Goal: Task Accomplishment & Management: Use online tool/utility

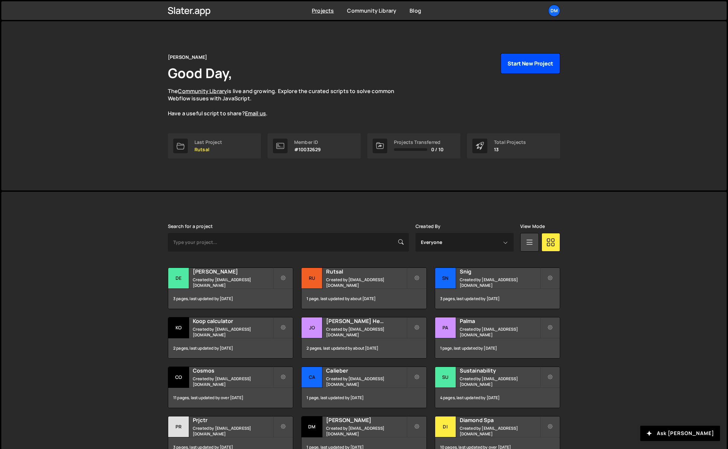
click at [520, 66] on button "Start New Project" at bounding box center [529, 63] width 59 height 21
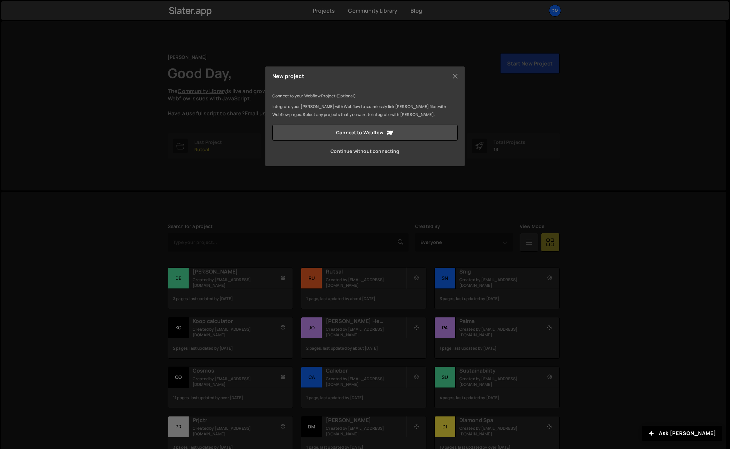
click at [353, 152] on link "Continue without connecting" at bounding box center [364, 151] width 185 height 16
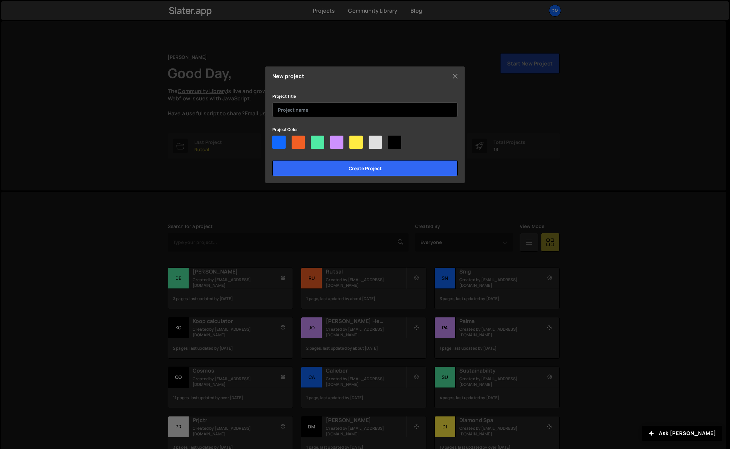
click at [323, 109] on input "text" at bounding box center [364, 109] width 185 height 15
type input "Stratix"
click at [292, 150] on div at bounding box center [364, 144] width 185 height 16
click at [296, 143] on div at bounding box center [298, 142] width 13 height 13
click at [296, 140] on input"] "radio" at bounding box center [294, 138] width 4 height 4
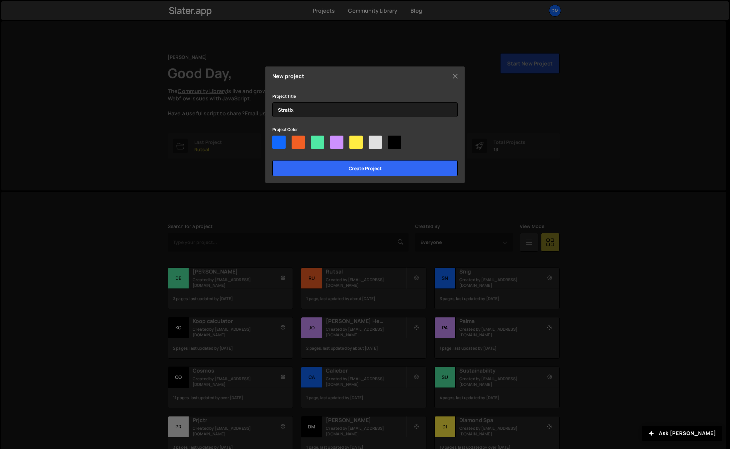
radio input"] "true"
drag, startPoint x: 352, startPoint y: 164, endPoint x: 355, endPoint y: 166, distance: 3.4
click at [352, 164] on input "Create project" at bounding box center [364, 168] width 185 height 16
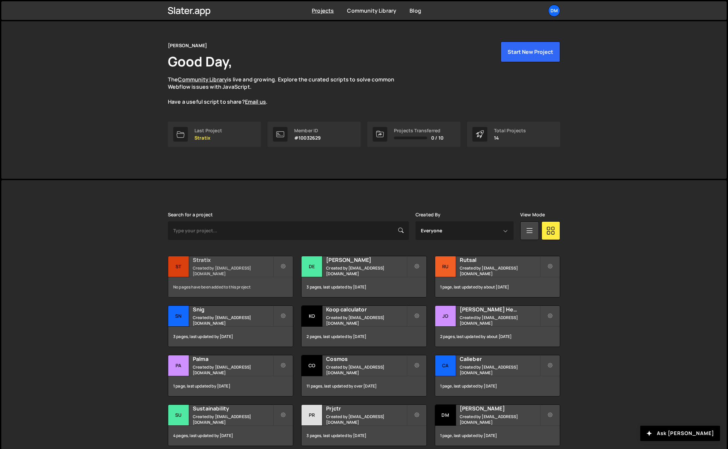
scroll to position [33, 0]
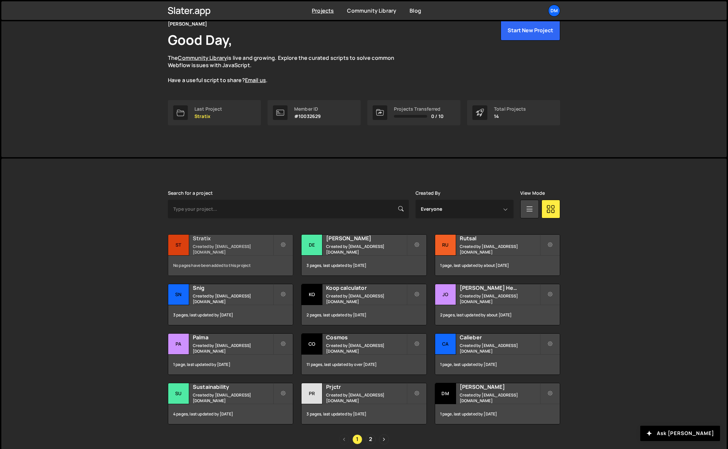
click at [236, 248] on small "Created by [EMAIL_ADDRESS][DOMAIN_NAME]" at bounding box center [233, 249] width 80 height 11
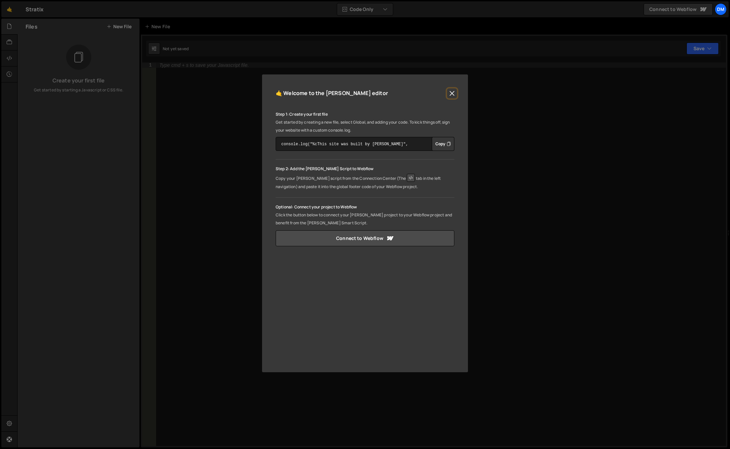
click at [450, 91] on button "Close" at bounding box center [452, 93] width 10 height 10
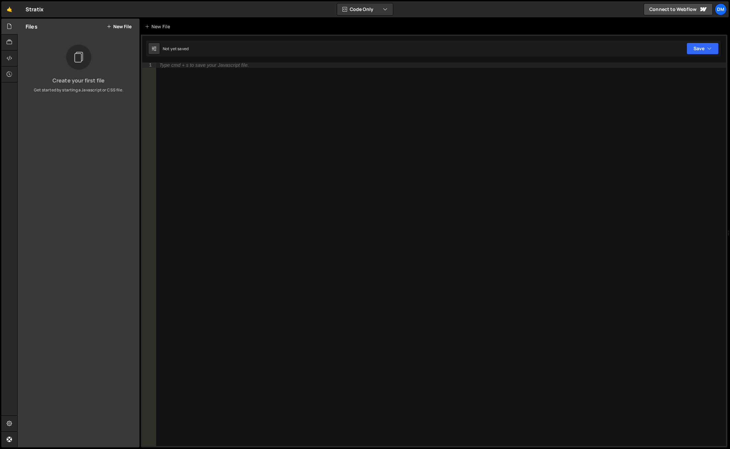
click at [118, 27] on button "New File" at bounding box center [119, 26] width 25 height 5
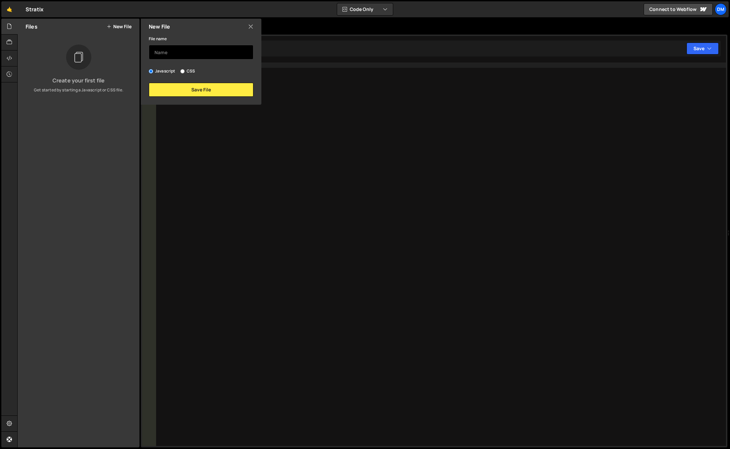
click at [180, 52] on input "text" at bounding box center [201, 52] width 105 height 15
type input "background"
click at [181, 87] on button "Save File" at bounding box center [201, 90] width 105 height 14
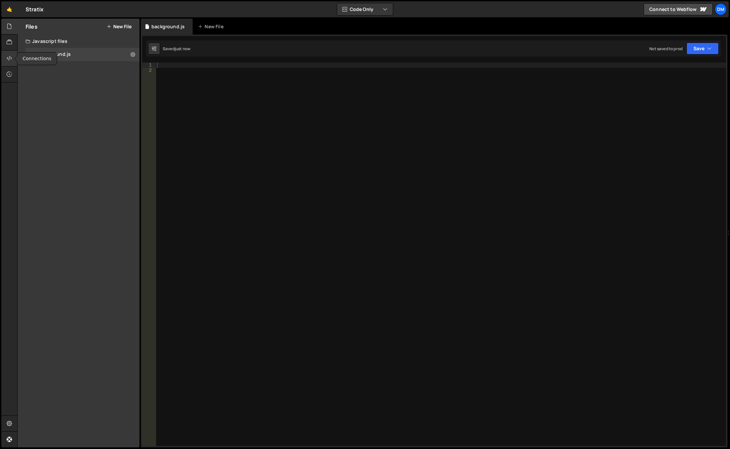
click at [11, 57] on icon at bounding box center [9, 57] width 5 height 7
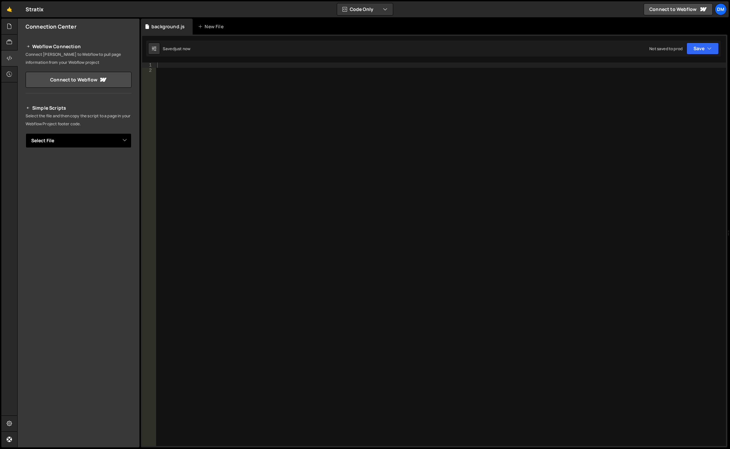
click at [93, 139] on select "Select File background.js" at bounding box center [79, 140] width 106 height 15
select select "45066"
click at [26, 133] on select "Select File background.js" at bounding box center [79, 140] width 106 height 15
click at [114, 162] on button "Copy" at bounding box center [111, 163] width 23 height 14
drag, startPoint x: 219, startPoint y: 88, endPoint x: 217, endPoint y: 93, distance: 5.1
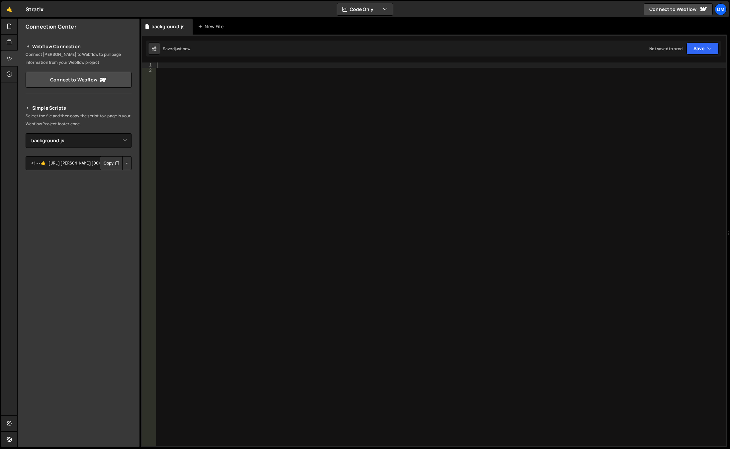
click at [219, 88] on div at bounding box center [441, 259] width 571 height 394
click at [307, 241] on div at bounding box center [441, 259] width 571 height 394
paste textarea "});"
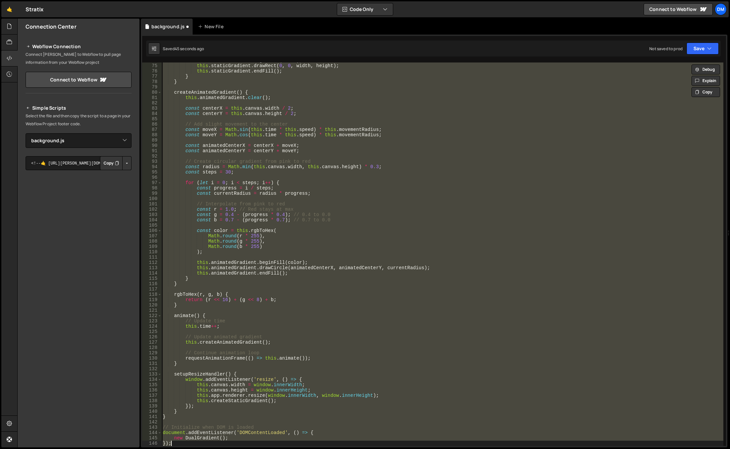
paste textarea
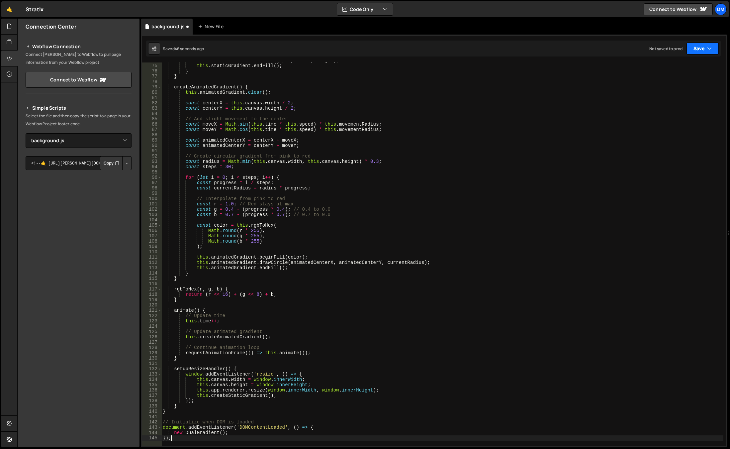
click at [705, 48] on button "Save" at bounding box center [703, 49] width 32 height 12
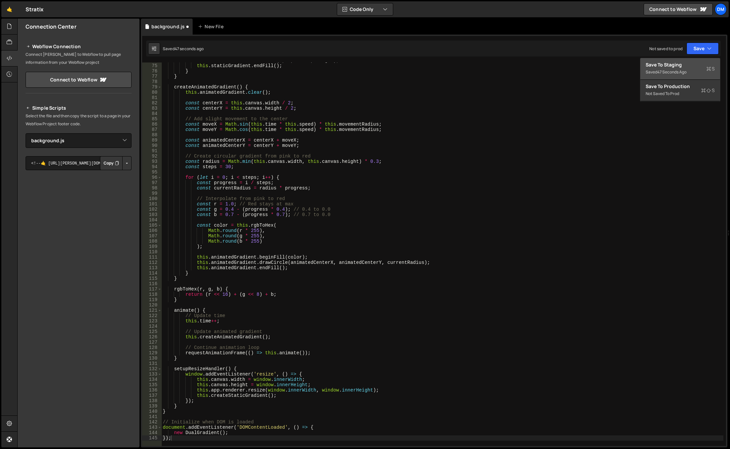
drag, startPoint x: 675, startPoint y: 68, endPoint x: 675, endPoint y: 72, distance: 4.0
click at [675, 68] on div "Saved 47 seconds ago" at bounding box center [680, 72] width 69 height 8
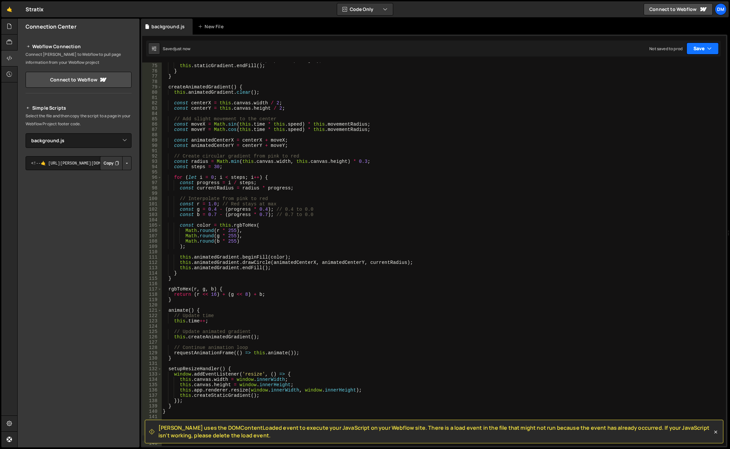
click at [697, 50] on button "Save" at bounding box center [703, 49] width 32 height 12
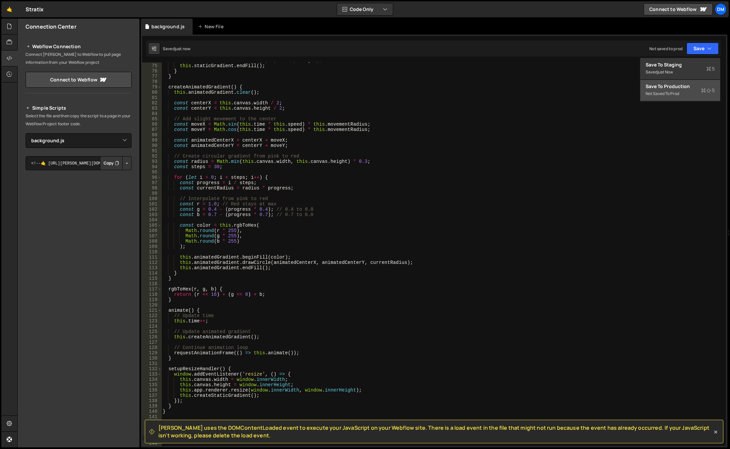
click at [663, 91] on div "Not saved to prod" at bounding box center [680, 94] width 69 height 8
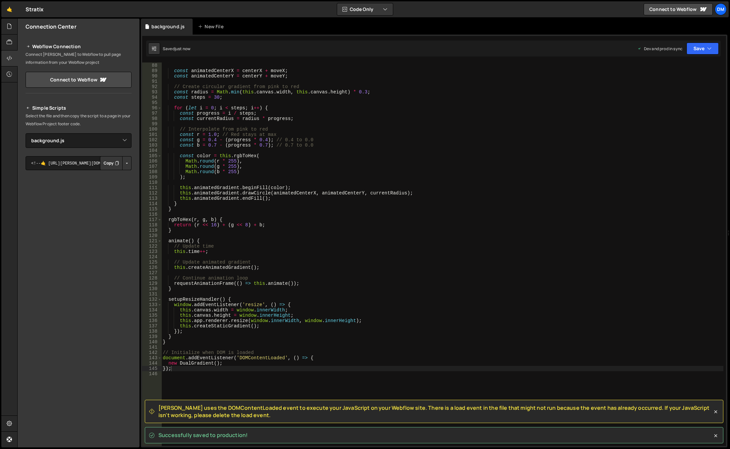
scroll to position [442, 0]
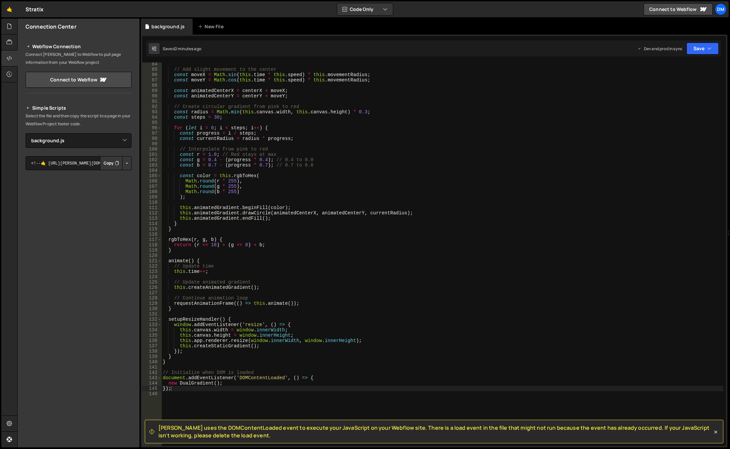
click at [288, 320] on div "// Add slight movement to the center const moveX = Math . sin ( this . time * t…" at bounding box center [442, 258] width 562 height 394
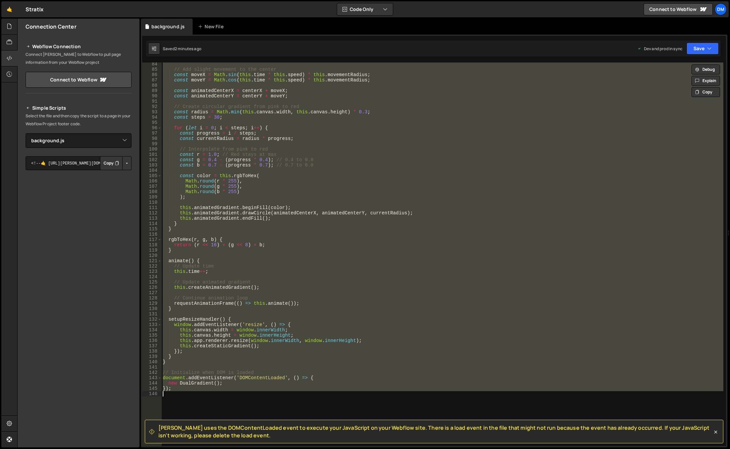
paste textarea
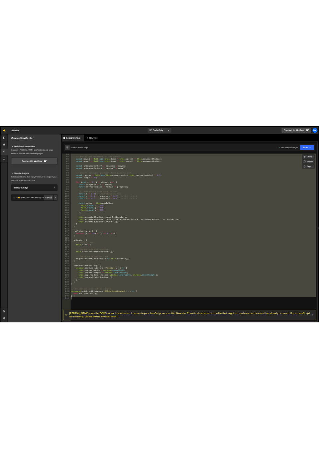
scroll to position [526, 0]
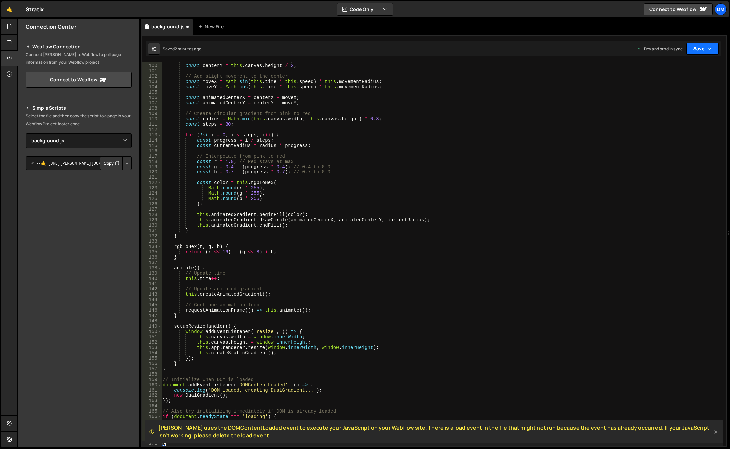
drag, startPoint x: 695, startPoint y: 50, endPoint x: 694, endPoint y: 59, distance: 9.4
click at [695, 50] on button "Save" at bounding box center [703, 49] width 32 height 12
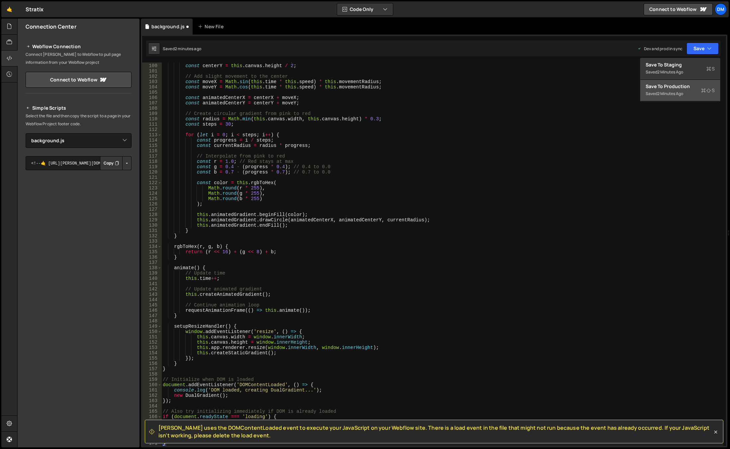
click at [671, 86] on div "Save to Production S" at bounding box center [680, 86] width 69 height 7
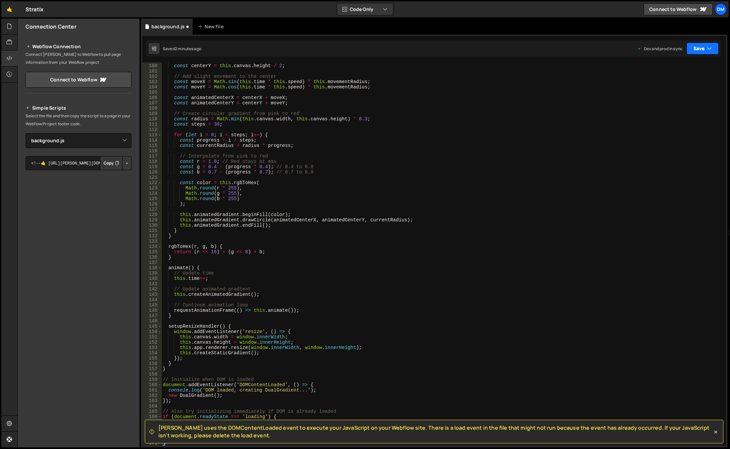
click at [690, 46] on button "Save" at bounding box center [703, 49] width 32 height 12
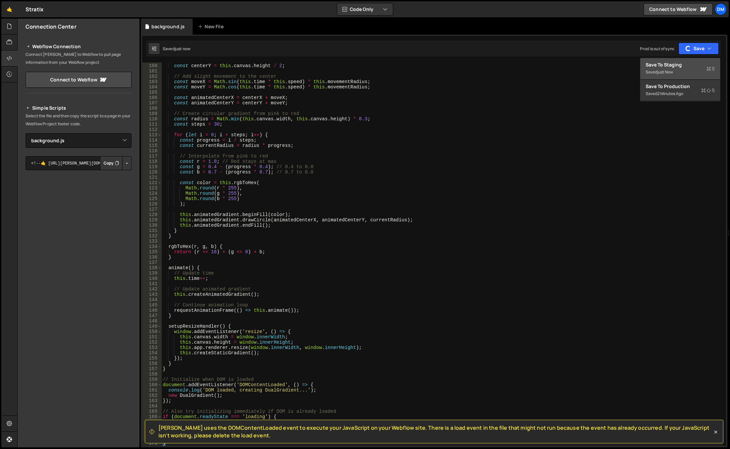
click at [680, 67] on div "Save to Staging S" at bounding box center [680, 64] width 69 height 7
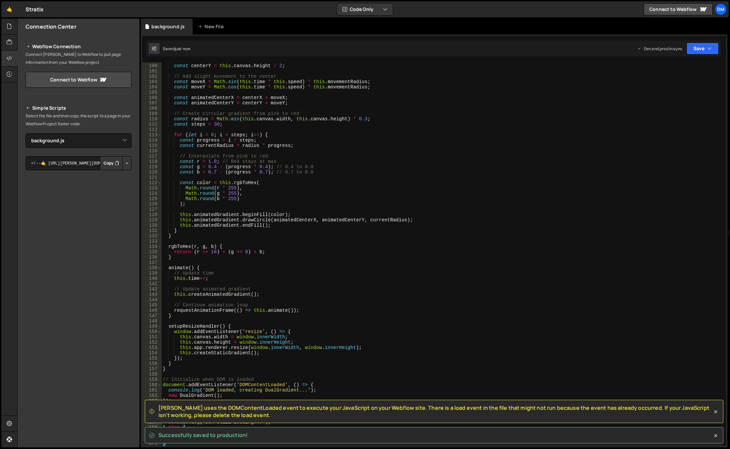
click at [519, 194] on div "const centerX = this . canvas . width / 2 ; const centerY = this . canvas . hei…" at bounding box center [442, 255] width 562 height 394
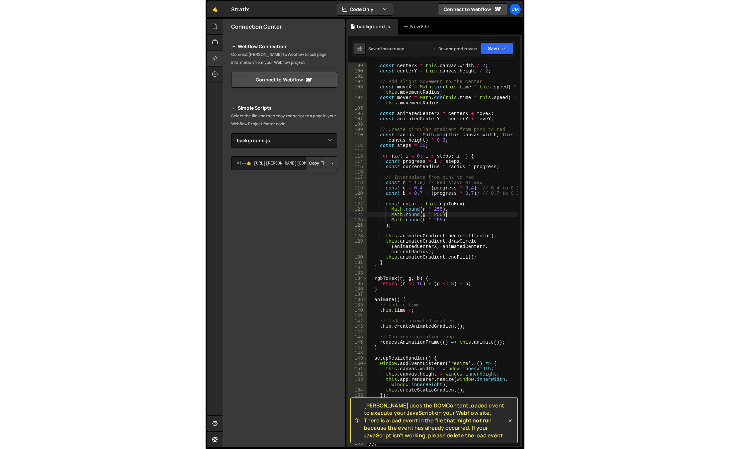
scroll to position [520, 0]
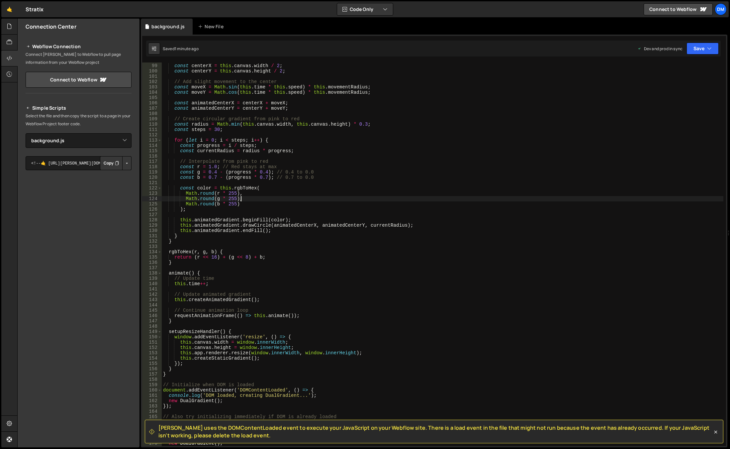
click at [272, 204] on div "const centerX = this . canvas . width / 2 ; const centerY = this . canvas . hei…" at bounding box center [443, 255] width 562 height 394
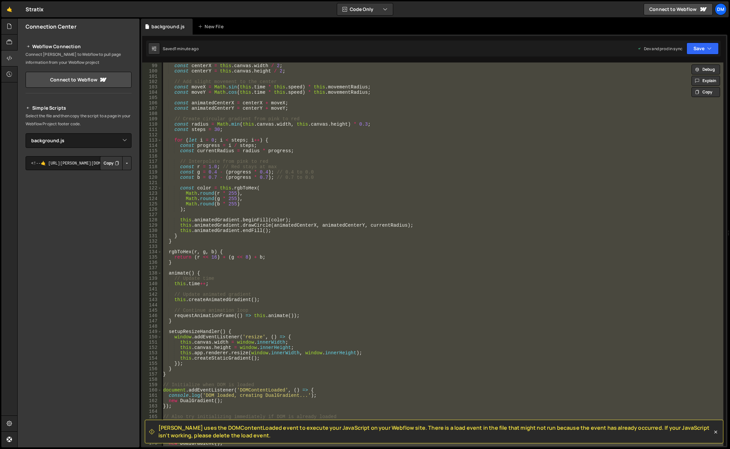
paste textarea
type textarea "}"
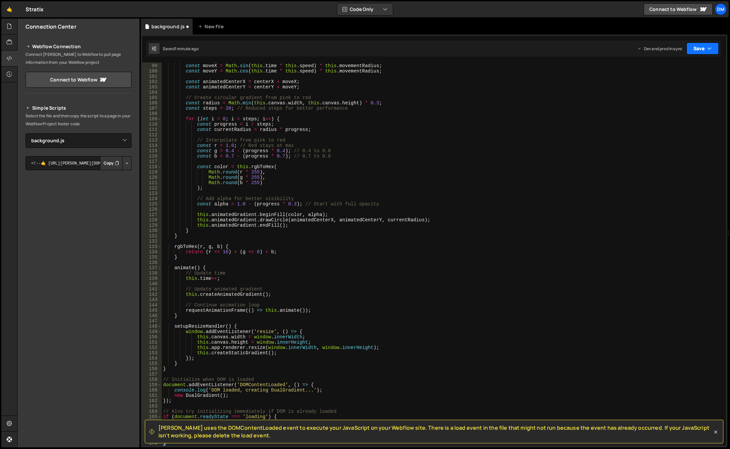
drag, startPoint x: 700, startPoint y: 45, endPoint x: 696, endPoint y: 57, distance: 13.6
click at [700, 45] on button "Save" at bounding box center [703, 49] width 32 height 12
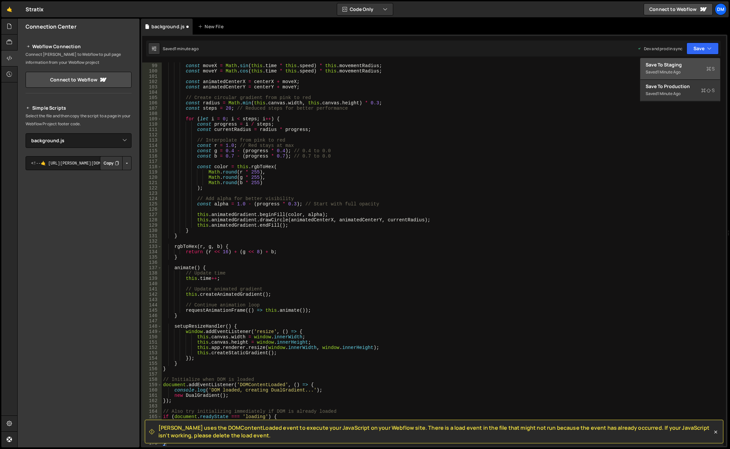
click at [685, 69] on div "Saved 1 minute ago" at bounding box center [680, 72] width 69 height 8
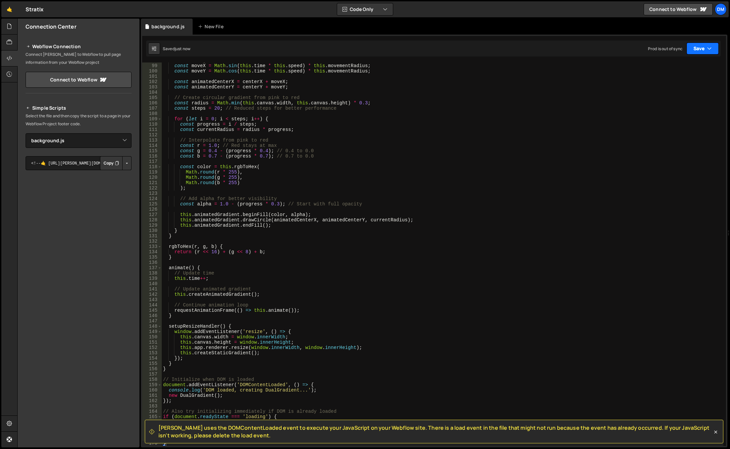
click at [702, 48] on button "Save" at bounding box center [703, 49] width 32 height 12
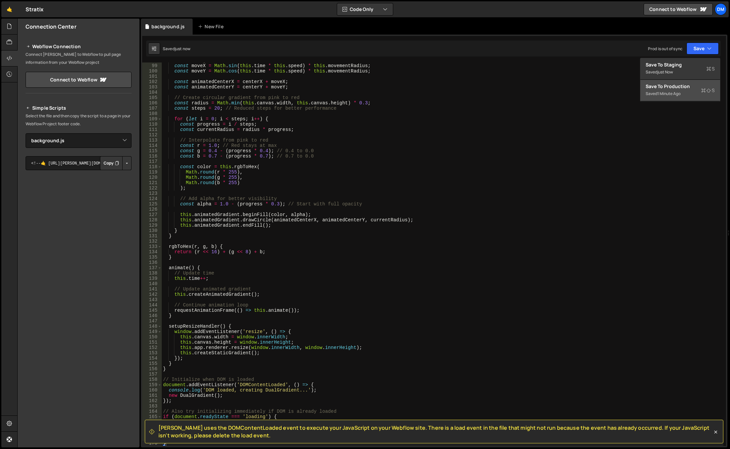
click at [673, 84] on div "Save to Production S" at bounding box center [680, 86] width 69 height 7
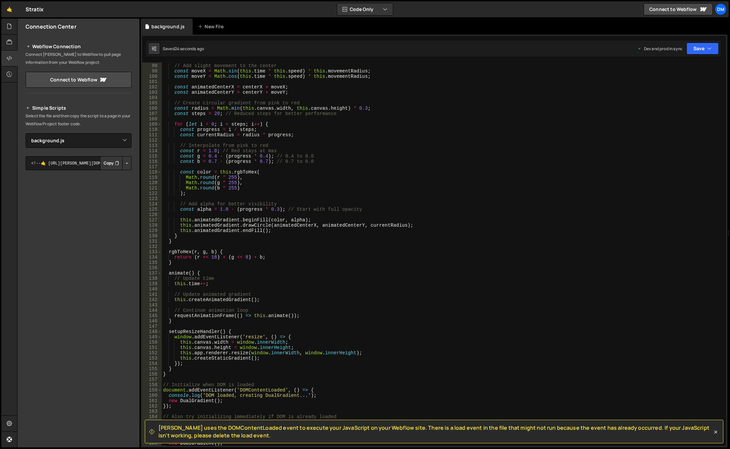
click at [252, 165] on div "// Add slight movement to the center const moveX = Math . sin ( this . time * t…" at bounding box center [443, 255] width 562 height 394
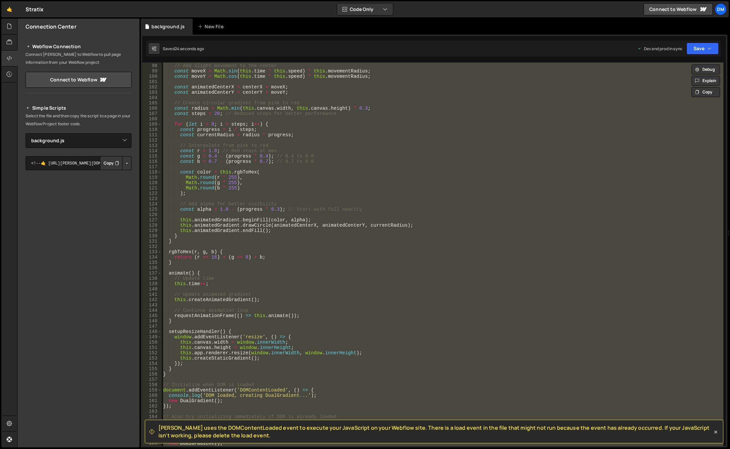
paste textarea
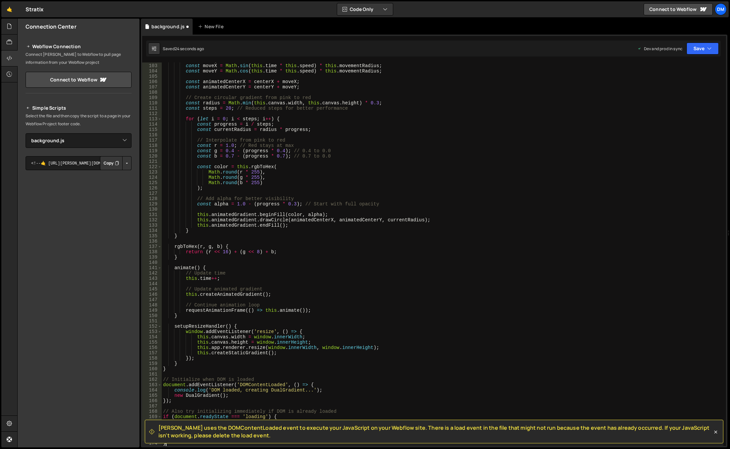
scroll to position [542, 0]
click at [698, 45] on button "Save" at bounding box center [703, 49] width 32 height 12
click at [683, 67] on div "Save to Staging S" at bounding box center [680, 64] width 69 height 7
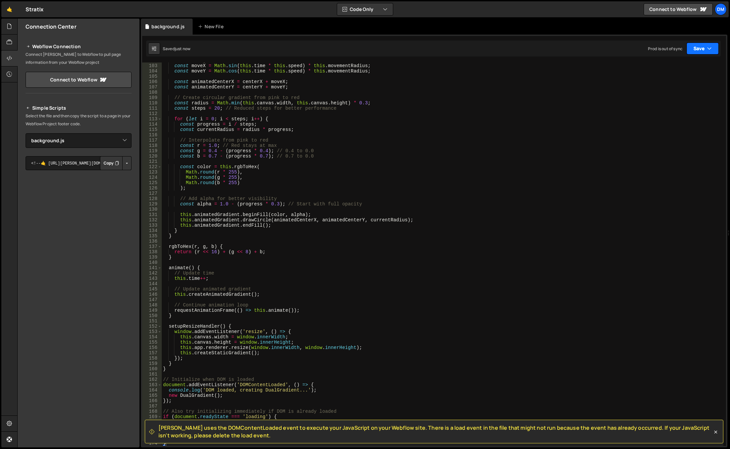
click at [701, 49] on button "Save" at bounding box center [703, 49] width 32 height 12
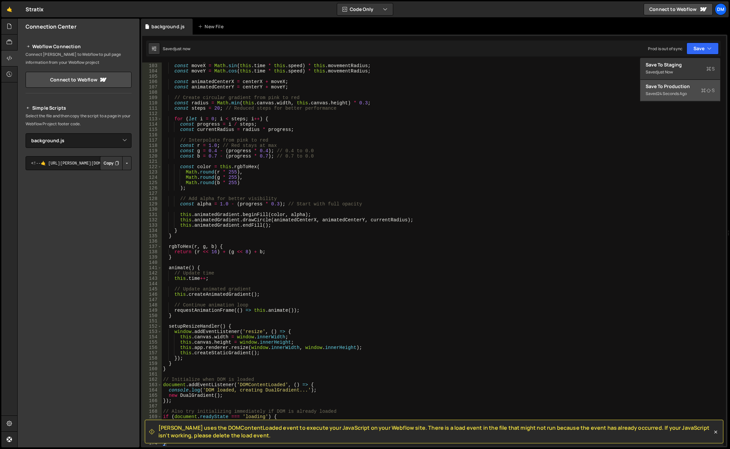
click at [661, 90] on div "Saved 24 seconds ago" at bounding box center [680, 94] width 69 height 8
click at [297, 228] on div "// Add slight movement to the center const moveX = Math . sin ( this . time * t…" at bounding box center [443, 255] width 562 height 394
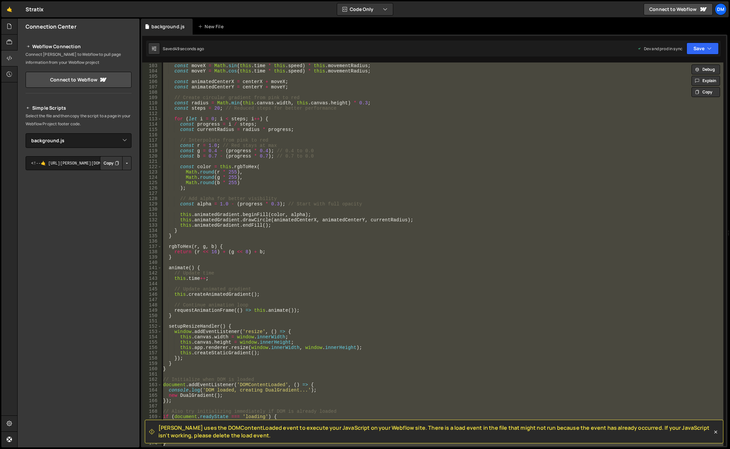
paste textarea
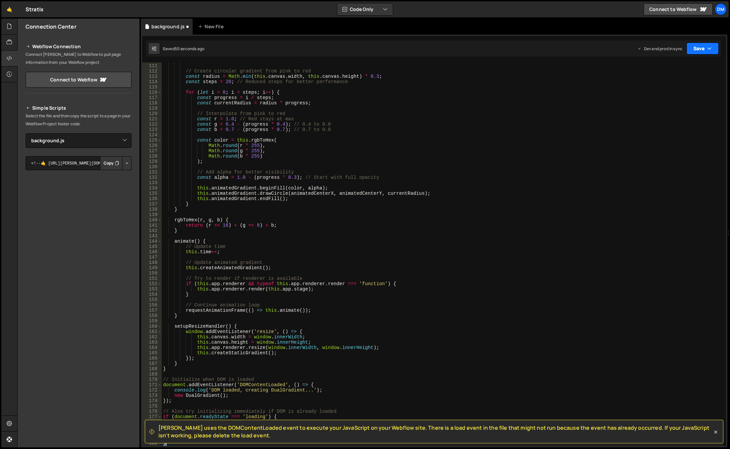
click at [703, 50] on button "Save" at bounding box center [703, 49] width 32 height 12
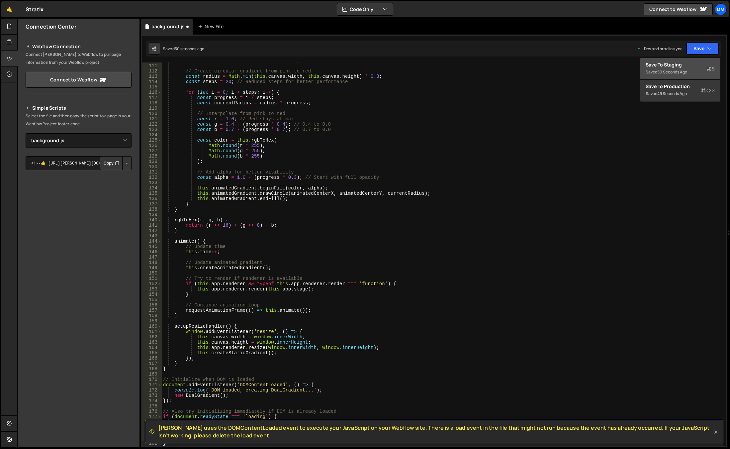
click at [677, 67] on div "Save to Staging S" at bounding box center [680, 64] width 69 height 7
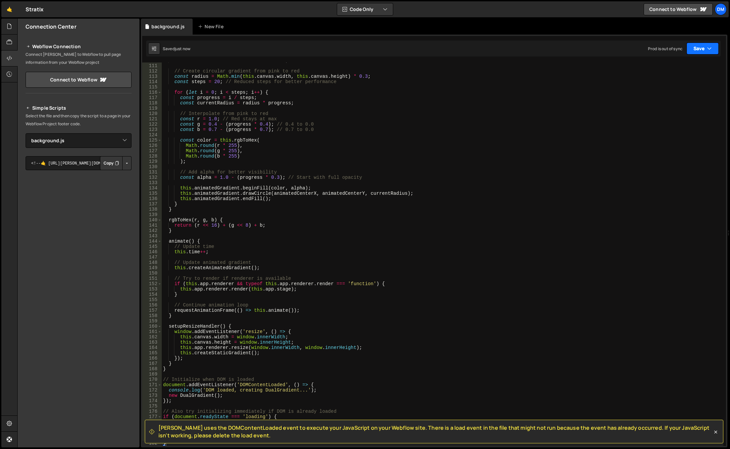
click at [697, 48] on button "Save" at bounding box center [703, 49] width 32 height 12
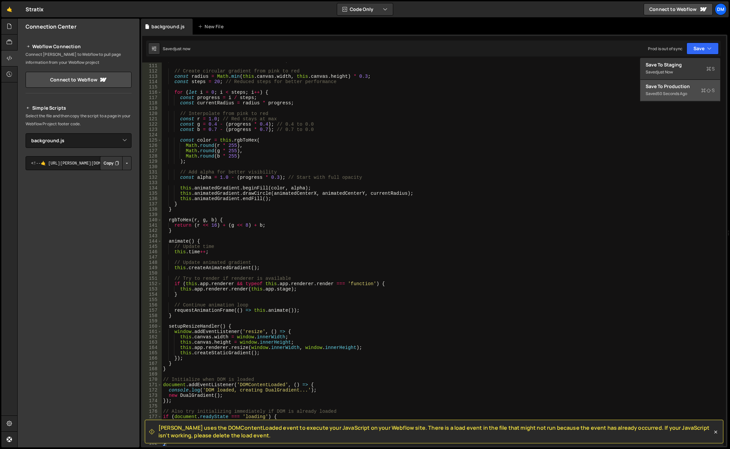
click at [665, 89] on div "Save to Production S" at bounding box center [680, 86] width 69 height 7
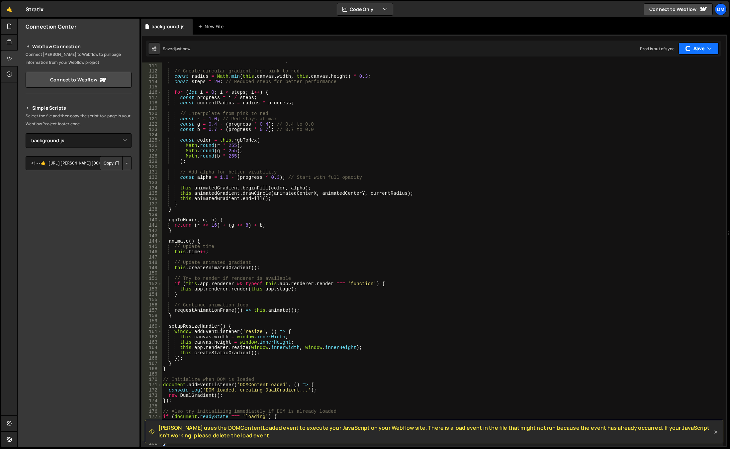
click at [687, 50] on button "Save" at bounding box center [699, 49] width 40 height 12
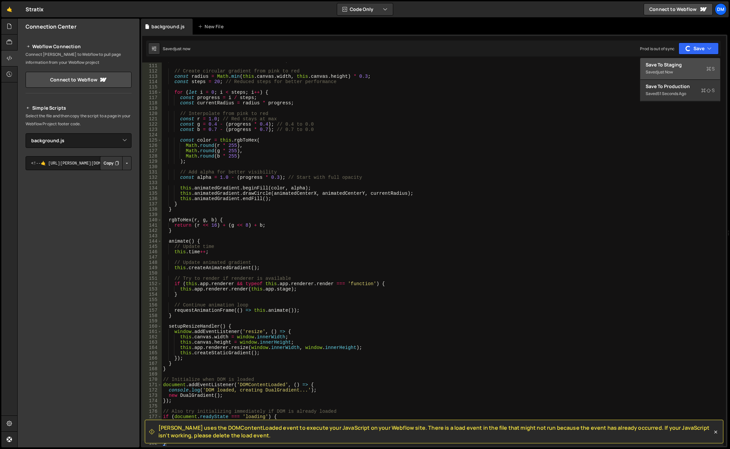
click at [663, 75] on div "Saved just now" at bounding box center [680, 72] width 69 height 8
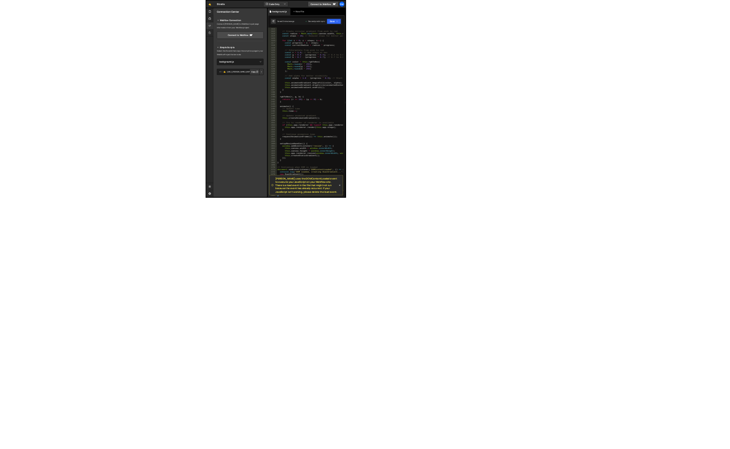
scroll to position [574, 0]
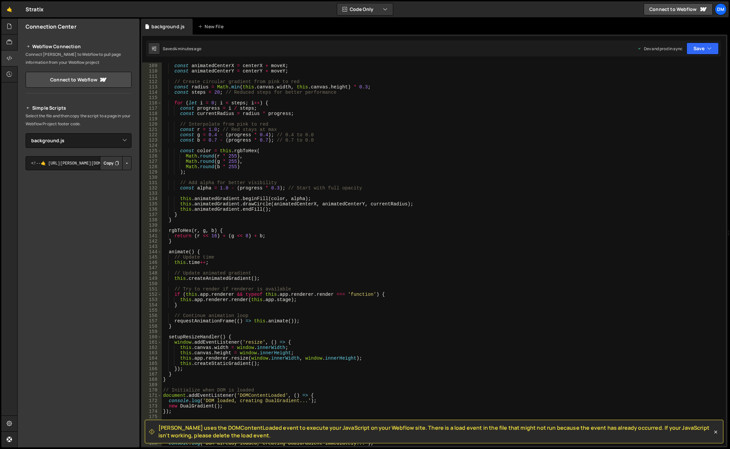
click at [335, 273] on div "const animatedCenterX = centerX + moveX ; const animatedCenterY = centerY + mov…" at bounding box center [443, 255] width 562 height 394
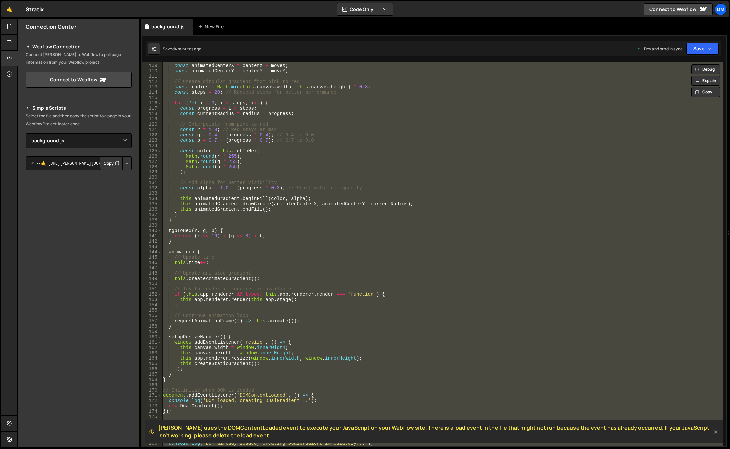
paste textarea "app.stage.addChild(sprite);"
type textarea "app.stage.addChild(sprite);"
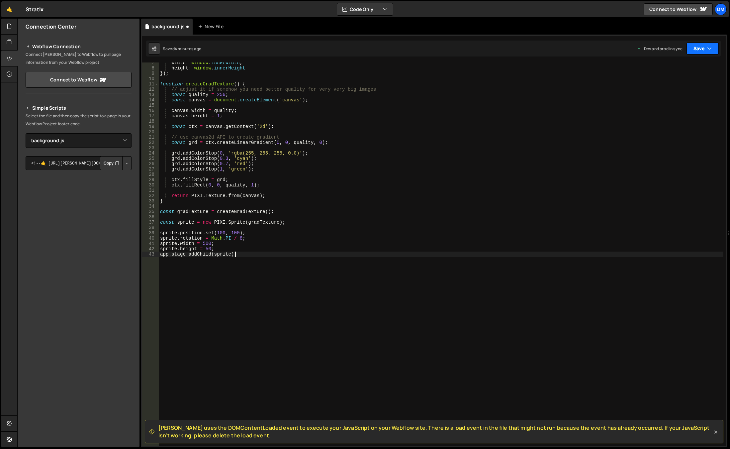
drag, startPoint x: 707, startPoint y: 49, endPoint x: 700, endPoint y: 67, distance: 19.7
click at [707, 49] on button "Save" at bounding box center [703, 49] width 32 height 12
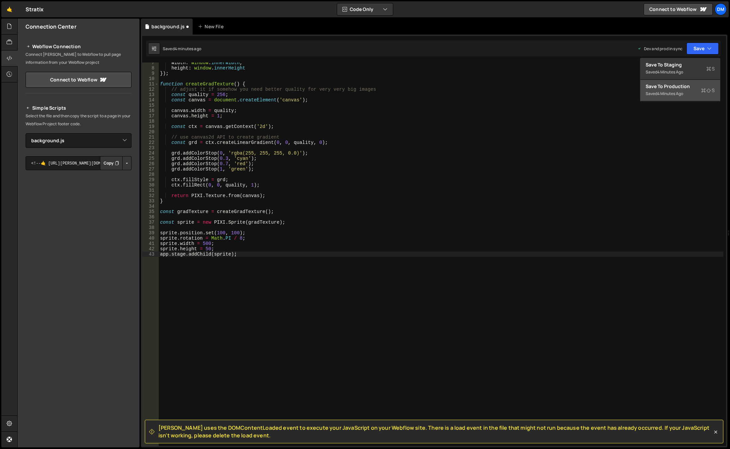
click at [678, 96] on div "4 minutes ago" at bounding box center [671, 94] width 26 height 6
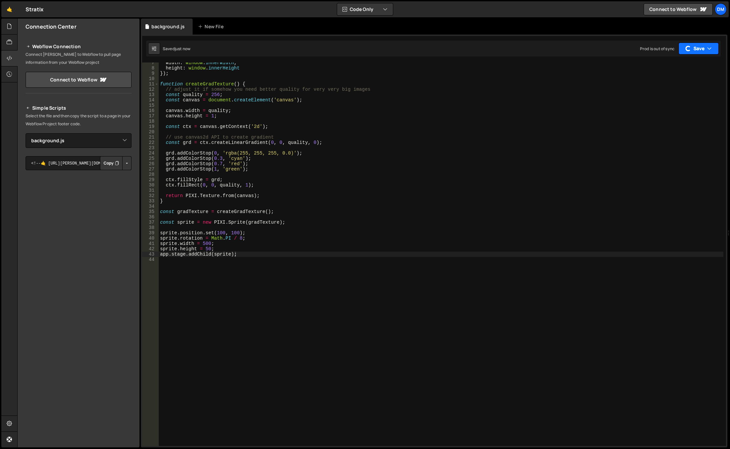
click at [698, 50] on button "Save" at bounding box center [699, 49] width 40 height 12
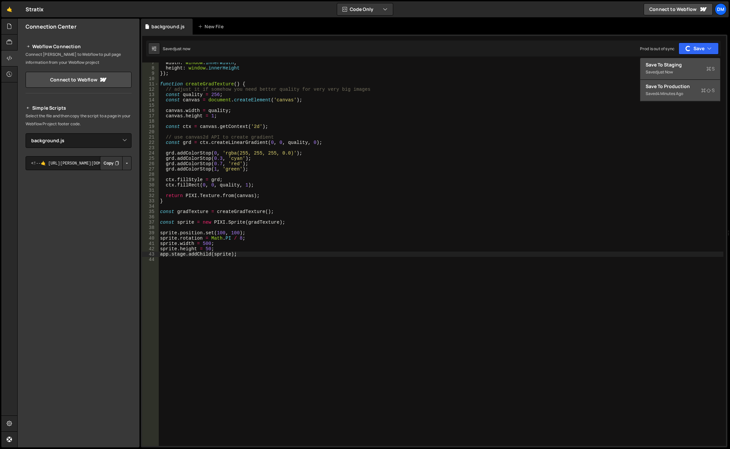
click at [673, 72] on div "just now" at bounding box center [666, 72] width 16 height 6
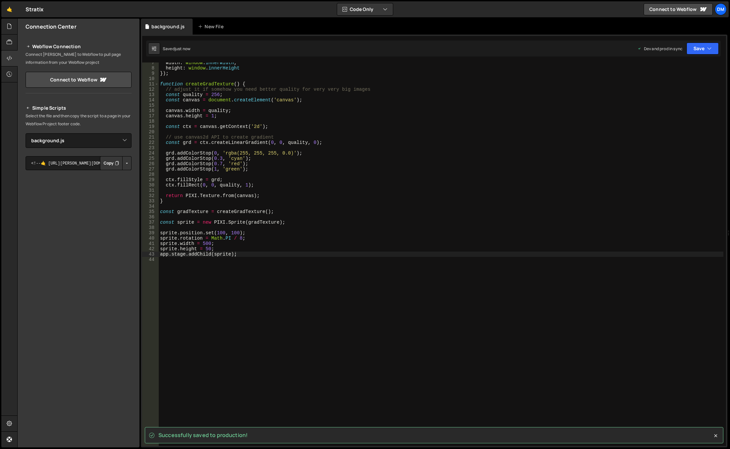
click at [484, 358] on div "width : window . innerWidth , height : window . innerHeight }) ; function creat…" at bounding box center [441, 257] width 565 height 394
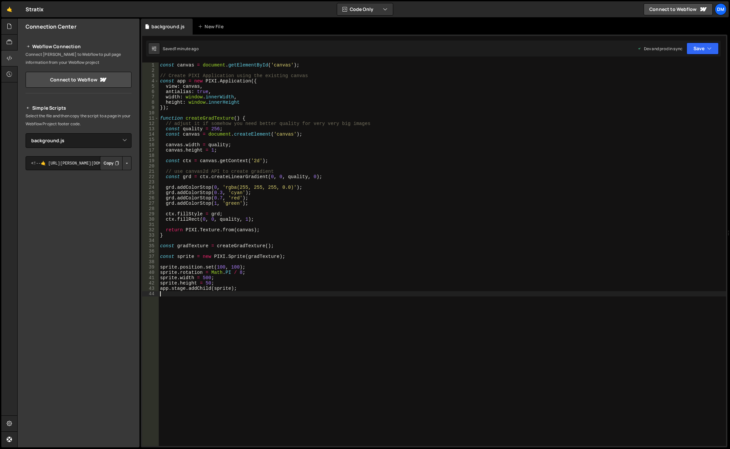
click at [298, 145] on div "const canvas = document . getElementById ( 'canvas' ) ; // Create PIXI Applicat…" at bounding box center [443, 259] width 568 height 394
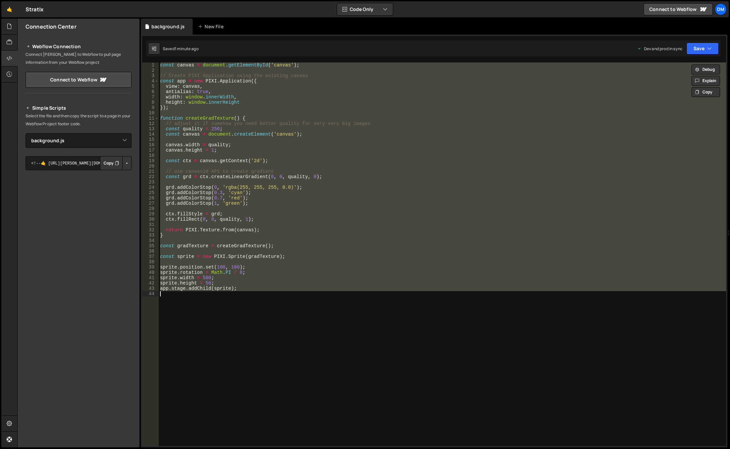
paste textarea
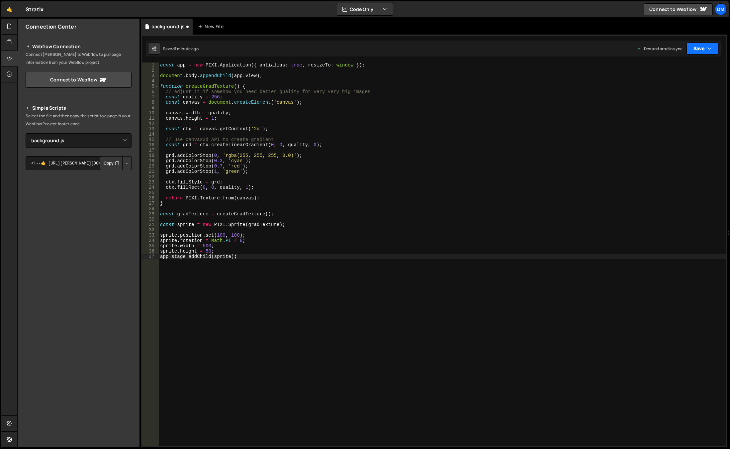
click at [700, 49] on button "Save" at bounding box center [703, 49] width 32 height 12
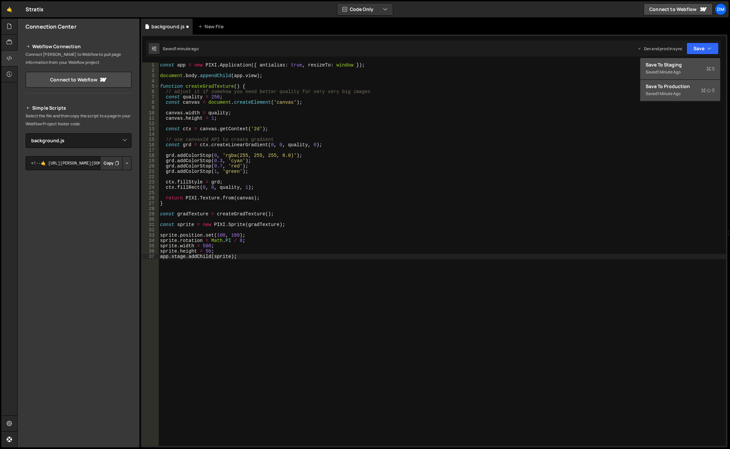
click at [680, 89] on div "Save to Production S" at bounding box center [680, 86] width 69 height 7
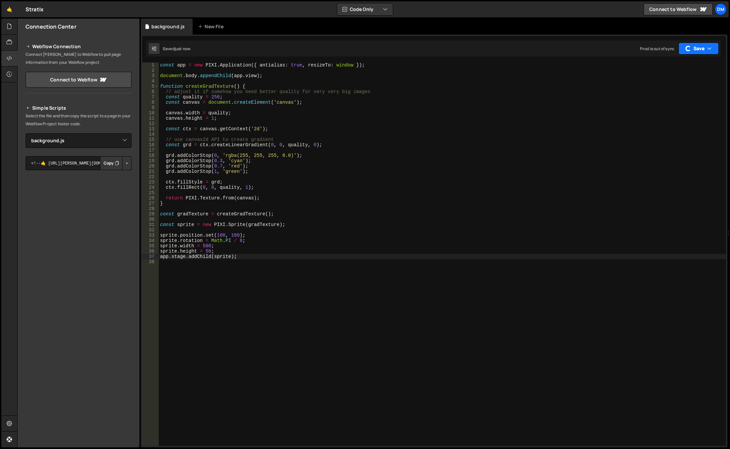
click at [696, 45] on button "Save" at bounding box center [699, 49] width 40 height 12
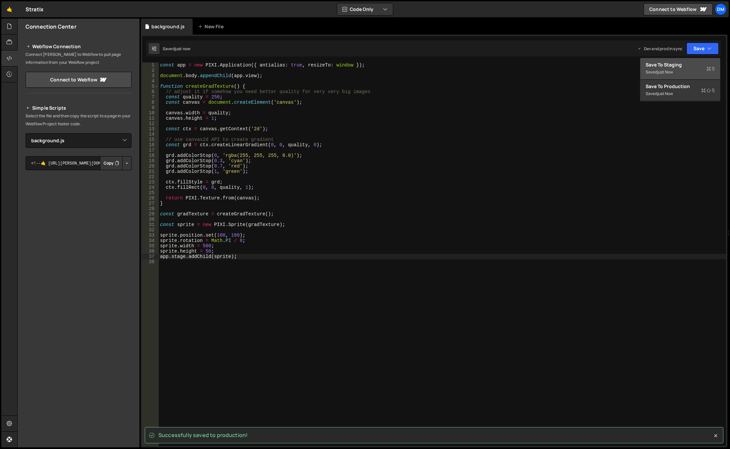
click at [682, 69] on div "Saved just now" at bounding box center [680, 72] width 69 height 8
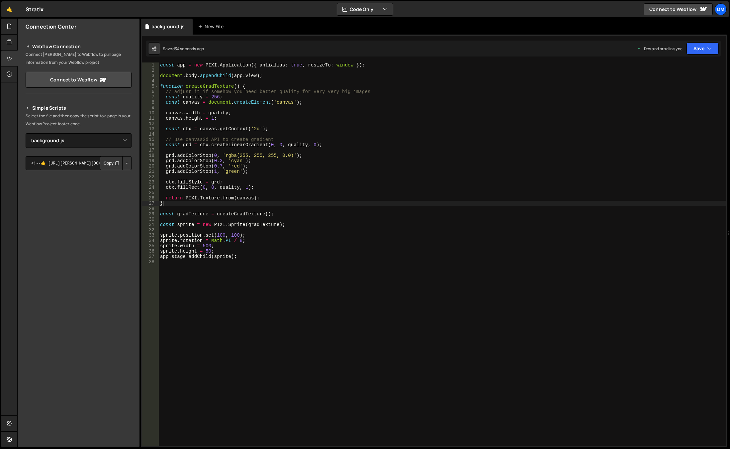
click at [302, 205] on div "const app = new PIXI . Application ({ antialias : true , resizeTo : window }) ;…" at bounding box center [443, 259] width 568 height 394
click at [288, 213] on div "const app = new PIXI . Application ({ antialias : true , resizeTo : window }) ;…" at bounding box center [443, 259] width 568 height 394
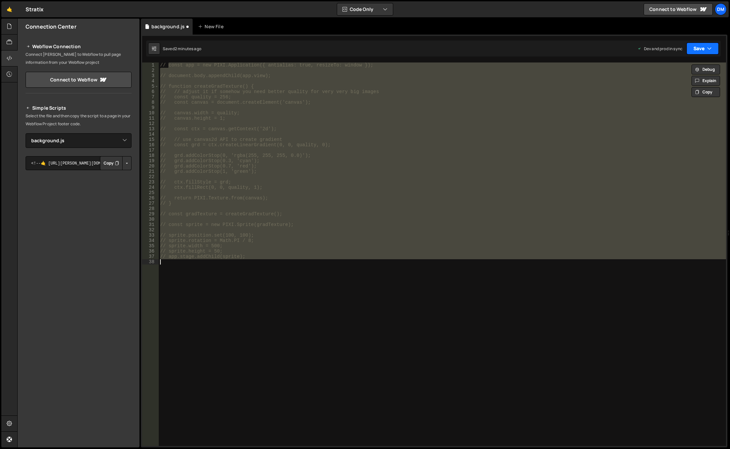
click at [709, 52] on button "Save" at bounding box center [703, 49] width 32 height 12
click at [672, 90] on div "Saved 2 minutes ago" at bounding box center [680, 94] width 69 height 8
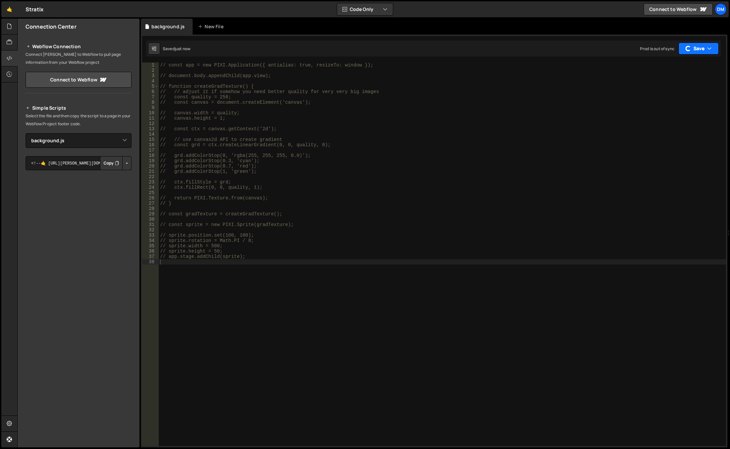
click at [700, 47] on button "Save" at bounding box center [699, 49] width 40 height 12
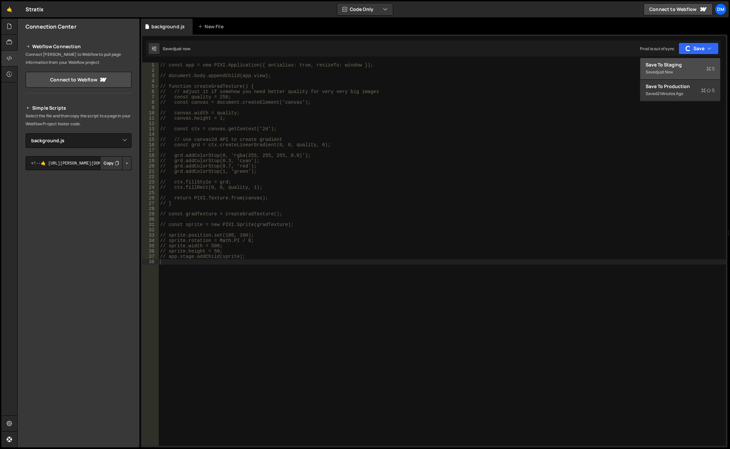
click at [678, 64] on div "Save to Staging S" at bounding box center [680, 64] width 69 height 7
click at [296, 154] on div "// const app = new PIXI.Application({ antialias: true, resizeTo: window }); // …" at bounding box center [443, 259] width 568 height 394
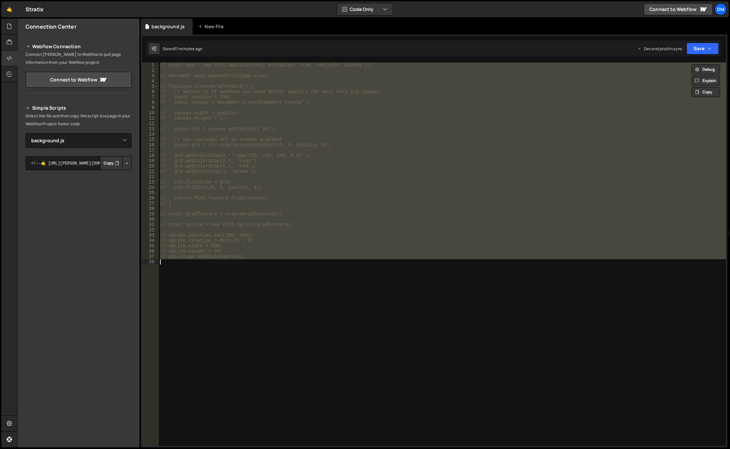
paste textarea "}"
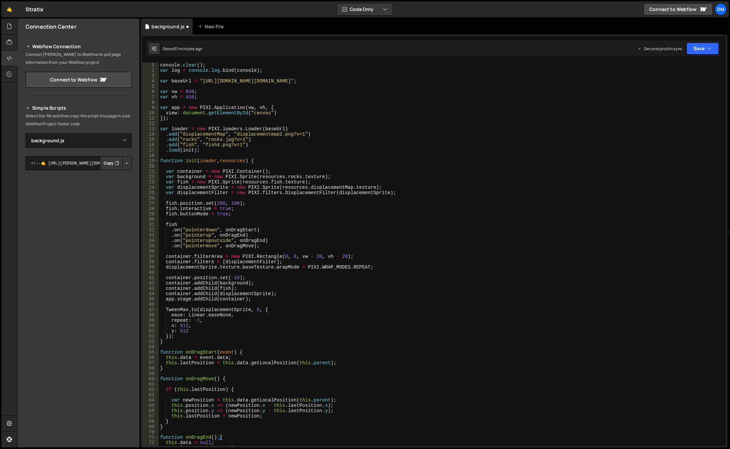
click at [313, 119] on div "console . clear ( ) ; var log = console . log . bind ( console ) ; var baseUrl …" at bounding box center [441, 259] width 565 height 394
drag, startPoint x: 203, startPoint y: 80, endPoint x: 345, endPoint y: 81, distance: 142.2
click at [345, 81] on div "console . clear ( ) ; var log = console . log . bind ( console ) ; var baseUrl …" at bounding box center [441, 259] width 565 height 394
click at [354, 94] on div "console . clear ( ) ; var log = console . log . bind ( console ) ; var baseUrl …" at bounding box center [441, 259] width 565 height 394
drag, startPoint x: 346, startPoint y: 80, endPoint x: 201, endPoint y: 80, distance: 144.2
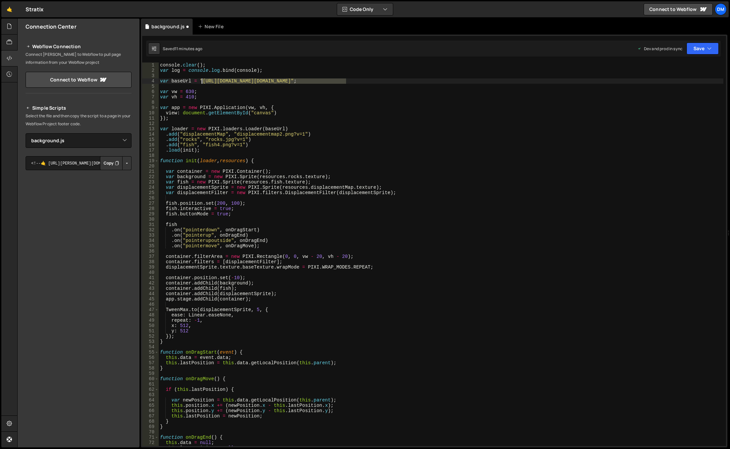
click at [201, 80] on div "console . clear ( ) ; var log = console . log . bind ( console ) ; var baseUrl …" at bounding box center [441, 259] width 565 height 394
drag, startPoint x: 708, startPoint y: 49, endPoint x: 686, endPoint y: 77, distance: 35.4
click at [708, 49] on icon "button" at bounding box center [709, 48] width 5 height 7
click at [679, 87] on div "Save to Production S" at bounding box center [680, 86] width 69 height 7
click at [694, 50] on button "Save" at bounding box center [703, 49] width 32 height 12
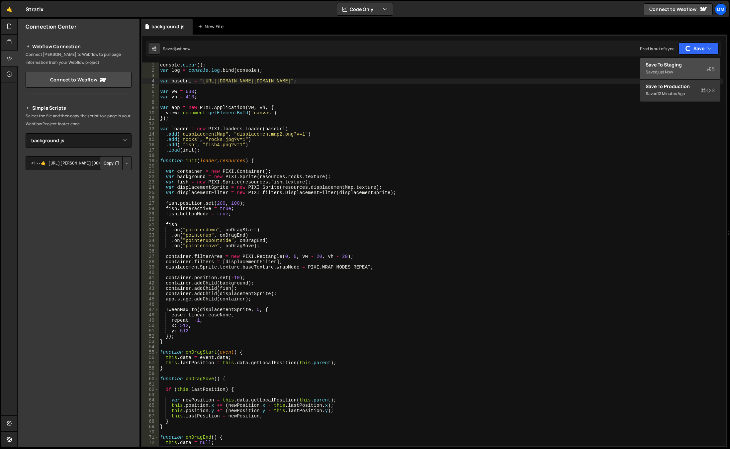
click at [671, 74] on div "just now" at bounding box center [666, 72] width 16 height 6
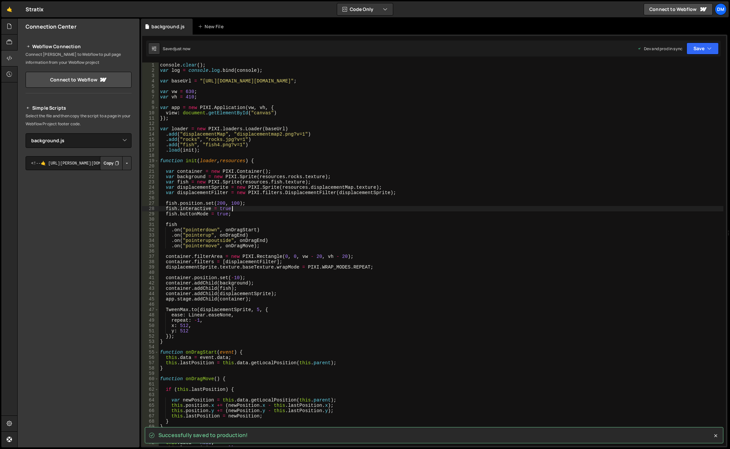
click at [536, 207] on div "console . clear ( ) ; var log = console . log . bind ( console ) ; var baseUrl …" at bounding box center [441, 259] width 565 height 394
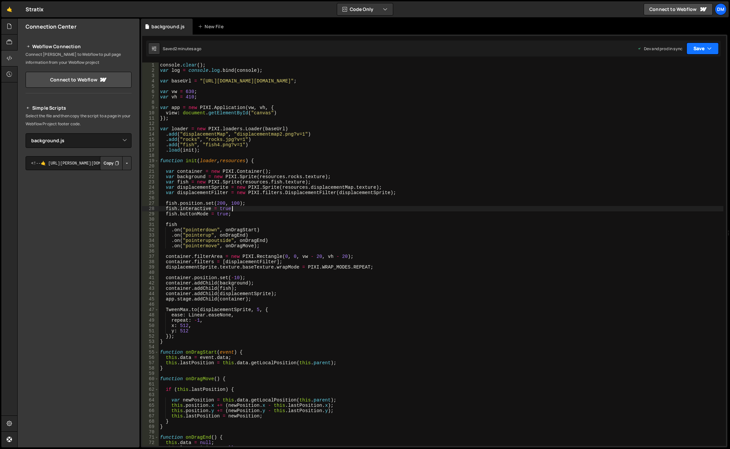
drag, startPoint x: 707, startPoint y: 46, endPoint x: 685, endPoint y: 83, distance: 42.9
click at [706, 47] on button "Save" at bounding box center [703, 49] width 32 height 12
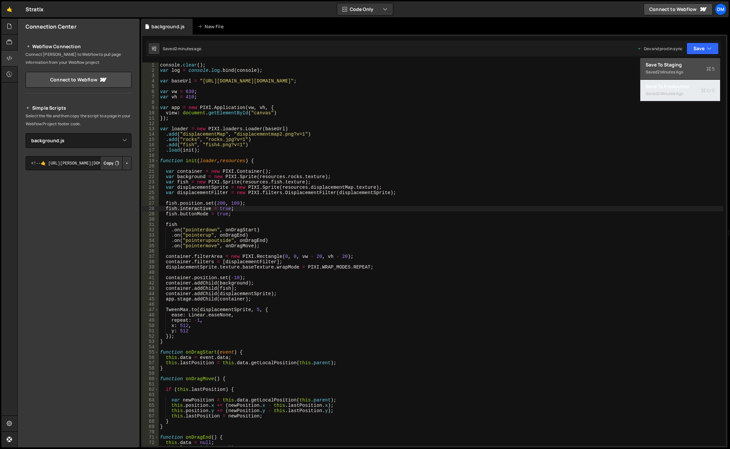
click at [681, 86] on div "Save to Production S" at bounding box center [680, 86] width 69 height 7
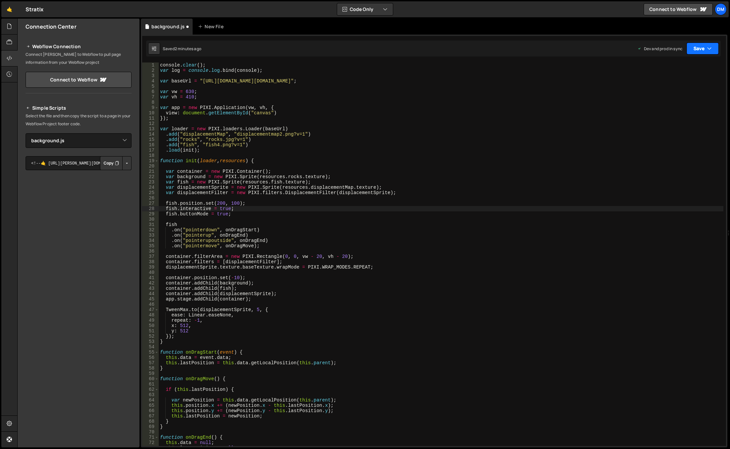
click at [698, 49] on button "Save" at bounding box center [703, 49] width 32 height 12
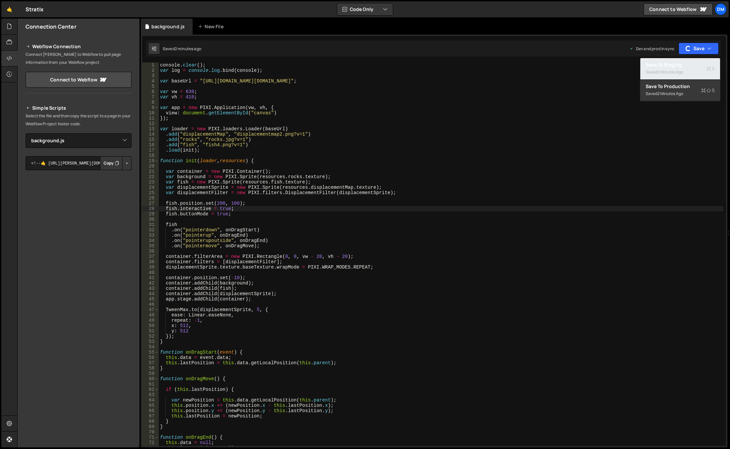
drag, startPoint x: 676, startPoint y: 74, endPoint x: 658, endPoint y: 77, distance: 17.9
click at [676, 74] on div "2 minutes ago" at bounding box center [671, 72] width 26 height 6
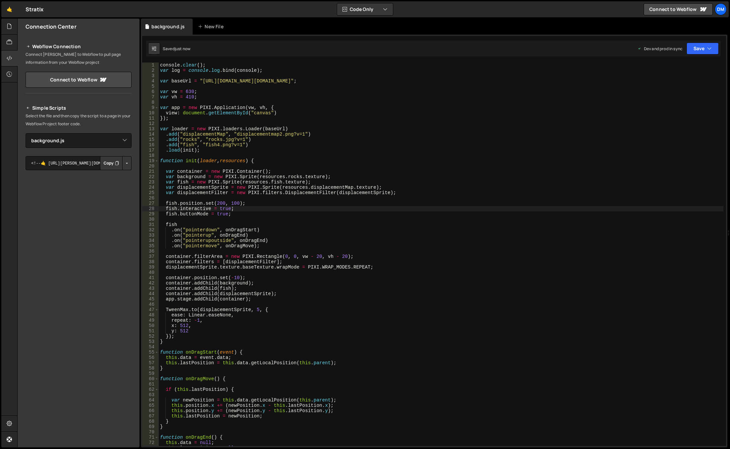
type textarea "var vh = 410;"
click at [337, 96] on div "console . clear ( ) ; var log = console . log . bind ( console ) ; var baseUrl …" at bounding box center [441, 259] width 565 height 394
click at [316, 76] on div "console . clear ( ) ; var log = console . log . bind ( console ) ; var baseUrl …" at bounding box center [441, 259] width 565 height 394
click at [348, 81] on div "console . clear ( ) ; var log = console . log . bind ( console ) ; var baseUrl …" at bounding box center [441, 259] width 565 height 394
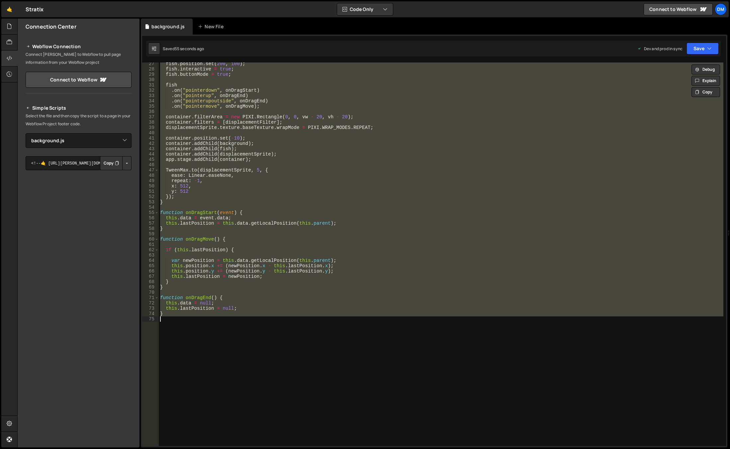
click at [261, 259] on div "fish . position . set ( 200 , 100 ) ; fish . interactive = true ; fish . button…" at bounding box center [441, 253] width 565 height 383
paste textarea
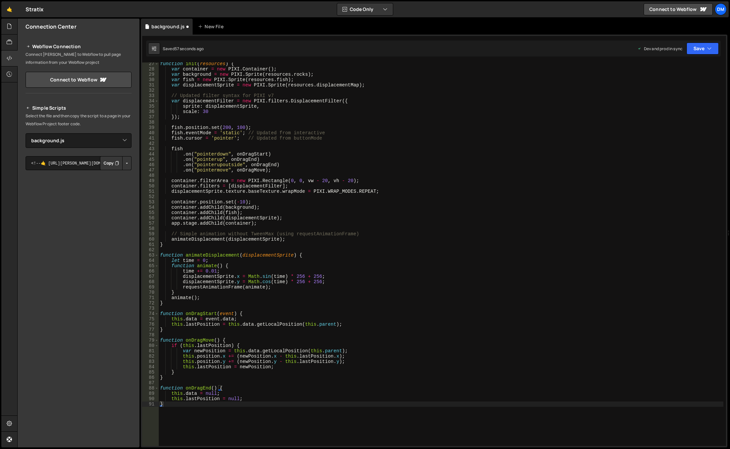
click at [699, 42] on div "Saved 57 seconds ago Dev and prod in sync Upgrade to Edit Save Save to Staging …" at bounding box center [433, 49] width 575 height 16
drag, startPoint x: 696, startPoint y: 49, endPoint x: 694, endPoint y: 60, distance: 11.4
click at [695, 49] on button "Save" at bounding box center [703, 49] width 32 height 12
click at [682, 93] on div "57 seconds ago" at bounding box center [672, 94] width 29 height 6
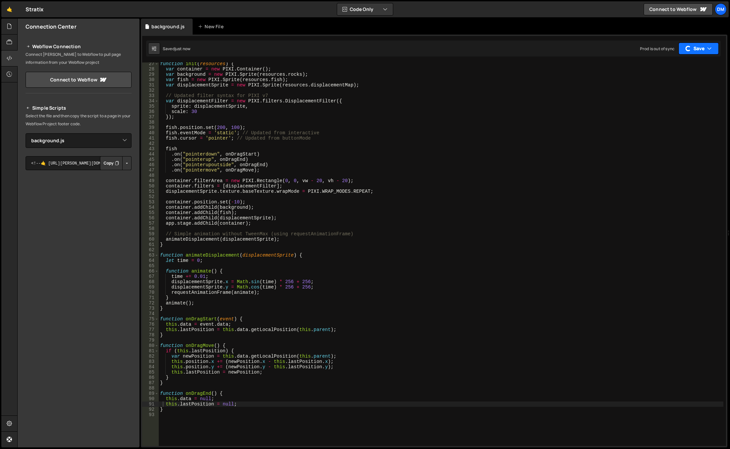
drag, startPoint x: 698, startPoint y: 51, endPoint x: 696, endPoint y: 54, distance: 3.5
click at [698, 51] on button "Save" at bounding box center [699, 49] width 40 height 12
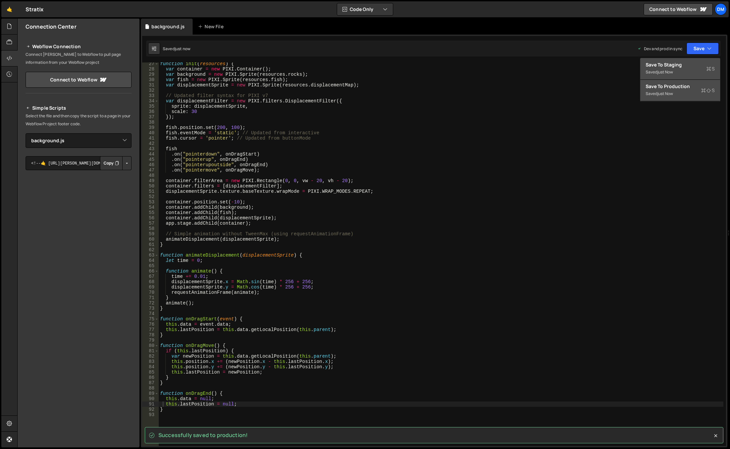
click at [676, 69] on div "Saved just now" at bounding box center [680, 72] width 69 height 8
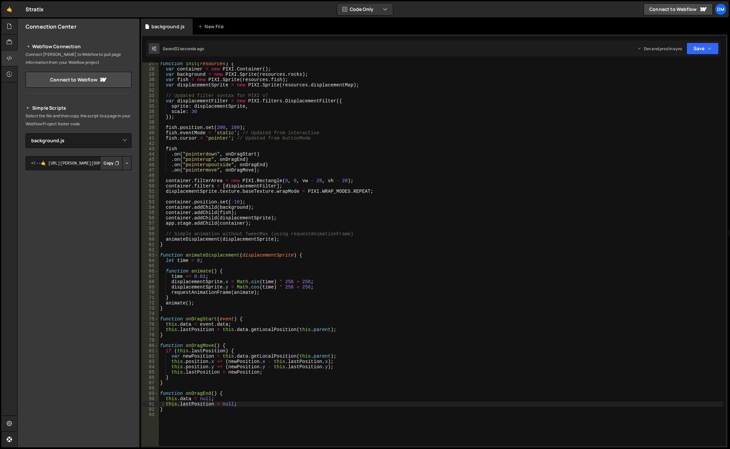
click at [376, 215] on div "function init ( resources ) { var container = new PIXI . Container ( ) ; var ba…" at bounding box center [441, 258] width 565 height 394
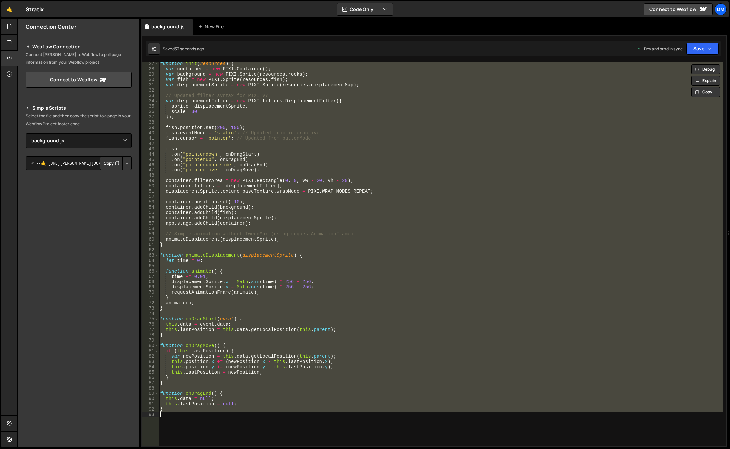
paste textarea
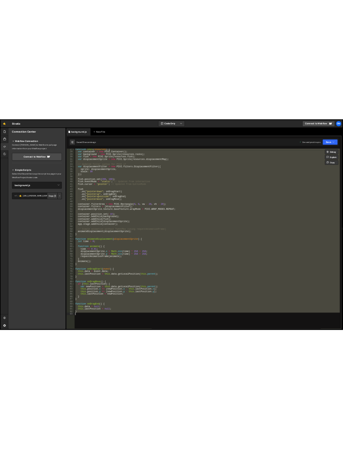
scroll to position [164, 0]
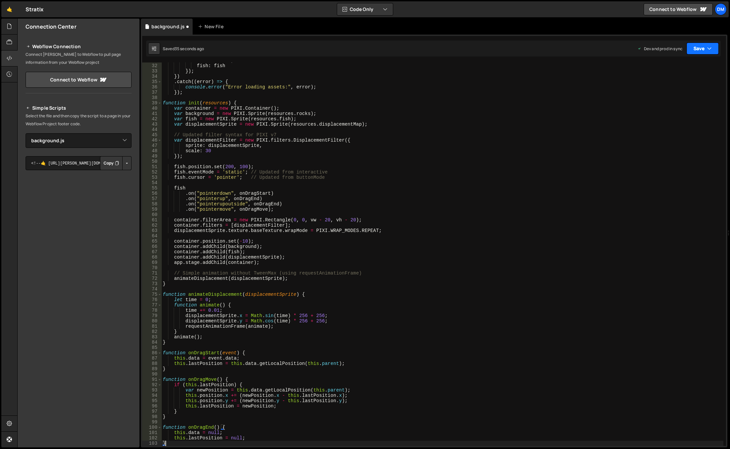
click at [703, 49] on button "Save" at bounding box center [703, 49] width 32 height 12
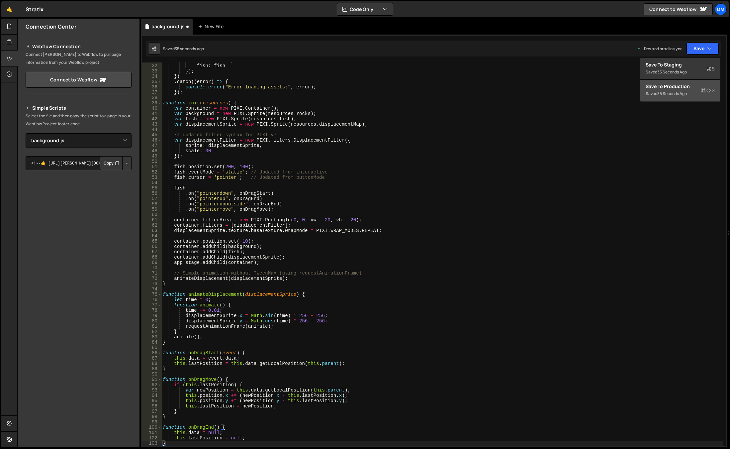
click at [675, 87] on div "Save to Production S" at bounding box center [680, 86] width 69 height 7
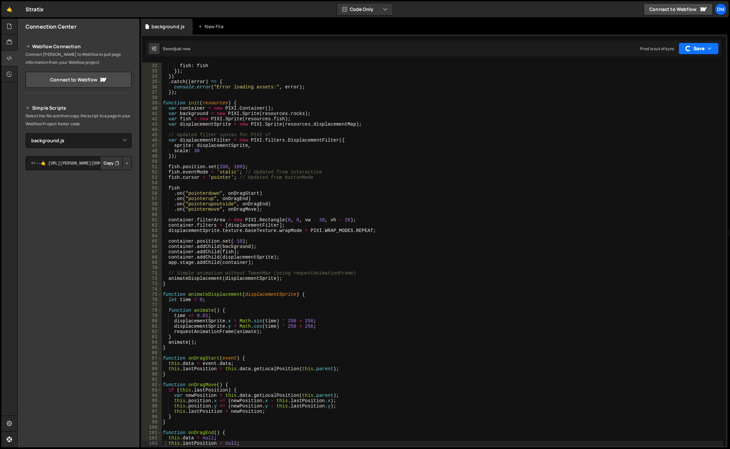
click at [694, 51] on button "Save" at bounding box center [699, 49] width 40 height 12
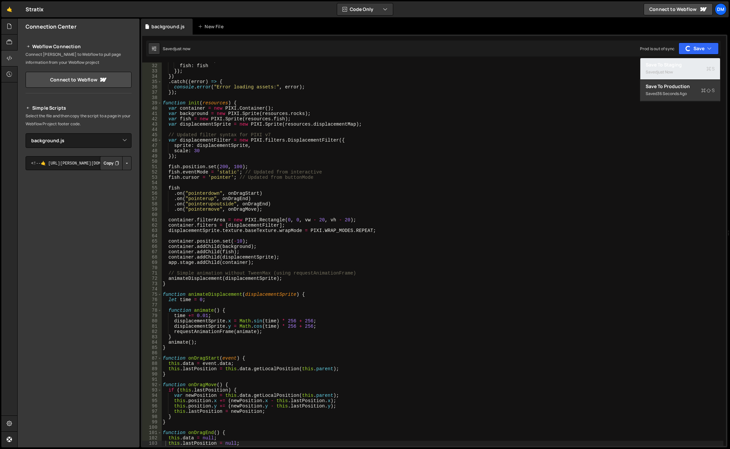
click at [680, 68] on div "Save to Staging S" at bounding box center [680, 64] width 69 height 7
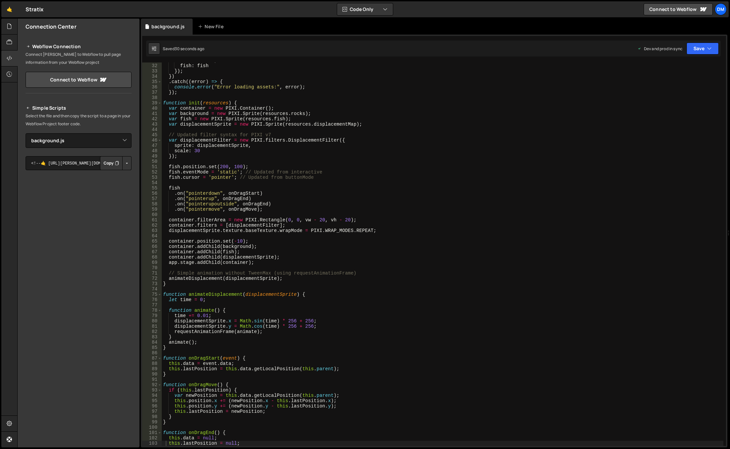
click at [338, 271] on div "rocks : rocks , fish : fish }) ; }) . catch (( error ) => { console . error ( "…" at bounding box center [443, 255] width 562 height 394
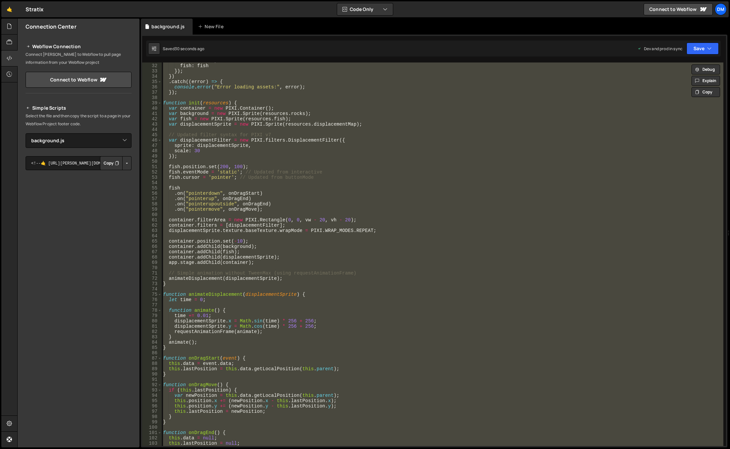
paste textarea
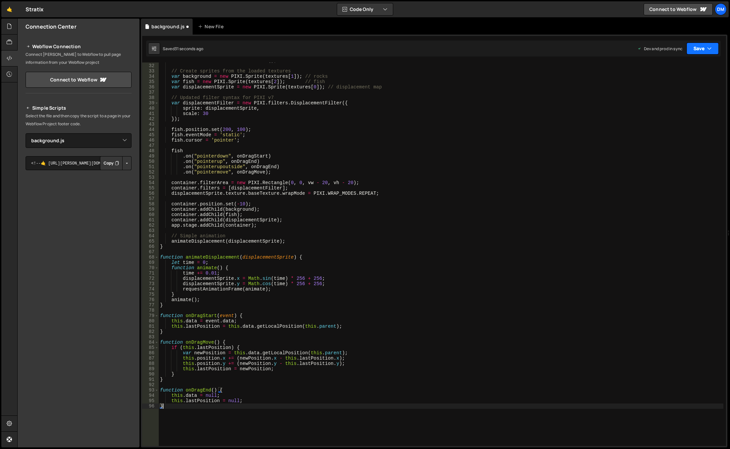
click at [698, 47] on button "Save" at bounding box center [703, 49] width 32 height 12
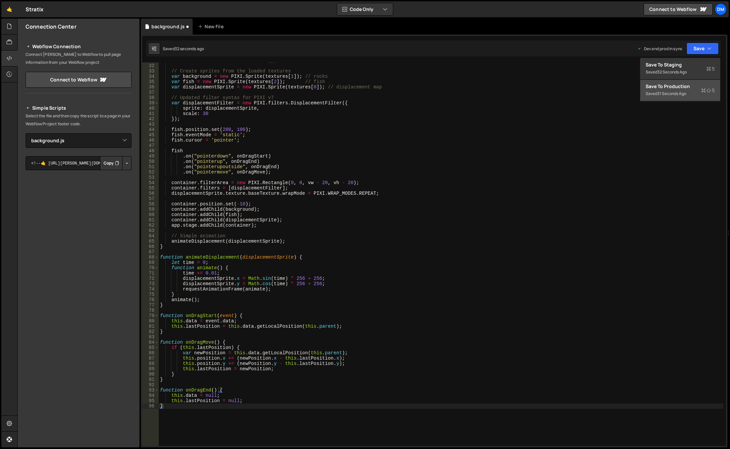
click at [676, 88] on div "Save to Production S" at bounding box center [680, 86] width 69 height 7
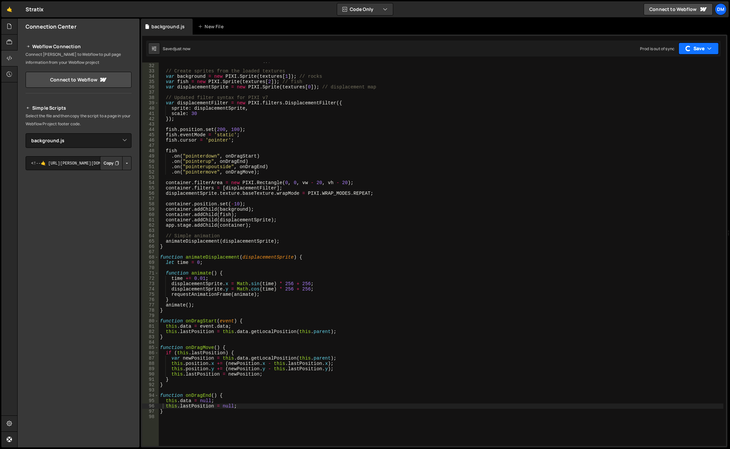
click at [691, 53] on button "Save" at bounding box center [699, 49] width 40 height 12
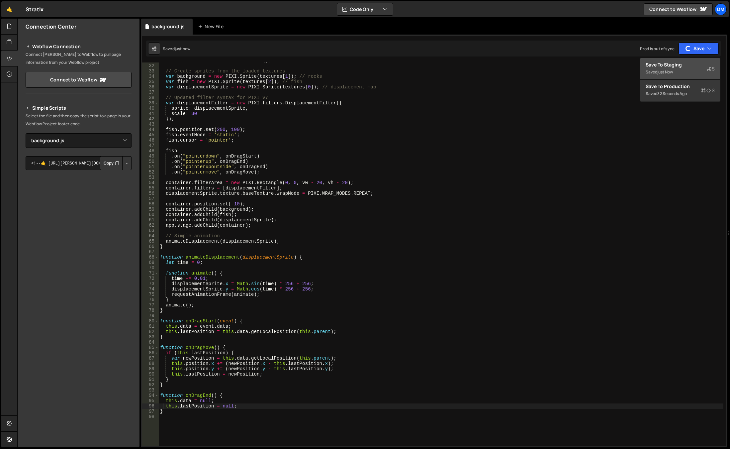
click at [671, 72] on div "just now" at bounding box center [666, 72] width 16 height 6
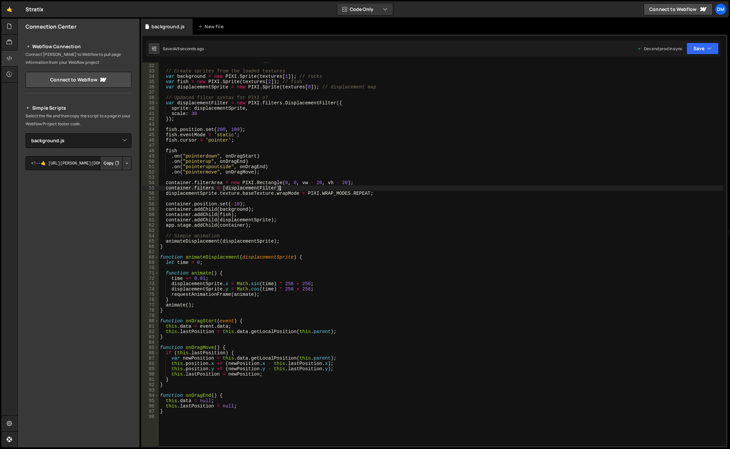
click at [380, 190] on div "var container = new PIXI . Container ( ) ; // Create sprites from the loaded te…" at bounding box center [441, 255] width 565 height 394
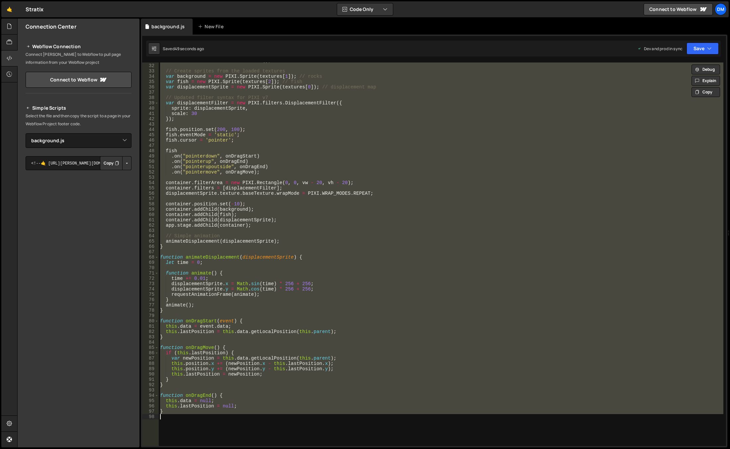
paste textarea "console.log('Render completed');"
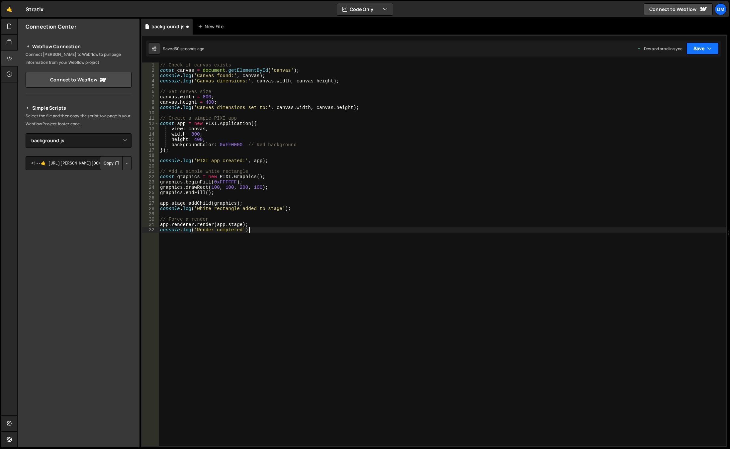
click at [709, 44] on button "Save" at bounding box center [703, 49] width 32 height 12
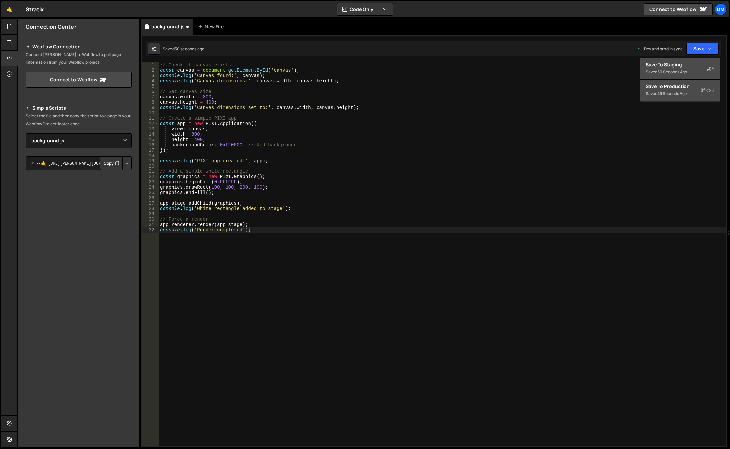
click at [676, 88] on div "Save to Production S" at bounding box center [680, 86] width 69 height 7
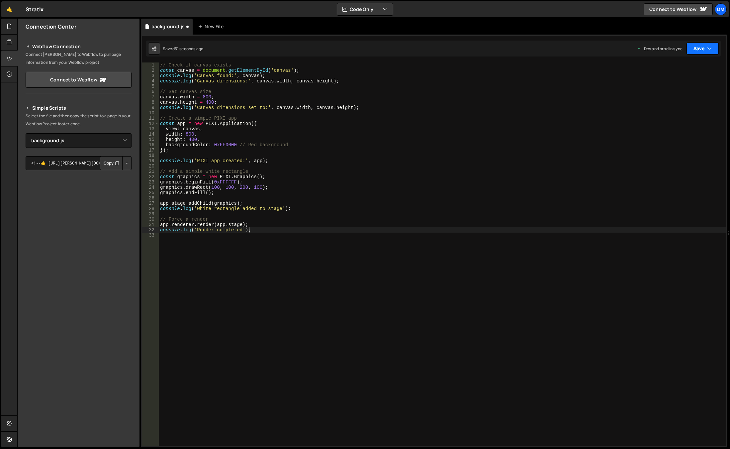
click at [695, 48] on button "Save" at bounding box center [703, 49] width 32 height 12
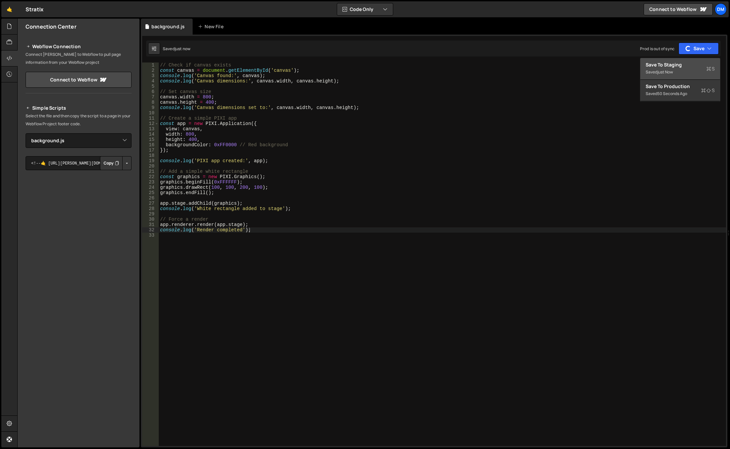
click at [673, 69] on div "just now" at bounding box center [666, 72] width 16 height 6
click at [292, 145] on div "// Check if canvas exists const canvas = document . getElementById ( 'canvas' )…" at bounding box center [443, 259] width 568 height 394
paste textarea "app.stage.addChild(sprite);"
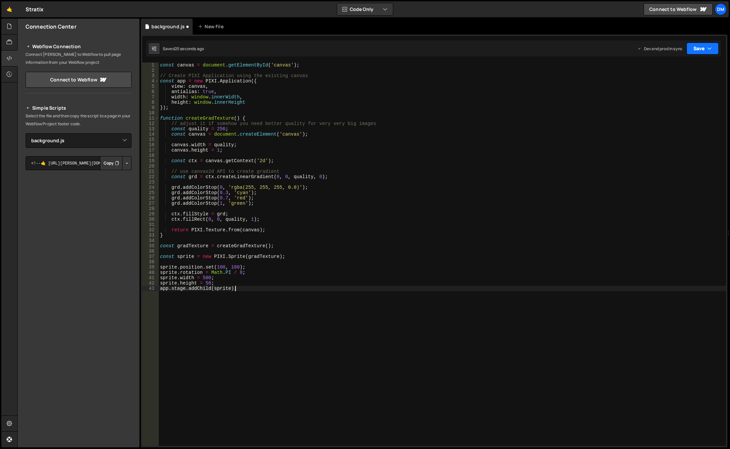
click at [706, 47] on button "Save" at bounding box center [703, 49] width 32 height 12
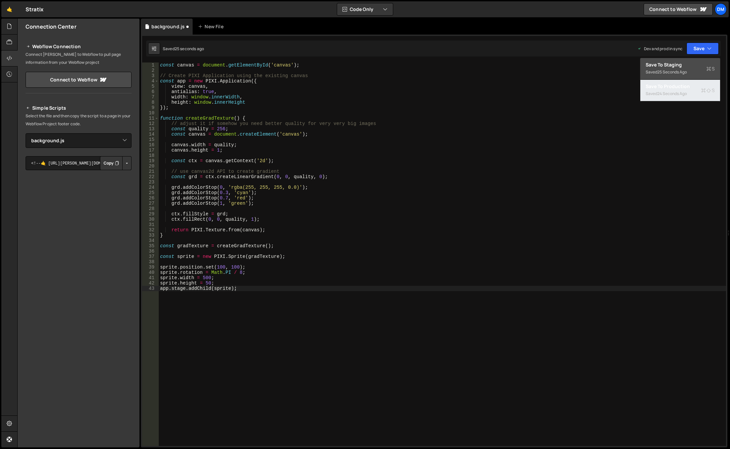
click at [680, 94] on div "24 seconds ago" at bounding box center [673, 94] width 30 height 6
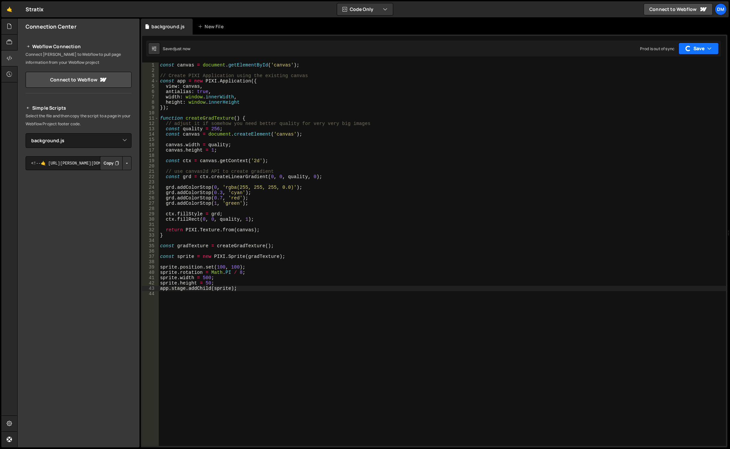
click at [693, 52] on button "Save" at bounding box center [699, 49] width 40 height 12
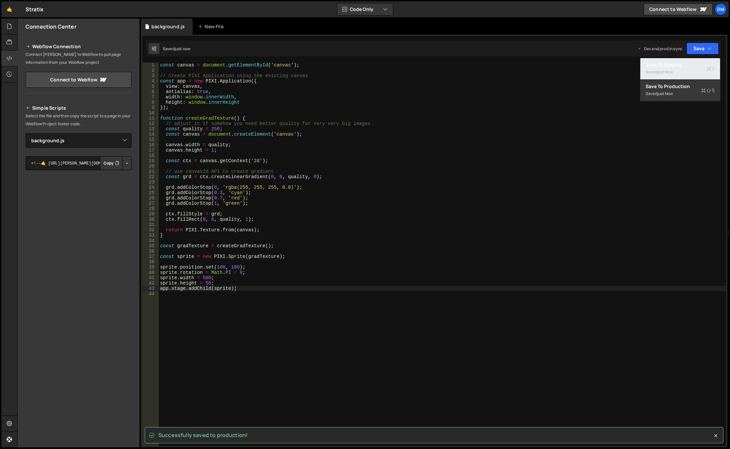
drag, startPoint x: 668, startPoint y: 69, endPoint x: 632, endPoint y: 79, distance: 37.2
click at [668, 69] on div "just now" at bounding box center [666, 72] width 16 height 6
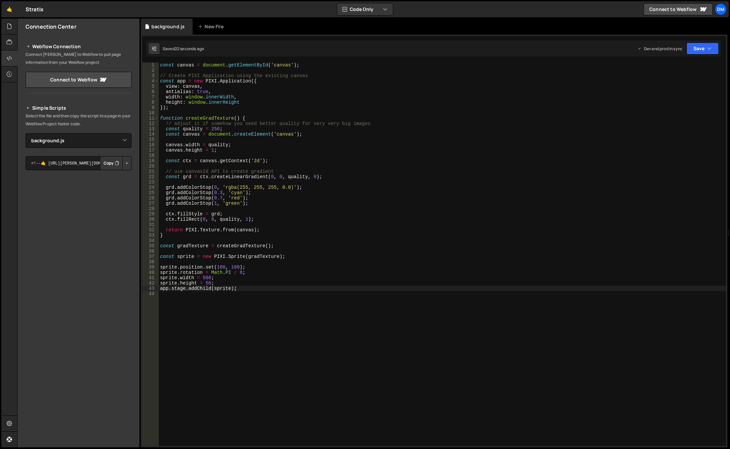
click at [401, 193] on div "const canvas = document . getElementById ( 'canvas' ) ; // Create PIXI Applicat…" at bounding box center [443, 259] width 568 height 394
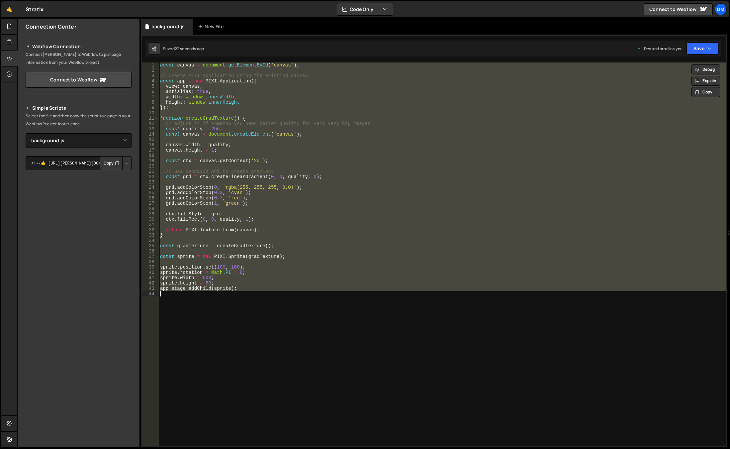
paste textarea "}"
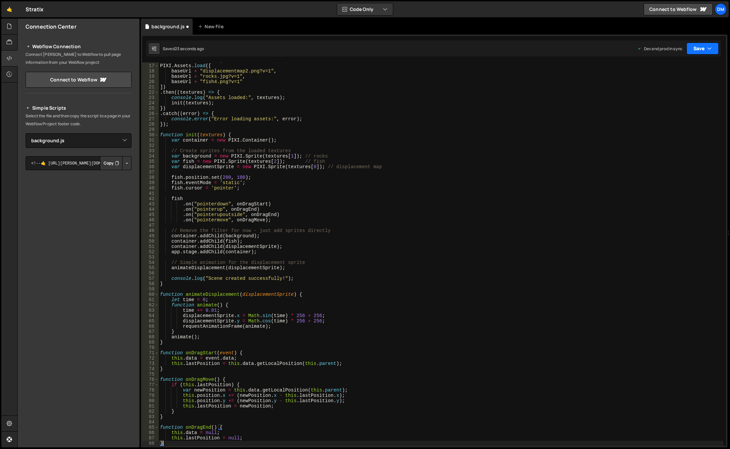
click at [702, 47] on button "Save" at bounding box center [703, 49] width 32 height 12
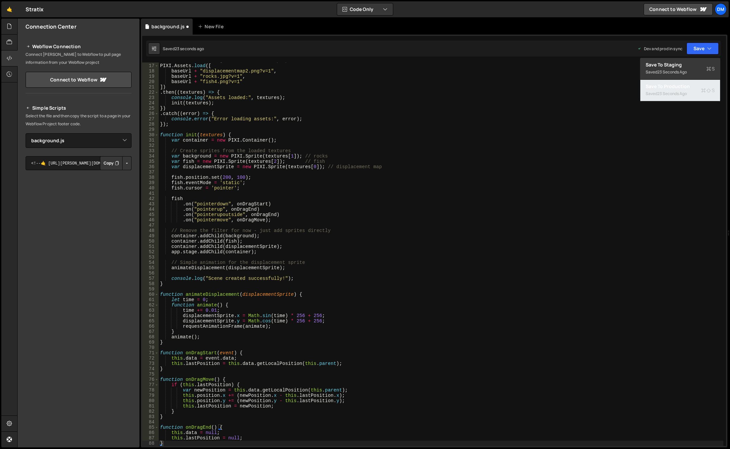
click at [678, 90] on div "Saved 23 seconds ago" at bounding box center [680, 94] width 69 height 8
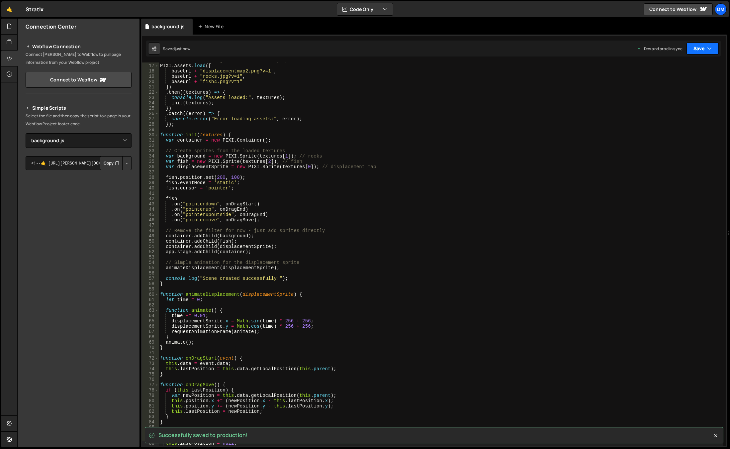
drag, startPoint x: 697, startPoint y: 49, endPoint x: 690, endPoint y: 58, distance: 12.0
click at [697, 49] on button "Save" at bounding box center [703, 49] width 32 height 12
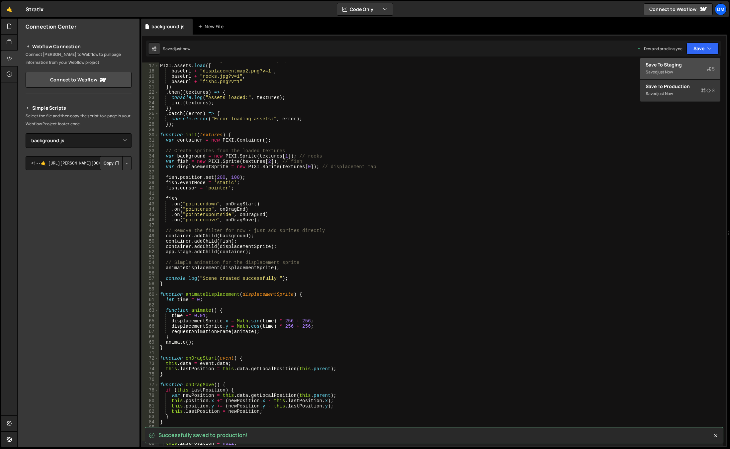
click at [673, 69] on div "Saved just now" at bounding box center [680, 72] width 69 height 8
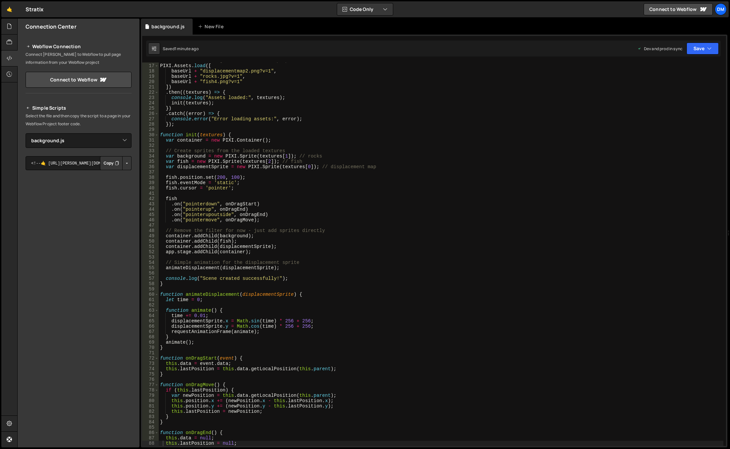
click at [232, 165] on div "// Fixed asset loading for PIXI v7 - use proper asset names and URLs PIXI . Ass…" at bounding box center [441, 255] width 565 height 394
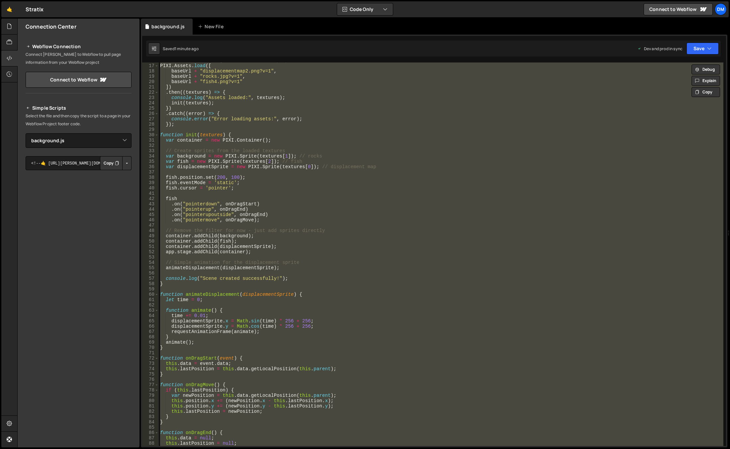
paste textarea
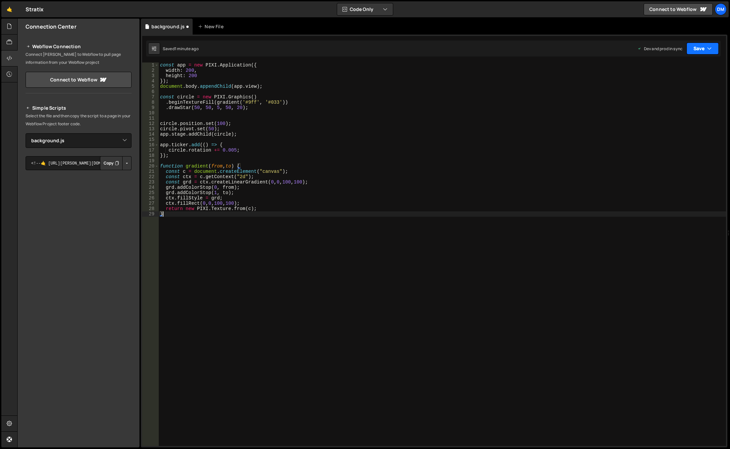
click at [706, 46] on button "Save" at bounding box center [703, 49] width 32 height 12
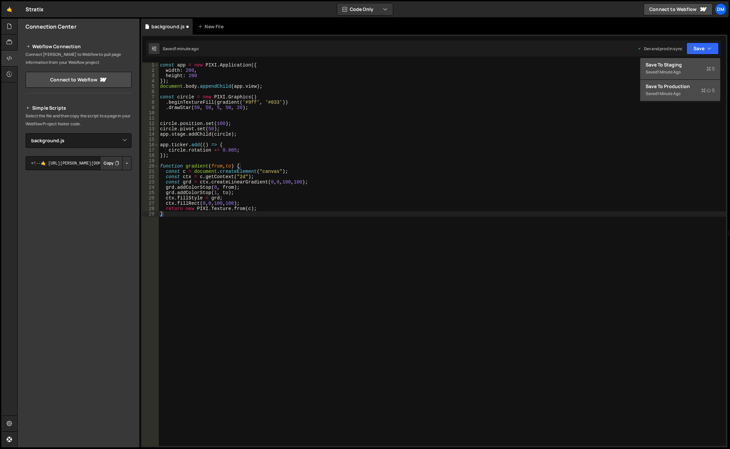
click at [671, 94] on div "1 minute ago" at bounding box center [669, 94] width 23 height 6
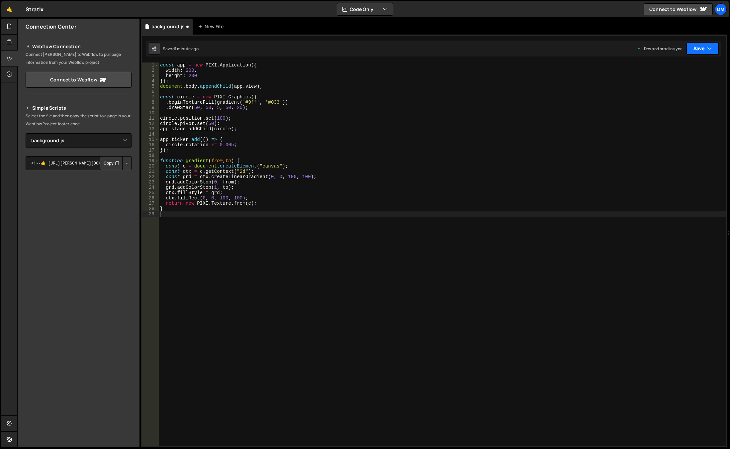
click at [0, 0] on div "button" at bounding box center [0, 0] width 0 height 0
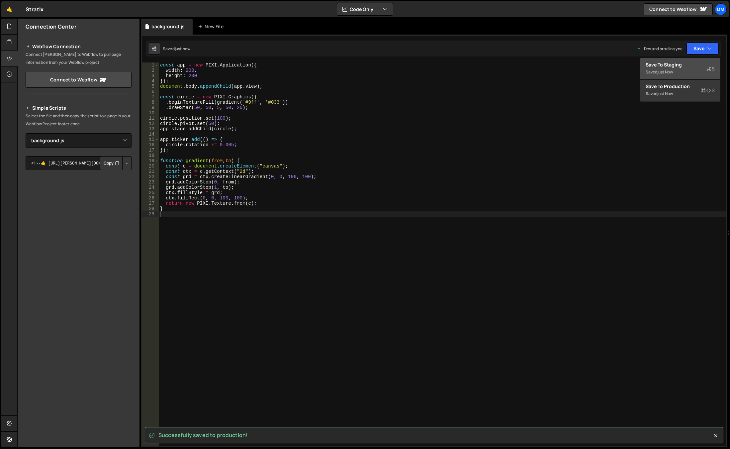
click at [666, 72] on div "just now" at bounding box center [666, 72] width 16 height 6
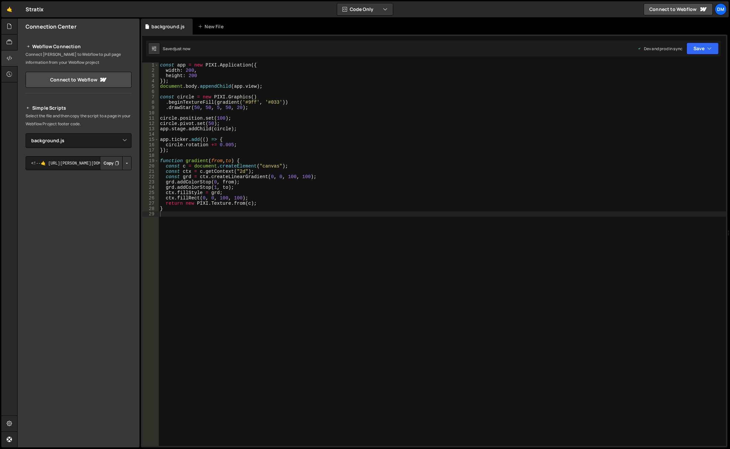
click at [286, 118] on div "const app = new PIXI . Application ({ width : 200 , height : 200 }) ; document …" at bounding box center [443, 259] width 568 height 394
click at [208, 165] on div "const app = new PIXI . Application ({ width : 200 , height : 200 }) ; document …" at bounding box center [443, 259] width 568 height 394
click at [238, 165] on div "const app = new PIXI . Application ({ width : 200 , height : 200 }) ; document …" at bounding box center [443, 259] width 568 height 394
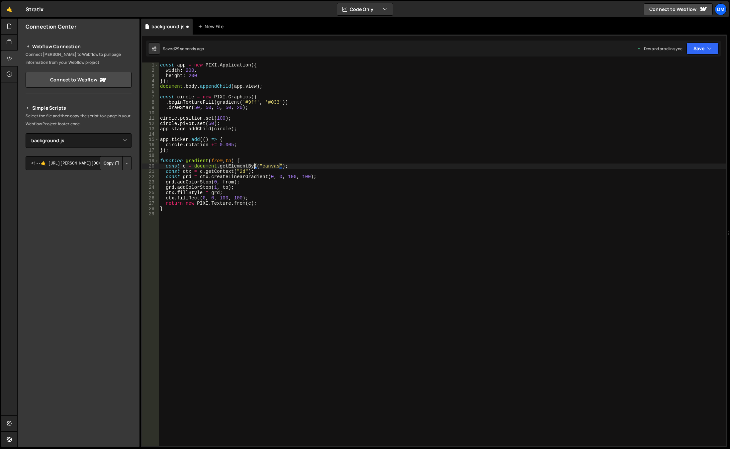
scroll to position [0, 7]
click at [434, 209] on div "const app = new PIXI . Application ({ width : 200 , height : 200 }) ; document …" at bounding box center [443, 259] width 568 height 394
type textarea "}"
drag, startPoint x: 702, startPoint y: 48, endPoint x: 695, endPoint y: 57, distance: 11.9
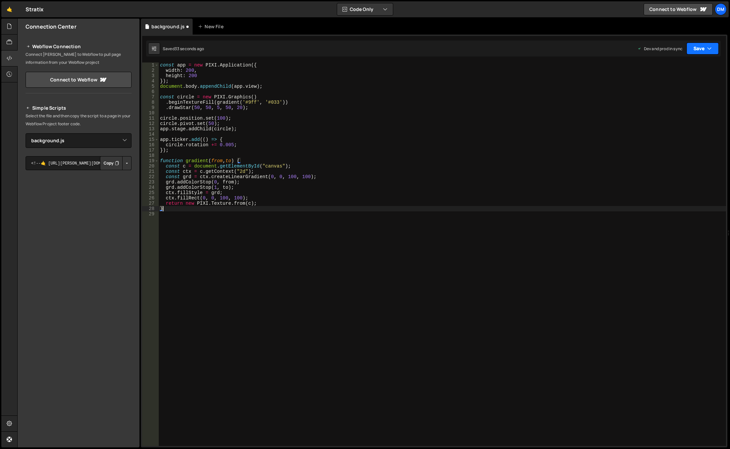
click at [702, 48] on button "Save" at bounding box center [703, 49] width 32 height 12
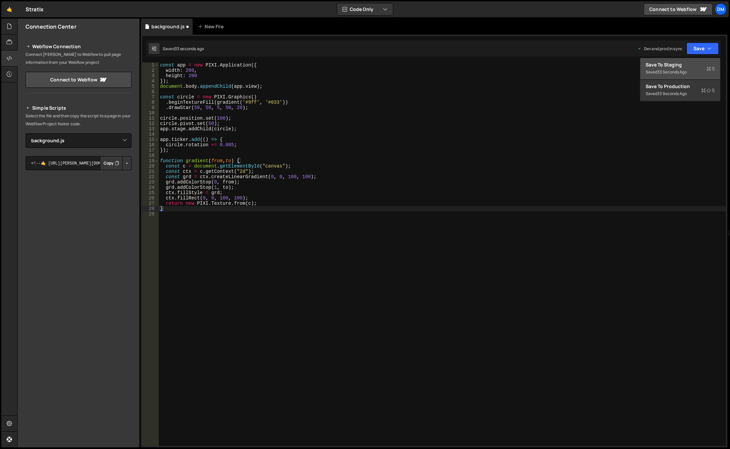
click at [687, 64] on div "Save to Staging S" at bounding box center [680, 64] width 69 height 7
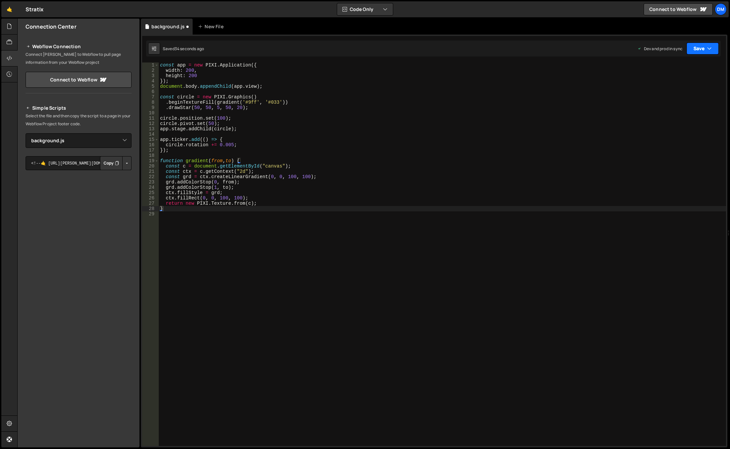
click at [700, 46] on button "Save" at bounding box center [703, 49] width 32 height 12
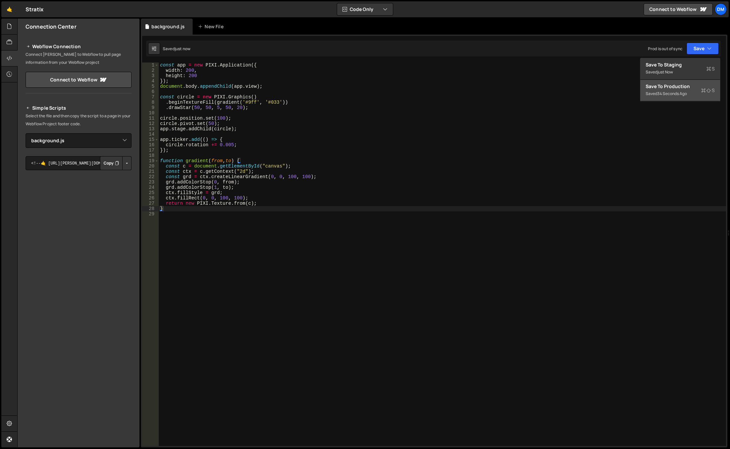
click at [669, 87] on div "Save to Production S" at bounding box center [680, 86] width 69 height 7
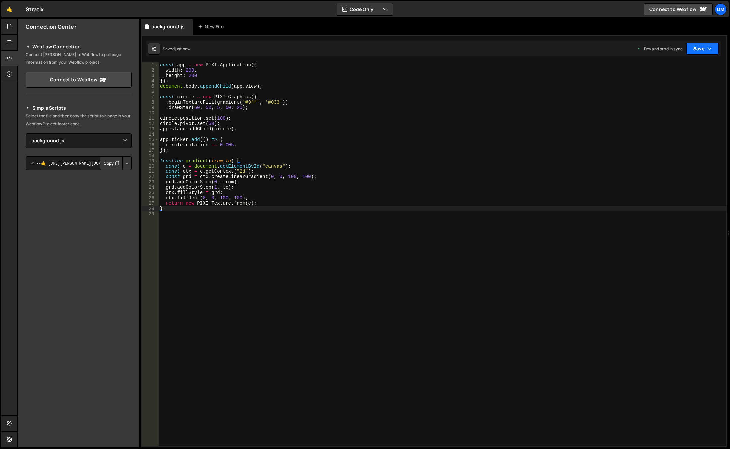
click at [695, 52] on button "Save" at bounding box center [703, 49] width 32 height 12
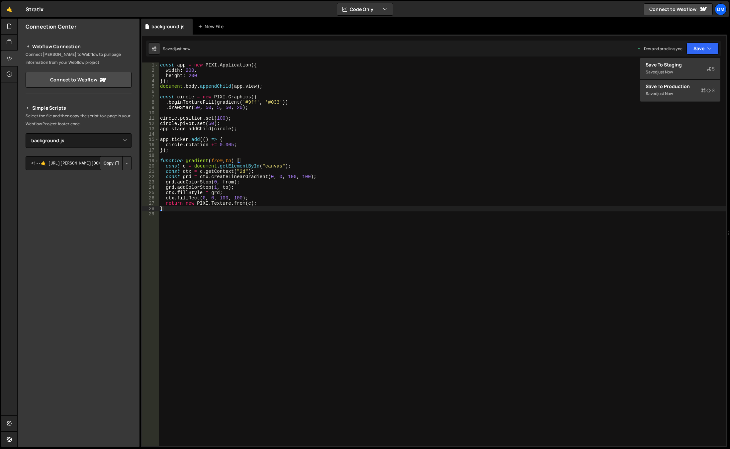
click at [670, 112] on div "const app = new PIXI . Application ({ width : 200 , height : 200 }) ; document …" at bounding box center [443, 259] width 568 height 394
click at [700, 40] on div "1 Type cmd + s to save your Javascript file. הההההההההההההההההההההההההההההההההה…" at bounding box center [434, 241] width 587 height 413
click at [694, 55] on div "Saved 10 seconds ago Dev and prod in sync Upgrade to Edit Save Save to Staging …" at bounding box center [433, 49] width 575 height 16
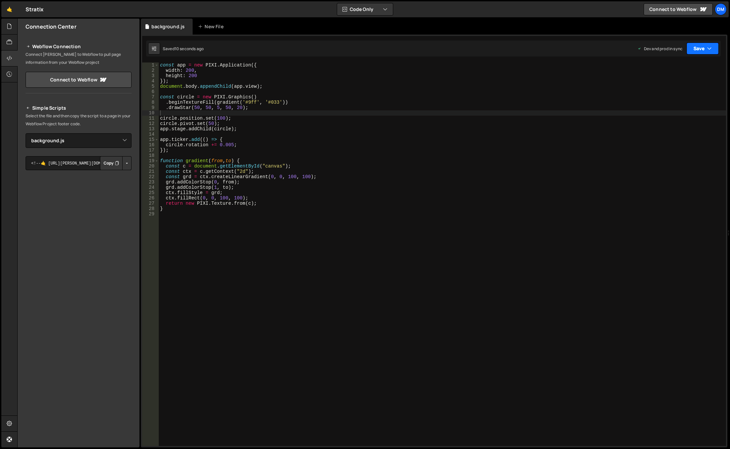
click at [707, 43] on button "Save" at bounding box center [703, 49] width 32 height 12
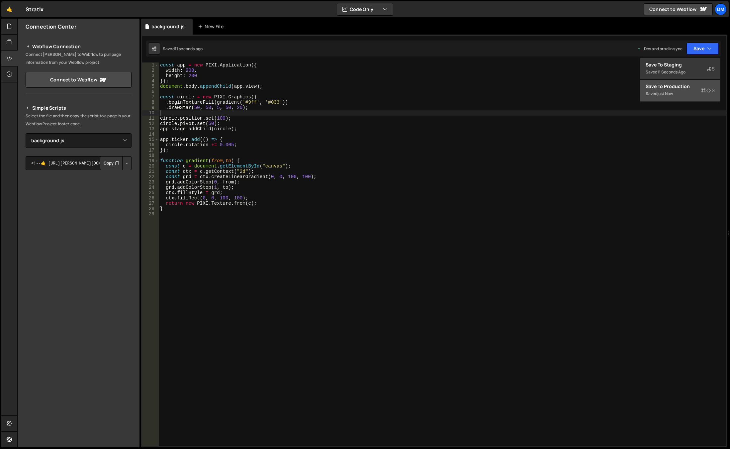
click at [696, 91] on div "Saved just now" at bounding box center [680, 94] width 69 height 8
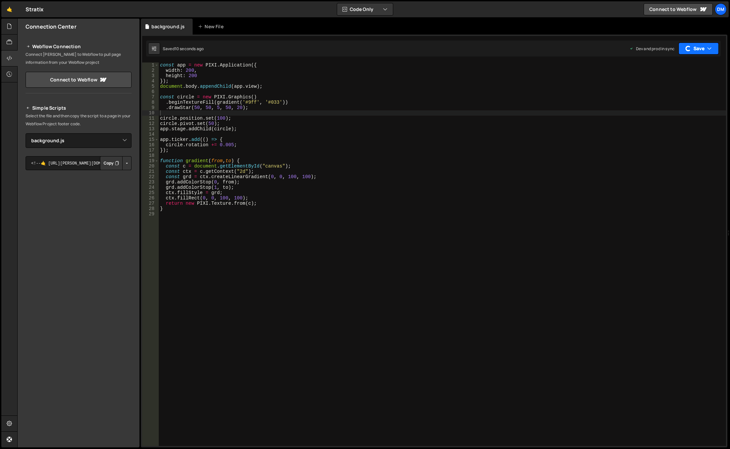
click at [716, 52] on button "Save" at bounding box center [699, 49] width 40 height 12
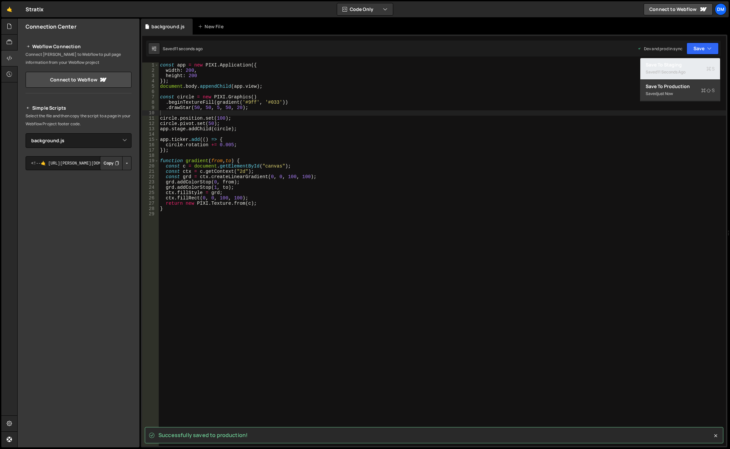
click at [693, 66] on div "Save to Staging S" at bounding box center [680, 64] width 69 height 7
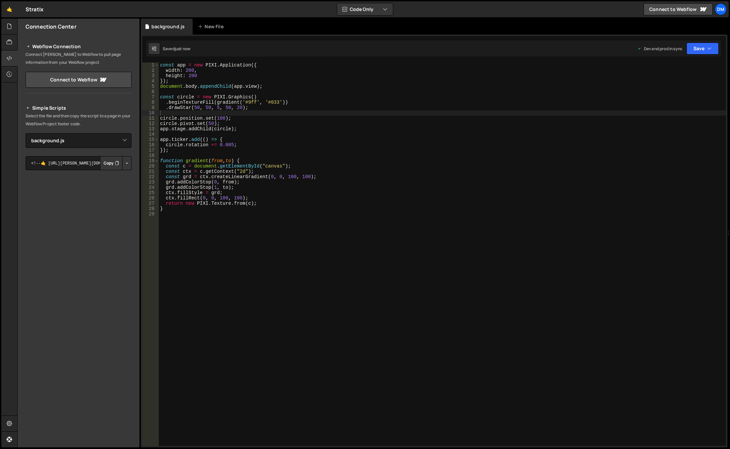
click at [335, 236] on div "const app = new PIXI . Application ({ width : 200 , height : 200 }) ; document …" at bounding box center [443, 259] width 568 height 394
drag, startPoint x: 249, startPoint y: 172, endPoint x: 234, endPoint y: 171, distance: 15.3
click at [234, 171] on div "const app = new PIXI . Application ({ width : 200 , height : 200 }) ; document …" at bounding box center [443, 259] width 568 height 394
click at [290, 168] on div "const app = new PIXI . Application ({ width : 200 , height : 200 }) ; document …" at bounding box center [443, 259] width 568 height 394
type textarea "const c = document.getElementById("canvas");"
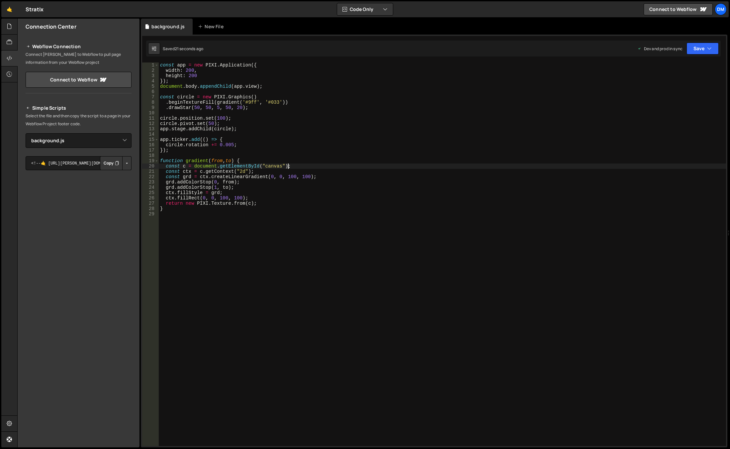
click at [264, 168] on div "const app = new PIXI . Application ({ width : 200 , height : 200 }) ; document …" at bounding box center [443, 259] width 568 height 394
click at [240, 229] on div "const app = new PIXI . Application ({ width : 200 , height : 200 }) ; document …" at bounding box center [443, 259] width 568 height 394
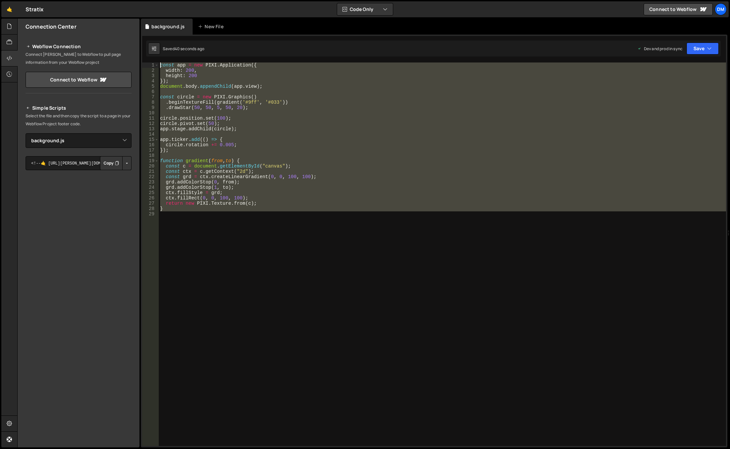
drag, startPoint x: 213, startPoint y: 220, endPoint x: 146, endPoint y: 61, distance: 172.1
click at [146, 61] on div "1 Type cmd + s to save your Javascript file. הההההההההההההההההההההההההההההההההה…" at bounding box center [434, 241] width 587 height 413
click at [237, 173] on div "const app = new PIXI . Application ({ width : 200 , height : 200 }) ; document …" at bounding box center [443, 253] width 568 height 383
click at [248, 185] on div "const app = new PIXI . Application ({ width : 200 , height : 200 }) ; document …" at bounding box center [443, 253] width 568 height 383
click at [289, 166] on div "const app = new PIXI . Application ({ width : 200 , height : 200 }) ; document …" at bounding box center [443, 253] width 568 height 383
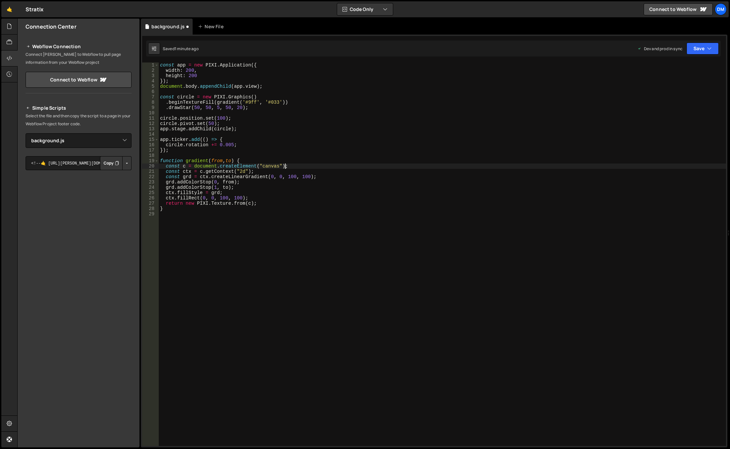
paste textarea ");"
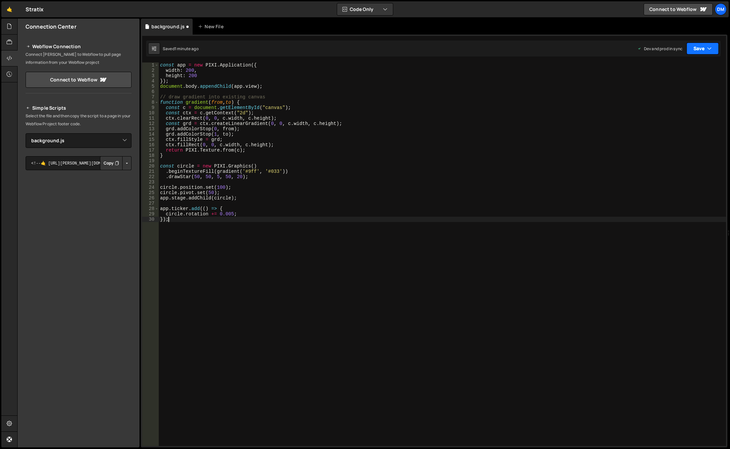
drag, startPoint x: 705, startPoint y: 46, endPoint x: 699, endPoint y: 54, distance: 10.9
click at [705, 46] on button "Save" at bounding box center [703, 49] width 32 height 12
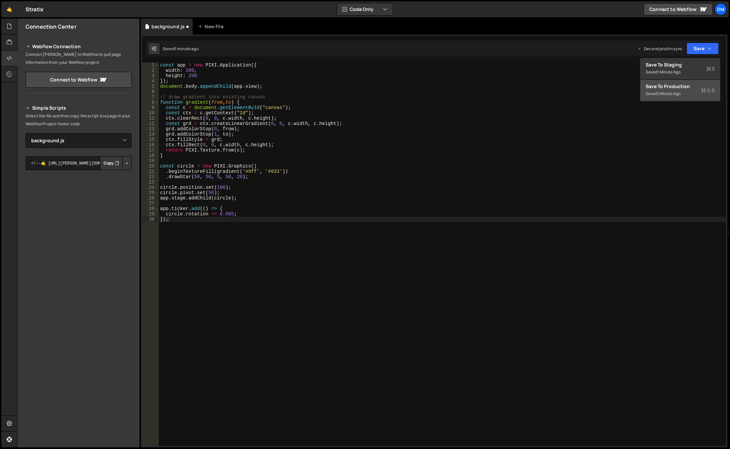
click at [673, 95] on div "1 minute ago" at bounding box center [669, 94] width 23 height 6
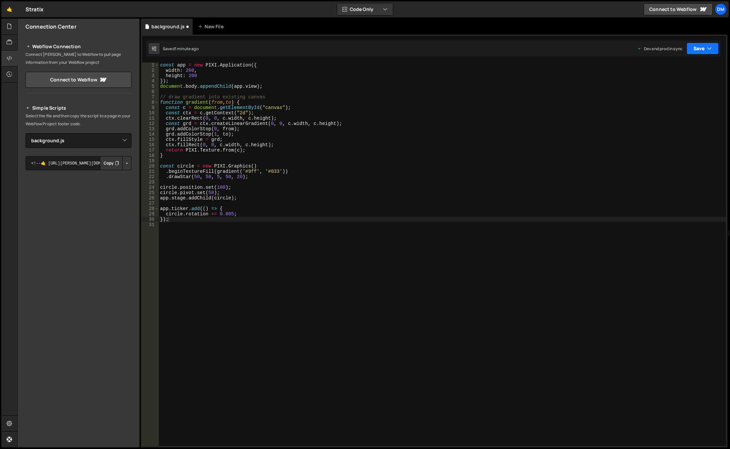
click at [698, 49] on button "Save" at bounding box center [703, 49] width 32 height 12
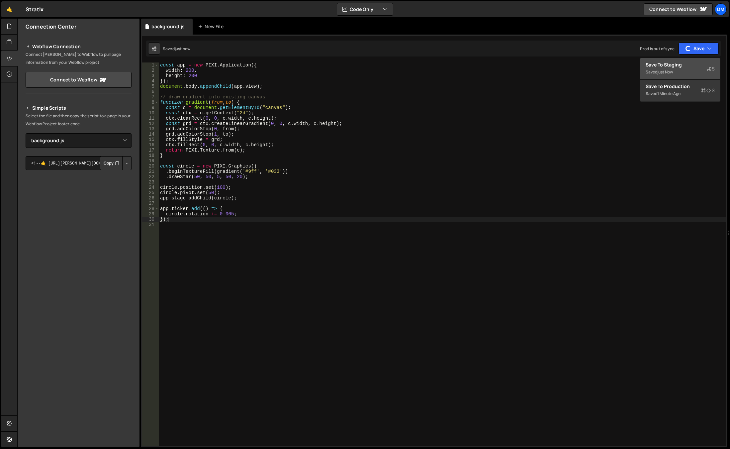
click at [672, 67] on div "Save to Staging S" at bounding box center [680, 64] width 69 height 7
click at [348, 172] on div "const app = new PIXI . Application ({ width : 200 , height : 200 }) ; document …" at bounding box center [443, 259] width 568 height 394
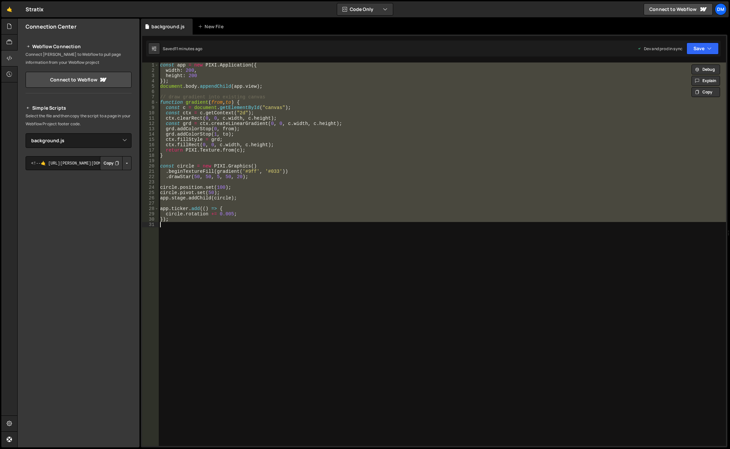
paste textarea "[DOMAIN_NAME]("#bg2-1", {morphSVG: "#bg2-2"}, 0);"
type textarea "[DOMAIN_NAME]("#bg2-1", {morphSVG: "#bg2-2"}, 0);"
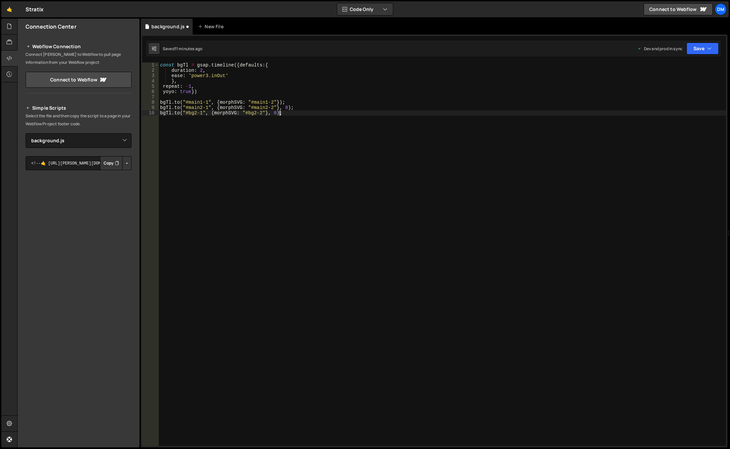
click at [361, 186] on div "const bgTl = gsap . timeline ({ defaults : { duration : 2 , ease : 'power3.inOu…" at bounding box center [443, 259] width 568 height 394
click at [699, 49] on button "Save" at bounding box center [703, 49] width 32 height 12
click at [685, 92] on div "11 minutes ago" at bounding box center [671, 94] width 27 height 6
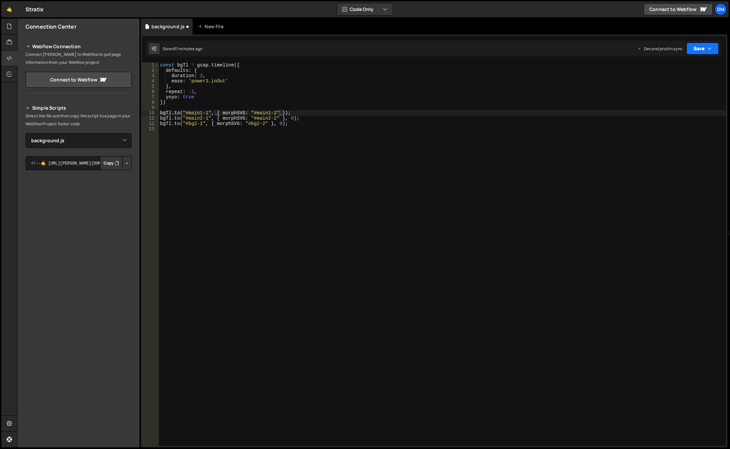
click at [690, 53] on button "Save" at bounding box center [703, 49] width 32 height 12
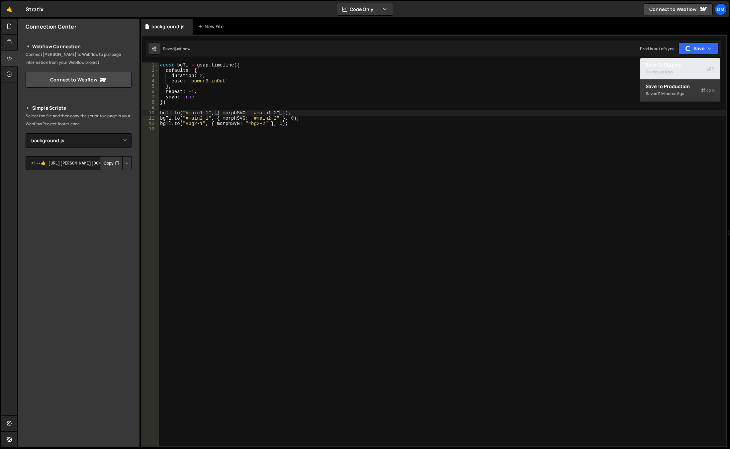
drag, startPoint x: 680, startPoint y: 73, endPoint x: 670, endPoint y: 89, distance: 18.2
click at [680, 73] on div "Saved just now" at bounding box center [680, 72] width 69 height 8
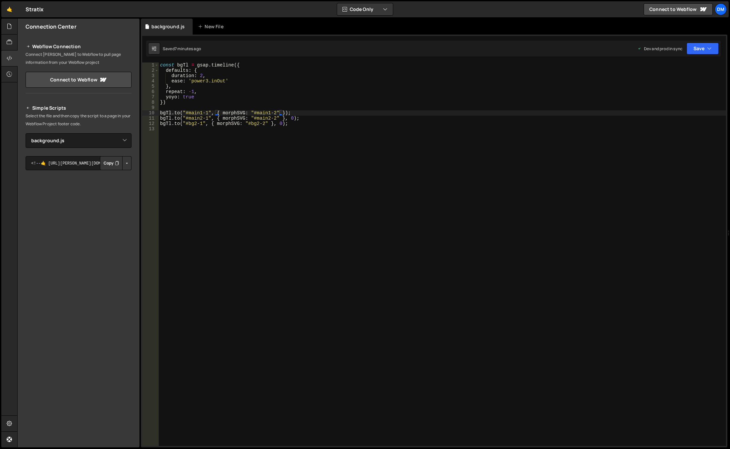
click at [245, 154] on div "const bgTl = gsap . timeline ({ defaults : { duration : 2 , ease : 'power3.inOu…" at bounding box center [443, 259] width 568 height 394
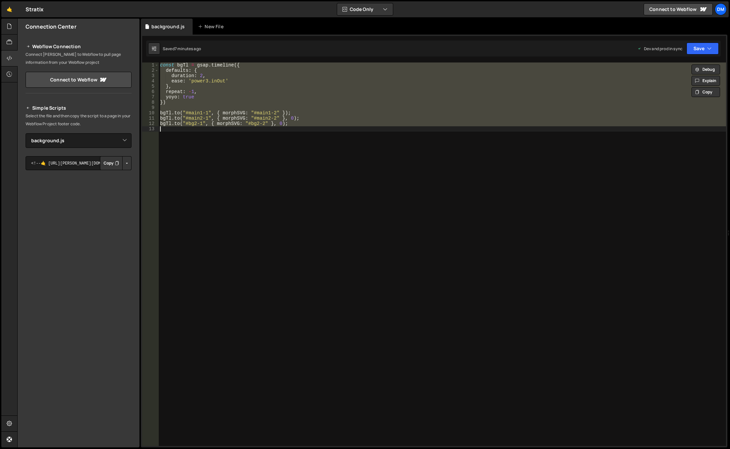
paste textarea "animateColors();"
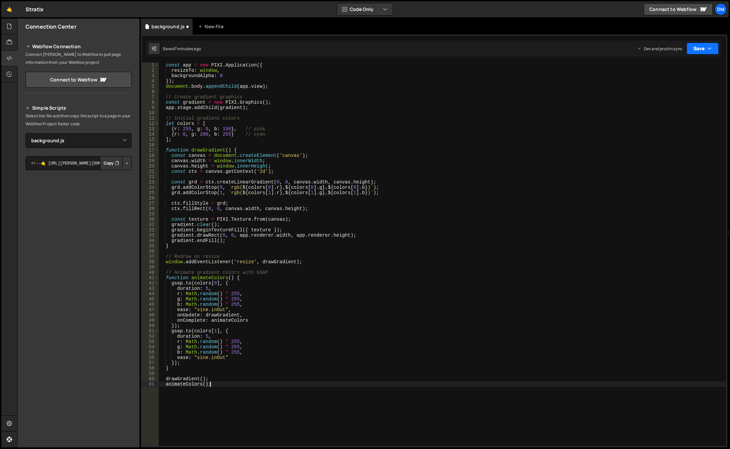
drag, startPoint x: 689, startPoint y: 46, endPoint x: 689, endPoint y: 54, distance: 8.0
click at [689, 46] on button "Save" at bounding box center [703, 49] width 32 height 12
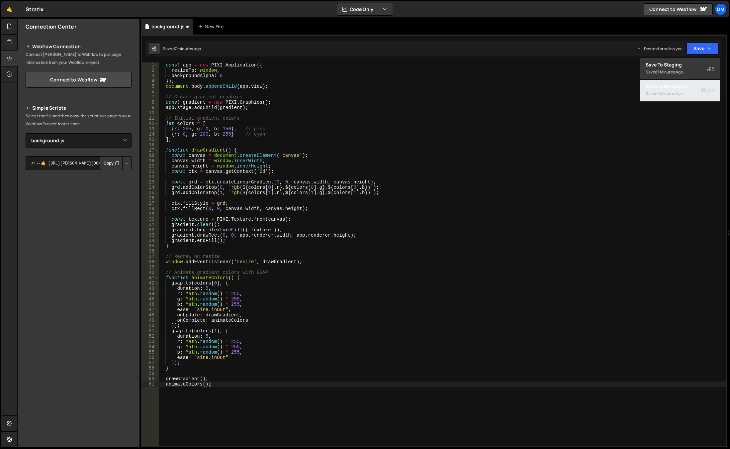
click at [677, 86] on div "Save to Production S" at bounding box center [680, 86] width 69 height 7
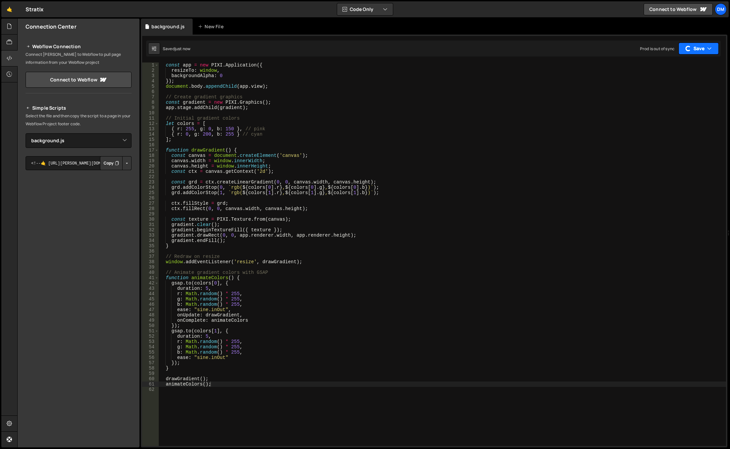
click at [696, 49] on button "Save" at bounding box center [699, 49] width 40 height 12
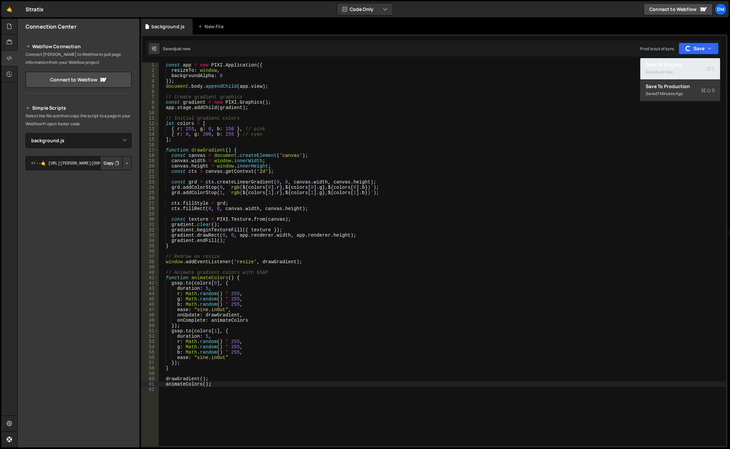
drag, startPoint x: 675, startPoint y: 75, endPoint x: 671, endPoint y: 79, distance: 5.4
click at [675, 75] on div "Saved just now" at bounding box center [680, 72] width 69 height 8
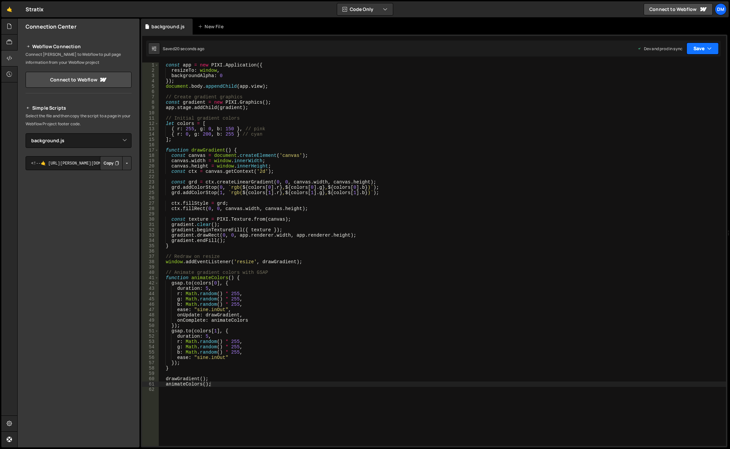
click at [702, 45] on button "Save" at bounding box center [703, 49] width 32 height 12
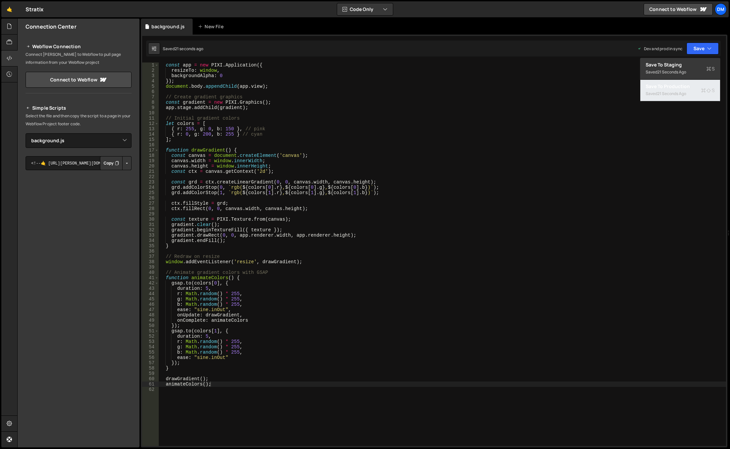
drag, startPoint x: 680, startPoint y: 87, endPoint x: 683, endPoint y: 82, distance: 5.2
click at [680, 87] on div "Save to Production S" at bounding box center [680, 86] width 69 height 7
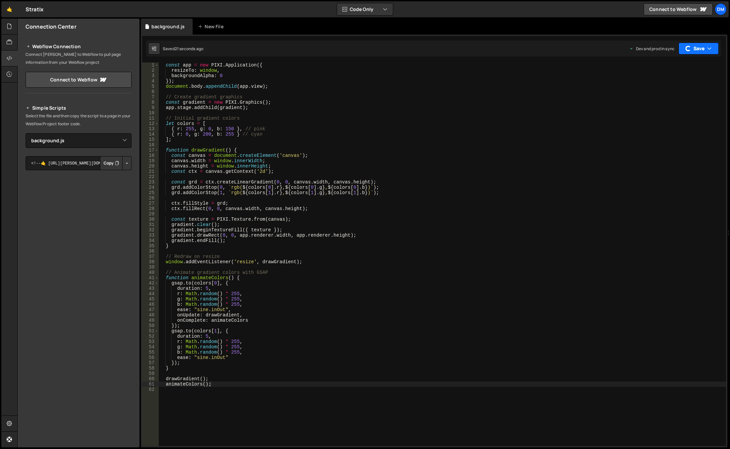
drag, startPoint x: 696, startPoint y: 50, endPoint x: 682, endPoint y: 72, distance: 26.5
click at [697, 50] on button "Save" at bounding box center [699, 49] width 40 height 12
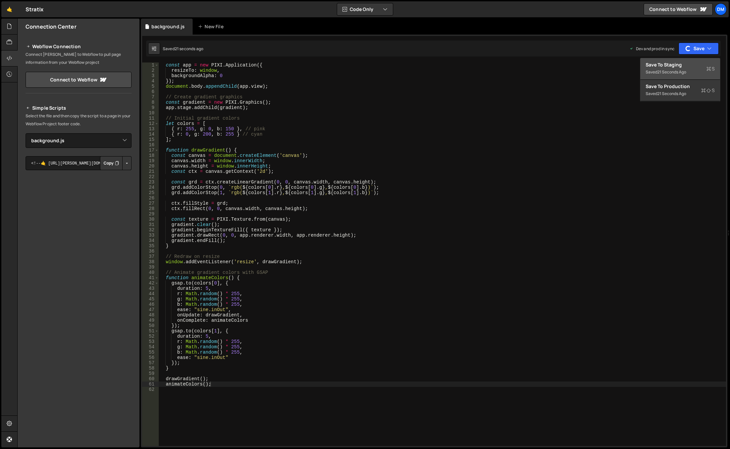
click at [671, 69] on div "Saved 21 seconds ago" at bounding box center [680, 72] width 69 height 8
click at [345, 185] on div "const app = new PIXI . Application ({ resizeTo : window , backgroundAlpha : 0 }…" at bounding box center [443, 259] width 568 height 394
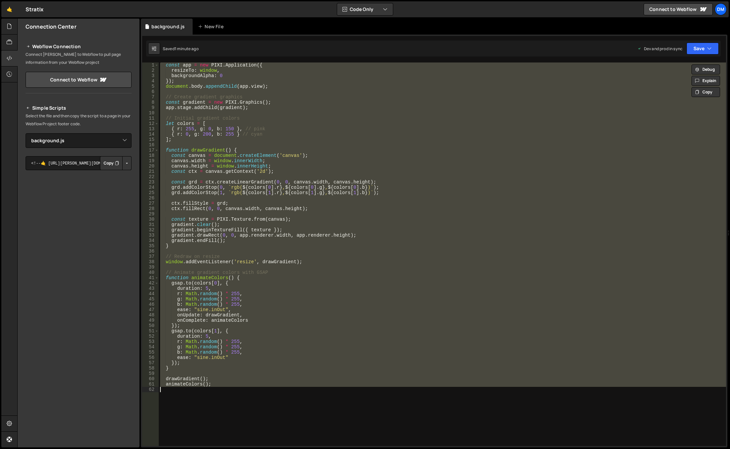
paste textarea "window.addEventListener('resize', drawGradient);"
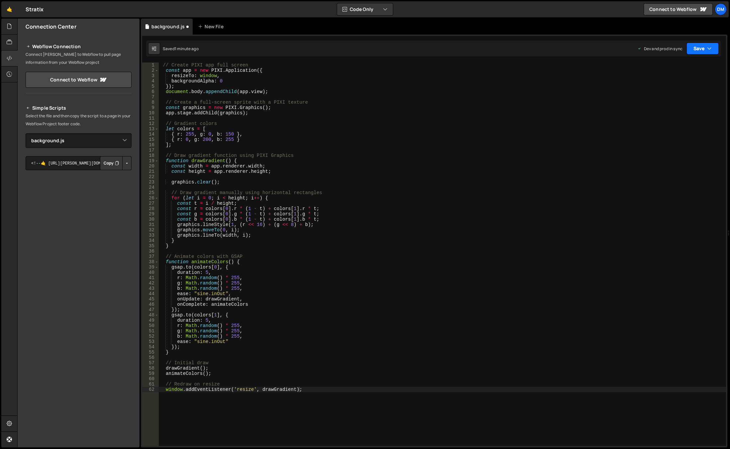
click at [701, 48] on button "Save" at bounding box center [703, 49] width 32 height 12
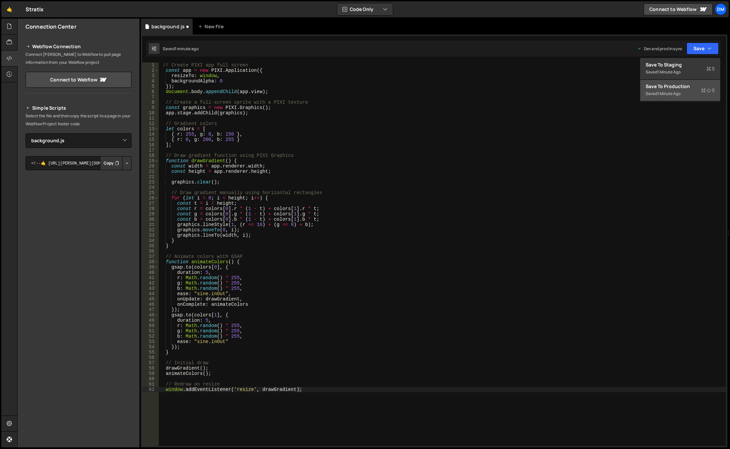
click at [677, 93] on div "1 minute ago" at bounding box center [669, 94] width 23 height 6
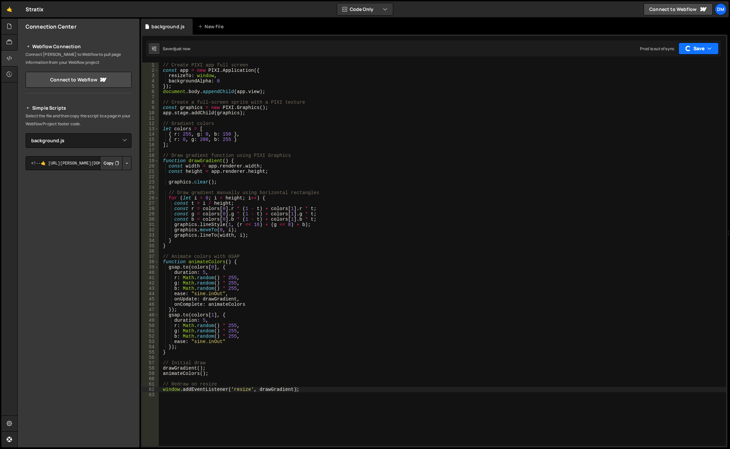
click at [693, 51] on button "Save" at bounding box center [699, 49] width 40 height 12
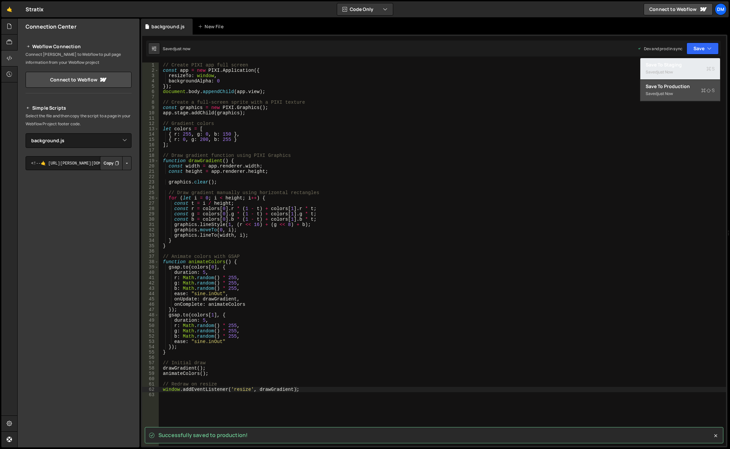
click at [673, 68] on div "Saved just now" at bounding box center [680, 72] width 69 height 8
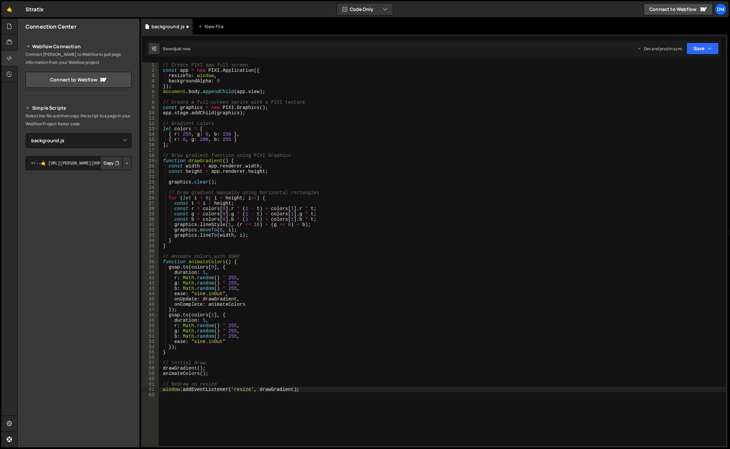
type textarea "}"
click at [432, 241] on div "// Create PIXI app full screen const app = new PIXI . Application ({ resizeTo :…" at bounding box center [443, 259] width 568 height 394
click at [325, 251] on div "// Create PIXI app full screen const app = new PIXI . Application ({ resizeTo :…" at bounding box center [443, 259] width 568 height 394
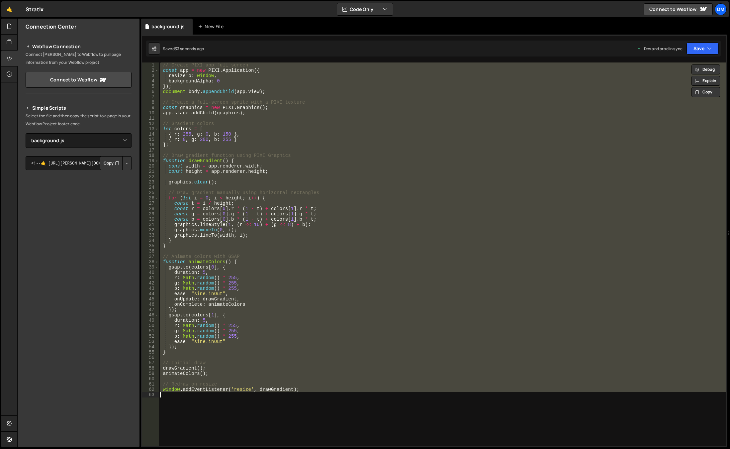
paste textarea "window.addEventListener('resize', drawGradient);"
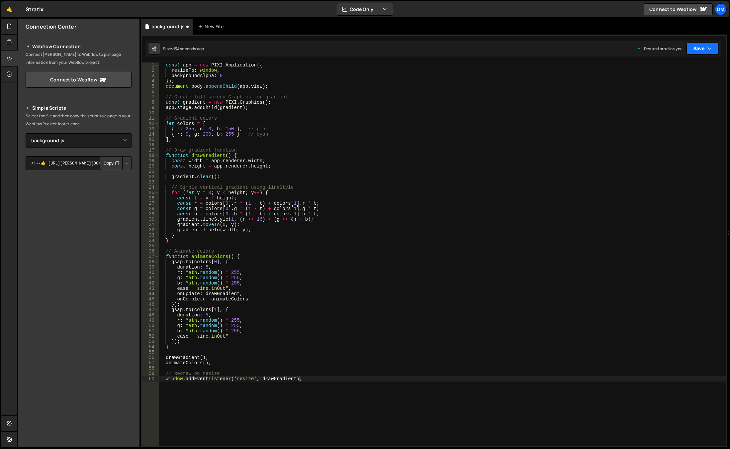
drag, startPoint x: 697, startPoint y: 46, endPoint x: 685, endPoint y: 78, distance: 34.2
click at [698, 46] on button "Save" at bounding box center [703, 49] width 32 height 12
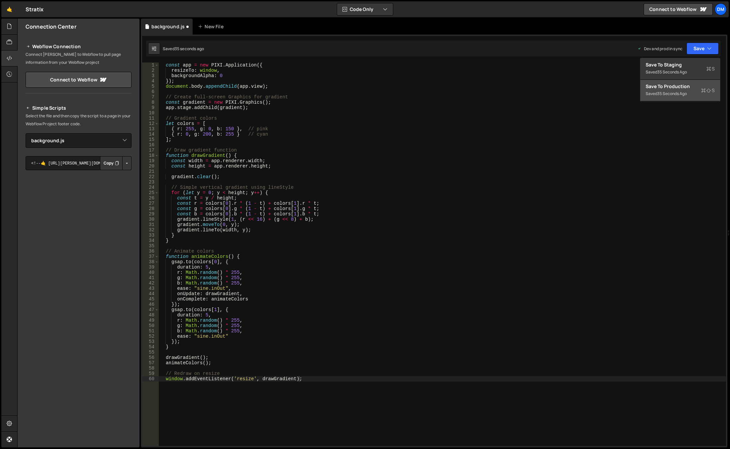
click at [675, 88] on div "Save to Production S" at bounding box center [680, 86] width 69 height 7
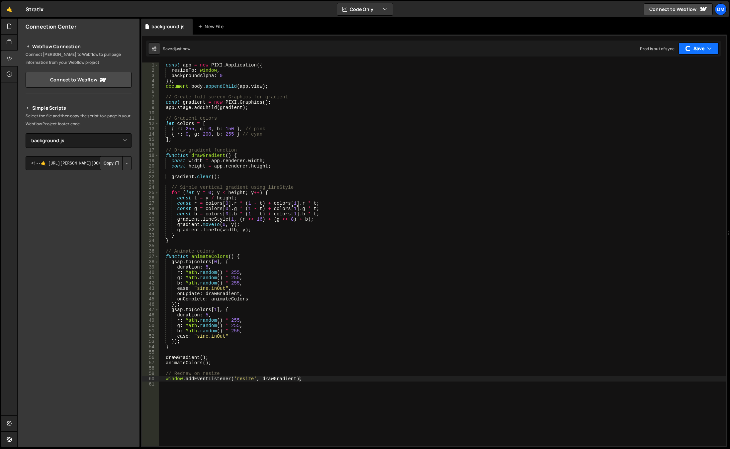
click at [700, 48] on button "Save" at bounding box center [699, 49] width 40 height 12
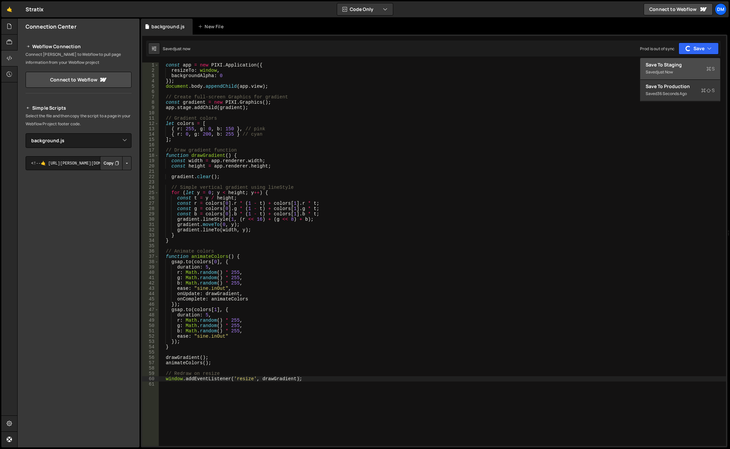
click at [684, 69] on div "Saved just now" at bounding box center [680, 72] width 69 height 8
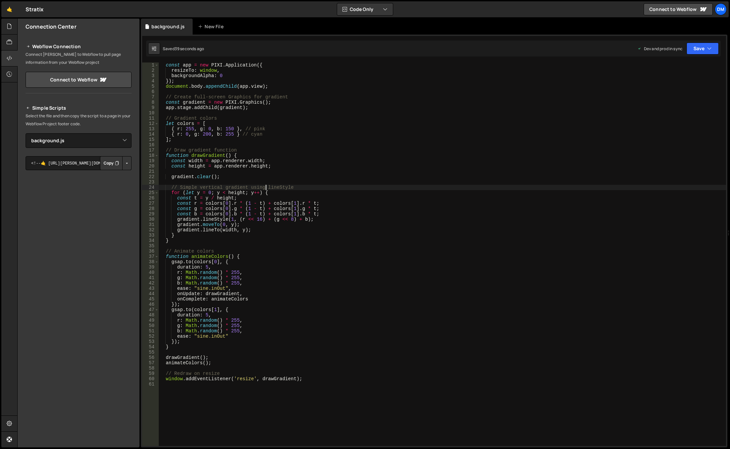
click at [267, 187] on div "const app = new PIXI . Application ({ resizeTo : window , backgroundAlpha : 0 }…" at bounding box center [443, 259] width 568 height 394
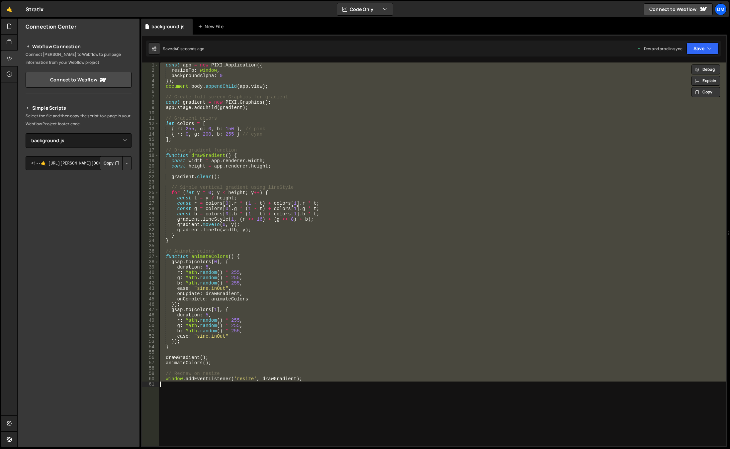
paste textarea "});"
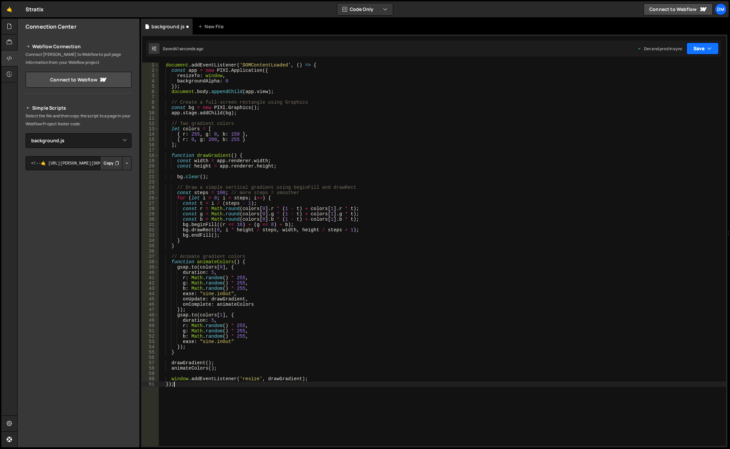
drag, startPoint x: 698, startPoint y: 46, endPoint x: 695, endPoint y: 51, distance: 6.2
click at [698, 46] on button "Save" at bounding box center [703, 49] width 32 height 12
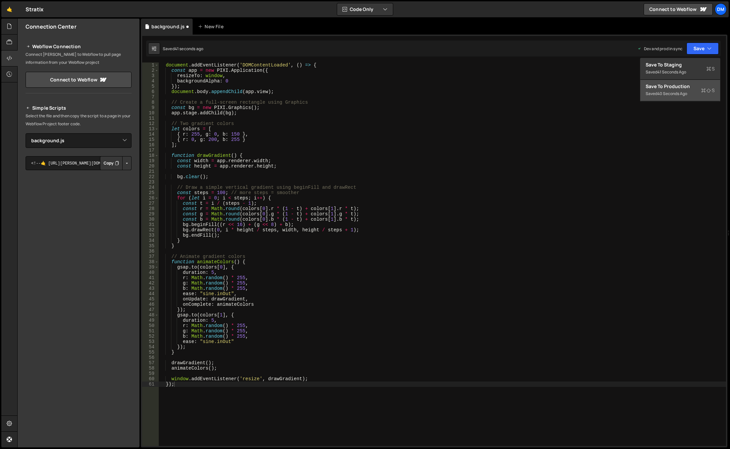
click at [674, 86] on div "Save to Production S" at bounding box center [680, 86] width 69 height 7
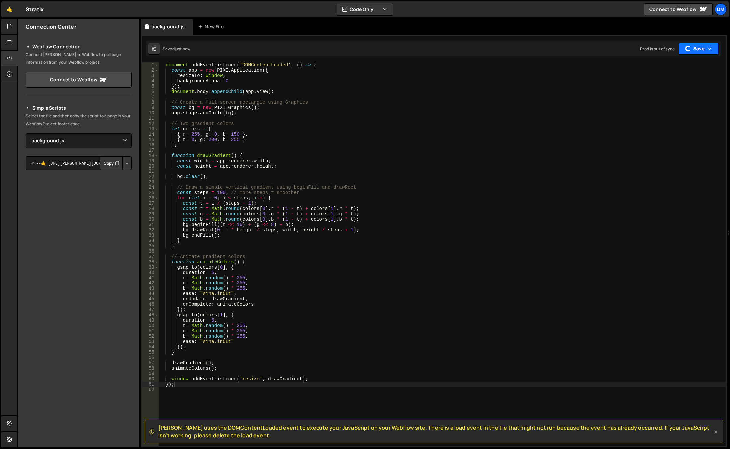
click at [690, 49] on div "button" at bounding box center [689, 49] width 8 height 8
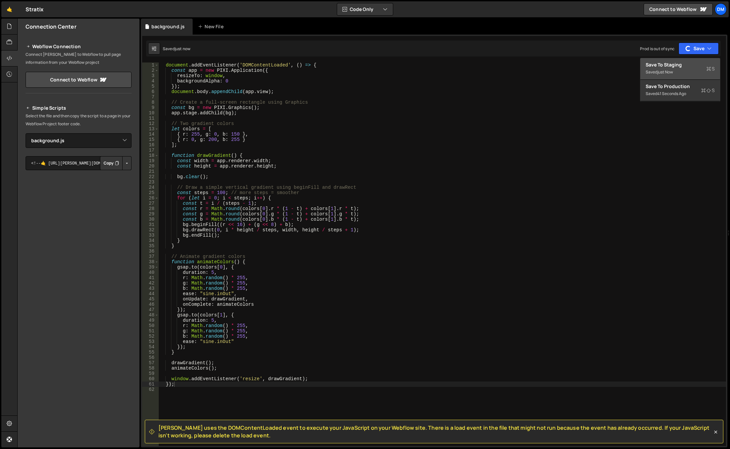
click at [677, 71] on div "Saved just now" at bounding box center [680, 72] width 69 height 8
click at [291, 176] on div "document . addEventListener ( 'DOMContentLoaded' , ( ) => { const app = new PIX…" at bounding box center [443, 259] width 568 height 394
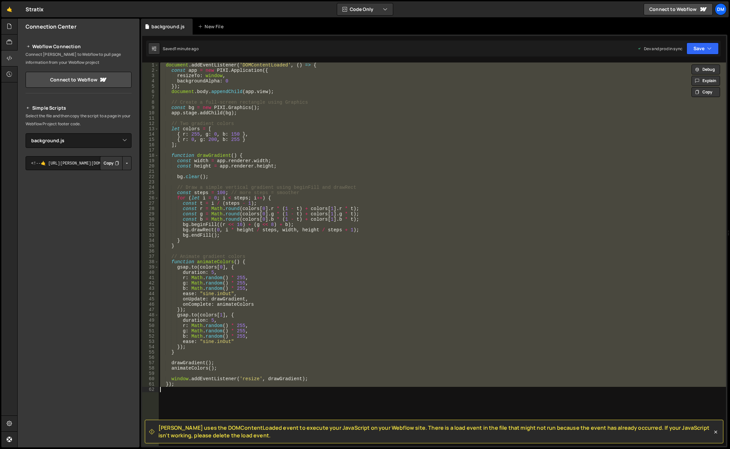
paste textarea "animateColors();"
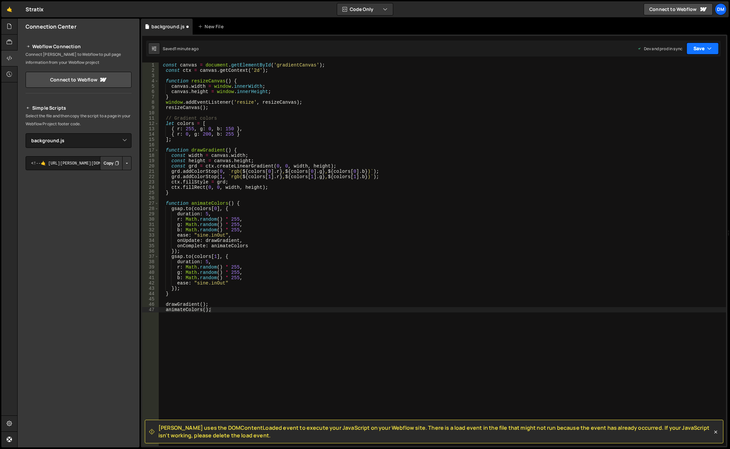
drag, startPoint x: 693, startPoint y: 45, endPoint x: 692, endPoint y: 64, distance: 19.0
click at [694, 46] on button "Save" at bounding box center [703, 49] width 32 height 12
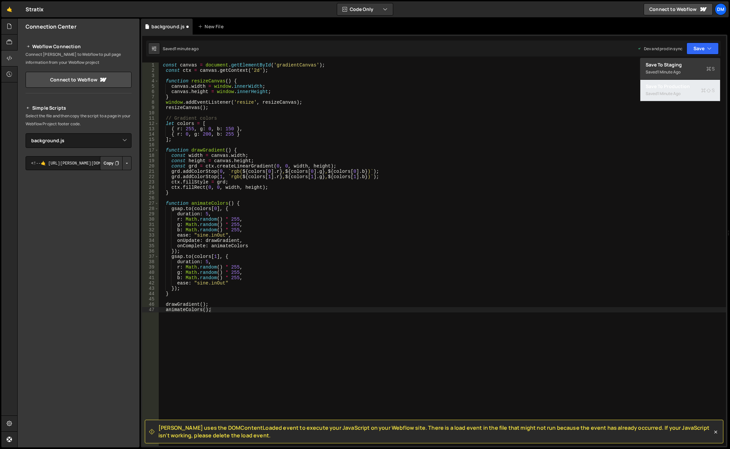
click at [679, 93] on div "1 minute ago" at bounding box center [669, 94] width 23 height 6
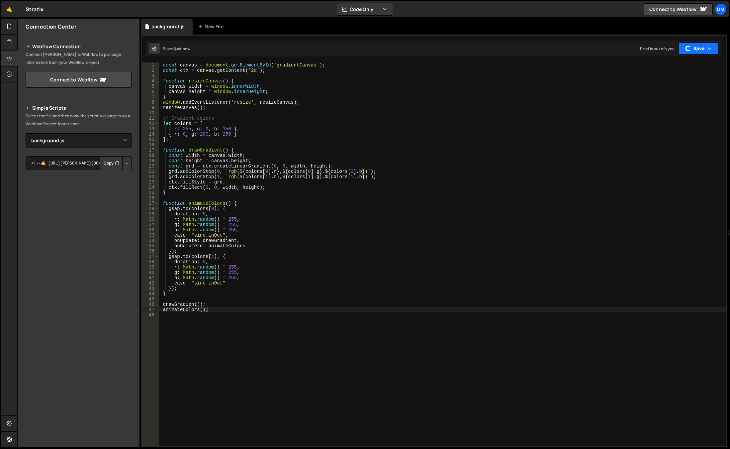
click at [698, 46] on button "Save" at bounding box center [699, 49] width 40 height 12
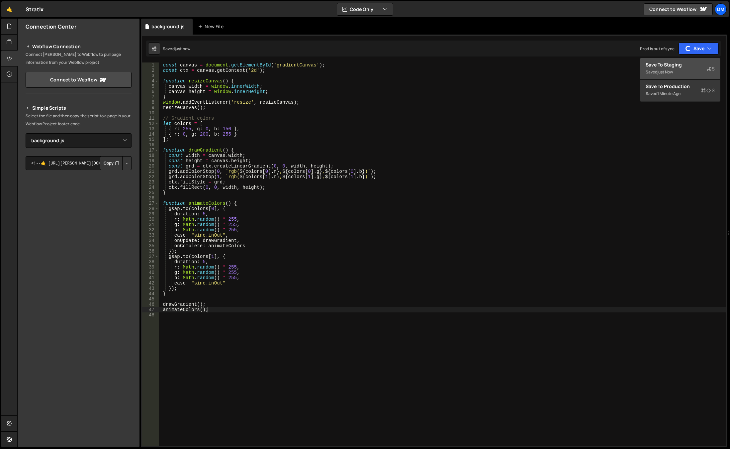
click at [681, 65] on div "Save to Staging S" at bounding box center [680, 64] width 69 height 7
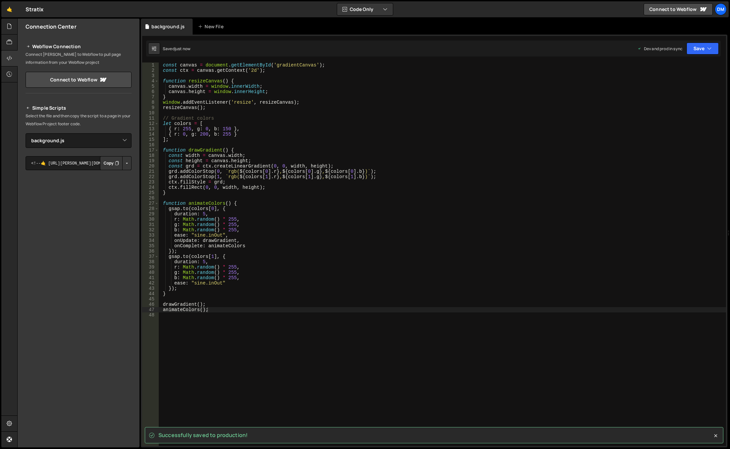
click at [298, 66] on div "const canvas = document . getElementById ( 'gradientCanvas' ) ; const ctx = can…" at bounding box center [443, 259] width 568 height 394
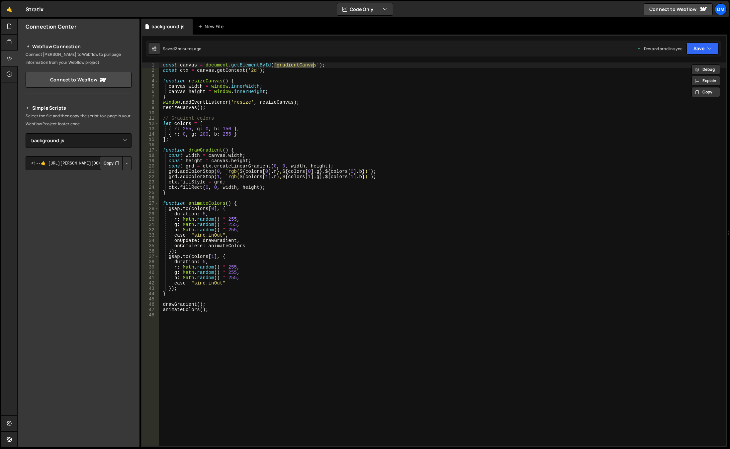
click at [302, 256] on div "const canvas = document . getElementById ( 'gradientCanvas' ) ; const ctx = can…" at bounding box center [443, 259] width 568 height 394
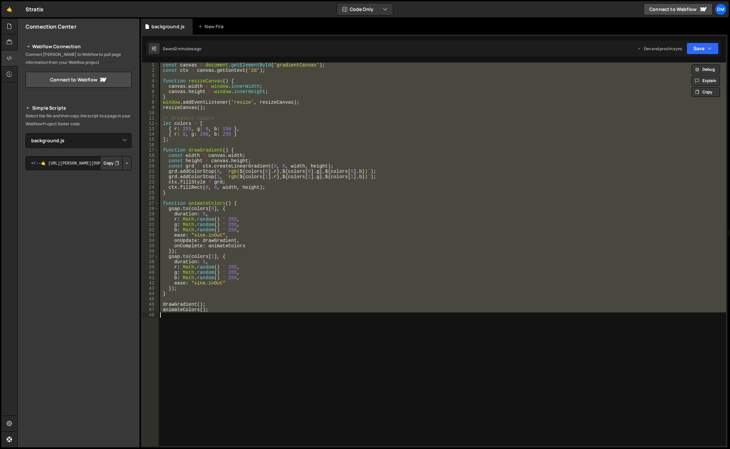
paste textarea "animateColors();"
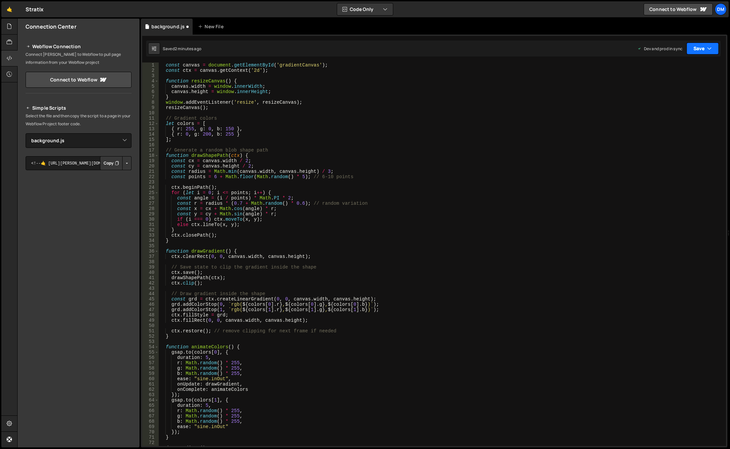
click at [701, 48] on button "Save" at bounding box center [703, 49] width 32 height 12
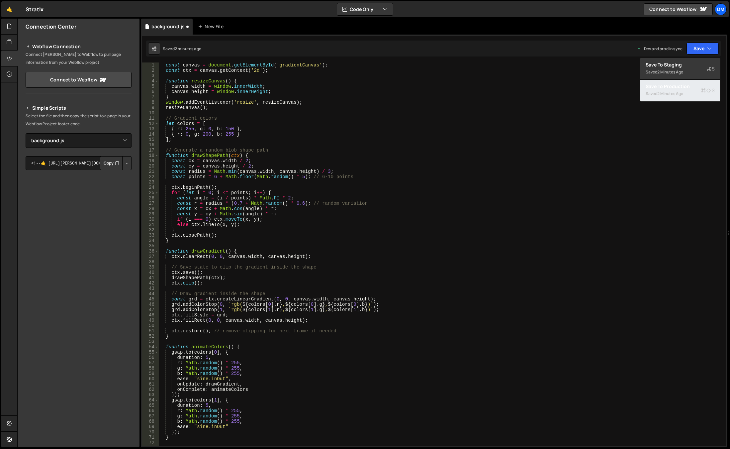
drag, startPoint x: 675, startPoint y: 92, endPoint x: 685, endPoint y: 75, distance: 20.6
click at [675, 92] on div "2 minutes ago" at bounding box center [671, 94] width 26 height 6
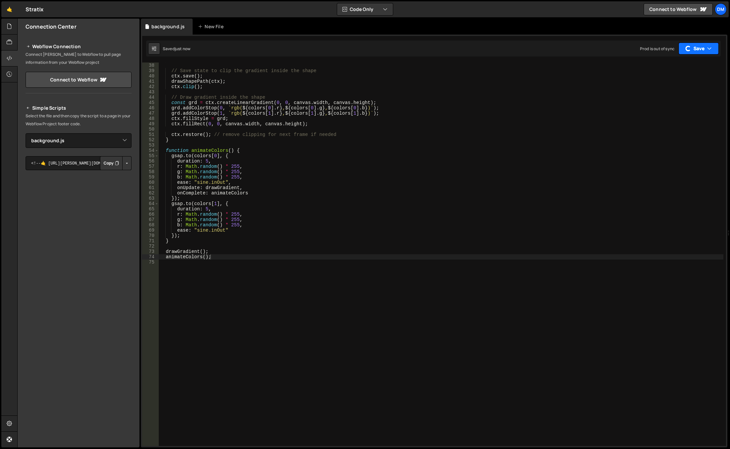
drag, startPoint x: 694, startPoint y: 52, endPoint x: 685, endPoint y: 61, distance: 13.4
click at [694, 52] on button "Save" at bounding box center [699, 49] width 40 height 12
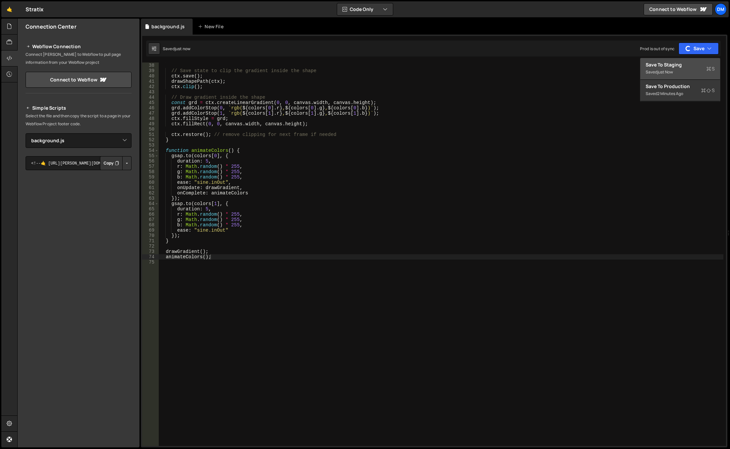
click at [673, 70] on div "just now" at bounding box center [666, 72] width 16 height 6
click at [344, 228] on div "ctx . clearRect ( 0 , 0 , canvas . width , canvas . height ) ; // Save state to…" at bounding box center [441, 254] width 565 height 394
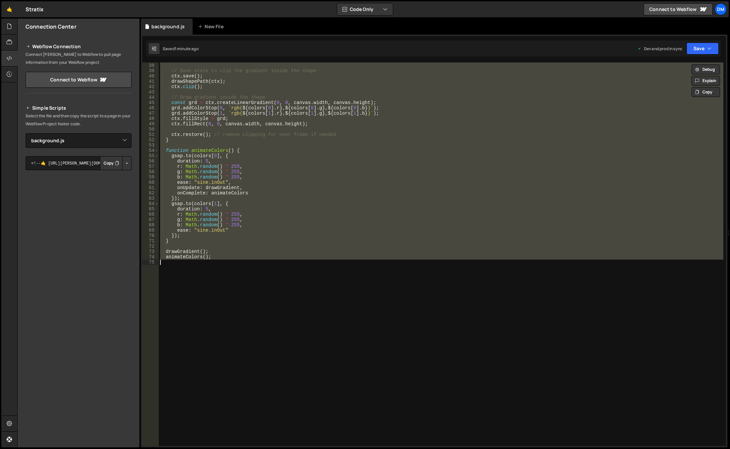
paste textarea "drawWaves();"
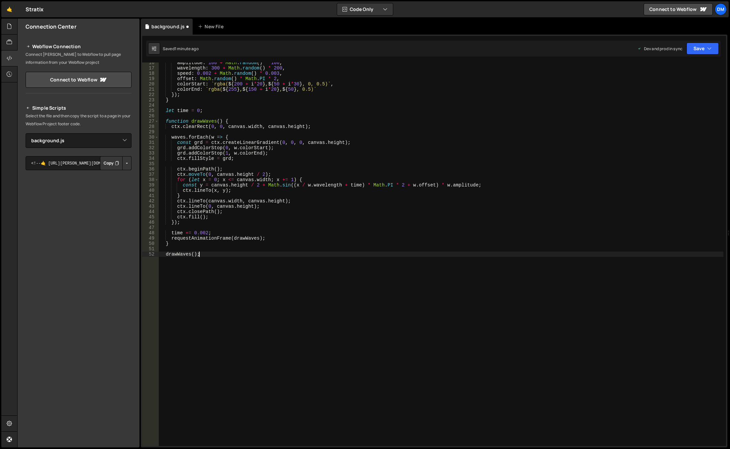
scroll to position [0, 0]
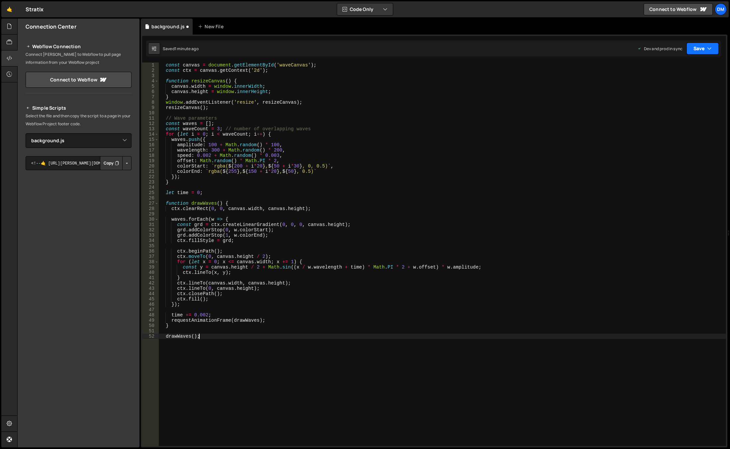
click at [699, 48] on button "Save" at bounding box center [703, 49] width 32 height 12
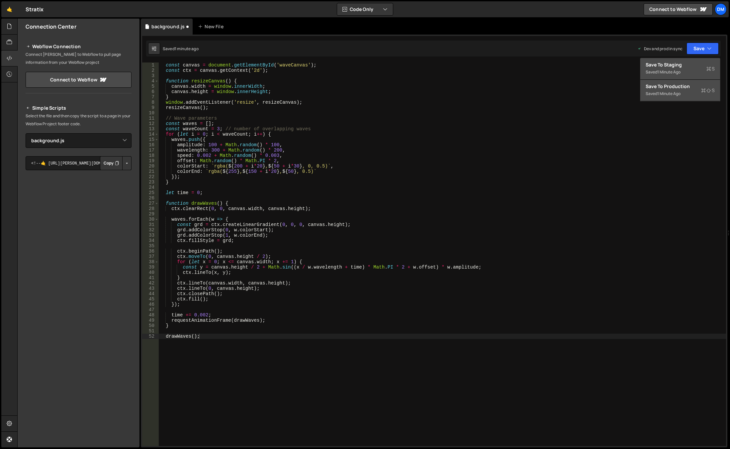
click at [674, 91] on div "1 minute ago" at bounding box center [669, 94] width 23 height 6
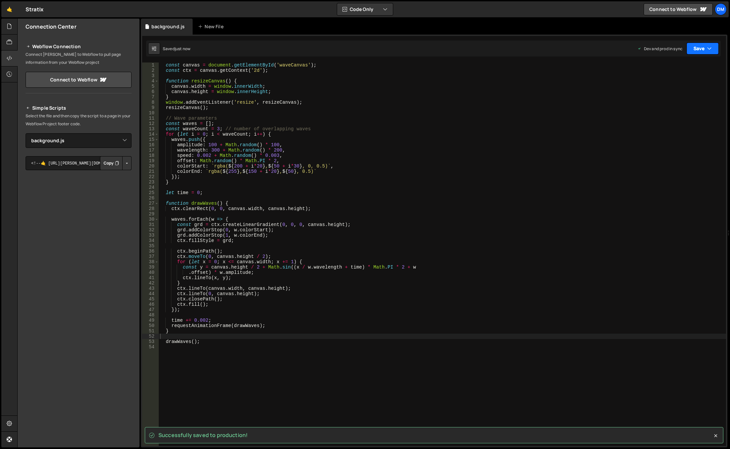
drag, startPoint x: 694, startPoint y: 48, endPoint x: 678, endPoint y: 67, distance: 25.0
click at [694, 48] on button "Save" at bounding box center [703, 49] width 32 height 12
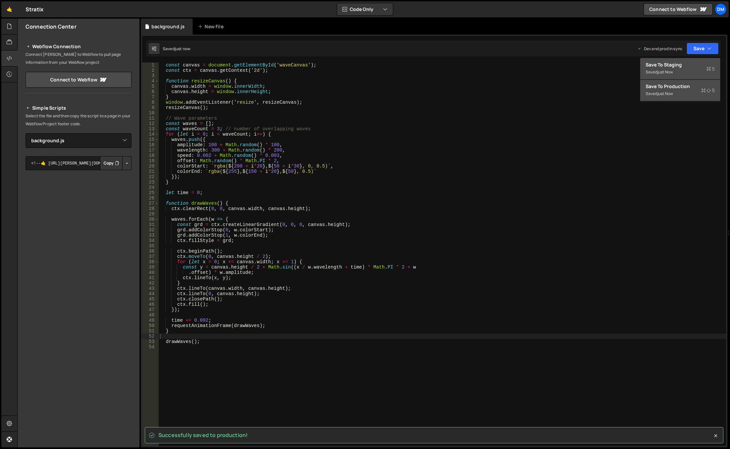
click at [673, 71] on div "just now" at bounding box center [666, 72] width 16 height 6
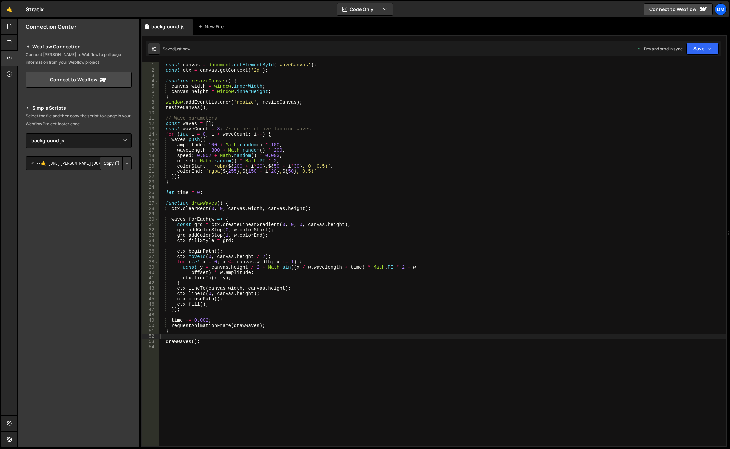
click at [405, 201] on div "const canvas = document . getElementById ( 'waveCanvas' ) ; const ctx = canvas …" at bounding box center [443, 259] width 568 height 394
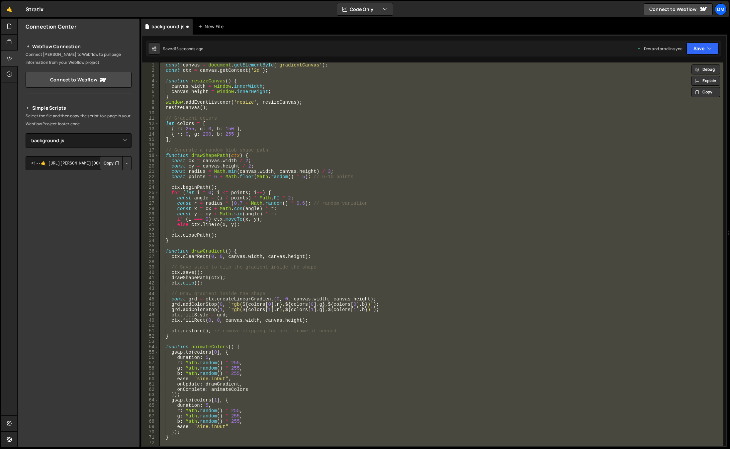
click at [333, 123] on div "const canvas = document . getElementById ( 'gradientCanvas' ) ; const ctx = can…" at bounding box center [441, 253] width 565 height 383
paste textarea "drawWaves();"
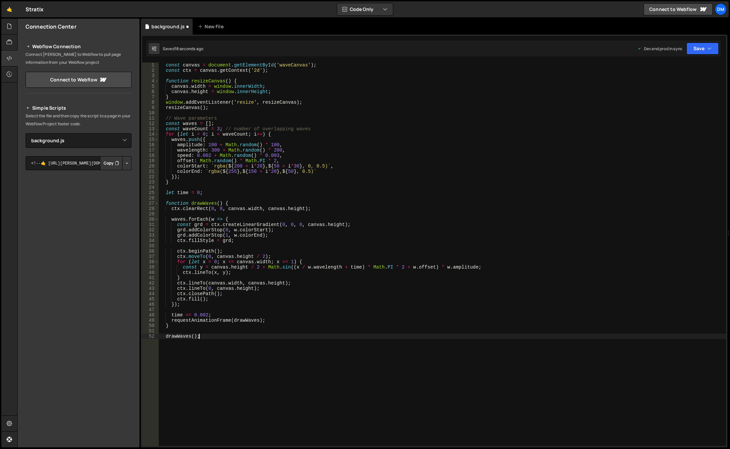
click at [288, 63] on div "const canvas = document . getElementById ( 'waveCanvas' ) ; const ctx = canvas …" at bounding box center [443, 259] width 568 height 394
drag, startPoint x: 278, startPoint y: 65, endPoint x: 296, endPoint y: 66, distance: 18.3
click at [296, 66] on div "const canvas = document . getElementById ( 'gradientCanvas' ) ; const ctx = can…" at bounding box center [443, 259] width 568 height 394
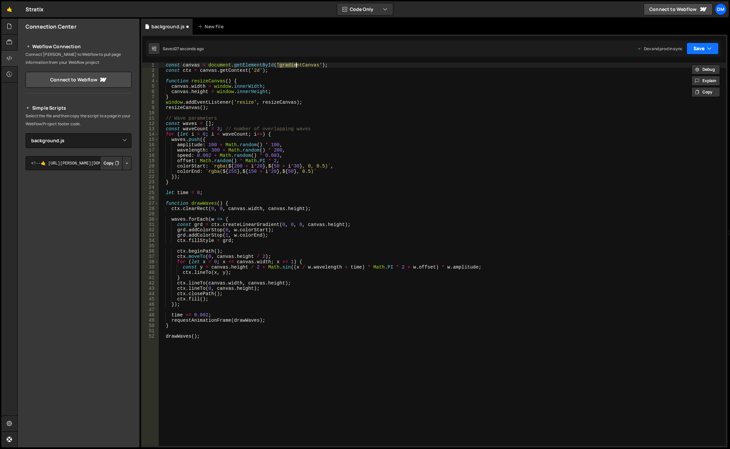
drag, startPoint x: 701, startPoint y: 44, endPoint x: 687, endPoint y: 67, distance: 27.1
click at [701, 44] on button "Save" at bounding box center [703, 49] width 32 height 12
click at [661, 92] on div "28 seconds ago" at bounding box center [673, 94] width 30 height 6
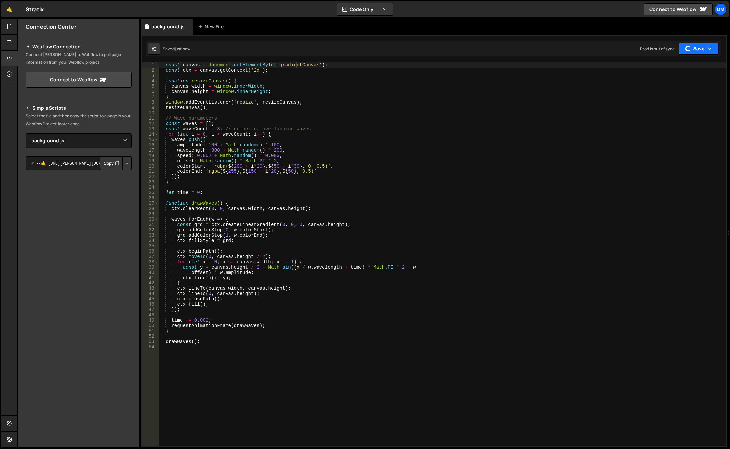
click at [699, 44] on button "Save" at bounding box center [699, 49] width 40 height 12
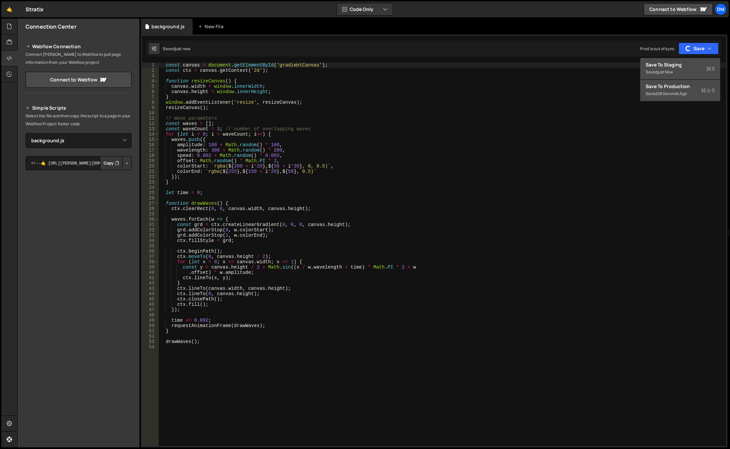
click at [674, 67] on div "Save to Staging S" at bounding box center [680, 64] width 69 height 7
click at [343, 221] on div "const canvas = document . getElementById ( 'gradientCanvas' ) ; const ctx = can…" at bounding box center [443, 259] width 568 height 394
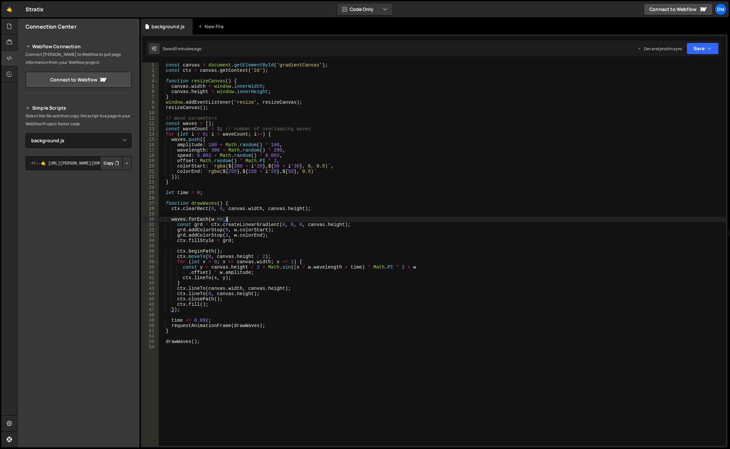
type textarea "drawWaves();"
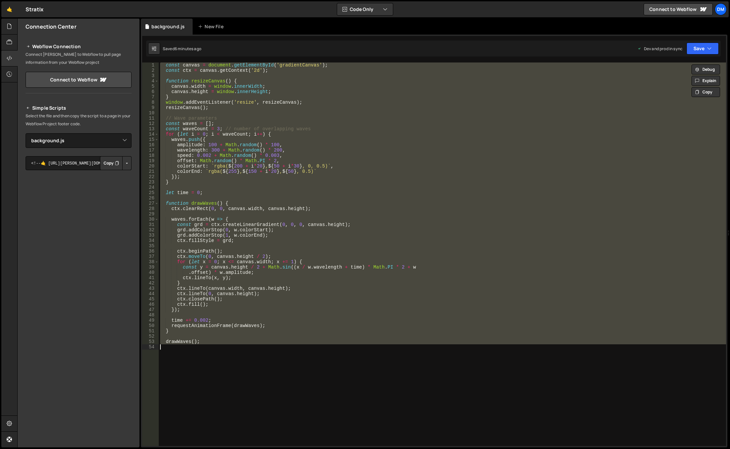
click at [358, 198] on div "const canvas = document . getElementById ( 'gradientCanvas' ) ; const ctx = can…" at bounding box center [443, 253] width 568 height 383
paste textarea "drawShapes();"
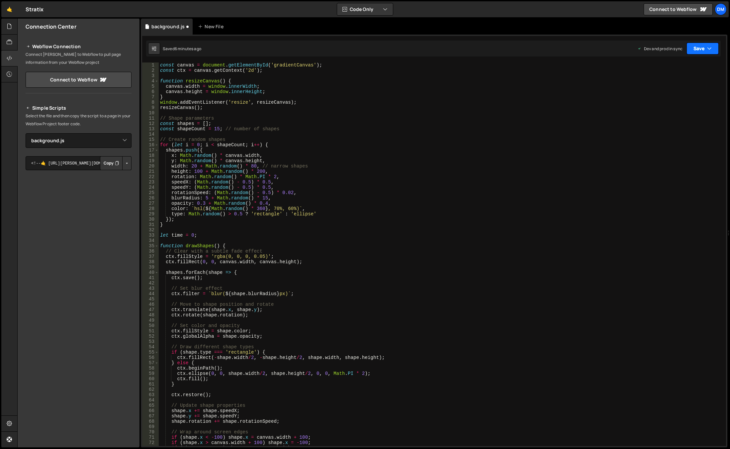
click at [698, 47] on button "Save" at bounding box center [703, 49] width 32 height 12
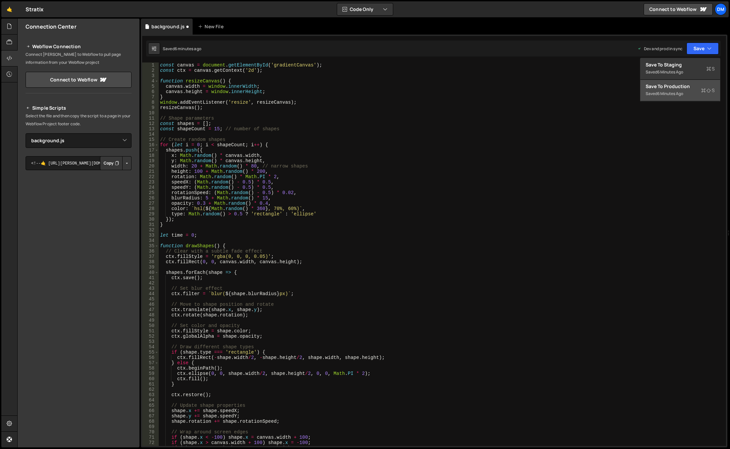
click at [667, 93] on div "6 minutes ago" at bounding box center [671, 94] width 26 height 6
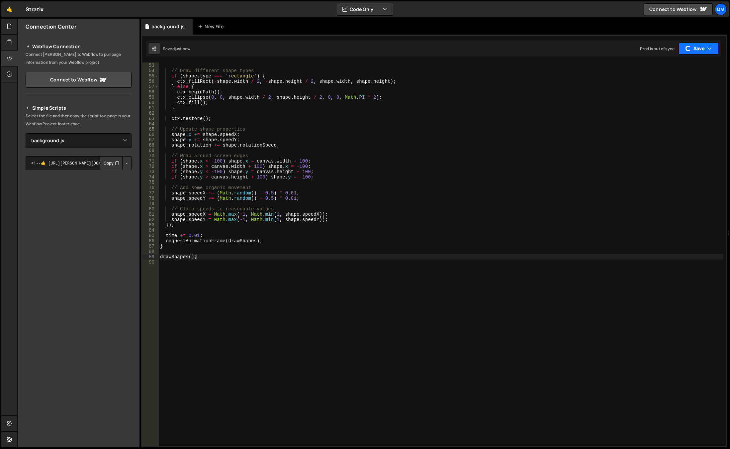
click at [695, 52] on button "Save" at bounding box center [699, 49] width 40 height 12
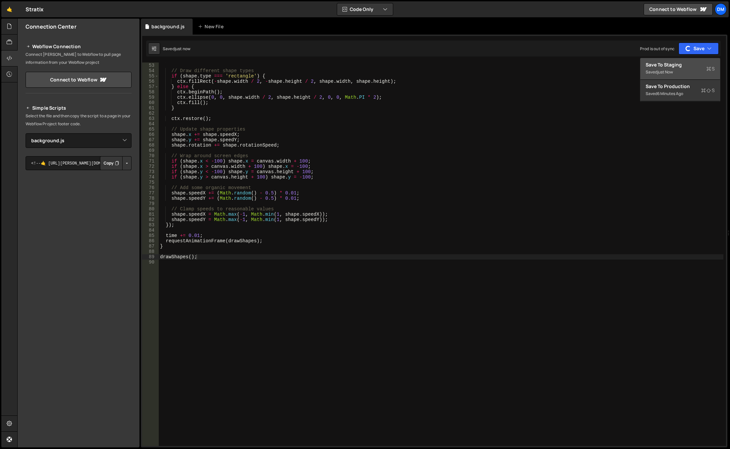
click at [678, 65] on div "Save to Staging S" at bounding box center [680, 64] width 69 height 7
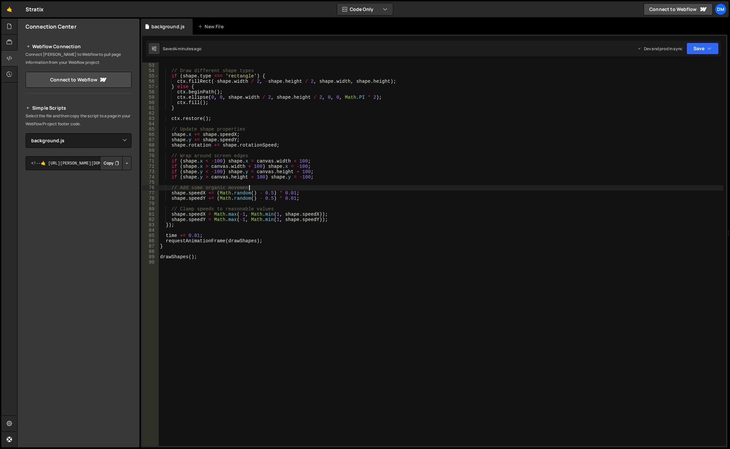
click at [271, 188] on div "ctx . globalAlpha = shape . opacity ; // Draw different shape types if ( shape …" at bounding box center [441, 254] width 565 height 394
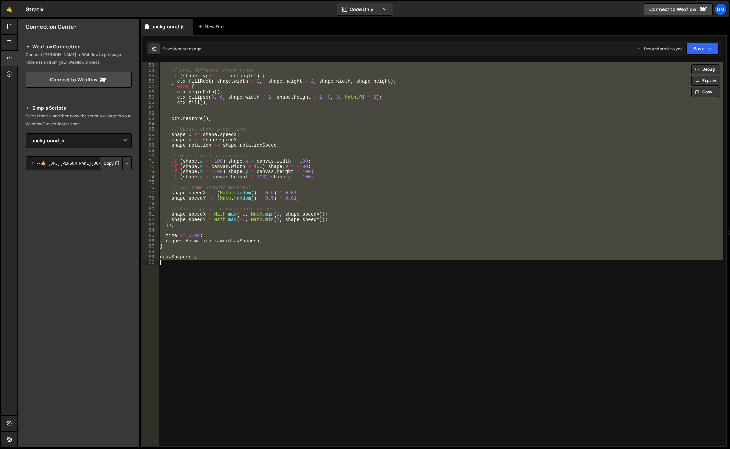
paste textarea "moothGradient();"
type textarea "drawSmoothGradient();"
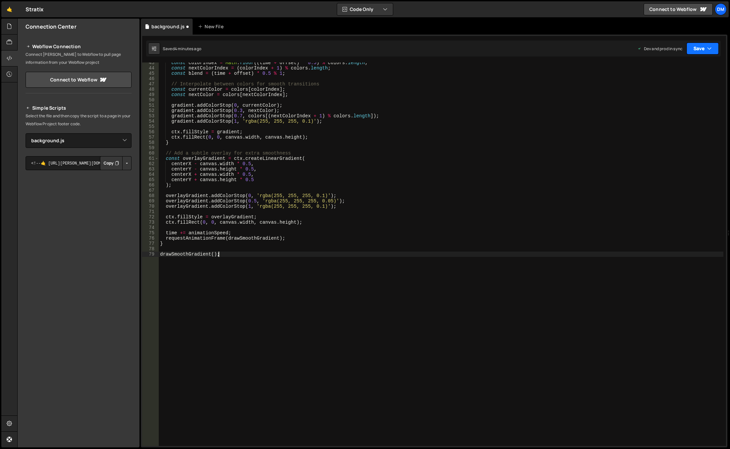
drag, startPoint x: 684, startPoint y: 51, endPoint x: 687, endPoint y: 50, distance: 3.4
click at [684, 51] on div "Dev and prod in sync Upgrade to Edit Save Save to Staging S Saved 4 minutes ago…" at bounding box center [678, 49] width 81 height 12
click at [693, 48] on button "Save" at bounding box center [703, 49] width 32 height 12
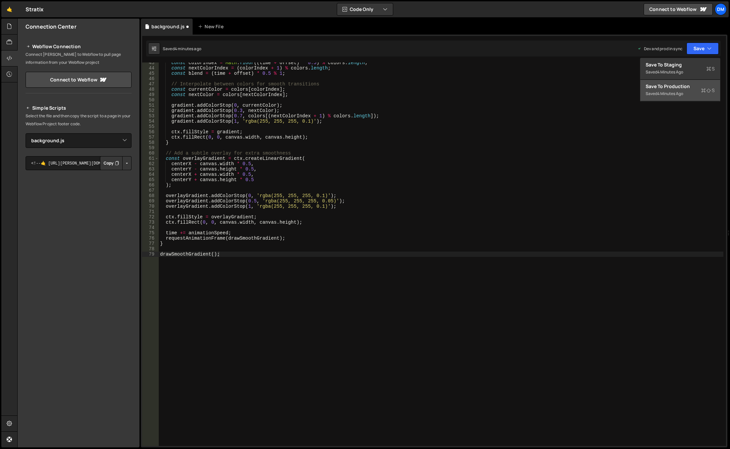
click at [675, 95] on div "4 minutes ago" at bounding box center [671, 94] width 26 height 6
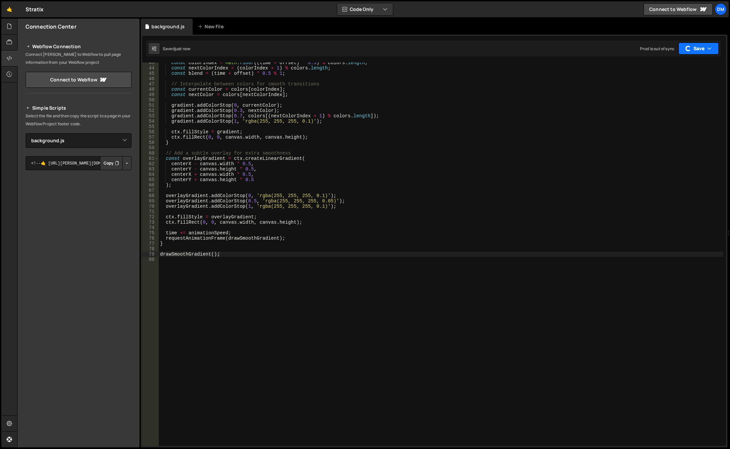
drag, startPoint x: 697, startPoint y: 49, endPoint x: 691, endPoint y: 56, distance: 9.4
click at [698, 48] on button "Save" at bounding box center [699, 49] width 40 height 12
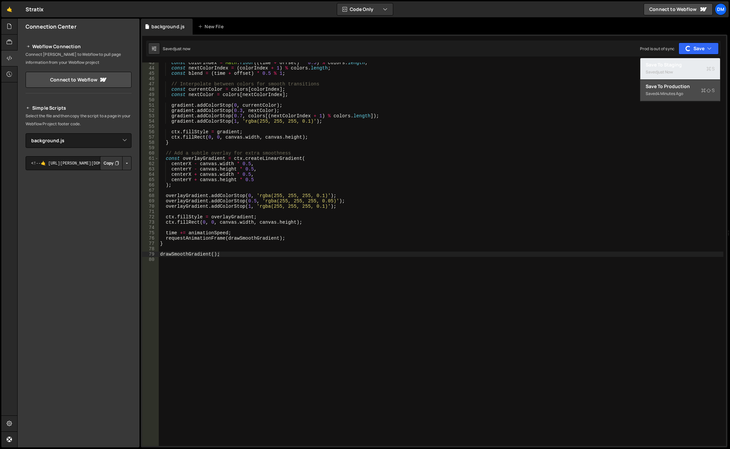
click at [672, 68] on div "Saved just now" at bounding box center [680, 72] width 69 height 8
click at [515, 148] on div "const colorIndex = Math . floor (( time + offset ) * 0.5 ) % colors . length ; …" at bounding box center [441, 257] width 565 height 394
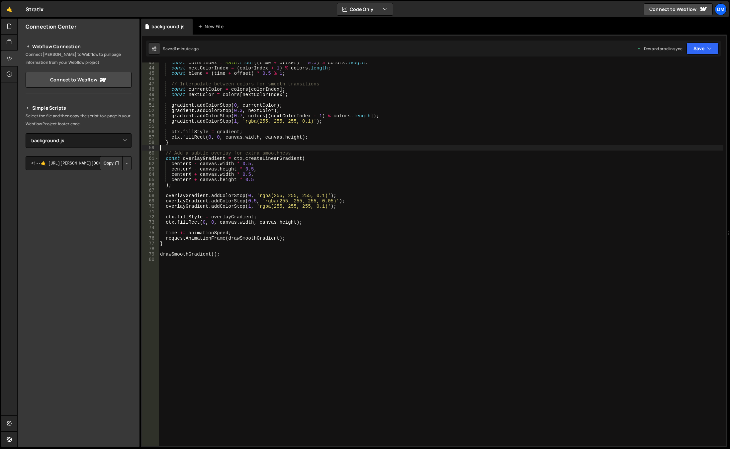
click at [278, 174] on div "const colorIndex = Math . floor (( time + offset ) * 0.5 ) % colors . length ; …" at bounding box center [441, 257] width 565 height 394
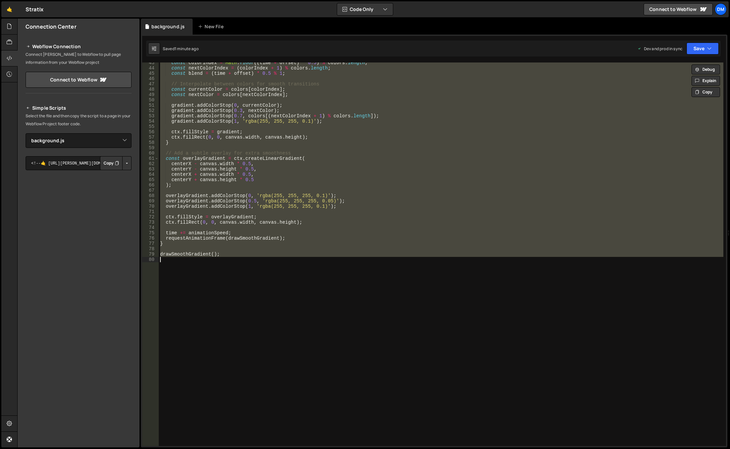
paste textarea "Rays();"
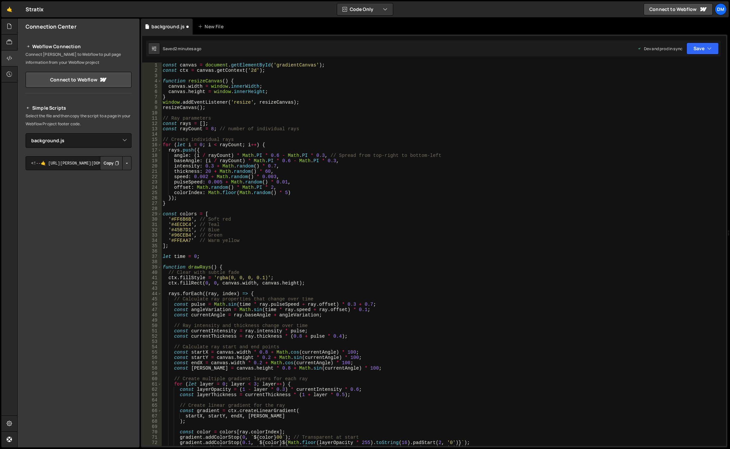
scroll to position [0, 0]
click at [699, 51] on button "Save" at bounding box center [703, 49] width 32 height 12
click at [672, 95] on div "2 minutes ago" at bounding box center [671, 94] width 26 height 6
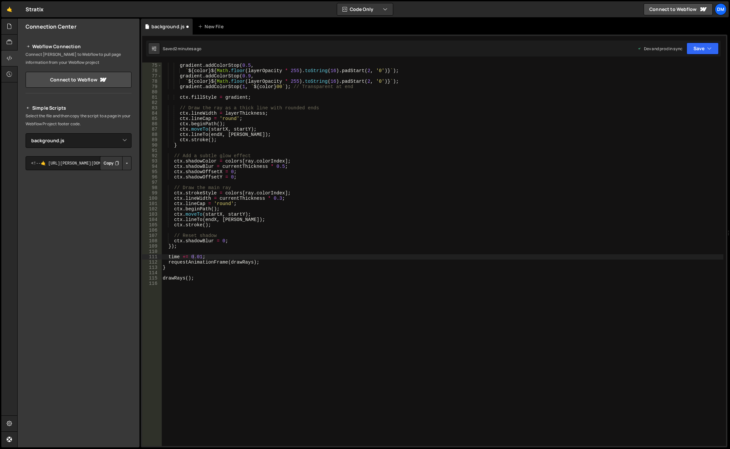
scroll to position [393, 0]
click at [704, 55] on div "Saved 2 minutes ago Dev and prod in sync Upgrade to Edit Save Save to Staging S…" at bounding box center [433, 49] width 575 height 16
click at [692, 52] on button "Save" at bounding box center [699, 49] width 40 height 12
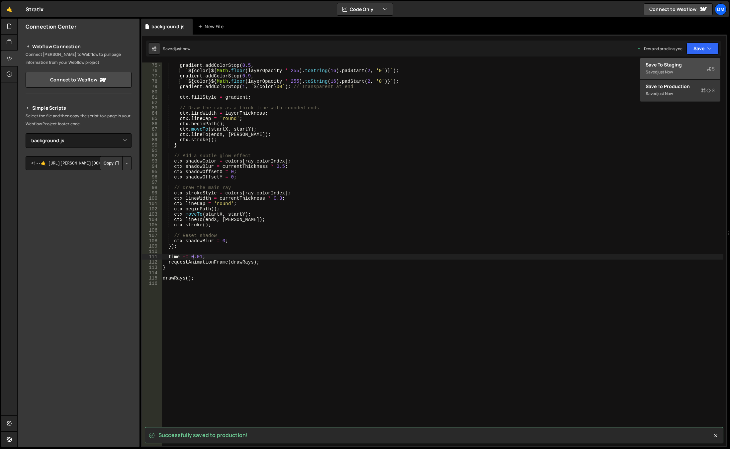
click at [673, 72] on div "just now" at bounding box center [666, 72] width 16 height 6
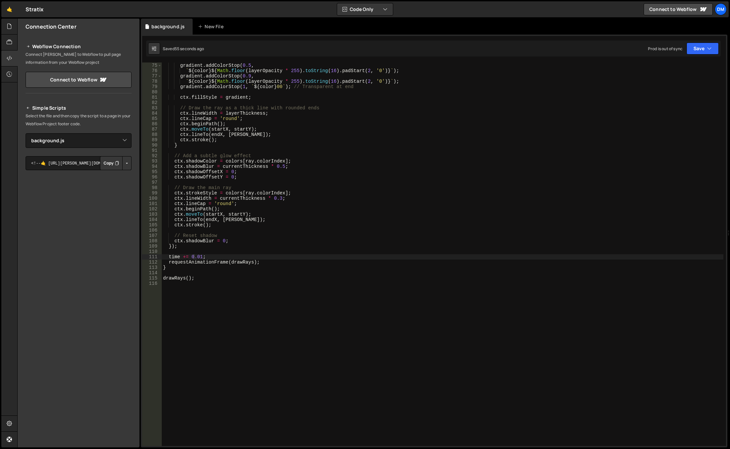
click at [251, 209] on div "` ${ color } ${ Math . floor ( layerOpacity * 255 ) . toString ( 16 ) . padStar…" at bounding box center [443, 254] width 562 height 394
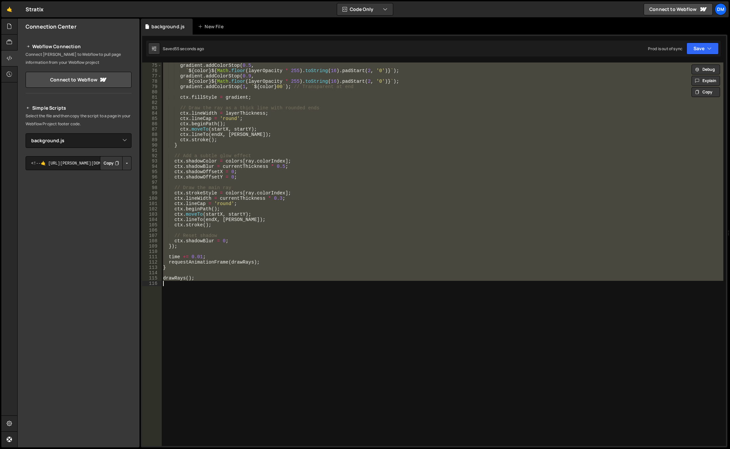
paste textarea "SmoothRays();"
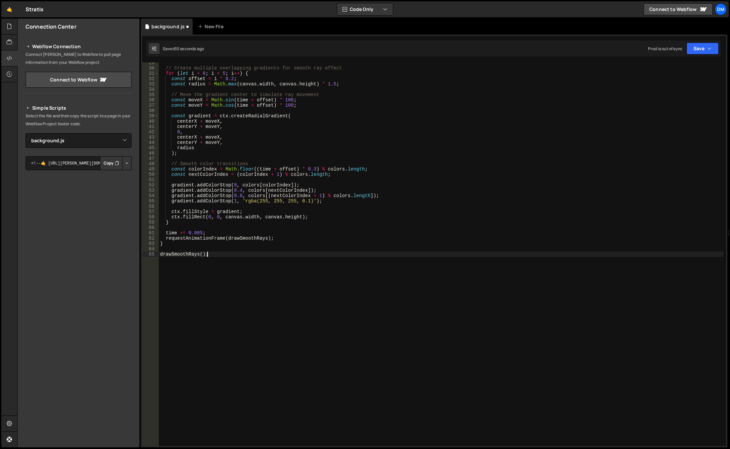
scroll to position [151, 0]
click at [700, 49] on button "Save" at bounding box center [703, 49] width 32 height 12
click at [665, 101] on button "Save to Production S Saved 57 seconds ago" at bounding box center [681, 91] width 80 height 22
click at [694, 50] on button "Save" at bounding box center [699, 49] width 40 height 12
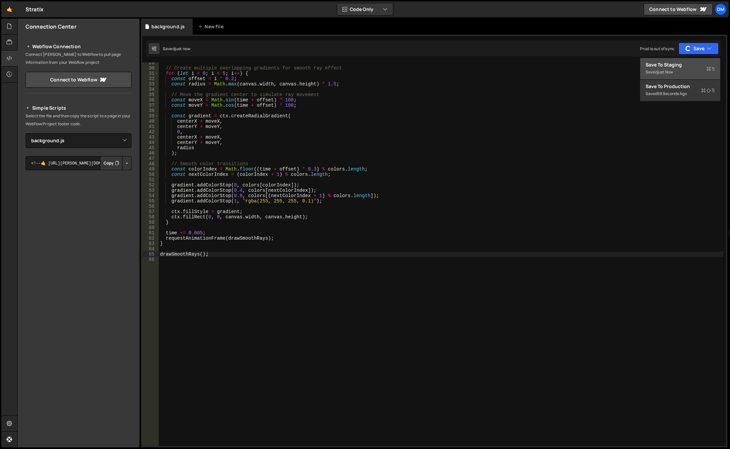
click at [670, 68] on div "Save to Staging S" at bounding box center [680, 64] width 69 height 7
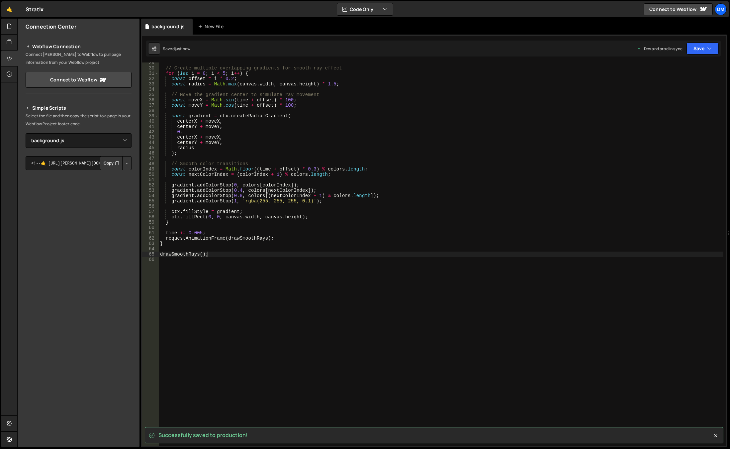
click at [461, 156] on div "// Create multiple overlapping gradients for smooth ray effect for ( let i = 0 …" at bounding box center [441, 257] width 565 height 394
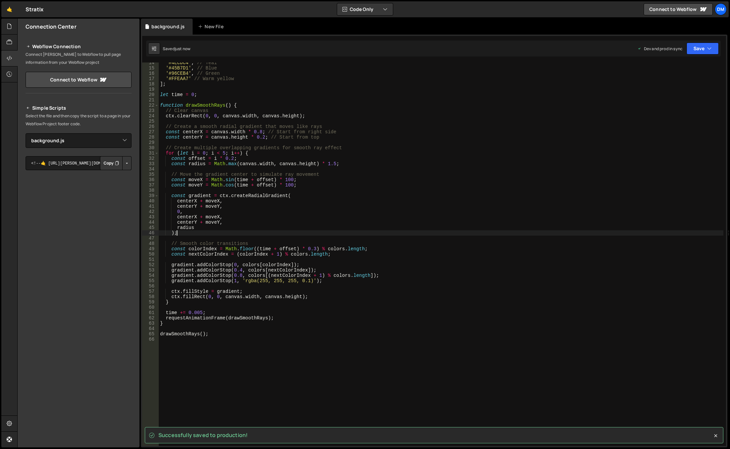
scroll to position [12, 0]
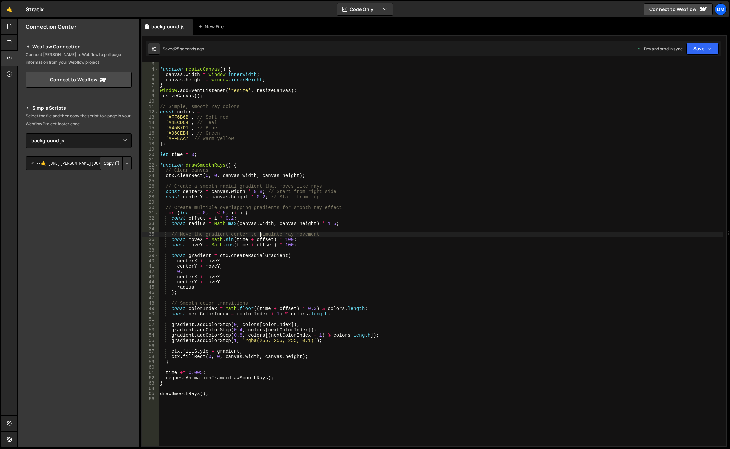
click at [259, 231] on div "function resizeCanvas ( ) { canvas . width = window . innerWidth ; canvas . hei…" at bounding box center [441, 258] width 565 height 394
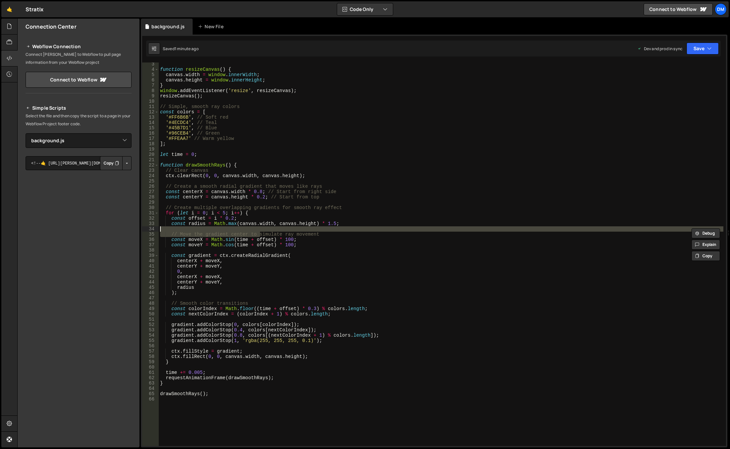
click at [297, 189] on div "function resizeCanvas ( ) { canvas . width = window . innerWidth ; canvas . hei…" at bounding box center [441, 258] width 565 height 394
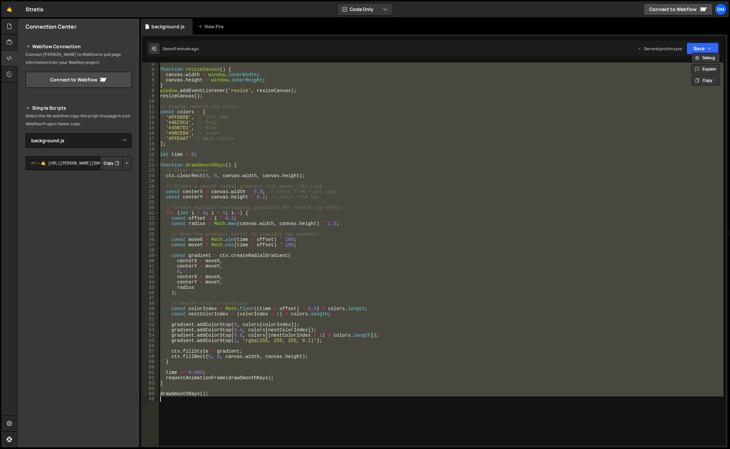
paste textarea "OrganicRays();"
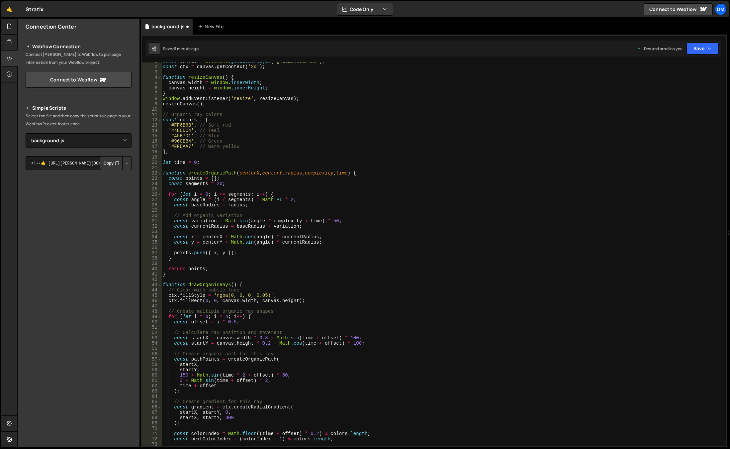
scroll to position [4, 0]
click at [706, 46] on button "Save" at bounding box center [703, 49] width 32 height 12
click at [668, 96] on div "Saved 1 minute ago" at bounding box center [680, 94] width 69 height 8
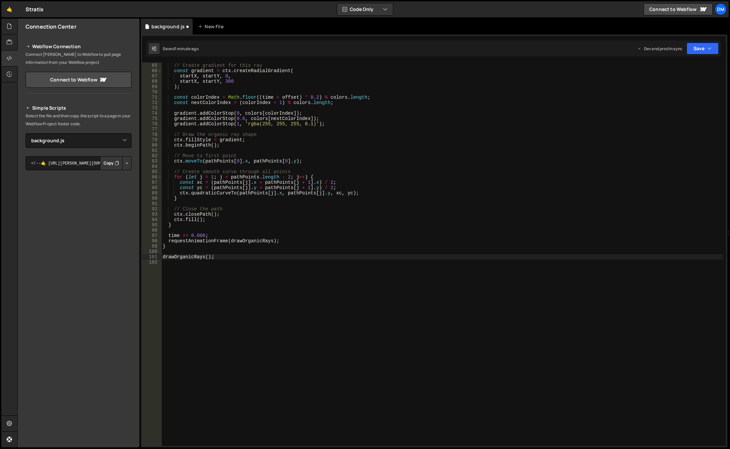
scroll to position [340, 0]
click at [701, 49] on button "Save" at bounding box center [703, 49] width 32 height 12
click at [682, 68] on div "Save to Staging S" at bounding box center [680, 64] width 69 height 7
click at [634, 124] on div "// Create gradient for this ray const gradient = ctx . createRadialGradient ( s…" at bounding box center [442, 254] width 562 height 394
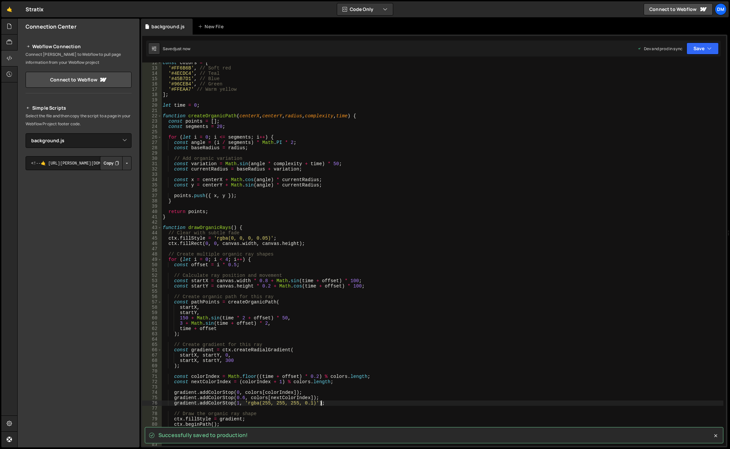
scroll to position [0, 0]
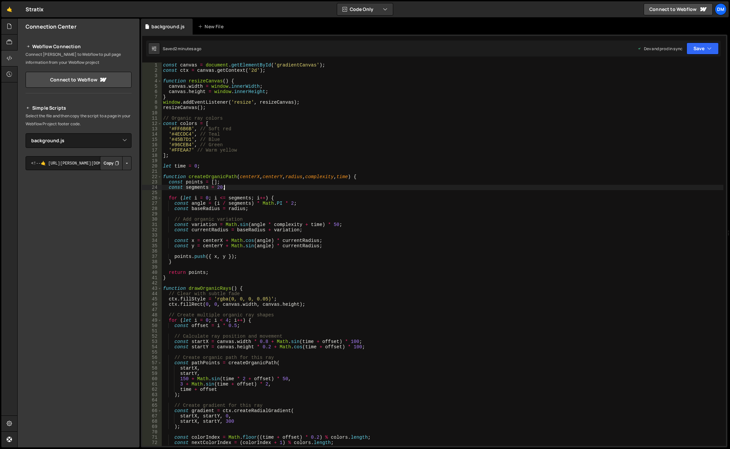
click at [322, 188] on div "const canvas = document . getElementById ( 'gradientCanvas' ) ; const ctx = can…" at bounding box center [443, 259] width 562 height 394
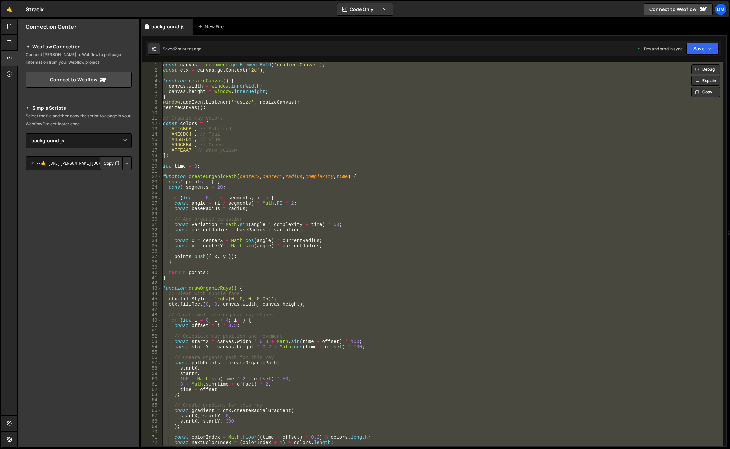
paste textarea
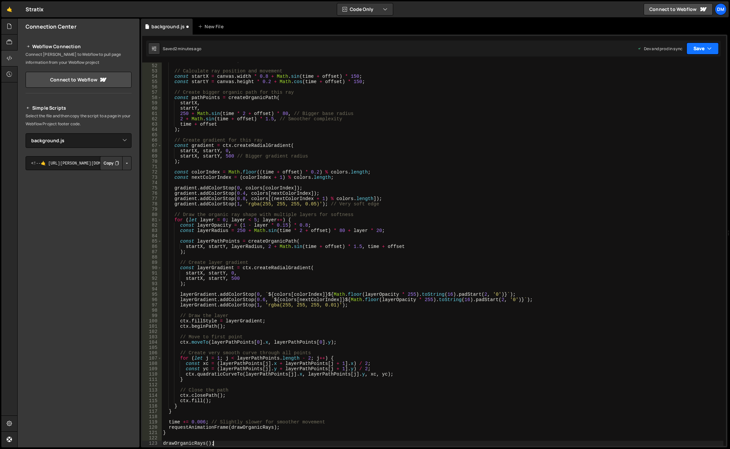
click at [705, 48] on button "Save" at bounding box center [703, 49] width 32 height 12
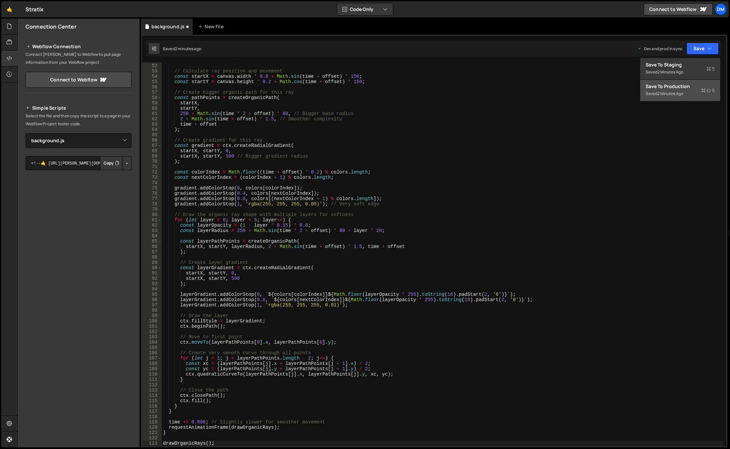
click at [664, 93] on div "2 minutes ago" at bounding box center [671, 94] width 26 height 6
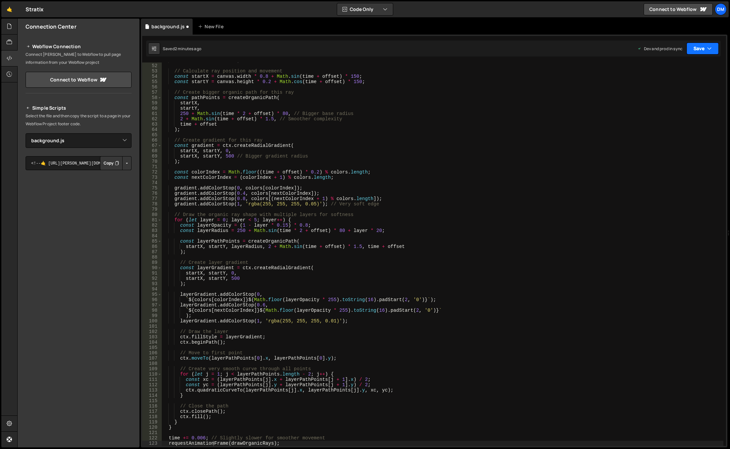
click at [690, 54] on button "Save" at bounding box center [703, 49] width 32 height 12
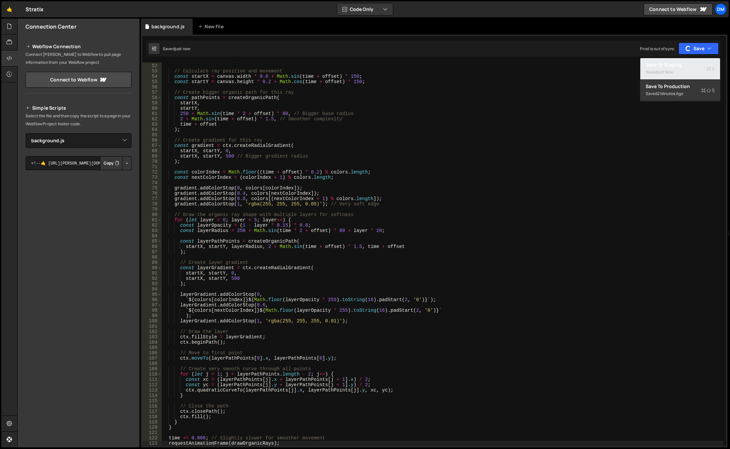
click at [665, 72] on div "just now" at bounding box center [666, 72] width 16 height 6
drag, startPoint x: 452, startPoint y: 244, endPoint x: 154, endPoint y: 259, distance: 297.8
click at [449, 244] on div "const offset = i * 0.5 ; // Calculate ray position and movement const startX = …" at bounding box center [443, 255] width 562 height 394
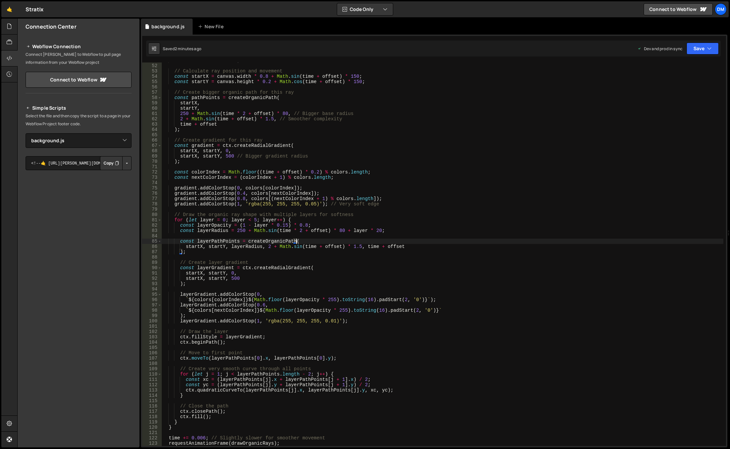
click at [226, 159] on div "const offset = i * 0.5 ; // Calculate ray position and movement const startX = …" at bounding box center [443, 255] width 562 height 394
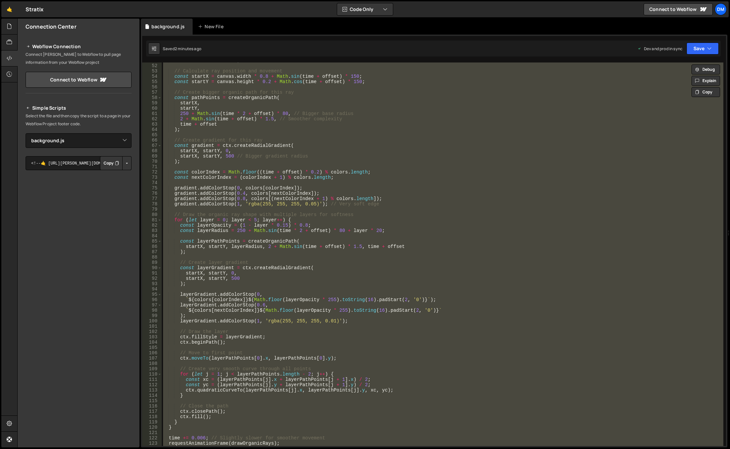
paste textarea
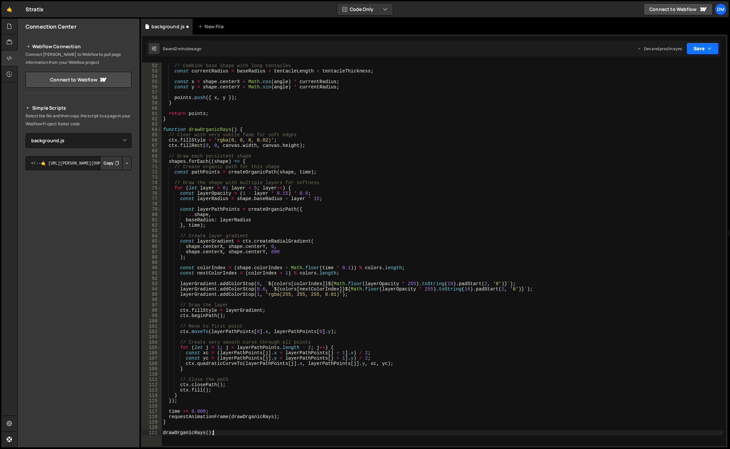
click at [700, 45] on button "Save" at bounding box center [703, 49] width 32 height 12
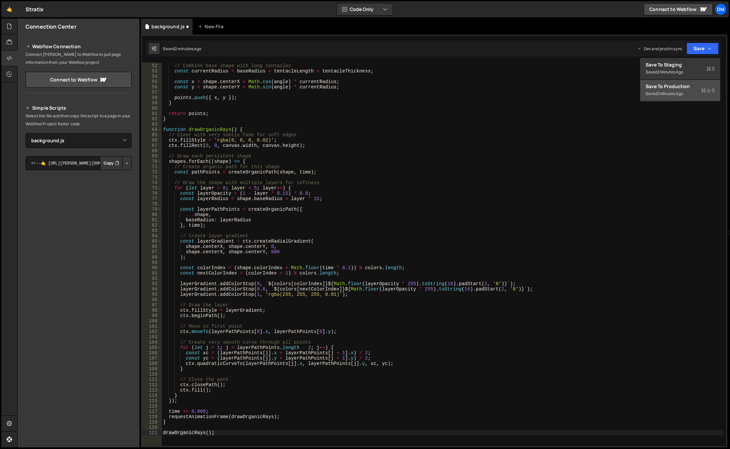
click at [666, 99] on button "Save to Production S Saved 2 minutes ago" at bounding box center [681, 91] width 80 height 22
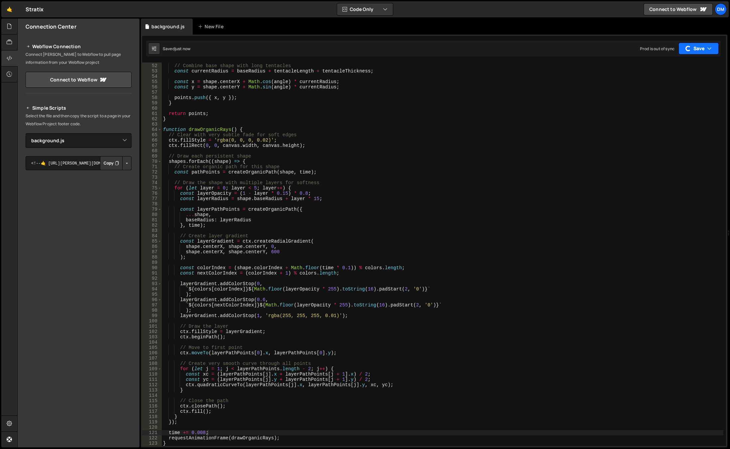
click at [699, 48] on button "Save" at bounding box center [699, 49] width 40 height 12
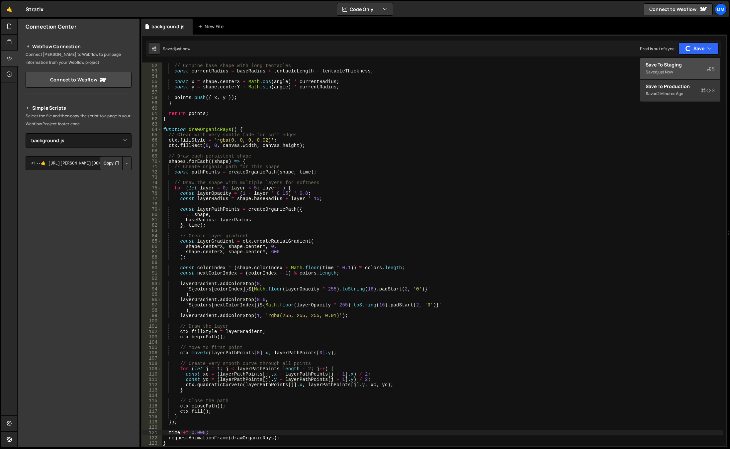
click at [664, 67] on div "Save to Staging S" at bounding box center [680, 64] width 69 height 7
click at [291, 213] on div "// Combine base shape with long tentacles const currentRadius = baseRadius + te…" at bounding box center [443, 255] width 562 height 394
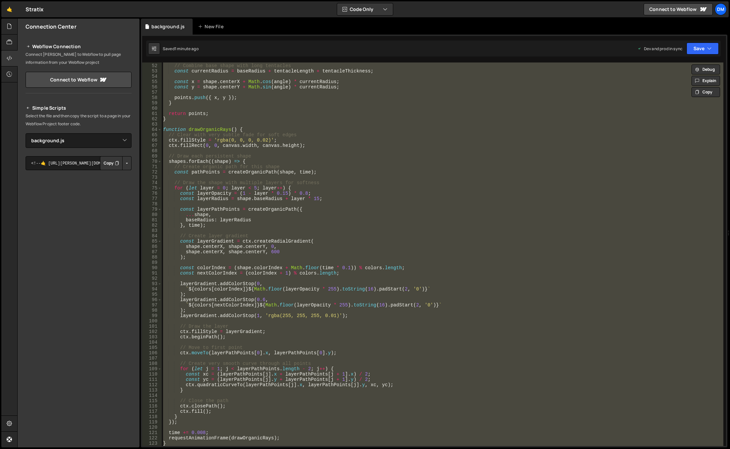
paste textarea
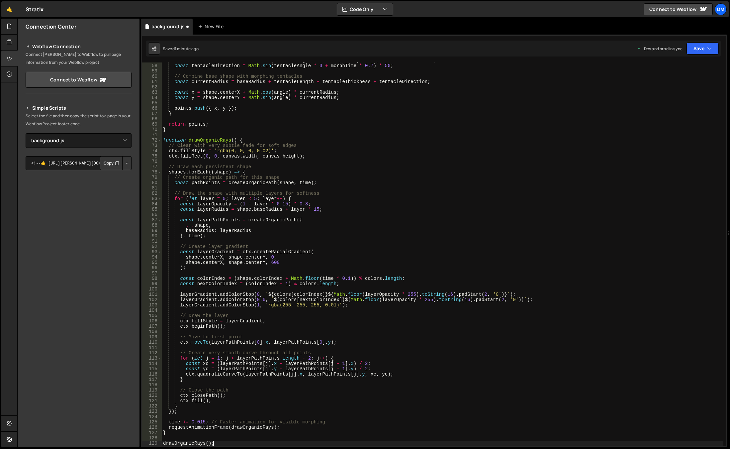
scroll to position [302, 0]
click at [703, 47] on button "Save" at bounding box center [703, 49] width 32 height 12
click at [685, 83] on button "Save to Production S Saved 1 minute ago" at bounding box center [681, 91] width 80 height 22
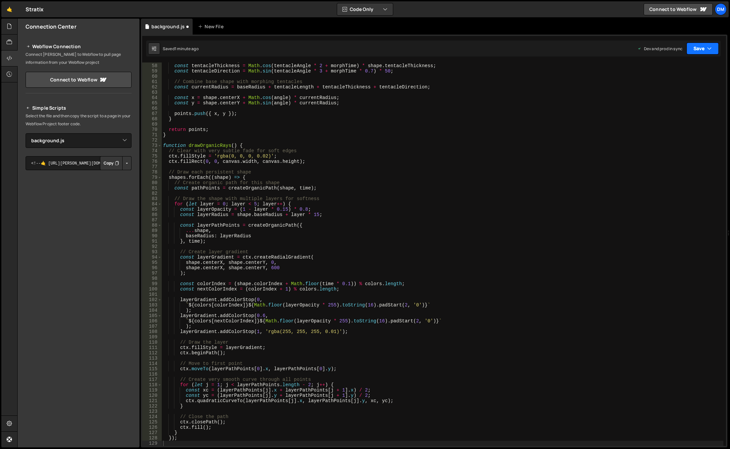
click at [702, 44] on button "Save" at bounding box center [703, 49] width 32 height 12
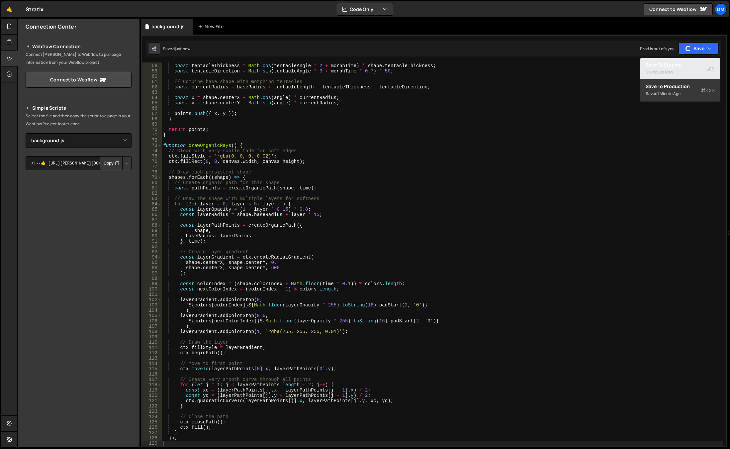
click at [678, 68] on div "Saved just now" at bounding box center [680, 72] width 69 height 8
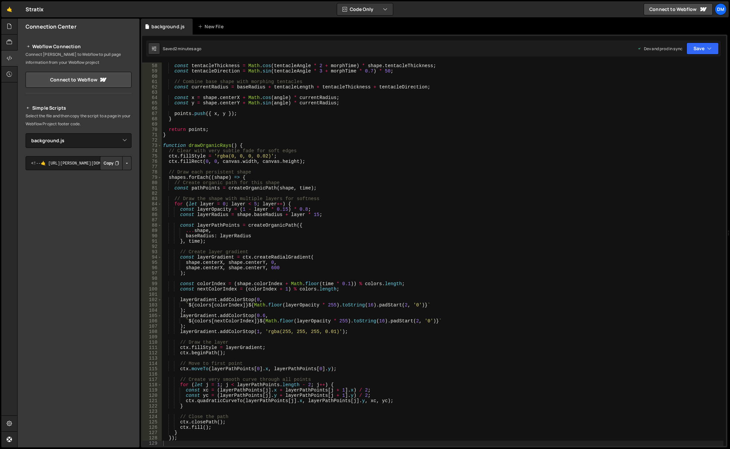
click at [370, 175] on div "// Tentacles also change thickness and direction const tentacleThickness = Math…" at bounding box center [443, 255] width 562 height 394
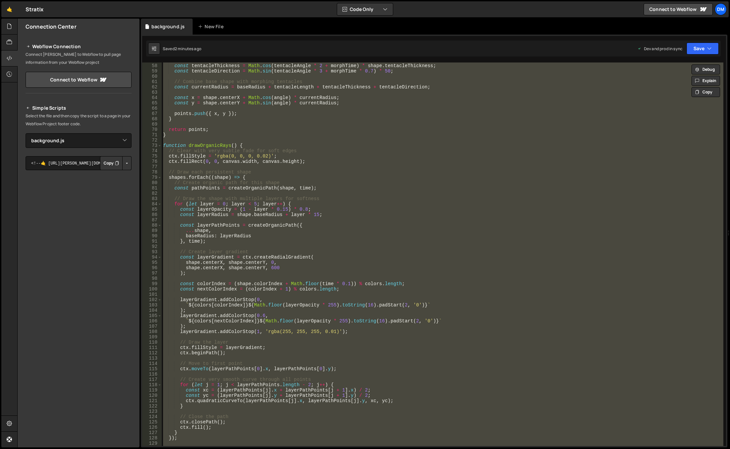
paste textarea "WarmGradient();"
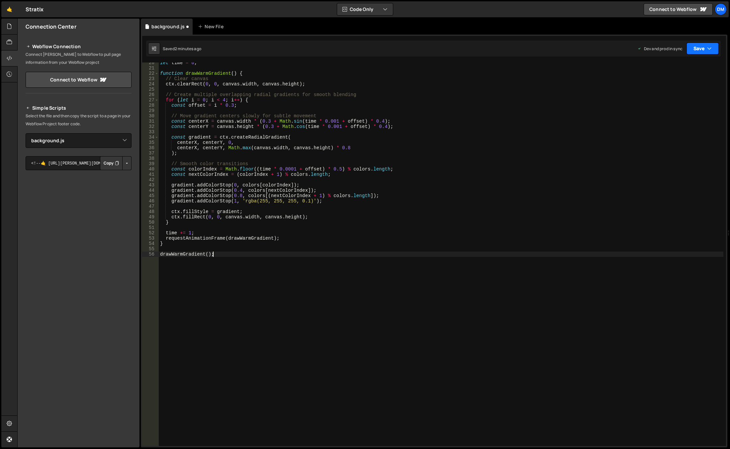
click at [702, 47] on button "Save" at bounding box center [703, 49] width 32 height 12
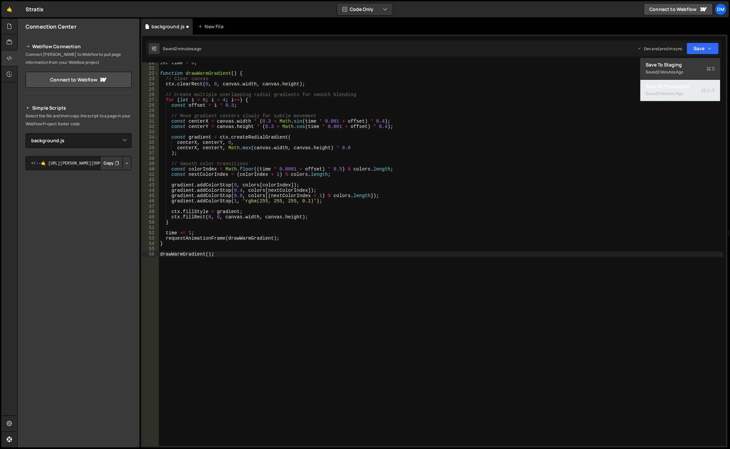
click at [670, 89] on div "Save to Production S" at bounding box center [680, 86] width 69 height 7
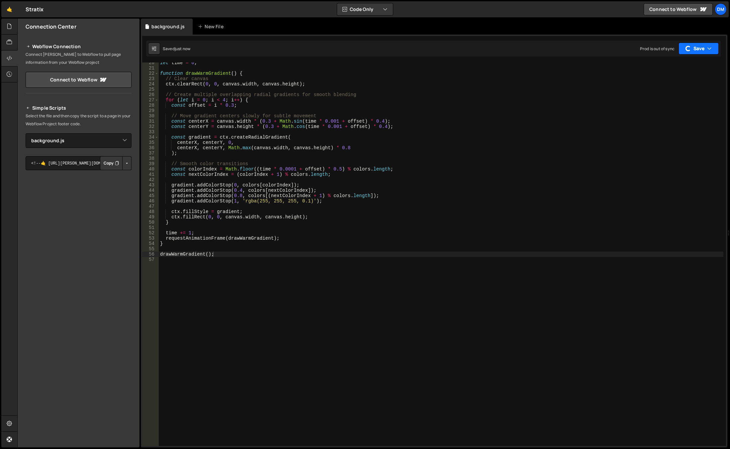
click at [693, 49] on button "Save" at bounding box center [699, 49] width 40 height 12
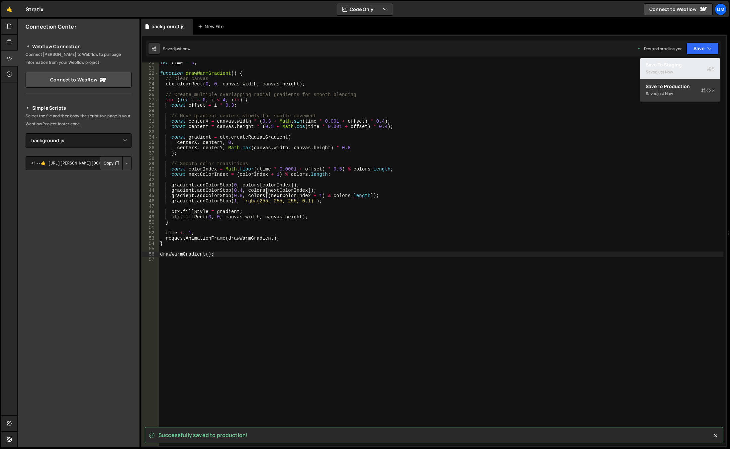
click at [666, 70] on div "just now" at bounding box center [666, 72] width 16 height 6
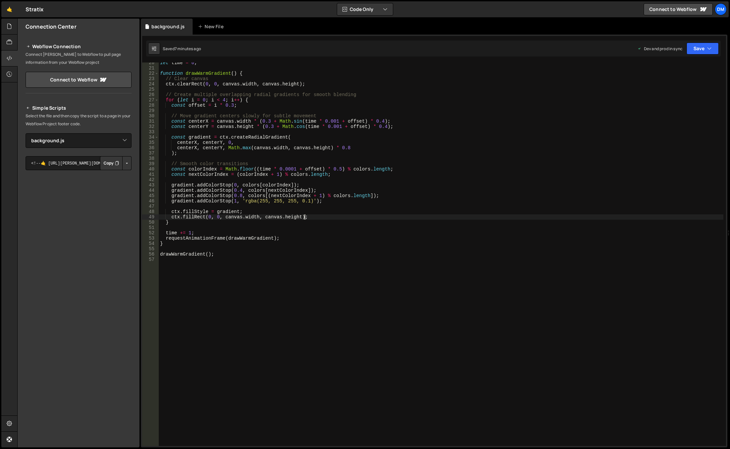
click at [346, 216] on div "let time = 0 ; function drawWarmGradient ( ) { // Clear canvas ctx . clearRect …" at bounding box center [441, 257] width 565 height 394
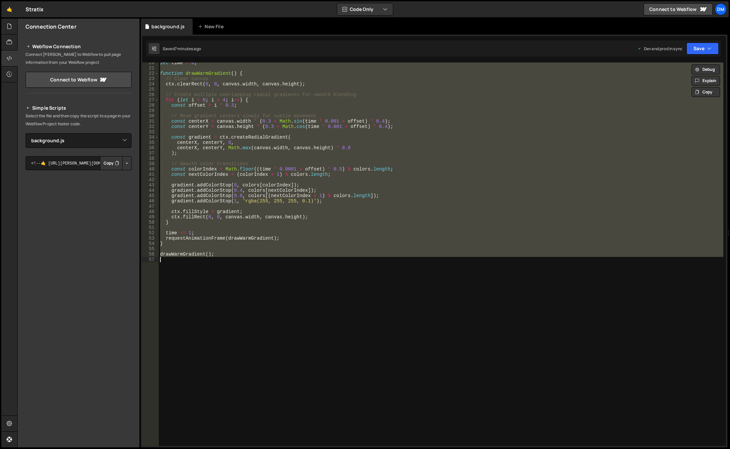
paste textarea "DiagonalGradient();"
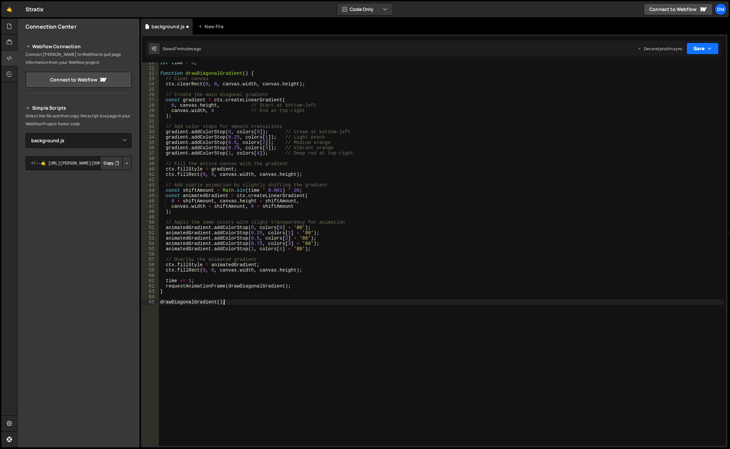
click at [701, 49] on button "Save" at bounding box center [703, 49] width 32 height 12
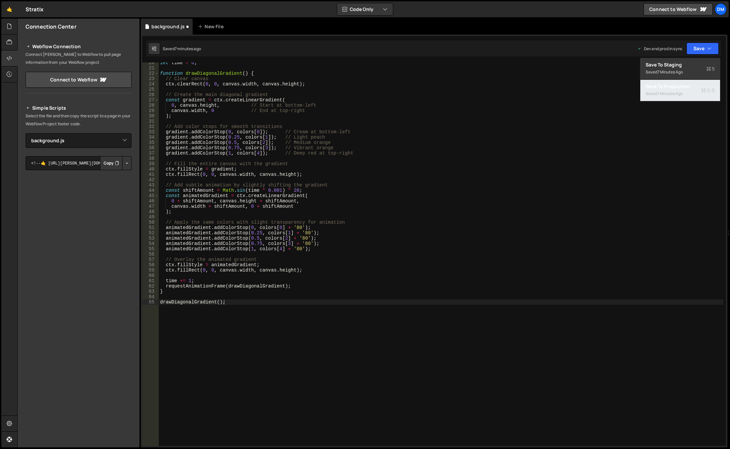
click at [681, 87] on div "Save to Production S" at bounding box center [680, 86] width 69 height 7
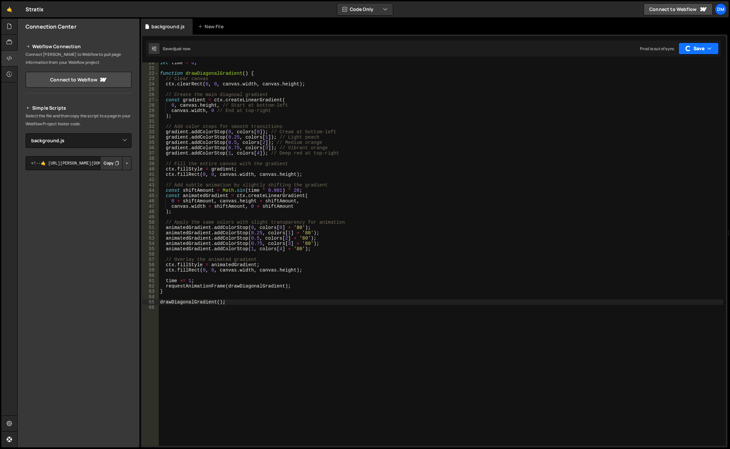
click at [702, 49] on button "Save" at bounding box center [699, 49] width 40 height 12
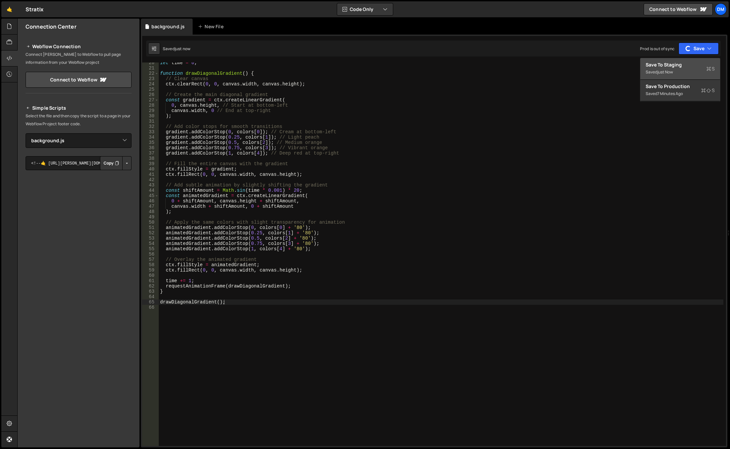
click at [689, 66] on div "Save to Staging S" at bounding box center [680, 64] width 69 height 7
click at [258, 185] on div "let time = 0 ; function drawDiagonalGradient ( ) { // Clear canvas ctx . clearR…" at bounding box center [441, 257] width 565 height 394
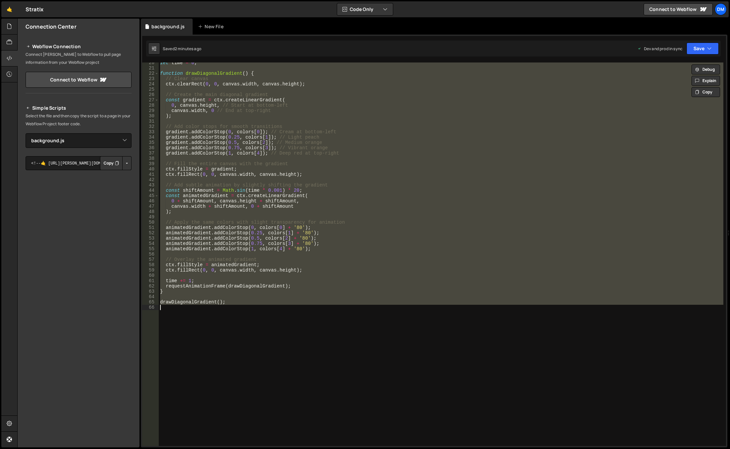
paste textarea "ComplexGradient();"
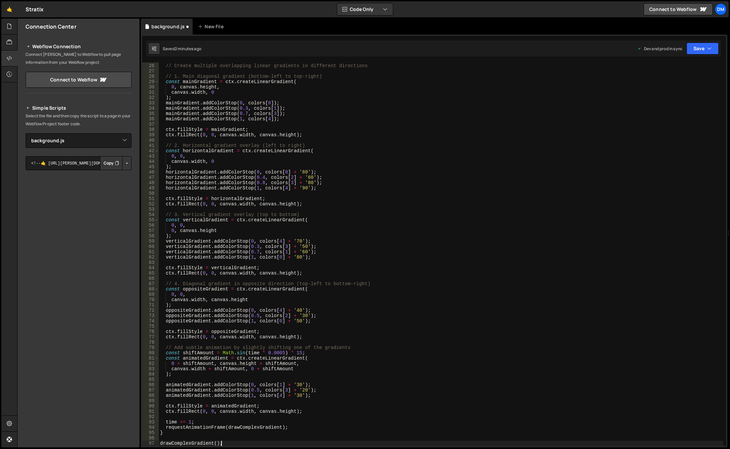
scroll to position [132, 0]
click at [704, 52] on button "Save" at bounding box center [703, 49] width 32 height 12
click at [672, 94] on div "2 minutes ago" at bounding box center [671, 94] width 26 height 6
click at [694, 50] on button "Save" at bounding box center [699, 49] width 40 height 12
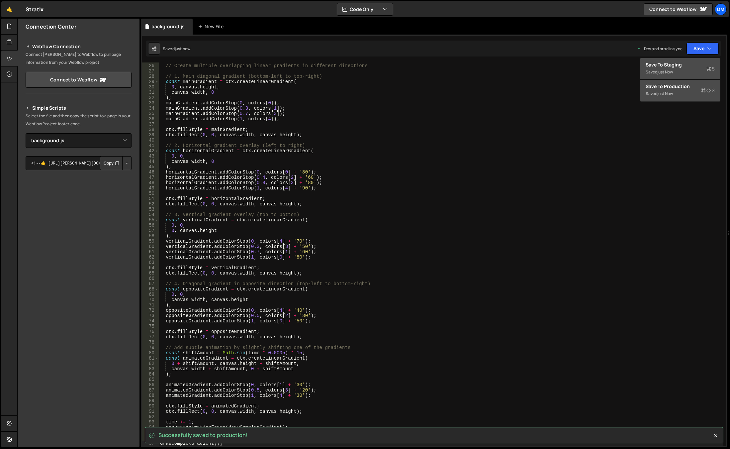
click at [663, 66] on div "Save to Staging S" at bounding box center [680, 64] width 69 height 7
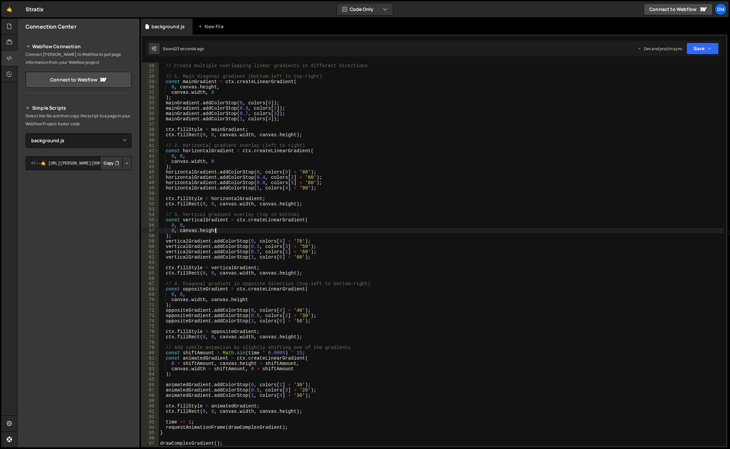
drag, startPoint x: 310, startPoint y: 231, endPoint x: 285, endPoint y: 194, distance: 44.2
click at [300, 216] on div "// Create multiple overlapping linear gradients in different directions // 1. M…" at bounding box center [441, 255] width 565 height 394
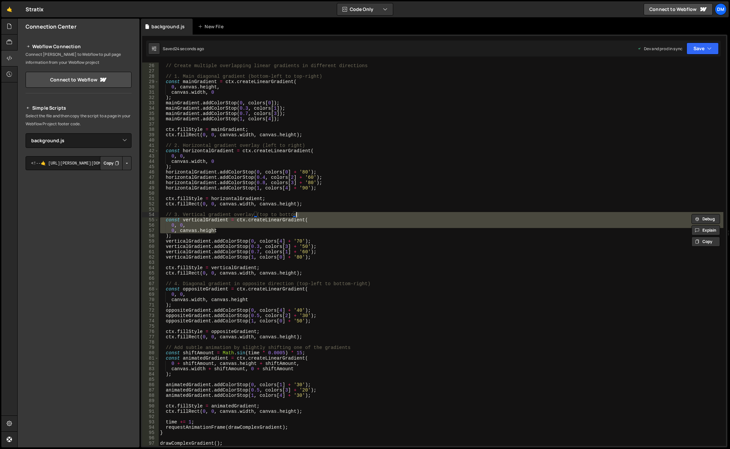
click at [365, 199] on div "// Create multiple overlapping linear gradients in different directions // 1. M…" at bounding box center [441, 255] width 565 height 394
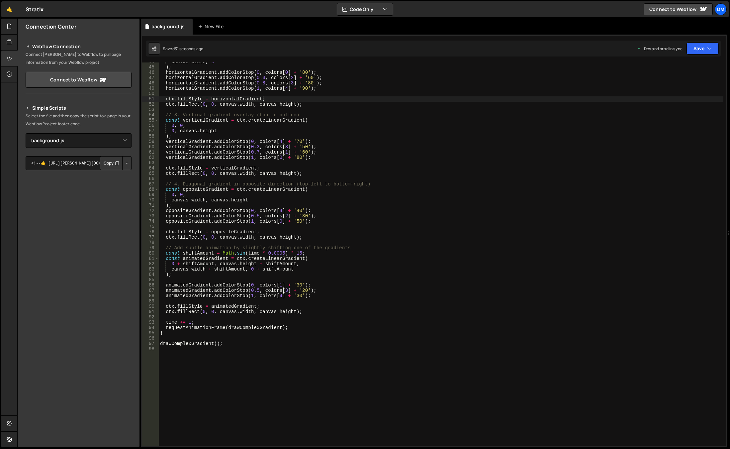
scroll to position [152, 0]
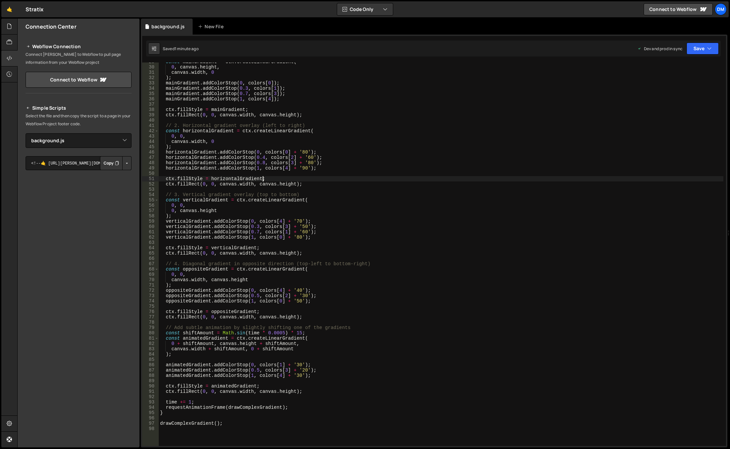
click at [320, 256] on div "const mainGradient = ctx . createLinearGradient ( 0 , canvas . height , canvas …" at bounding box center [441, 256] width 565 height 394
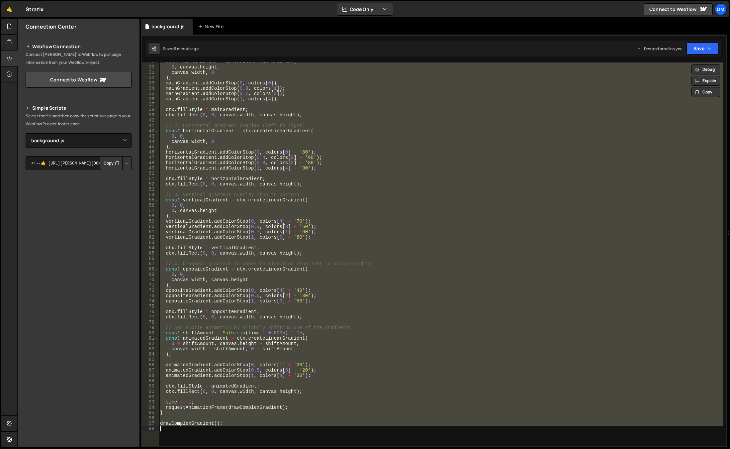
paste textarea "SmoothShapes();"
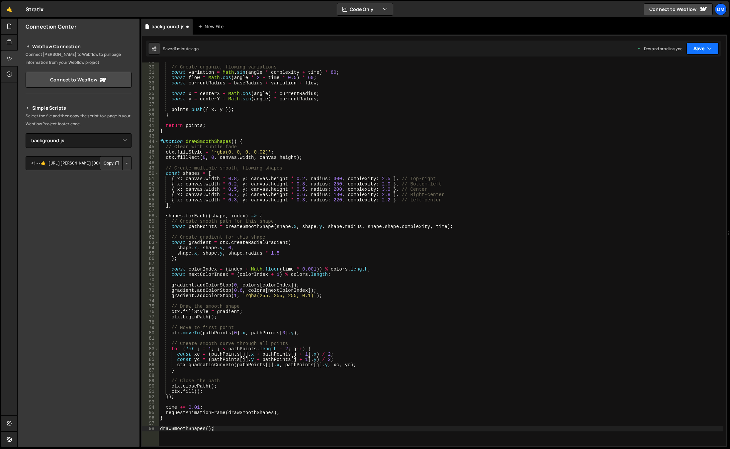
click at [700, 47] on button "Save" at bounding box center [703, 49] width 32 height 12
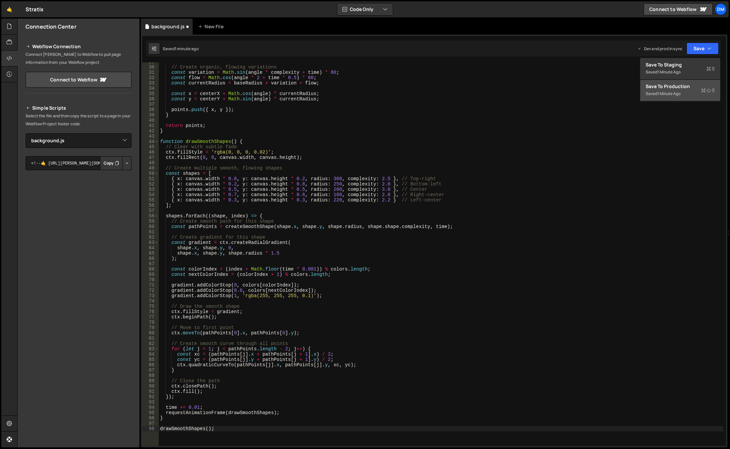
click at [674, 94] on div "1 minute ago" at bounding box center [669, 94] width 23 height 6
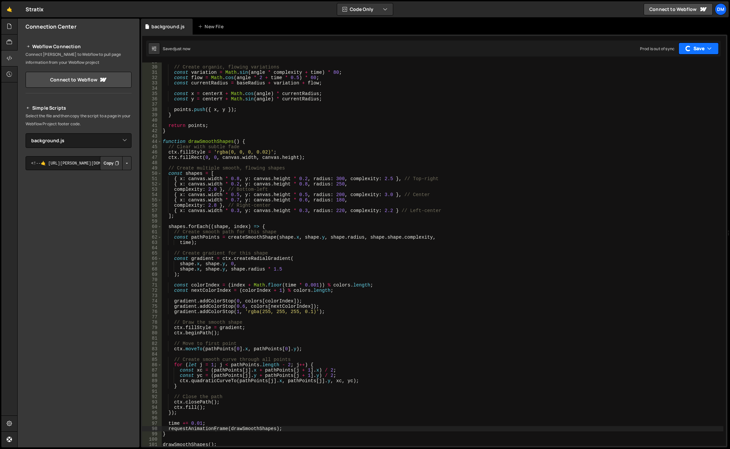
click at [696, 50] on button "Save" at bounding box center [699, 49] width 40 height 12
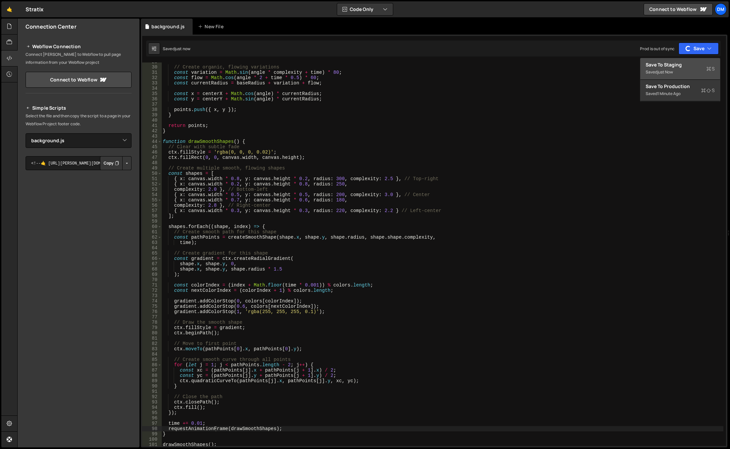
click at [681, 66] on div "Save to Staging S" at bounding box center [680, 64] width 69 height 7
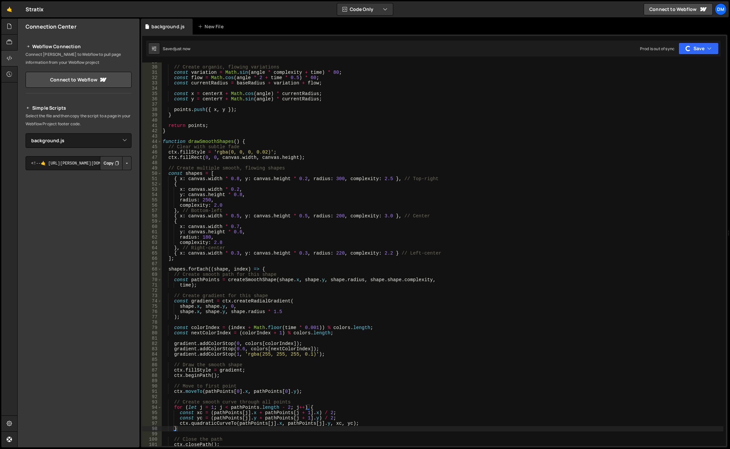
click at [535, 258] on div "// Create organic, flowing variations const variation = Math . sin ( angle * co…" at bounding box center [442, 256] width 562 height 394
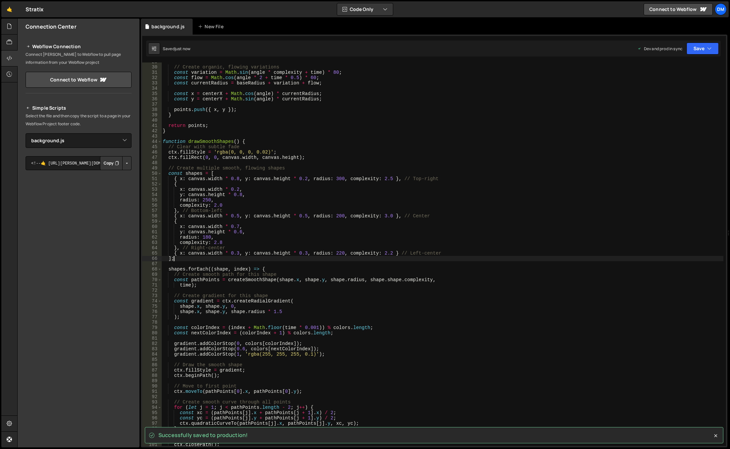
click at [613, 197] on div "// Create organic, flowing variations const variation = Math . sin ( angle * co…" at bounding box center [442, 256] width 562 height 394
type textarea "y: canvas.height * 0.8,"
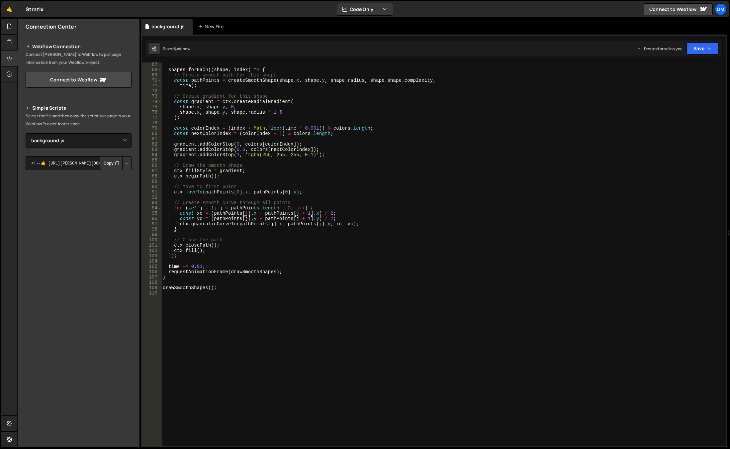
scroll to position [372, 0]
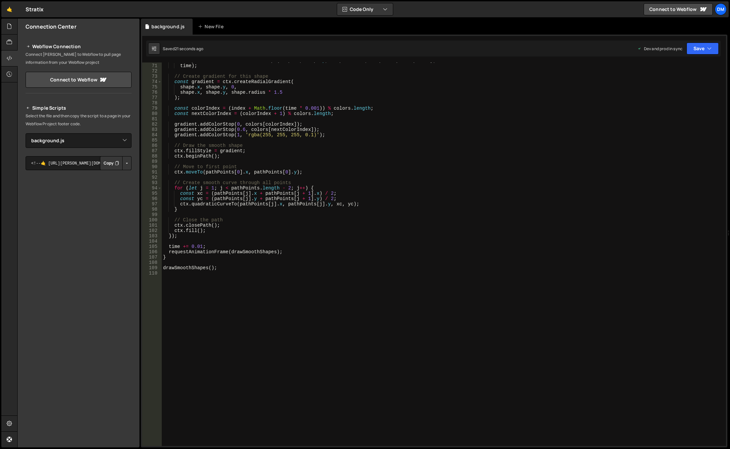
click at [264, 162] on div "const pathPoints = createSmoothShape ( shape . x , shape . y , shape . radius ,…" at bounding box center [443, 255] width 562 height 394
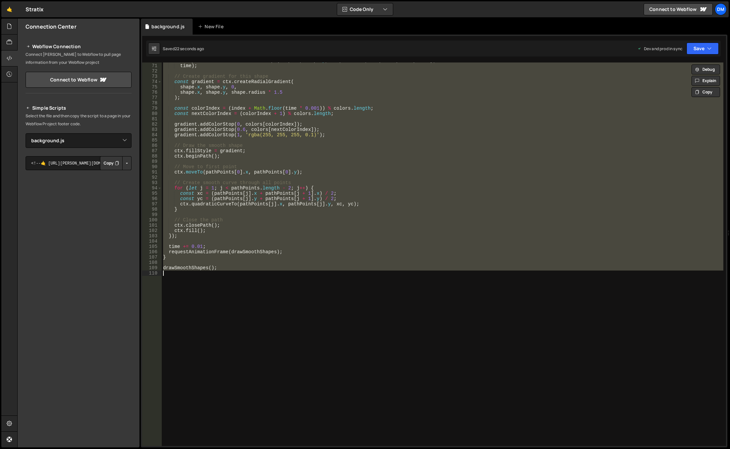
paste textarea
type textarea "drawSmoothShapes();"
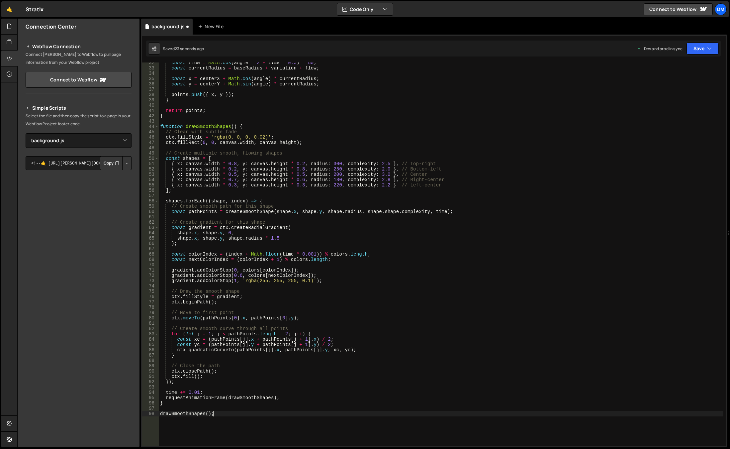
scroll to position [0, 0]
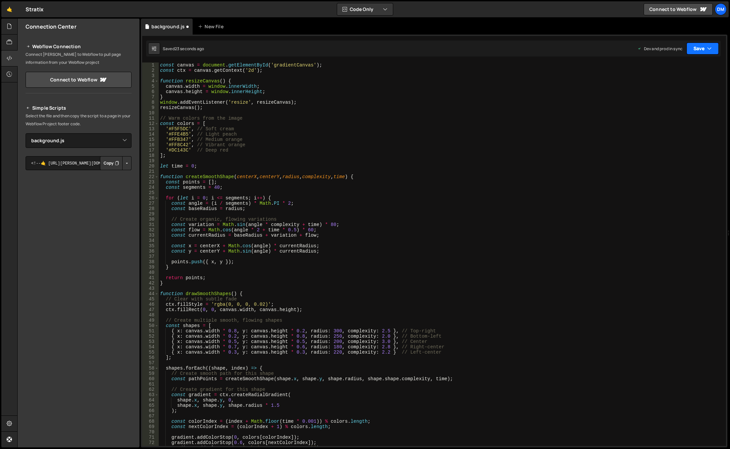
click at [695, 49] on button "Save" at bounding box center [703, 49] width 32 height 12
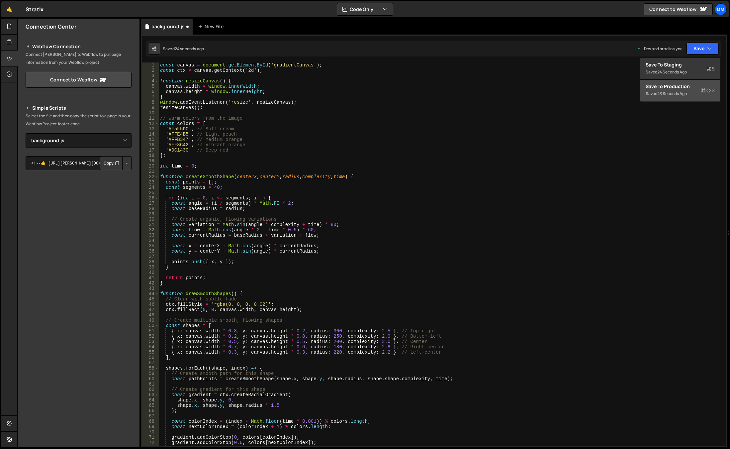
click at [669, 93] on div "23 seconds ago" at bounding box center [673, 94] width 30 height 6
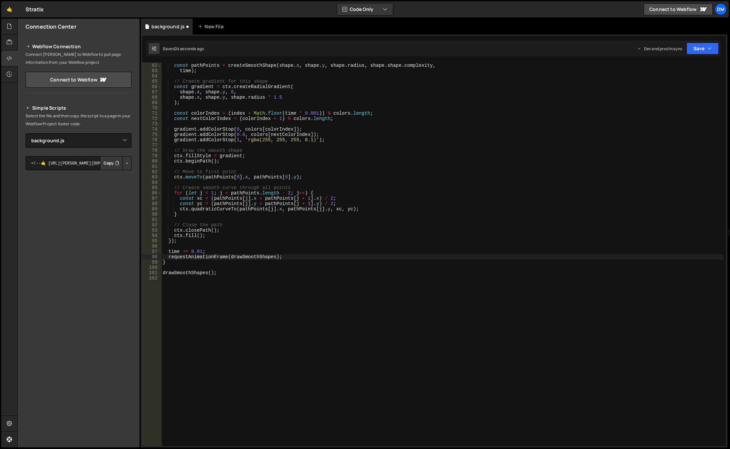
scroll to position [324, 0]
click at [692, 52] on button "Save" at bounding box center [699, 49] width 40 height 12
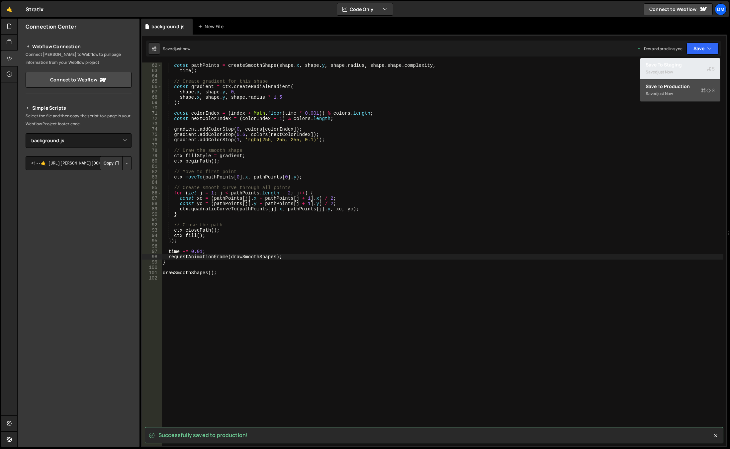
drag, startPoint x: 670, startPoint y: 71, endPoint x: 532, endPoint y: 176, distance: 173.8
click at [670, 71] on div "just now" at bounding box center [666, 72] width 16 height 6
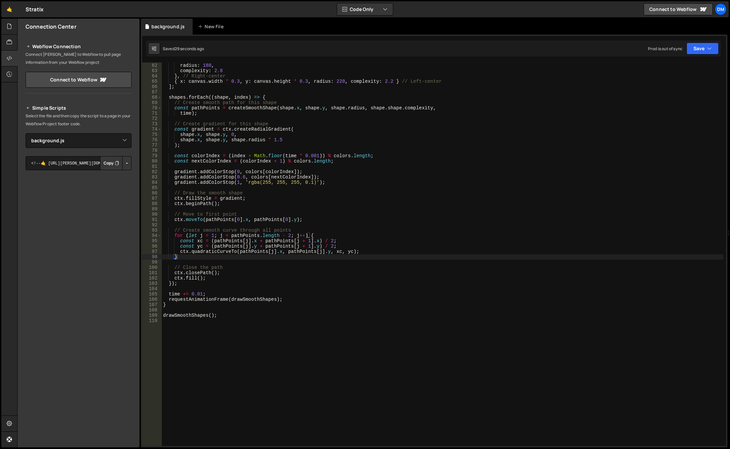
click at [349, 186] on div "y : canvas . height * 0.6 , radius : 180 , complexity : 2.8 } , // Right-center…" at bounding box center [443, 254] width 562 height 394
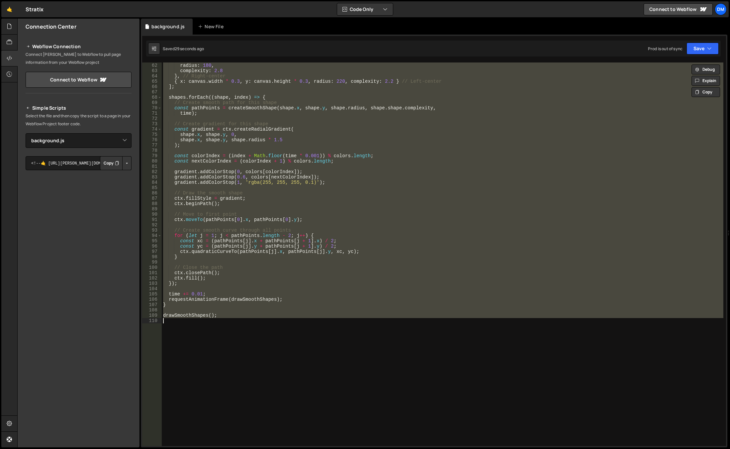
paste textarea
type textarea "drawSmoothShapes();"
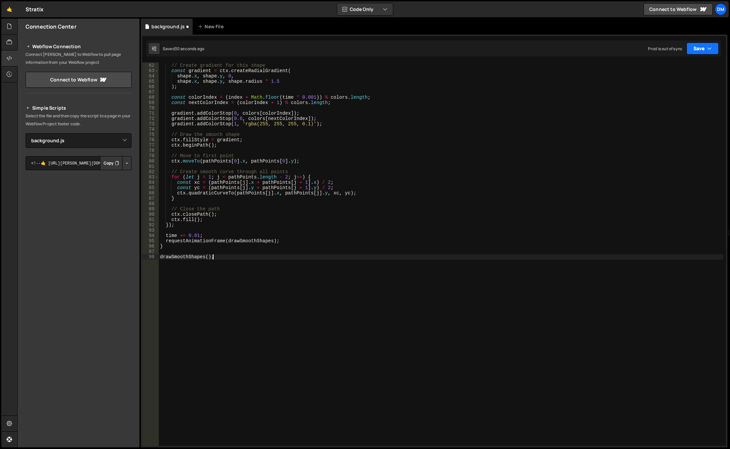
drag, startPoint x: 705, startPoint y: 49, endPoint x: 696, endPoint y: 68, distance: 21.5
click at [705, 49] on button "Save" at bounding box center [703, 49] width 32 height 12
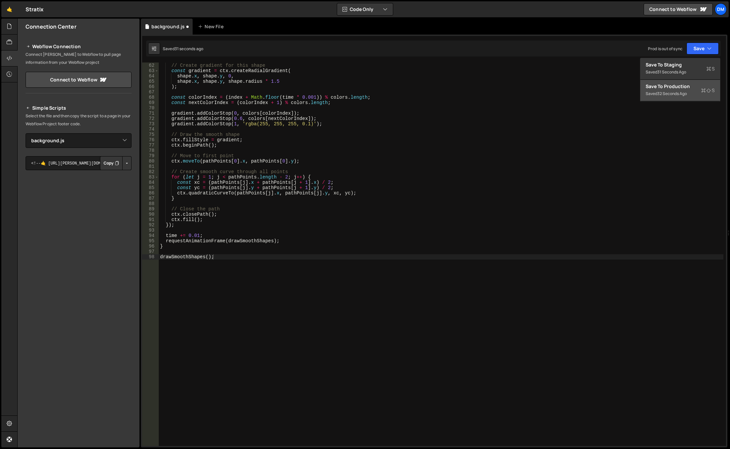
click at [676, 85] on div "Save to Production S" at bounding box center [680, 86] width 69 height 7
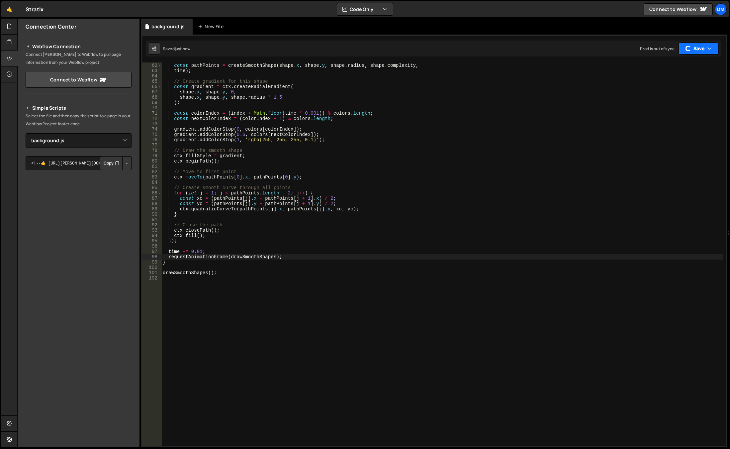
click at [697, 49] on button "Save" at bounding box center [699, 49] width 40 height 12
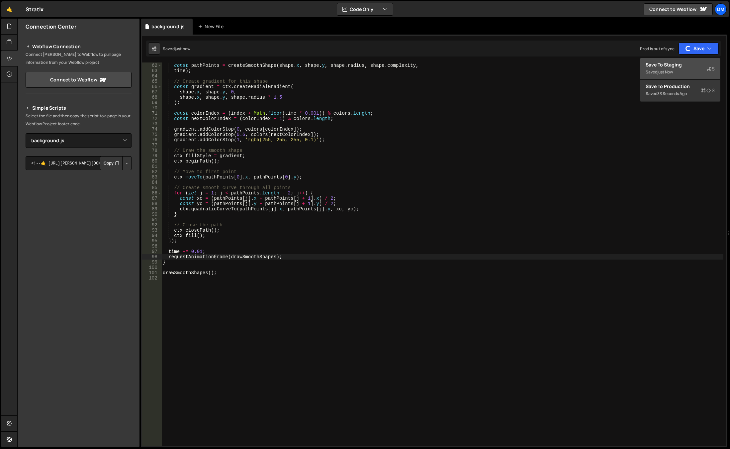
click at [655, 70] on div "Saved just now" at bounding box center [680, 72] width 69 height 8
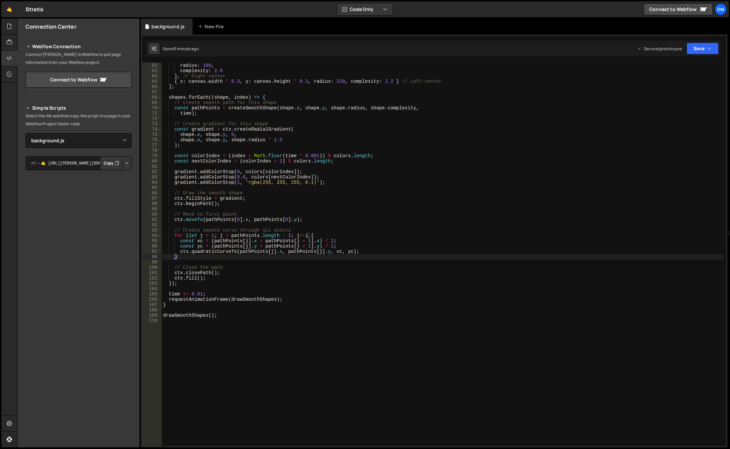
click at [307, 188] on div "y : canvas . height * 0.6 , radius : 180 , complexity : 2.8 } , // Right-center…" at bounding box center [443, 254] width 562 height 394
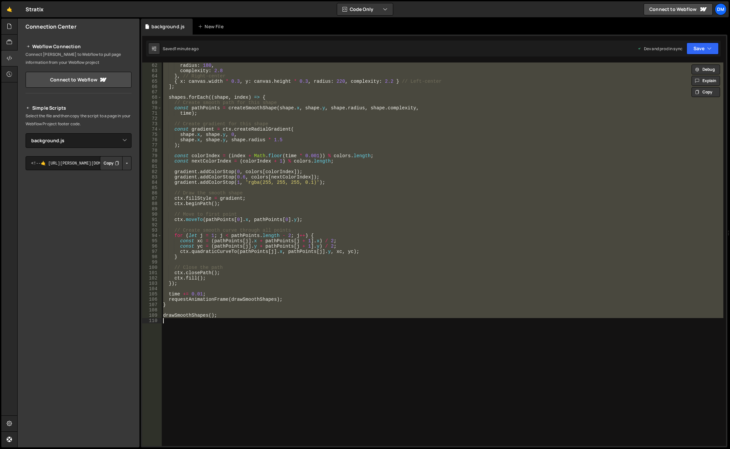
paste textarea "VGPath();"
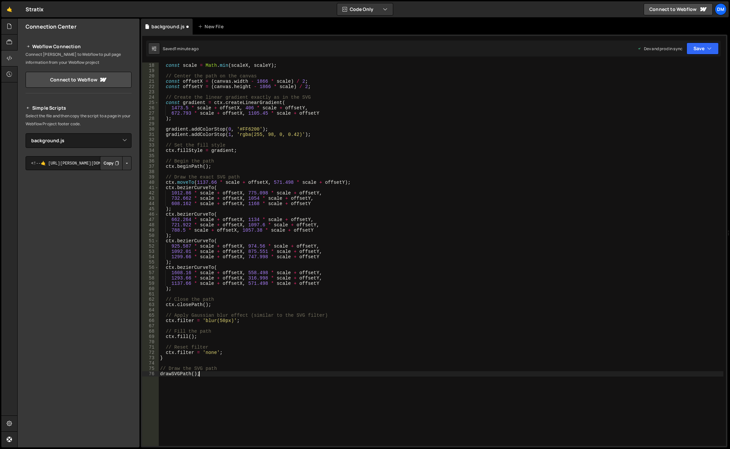
scroll to position [0, 0]
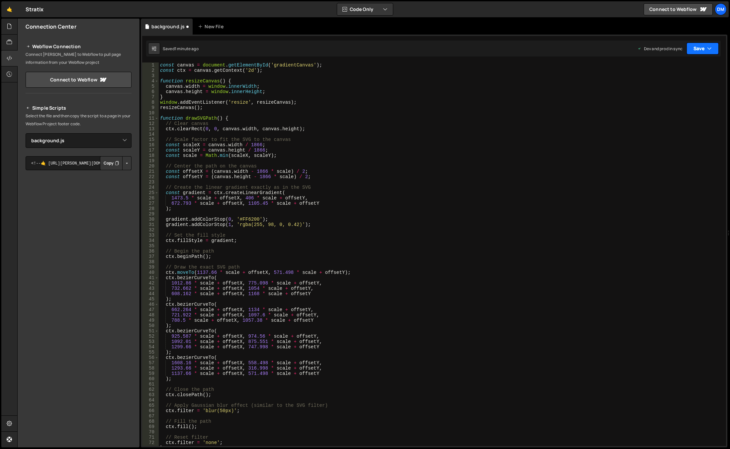
click at [702, 44] on button "Save" at bounding box center [703, 49] width 32 height 12
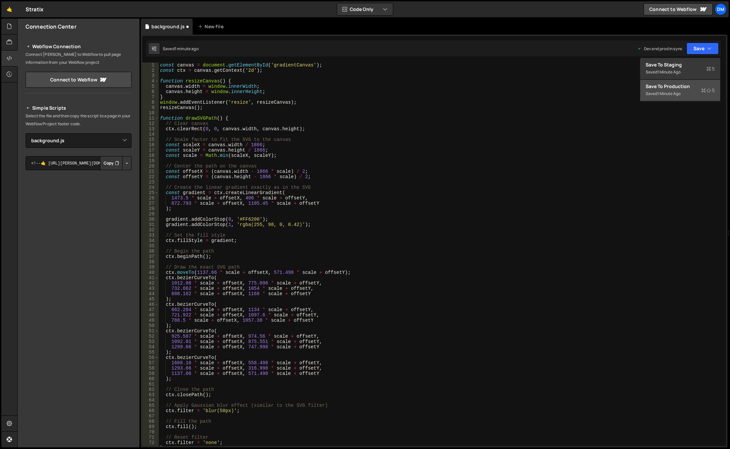
click at [672, 87] on div "Save to Production S" at bounding box center [680, 86] width 69 height 7
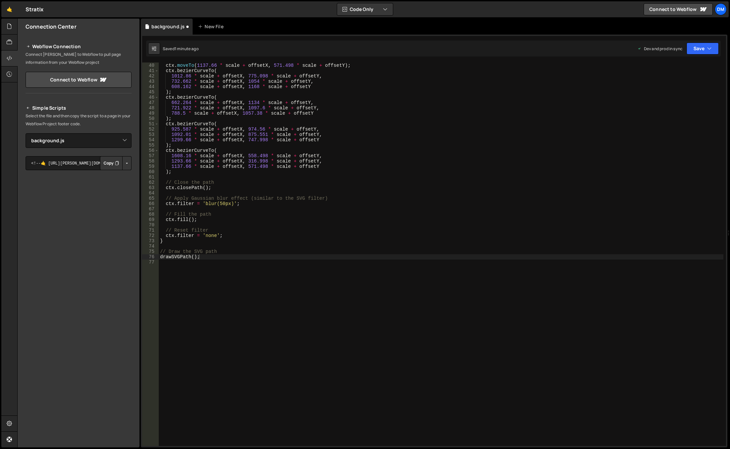
scroll to position [207, 0]
click at [694, 50] on button "Save" at bounding box center [699, 49] width 40 height 12
click at [679, 69] on div "Saved just now" at bounding box center [680, 72] width 69 height 8
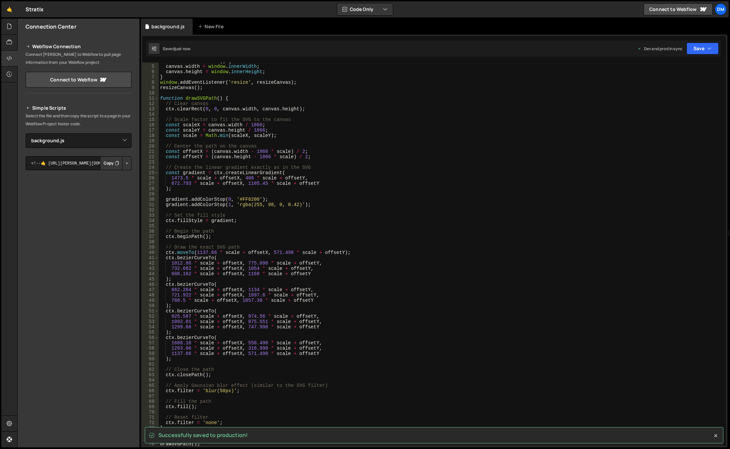
scroll to position [120, 0]
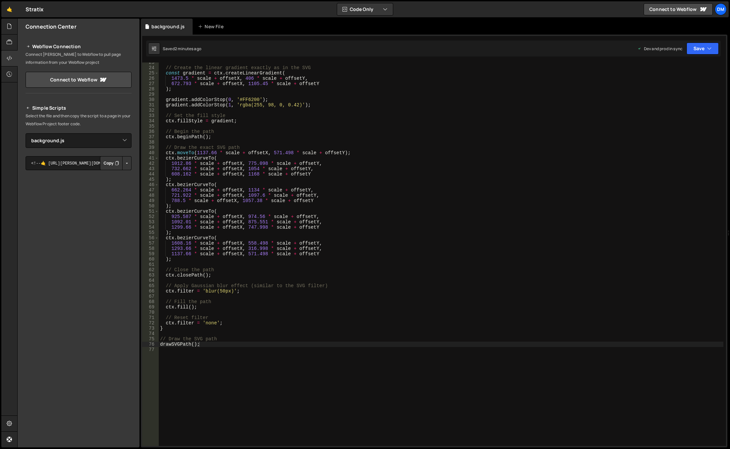
click at [387, 256] on div "// Create the linear gradient exactly as in the SVG const gradient = ctx . crea…" at bounding box center [441, 257] width 565 height 394
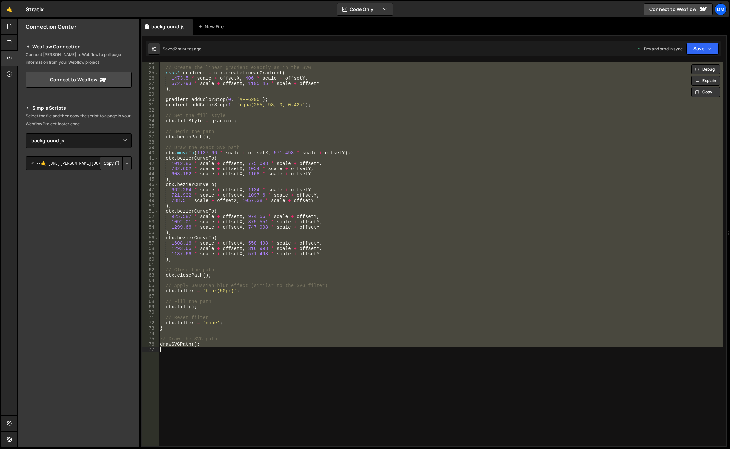
paste textarea
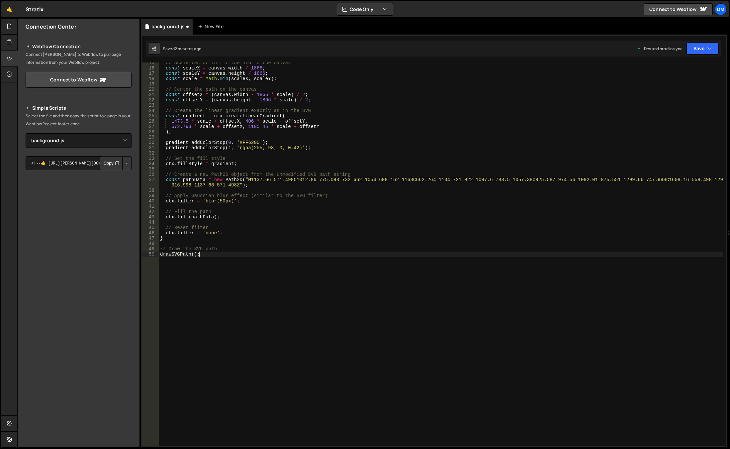
scroll to position [77, 0]
click at [698, 46] on button "Save" at bounding box center [703, 49] width 32 height 12
click at [664, 92] on div "2 minutes ago" at bounding box center [671, 94] width 26 height 6
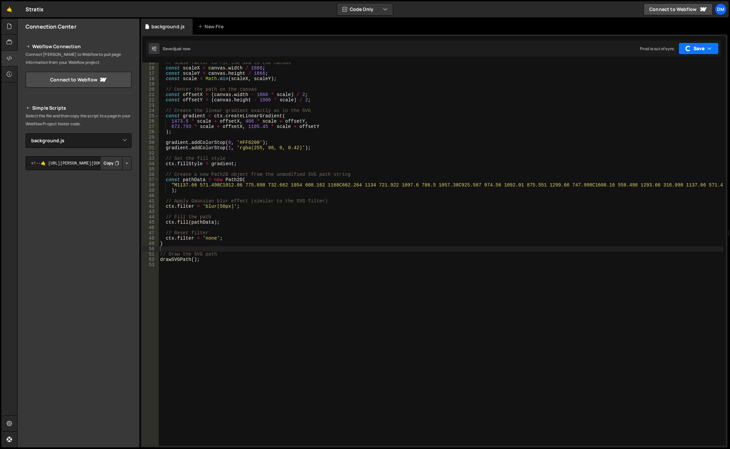
click at [697, 48] on button "Save" at bounding box center [699, 49] width 40 height 12
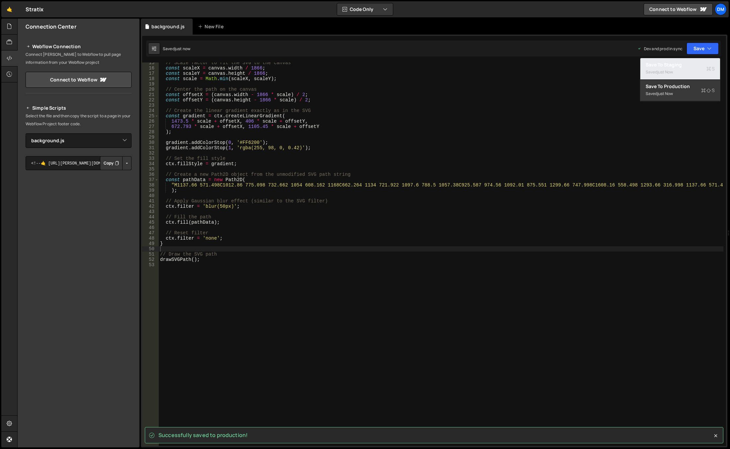
drag, startPoint x: 677, startPoint y: 67, endPoint x: 579, endPoint y: 107, distance: 105.6
click at [677, 67] on div "Save to Staging S" at bounding box center [680, 64] width 69 height 7
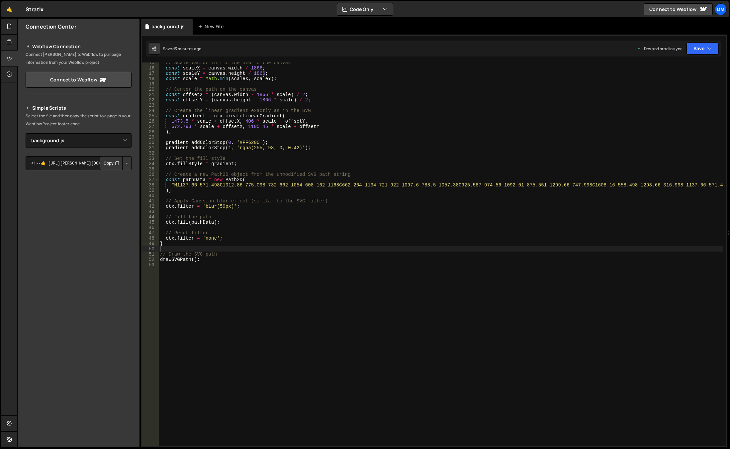
click at [366, 184] on div "// Scale factor to fit the SVG to the canvas const scaleX = canvas . width / 18…" at bounding box center [441, 257] width 565 height 394
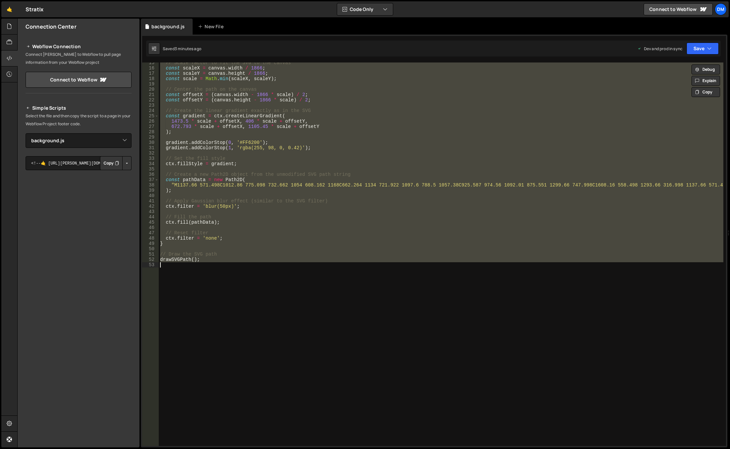
paste textarea
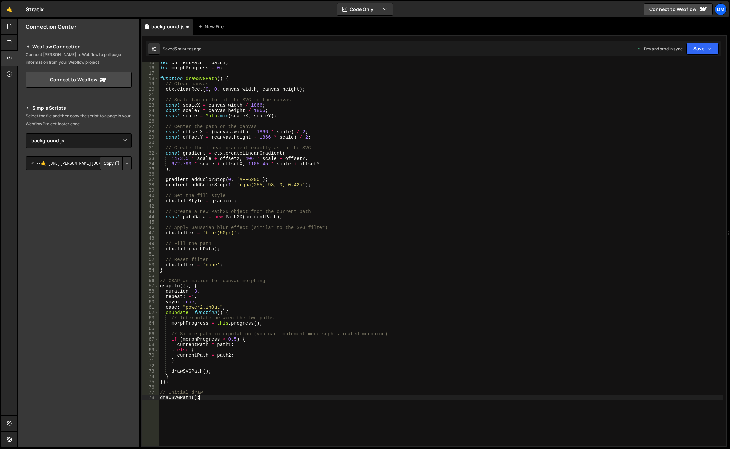
scroll to position [0, 0]
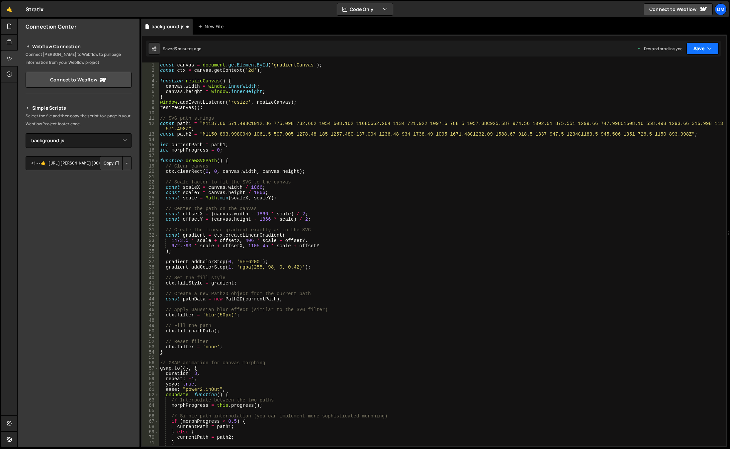
click at [699, 48] on button "Save" at bounding box center [703, 49] width 32 height 12
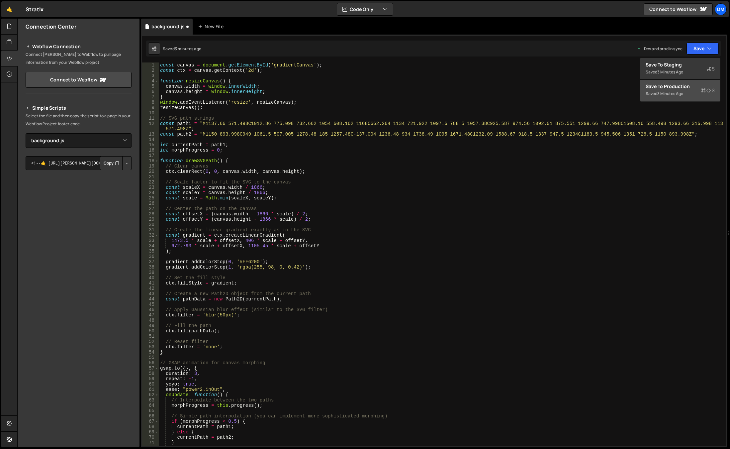
click at [672, 88] on div "Save to Production S" at bounding box center [680, 86] width 69 height 7
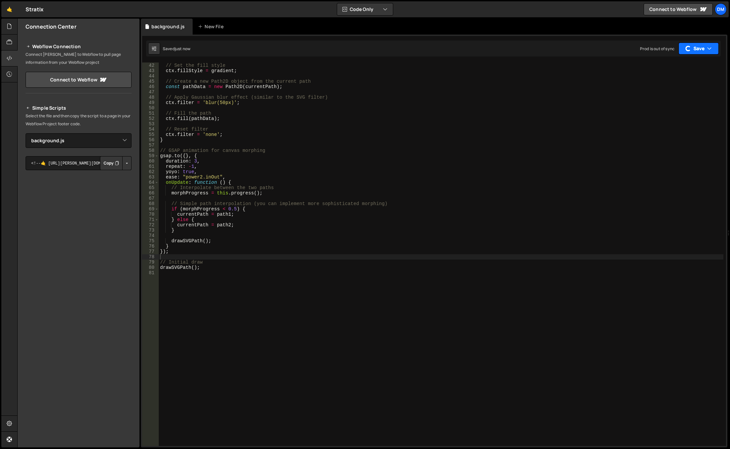
click at [696, 50] on button "Save" at bounding box center [699, 49] width 40 height 12
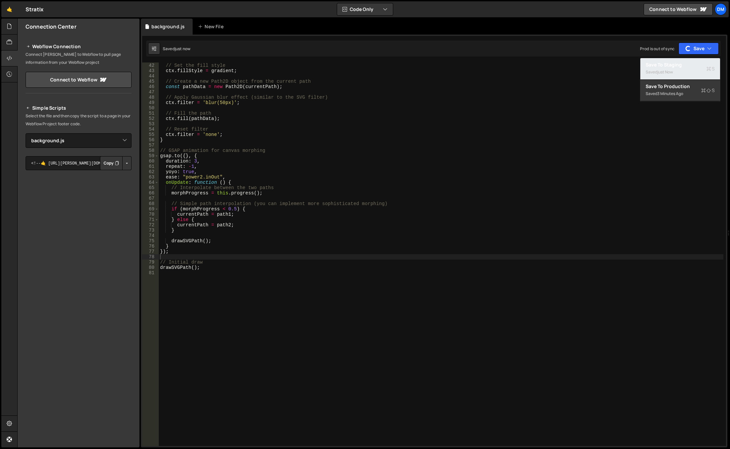
click at [668, 69] on div "just now" at bounding box center [666, 72] width 16 height 6
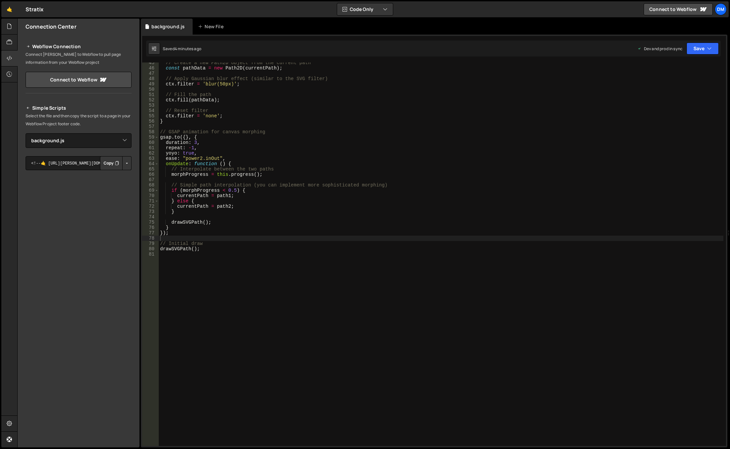
click at [288, 172] on div "// Create a new Path2D object from the current path const pathData = new Path2D…" at bounding box center [441, 257] width 565 height 394
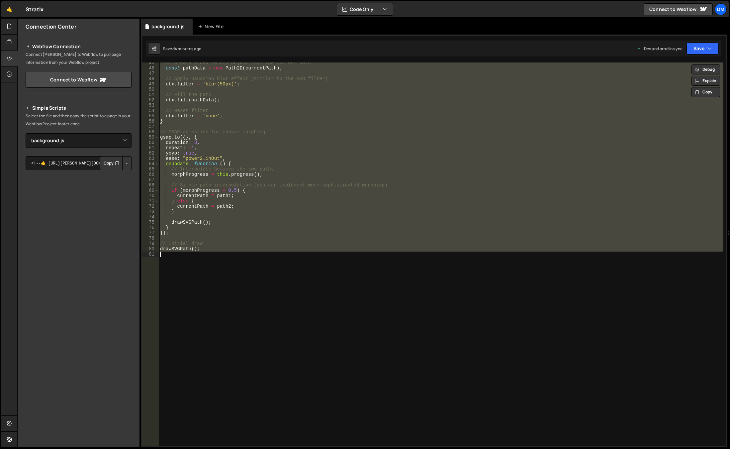
paste textarea "}"
type textarea "}"
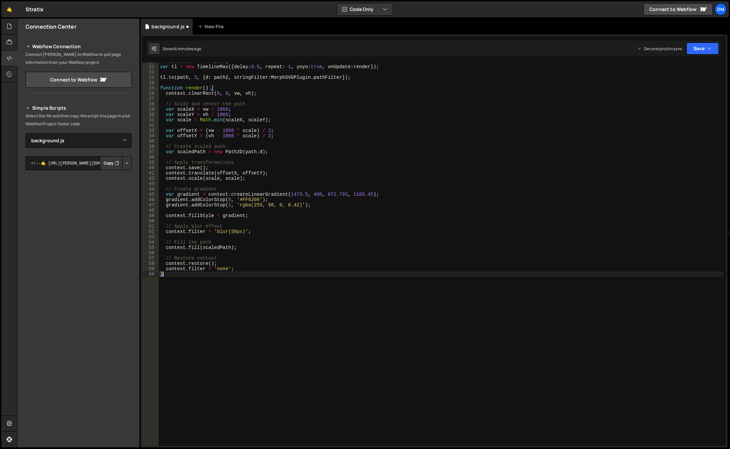
scroll to position [0, 0]
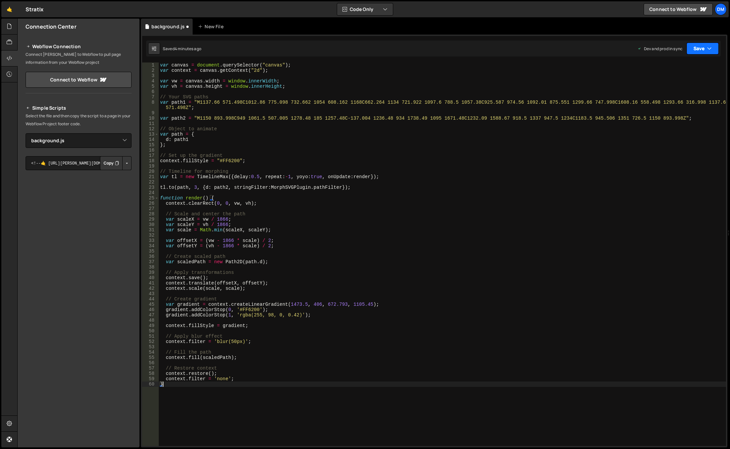
click at [697, 46] on button "Save" at bounding box center [703, 49] width 32 height 12
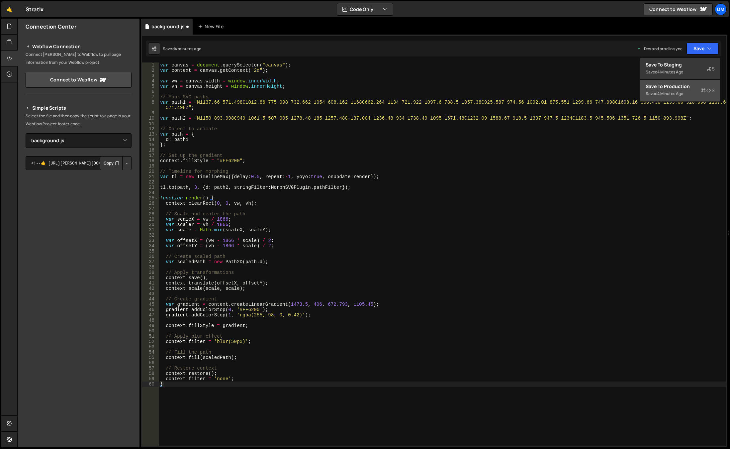
click at [673, 88] on div "Save to Production S" at bounding box center [680, 86] width 69 height 7
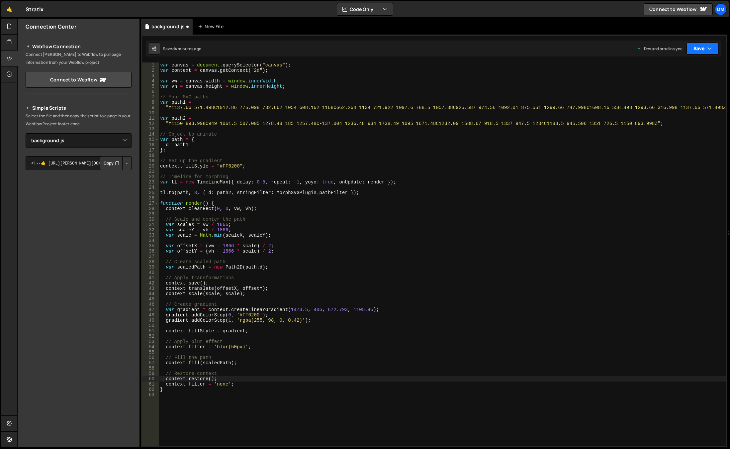
click at [0, 0] on div "button" at bounding box center [0, 0] width 0 height 0
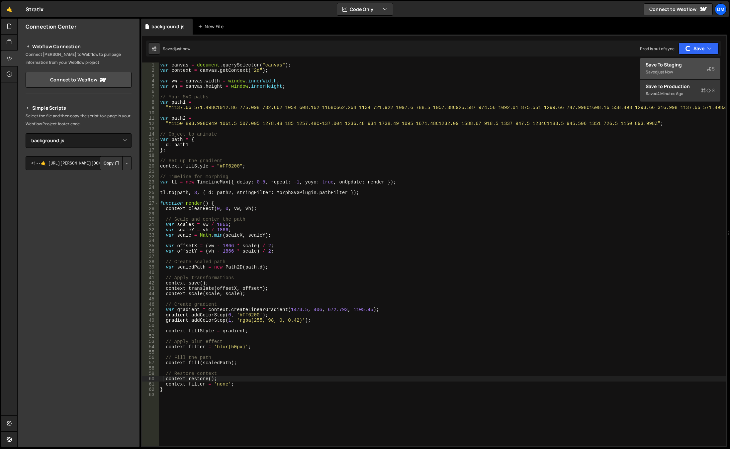
click at [661, 76] on button "Save to Staging S Saved just now" at bounding box center [681, 69] width 80 height 22
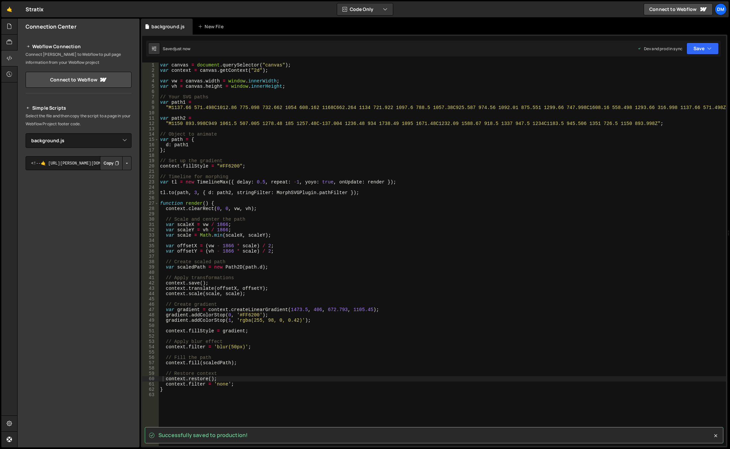
click at [432, 153] on div "var canvas = document . querySelector ( "canvas" ) ; var context = canvas . get…" at bounding box center [443, 259] width 568 height 394
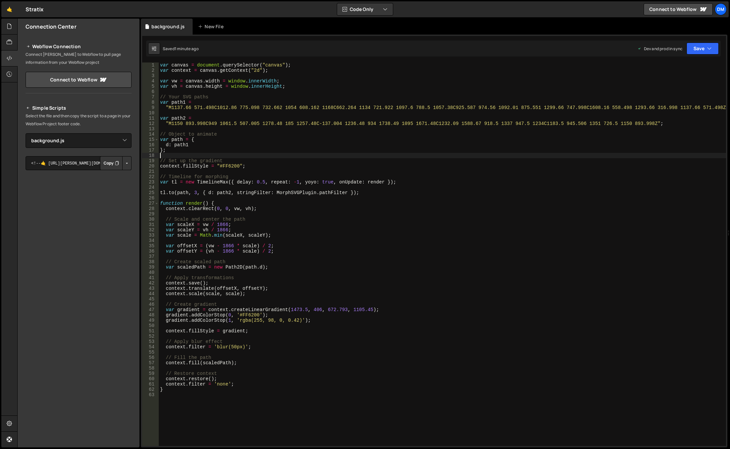
click at [306, 184] on div "var canvas = document . querySelector ( "canvas" ) ; var context = canvas . get…" at bounding box center [443, 259] width 568 height 394
click at [207, 182] on div "var canvas = document . querySelector ( "canvas" ) ; var context = canvas . get…" at bounding box center [443, 259] width 568 height 394
click at [312, 217] on div "var canvas = document . querySelector ( "canvas" ) ; var context = canvas . get…" at bounding box center [443, 259] width 568 height 394
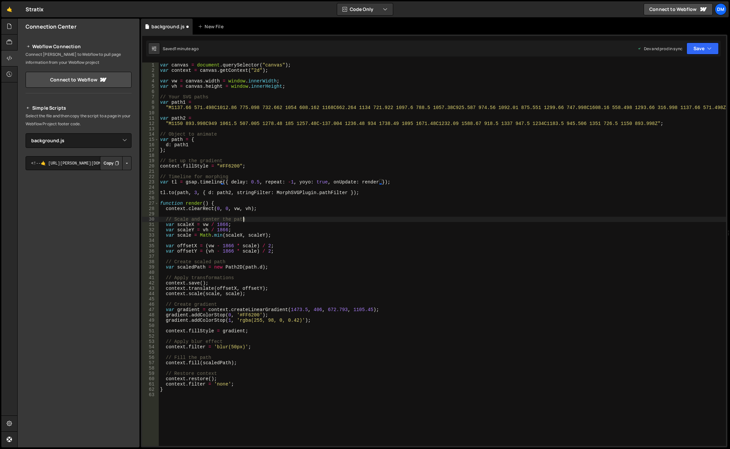
type textarea "// Scale and center the path"
click at [245, 197] on div "var canvas = document . querySelector ( "canvas" ) ; var context = canvas . get…" at bounding box center [443, 259] width 568 height 394
click at [240, 204] on div "var canvas = document . querySelector ( "canvas" ) ; var context = canvas . get…" at bounding box center [443, 259] width 568 height 394
click at [258, 208] on div "var canvas = document . querySelector ( "canvas" ) ; var context = canvas . get…" at bounding box center [443, 259] width 568 height 394
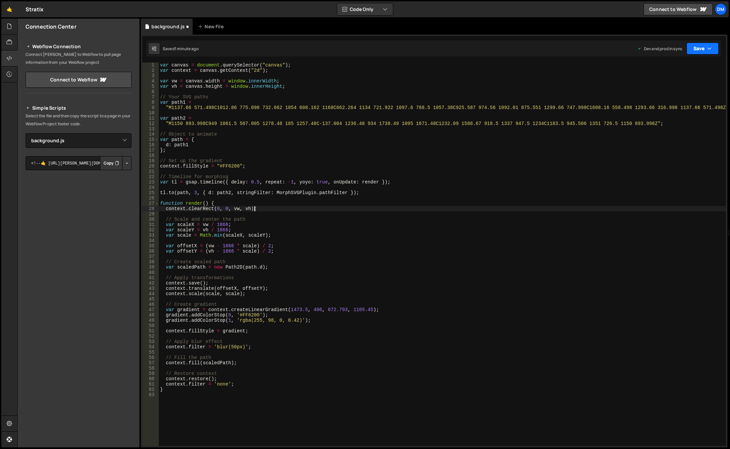
drag, startPoint x: 703, startPoint y: 43, endPoint x: 695, endPoint y: 51, distance: 11.0
click at [703, 43] on button "Save" at bounding box center [703, 49] width 32 height 12
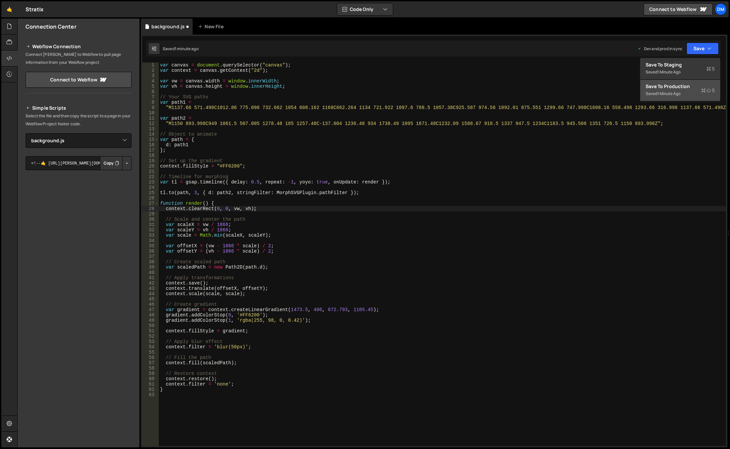
click at [670, 87] on div "Save to Production S" at bounding box center [680, 86] width 69 height 7
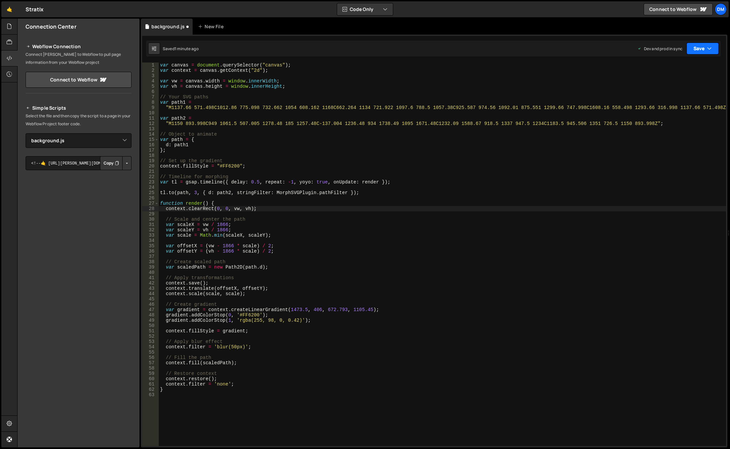
click at [692, 50] on button "Save" at bounding box center [703, 49] width 32 height 12
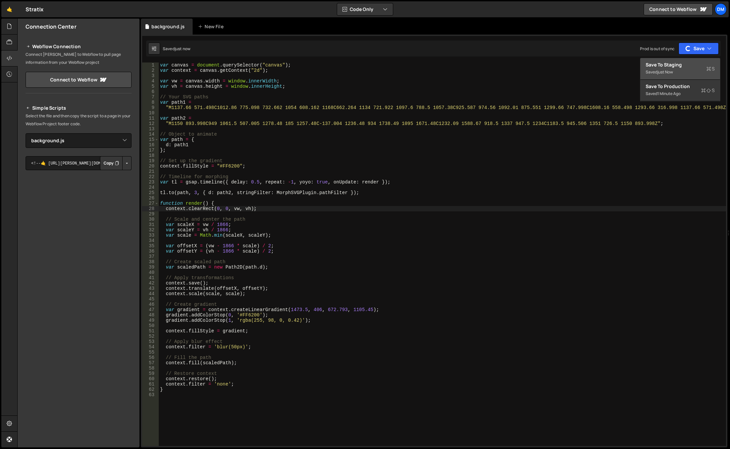
click at [673, 68] on div "Saved just now" at bounding box center [680, 72] width 69 height 8
click at [312, 162] on div "var canvas = document . querySelector ( "canvas" ) ; var context = canvas . get…" at bounding box center [443, 259] width 568 height 394
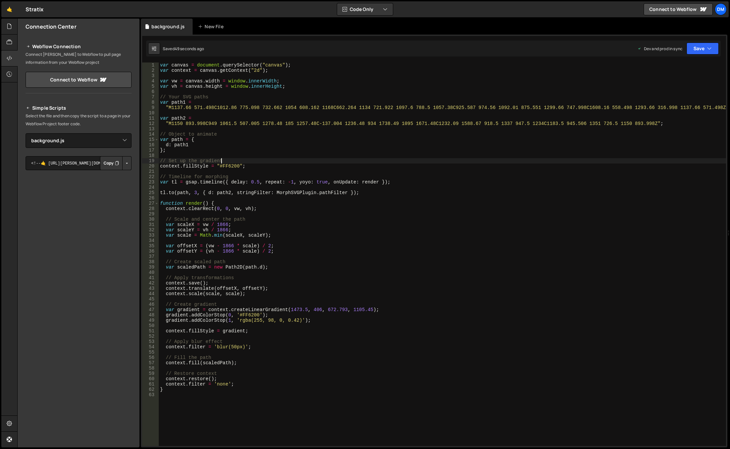
type textarea "}"
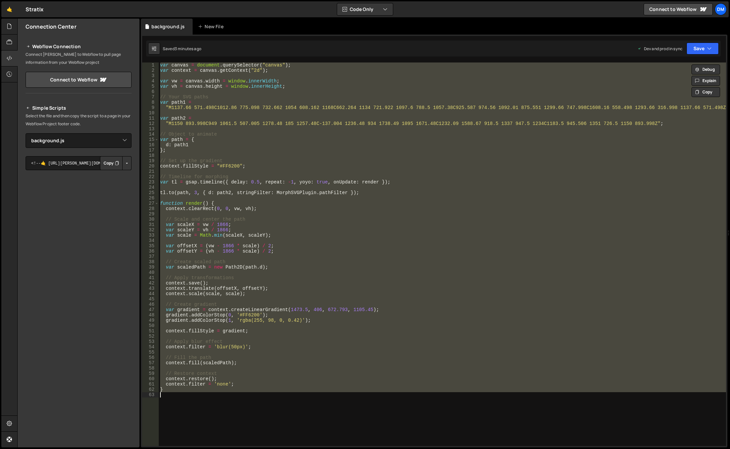
click at [332, 324] on div "var canvas = document . querySelector ( "canvas" ) ; var context = canvas . get…" at bounding box center [443, 253] width 568 height 383
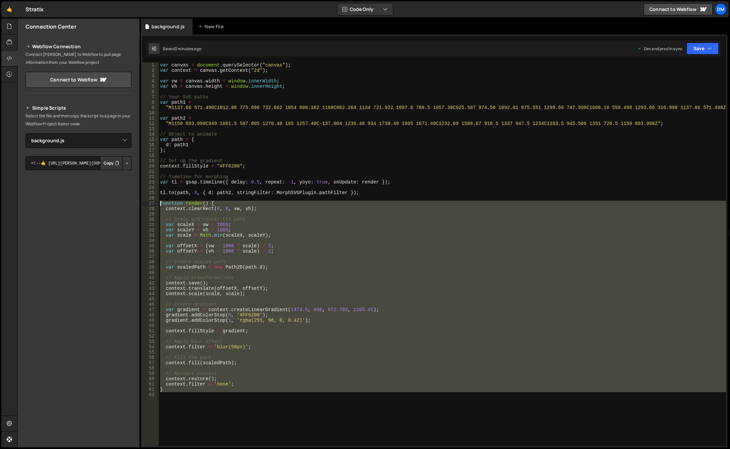
drag, startPoint x: 169, startPoint y: 376, endPoint x: 148, endPoint y: 204, distance: 174.1
click at [148, 204] on div "1 2 3 4 5 6 7 8 9 10 11 12 13 14 15 16 17 18 19 20 21 22 23 24 25 26 27 28 29 3…" at bounding box center [434, 253] width 584 height 383
paste textarea "}"
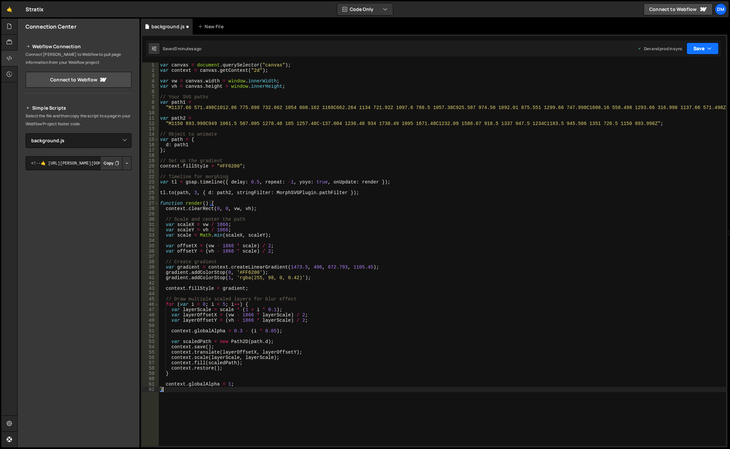
click at [695, 44] on button "Save" at bounding box center [703, 49] width 32 height 12
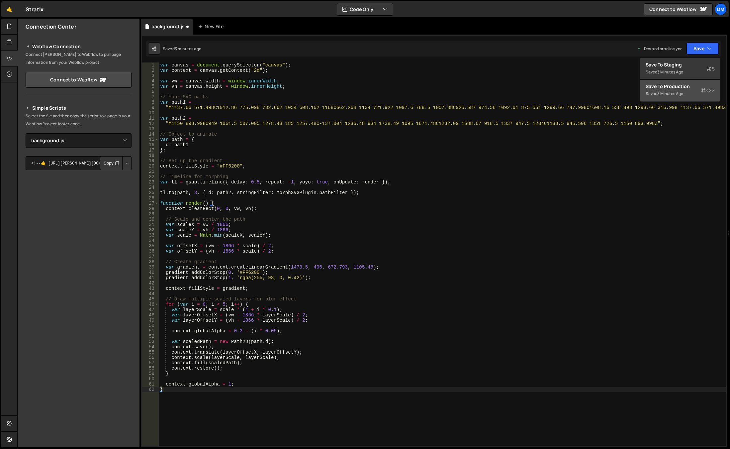
click at [669, 85] on div "Save to Production S" at bounding box center [680, 86] width 69 height 7
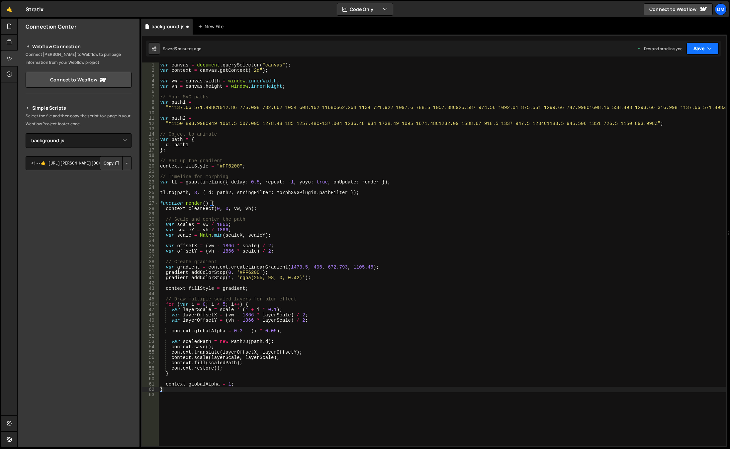
click at [693, 49] on button "Save" at bounding box center [703, 49] width 32 height 12
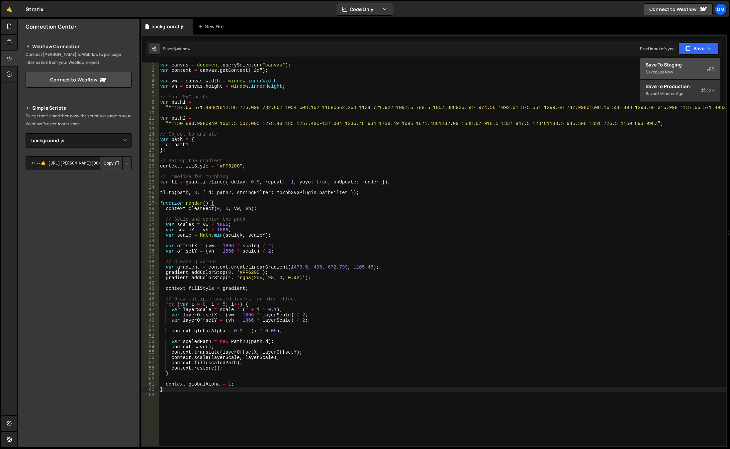
click at [668, 66] on div "Save to Staging S" at bounding box center [680, 64] width 69 height 7
click at [303, 194] on div "var canvas = document . querySelector ( "canvas" ) ; var context = canvas . get…" at bounding box center [443, 259] width 568 height 394
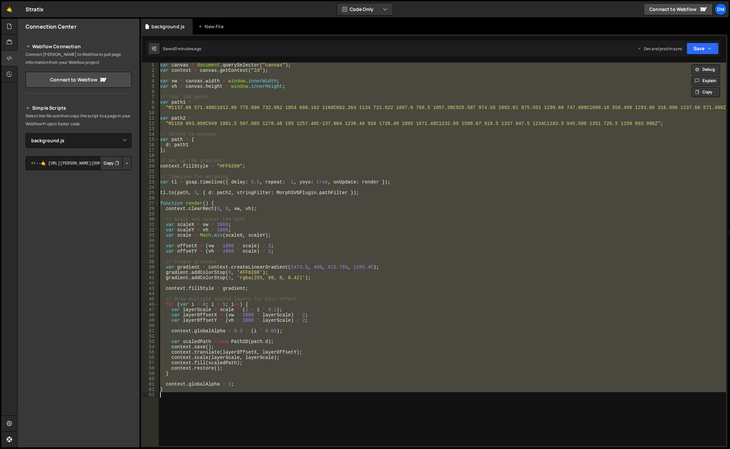
paste textarea
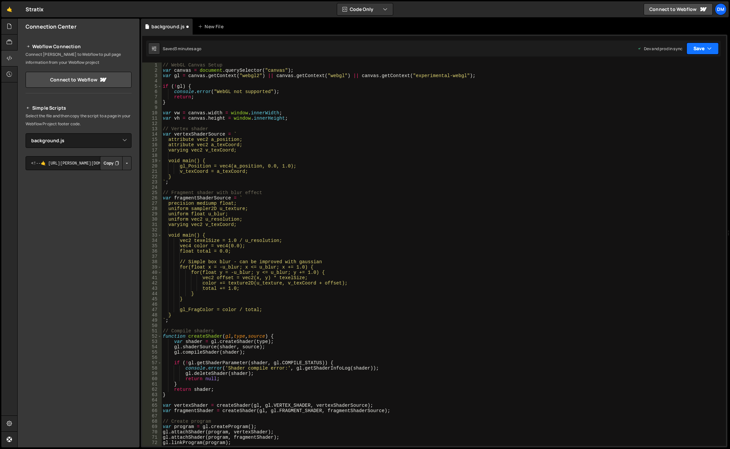
click at [698, 49] on button "Save" at bounding box center [703, 49] width 32 height 12
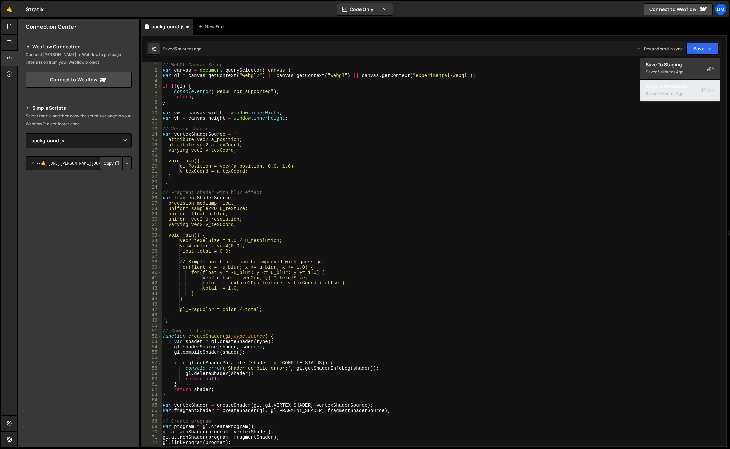
click at [678, 93] on div "3 minutes ago" at bounding box center [671, 94] width 26 height 6
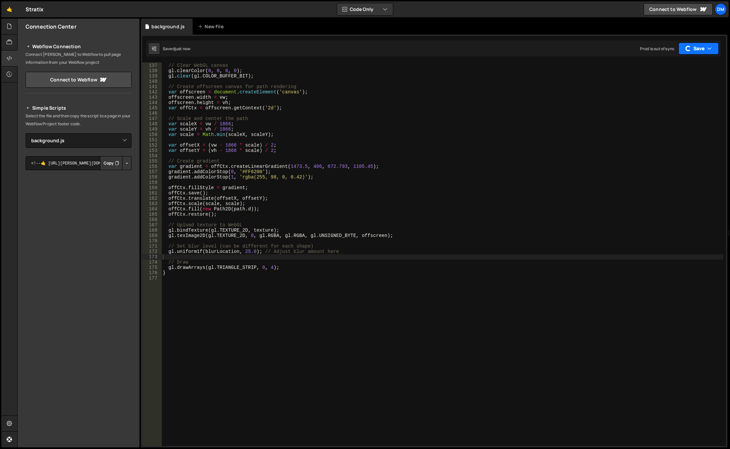
click at [698, 51] on button "Save" at bounding box center [699, 49] width 40 height 12
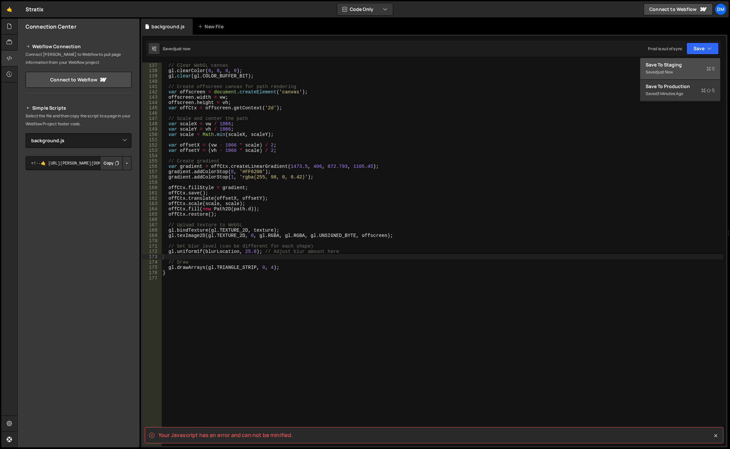
click at [679, 67] on div "Save to Staging S" at bounding box center [680, 64] width 69 height 7
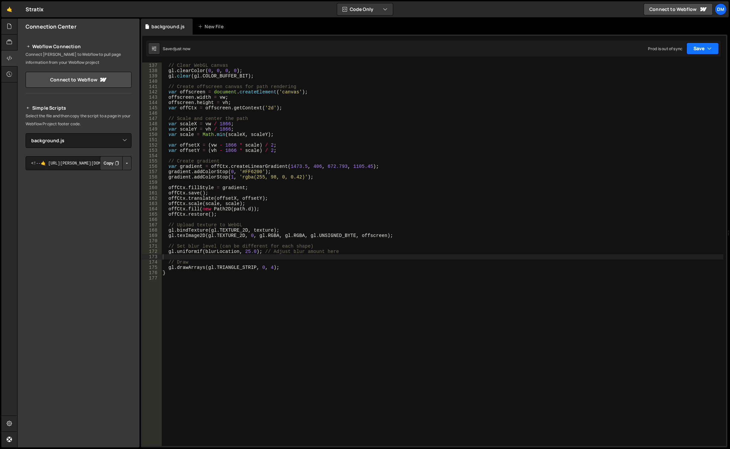
click at [697, 49] on button "Save" at bounding box center [703, 49] width 32 height 12
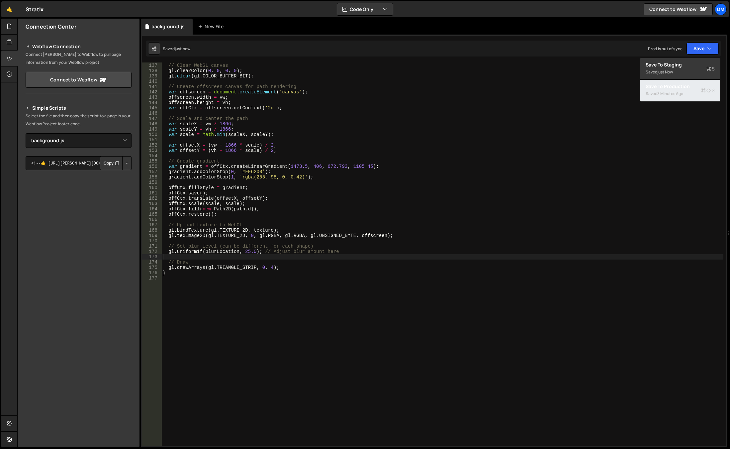
click at [668, 93] on div "3 minutes ago" at bounding box center [671, 94] width 26 height 6
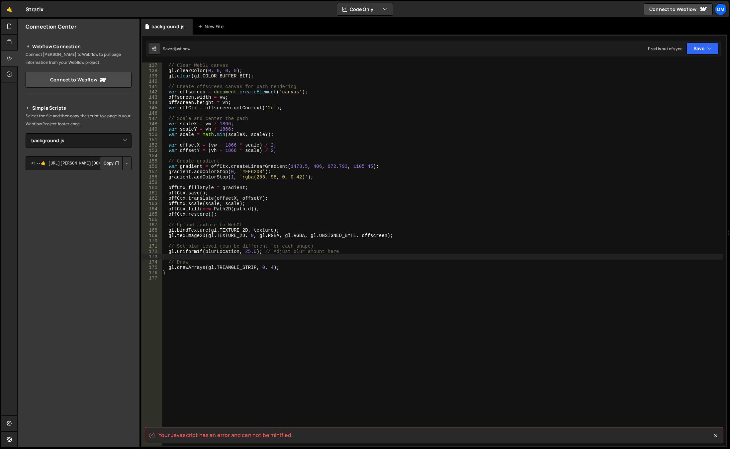
click at [540, 172] on div "function render ( ) { // Clear WebGL canvas gl . clearColor ( 0 , 0 , 0 , 0 ) ;…" at bounding box center [442, 254] width 562 height 394
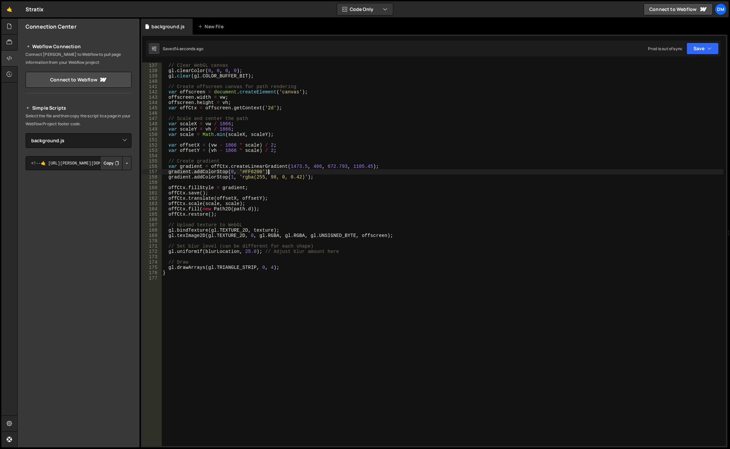
click at [364, 212] on div "function render ( ) { // Clear WebGL canvas gl . clearColor ( 0 , 0 , 0 , 0 ) ;…" at bounding box center [442, 254] width 562 height 394
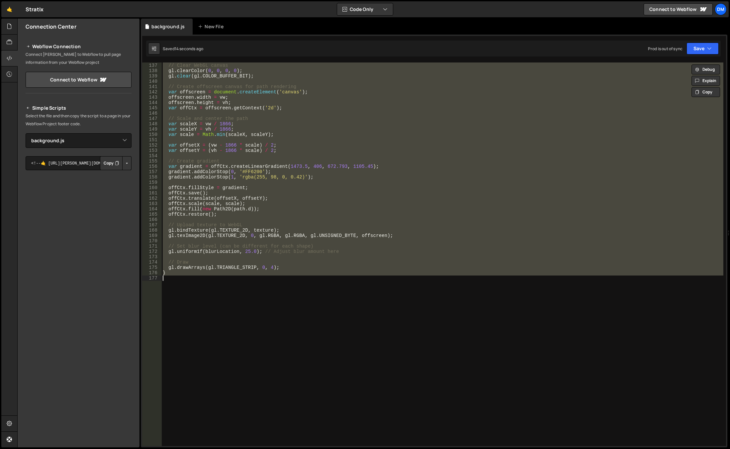
paste textarea
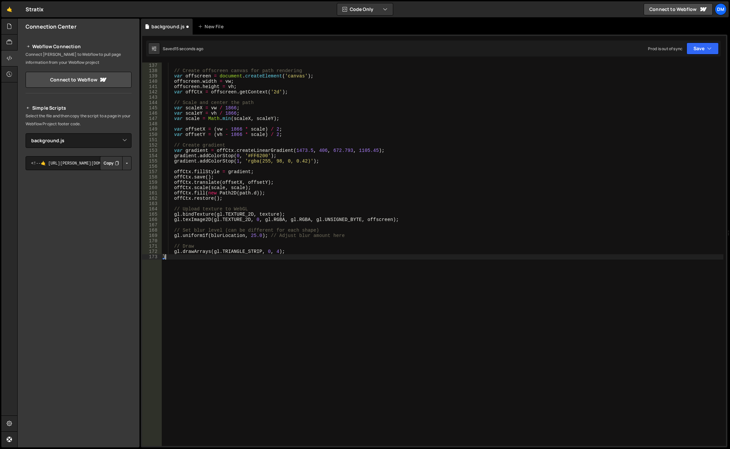
scroll to position [728, 0]
click at [698, 51] on button "Save" at bounding box center [703, 49] width 32 height 12
click at [671, 89] on div "Save to Production S" at bounding box center [680, 86] width 69 height 7
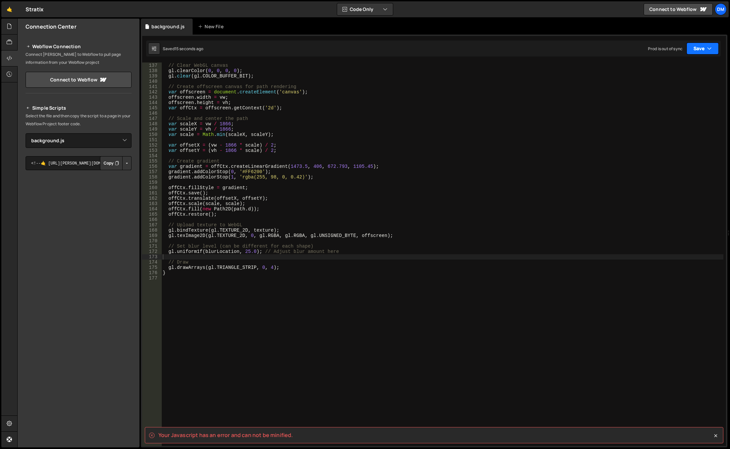
drag, startPoint x: 694, startPoint y: 49, endPoint x: 667, endPoint y: 66, distance: 31.2
click at [694, 49] on button "Save" at bounding box center [703, 49] width 32 height 12
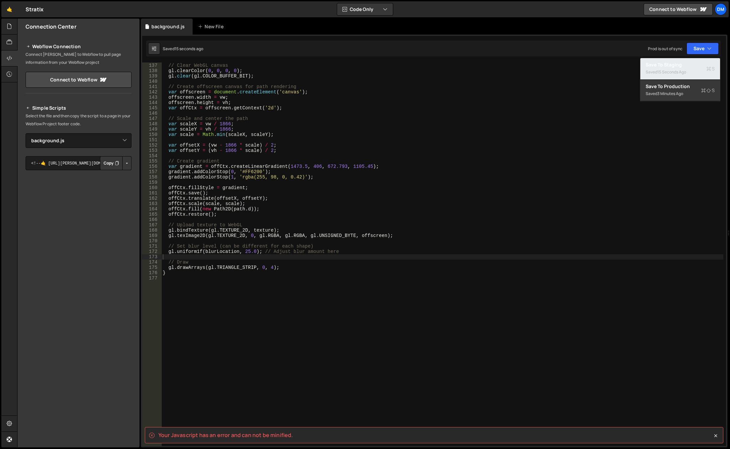
click at [667, 66] on div "Save to Staging S" at bounding box center [680, 64] width 69 height 7
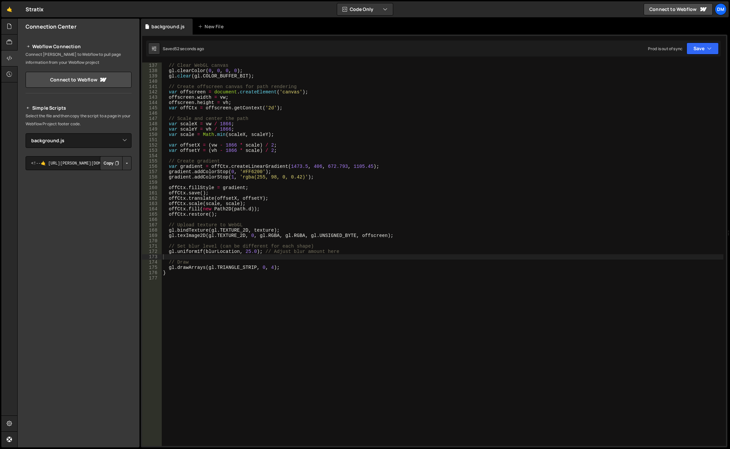
click at [283, 197] on div "function render ( ) { // Clear WebGL canvas gl . clearColor ( 0 , 0 , 0 , 0 ) ;…" at bounding box center [443, 254] width 562 height 394
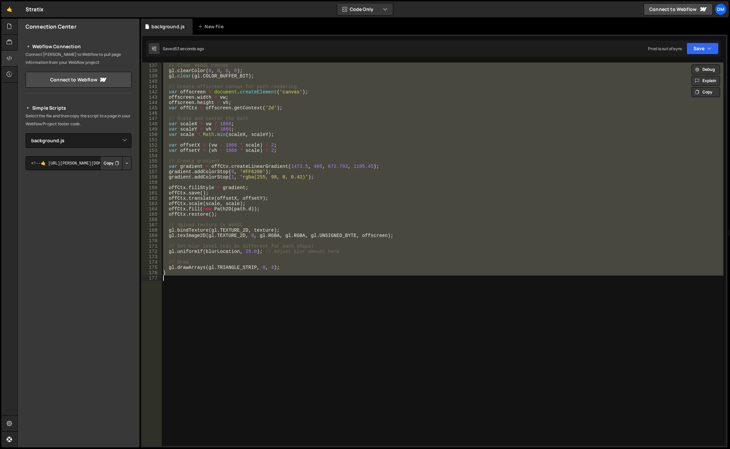
paste textarea
type textarea "}"
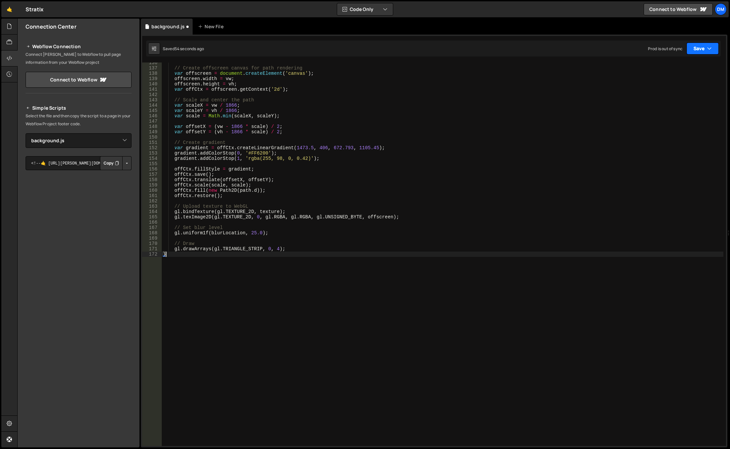
click at [718, 47] on div "Debug Explain Copy background.js New File Saved 54 seconds ago Prod is out of s…" at bounding box center [434, 233] width 587 height 429
click at [708, 50] on icon "button" at bounding box center [709, 48] width 5 height 7
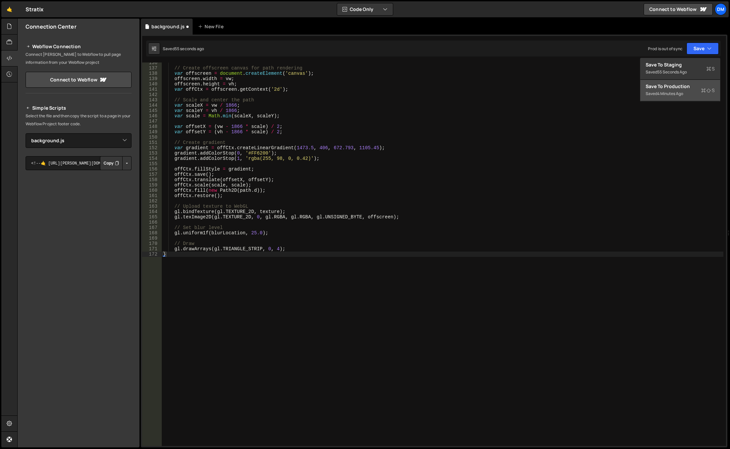
click at [674, 89] on div "Save to Production S" at bounding box center [680, 86] width 69 height 7
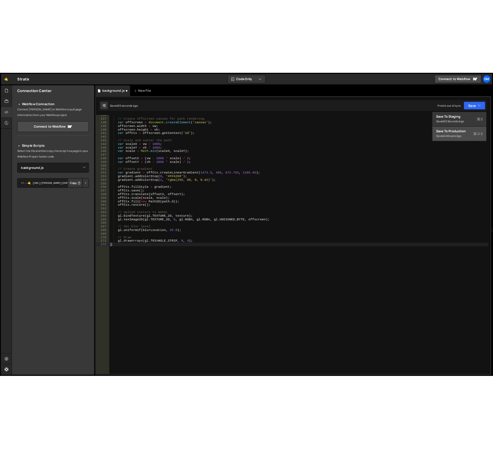
scroll to position [720, 0]
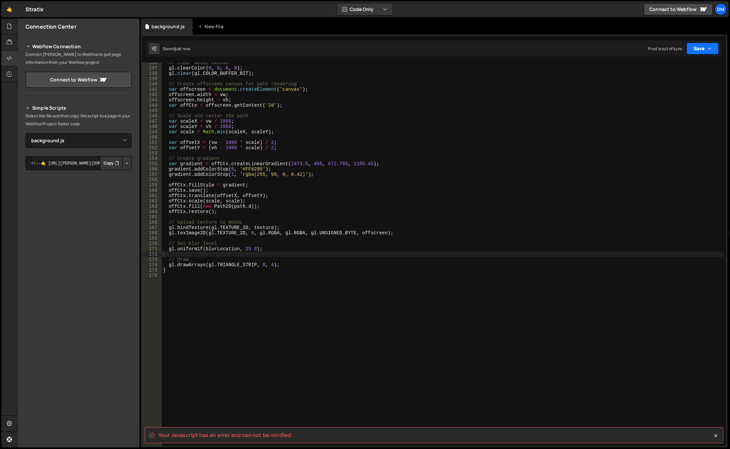
click at [696, 49] on button "Save" at bounding box center [703, 49] width 32 height 12
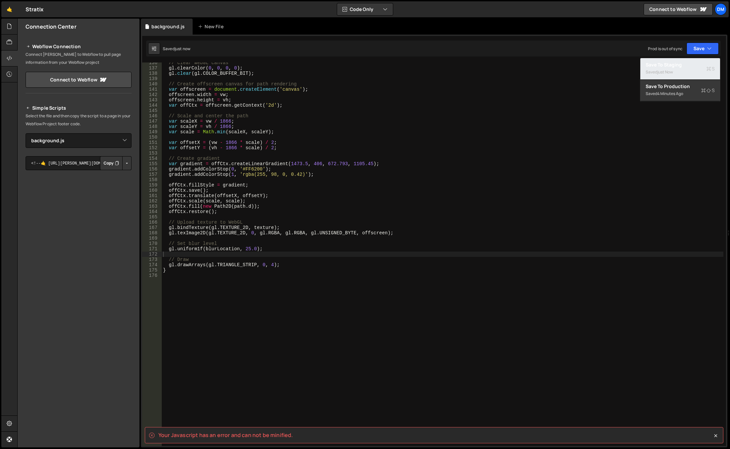
click at [663, 75] on div "Saved just now" at bounding box center [680, 72] width 69 height 8
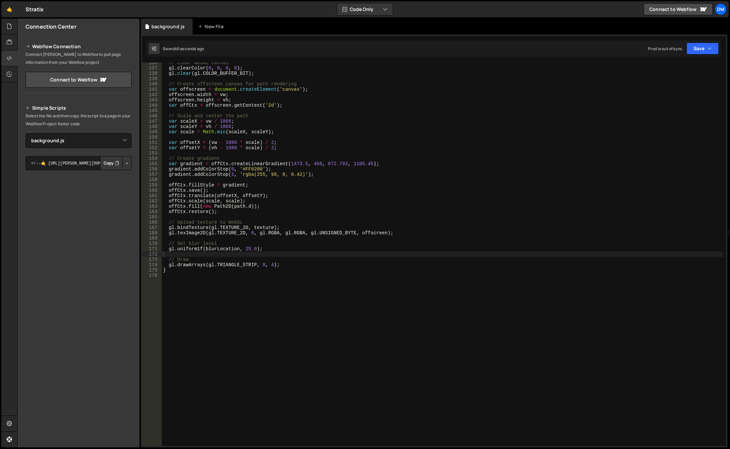
click at [306, 177] on div "// Clear WebGL canvas gl . clearColor ( 0 , 0 , 0 , 0 ) ; gl . clear ( gl . COL…" at bounding box center [443, 257] width 562 height 394
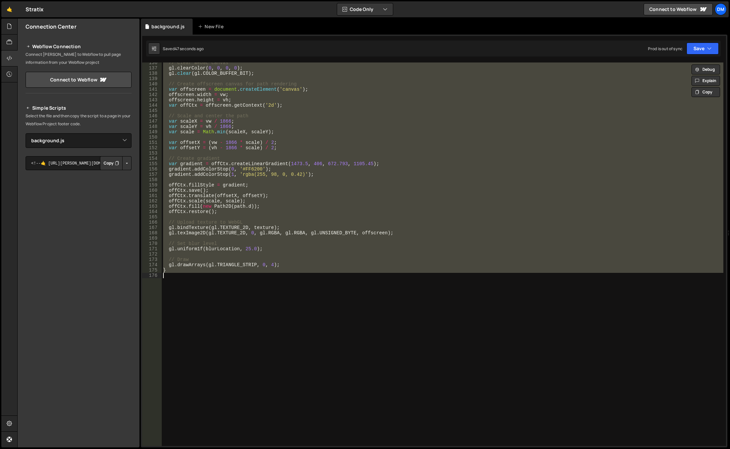
paste textarea
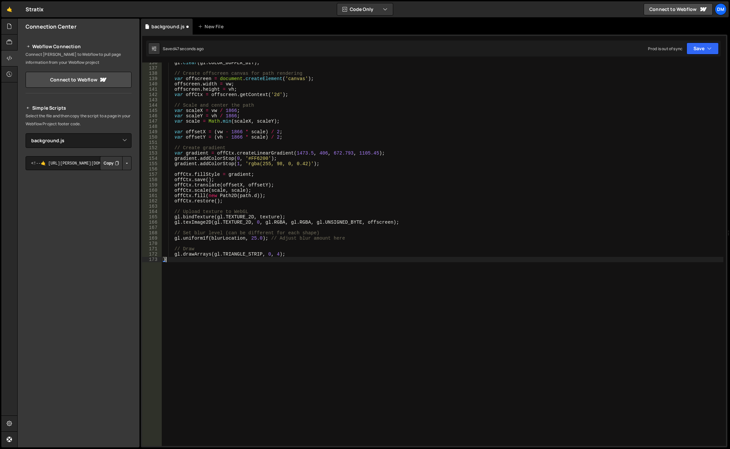
scroll to position [725, 0]
click at [695, 50] on button "Save" at bounding box center [703, 49] width 32 height 12
click at [666, 93] on div "5 minutes ago" at bounding box center [671, 94] width 26 height 6
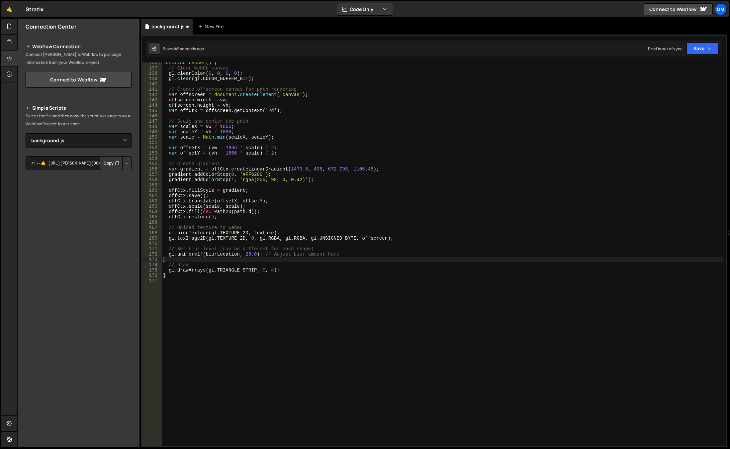
scroll to position [720, 0]
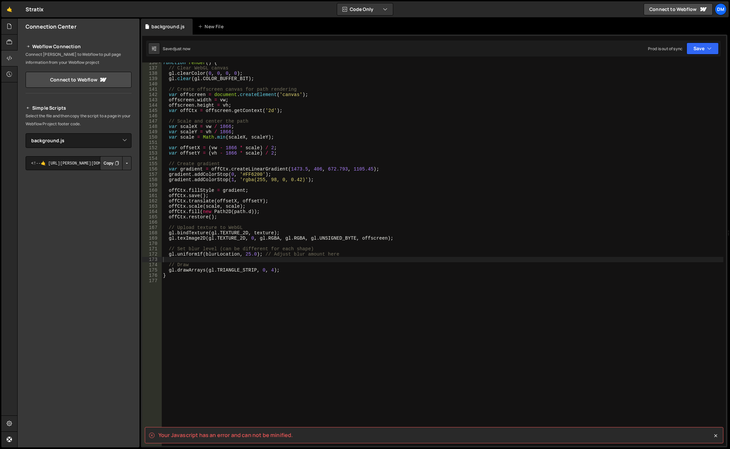
click at [705, 41] on div "Saved just now Prod is out of sync Upgrade to Edit Save Save to Staging S Saved…" at bounding box center [433, 49] width 575 height 16
click at [698, 48] on button "Save" at bounding box center [703, 49] width 32 height 12
click at [684, 66] on div "Save to Staging S" at bounding box center [680, 64] width 69 height 7
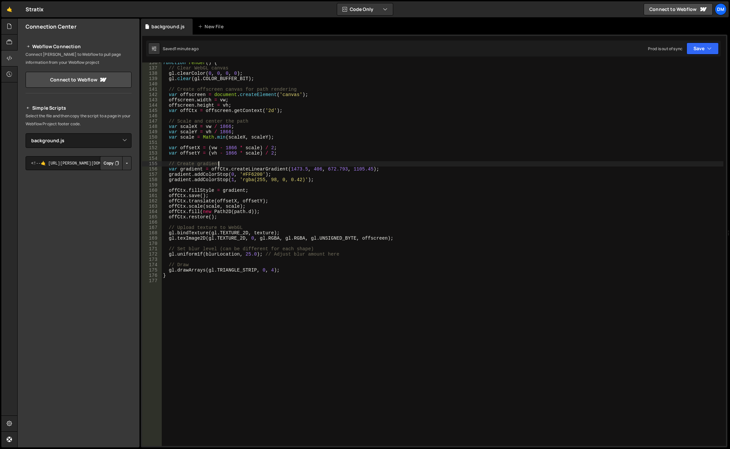
click at [315, 161] on div "function render ( ) { // Clear WebGL canvas gl . clearColor ( 0 , 0 , 0 , 0 ) ;…" at bounding box center [443, 257] width 562 height 394
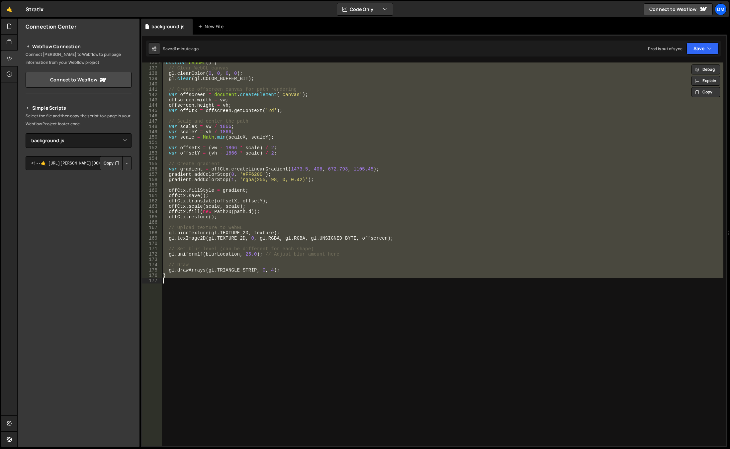
paste textarea "initWebGL();"
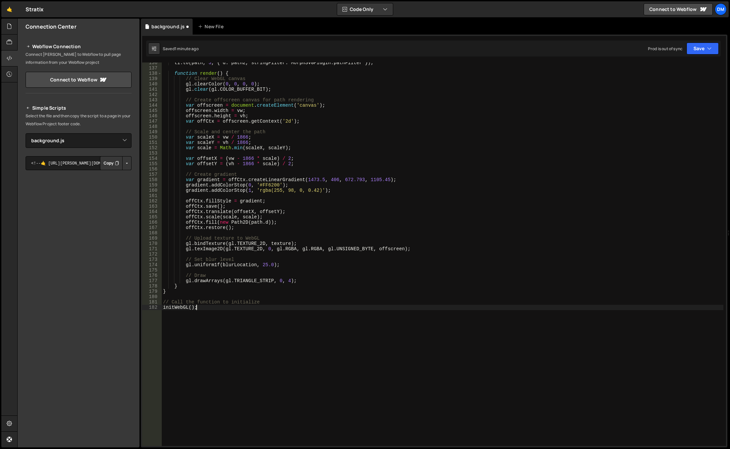
scroll to position [725, 0]
click at [713, 42] on div "Saved 1 minute ago Prod is out of sync Upgrade to Edit Save Save to Staging S S…" at bounding box center [433, 49] width 575 height 16
click at [702, 50] on button "Save" at bounding box center [703, 49] width 32 height 12
click at [677, 89] on div "Save to Production S" at bounding box center [680, 86] width 69 height 7
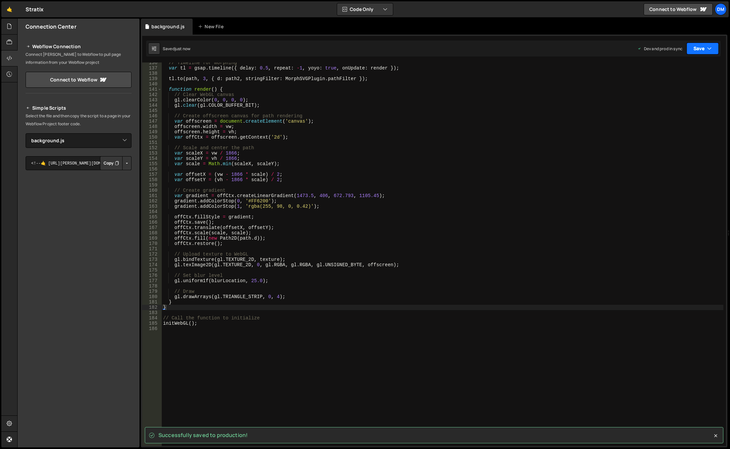
drag, startPoint x: 706, startPoint y: 43, endPoint x: 703, endPoint y: 45, distance: 4.1
click at [706, 43] on button "Save" at bounding box center [703, 49] width 32 height 12
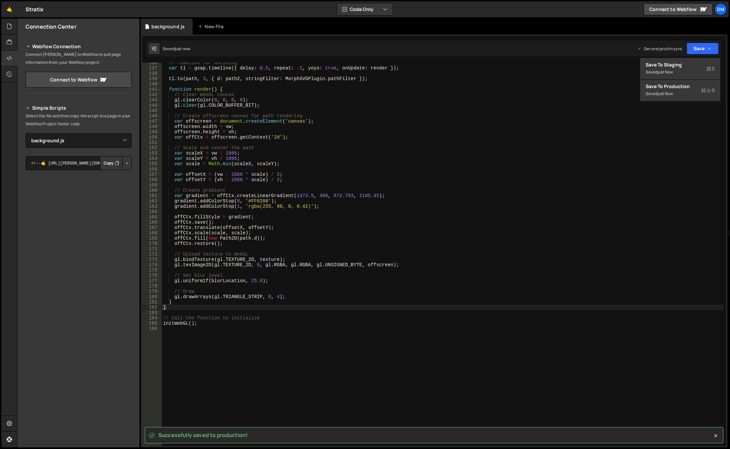
click at [691, 58] on div "Save to Staging S Saved just now Save to Production S Saved just now Save to Gi…" at bounding box center [680, 80] width 80 height 44
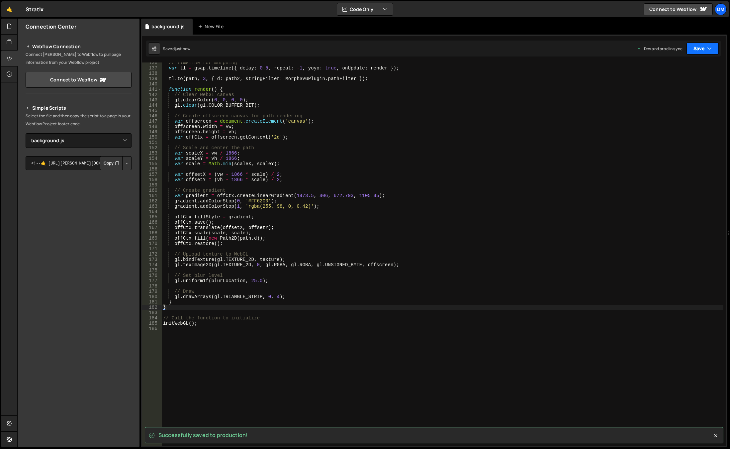
click at [693, 48] on button "Save" at bounding box center [703, 49] width 32 height 12
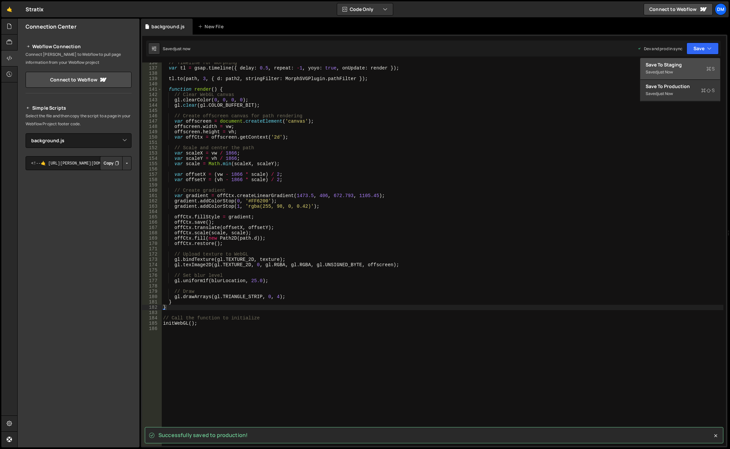
click at [673, 72] on div "just now" at bounding box center [666, 72] width 16 height 6
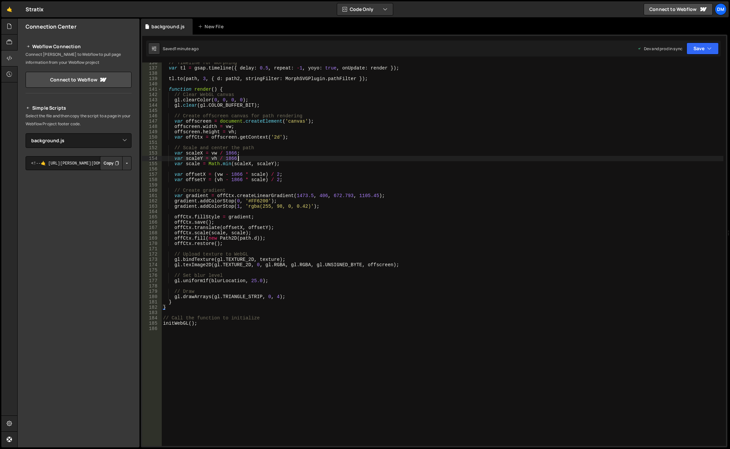
click at [332, 160] on div "// Timeline for morphing var tl = gsap . timeline ({ delay : 0.5 , repeat : - 1…" at bounding box center [443, 257] width 562 height 394
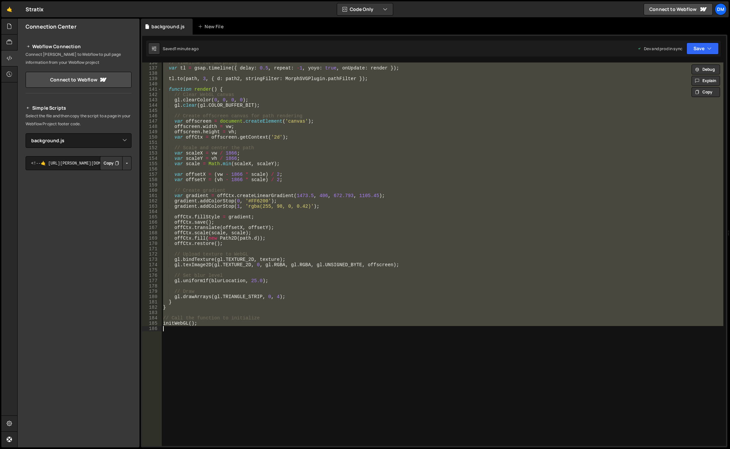
paste textarea "}"
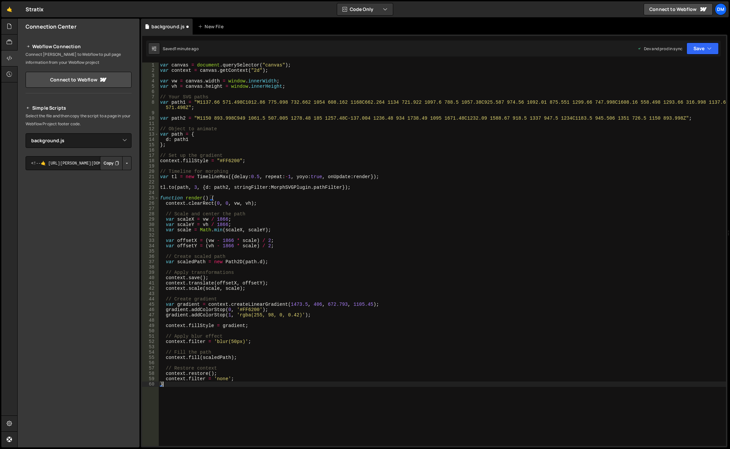
scroll to position [0, 0]
click at [205, 176] on div "var canvas = document . querySelector ( "canvas" ) ; var context = canvas . get…" at bounding box center [443, 259] width 568 height 394
click at [405, 232] on div "var canvas = document . querySelector ( "canvas" ) ; var context = canvas . get…" at bounding box center [443, 259] width 568 height 394
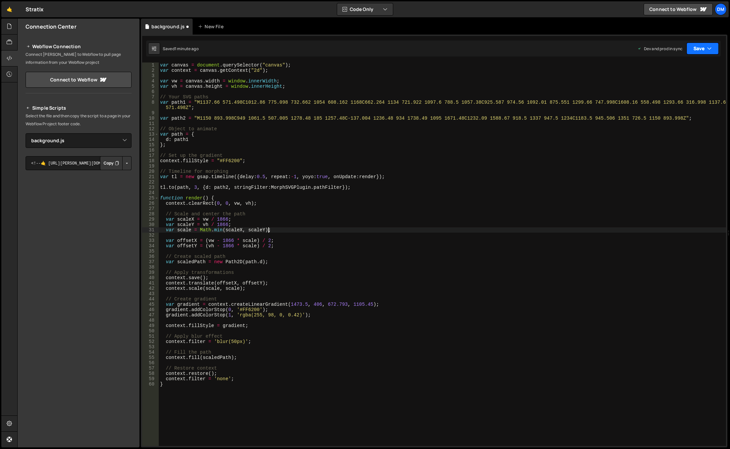
type textarea "var scale = Math.min(scaleX, scaleY);"
click at [700, 50] on button "Save" at bounding box center [703, 49] width 32 height 12
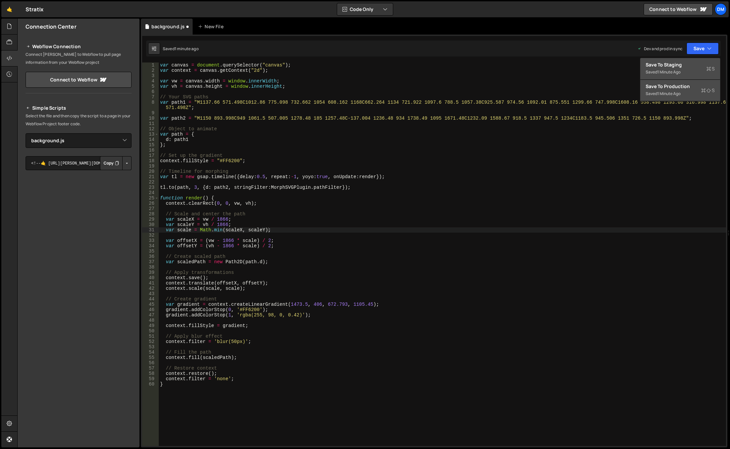
click at [682, 88] on div "Save to Production S" at bounding box center [680, 86] width 69 height 7
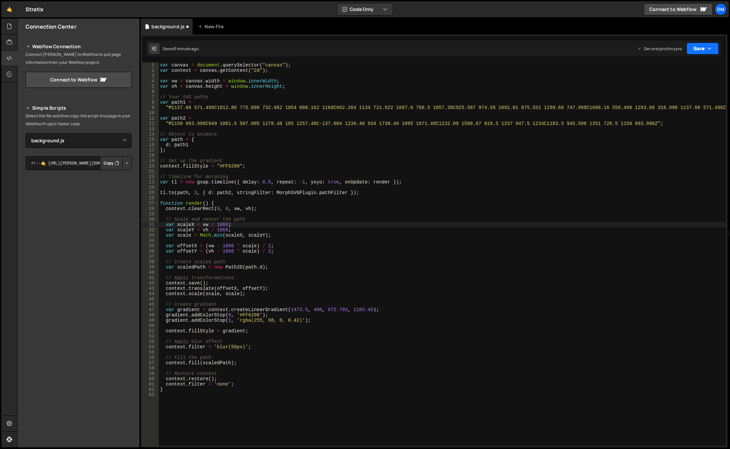
click at [702, 49] on button "Save" at bounding box center [703, 49] width 32 height 12
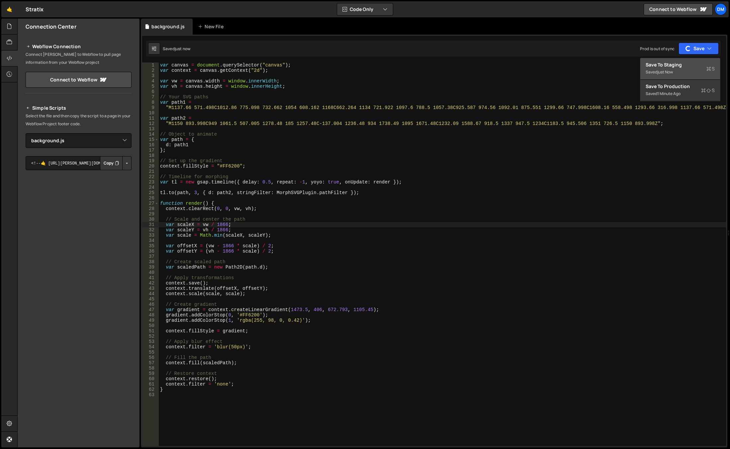
click at [683, 67] on div "Save to Staging S" at bounding box center [680, 64] width 69 height 7
click at [300, 190] on div "var canvas = document . querySelector ( "canvas" ) ; var context = canvas . get…" at bounding box center [443, 259] width 568 height 394
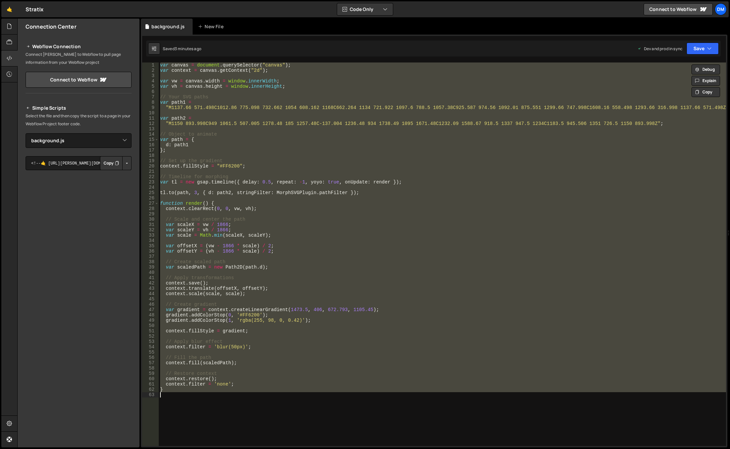
click at [425, 344] on div "var canvas = document . querySelector ( "canvas" ) ; var context = canvas . get…" at bounding box center [443, 253] width 568 height 383
paste textarea
type textarea "}"
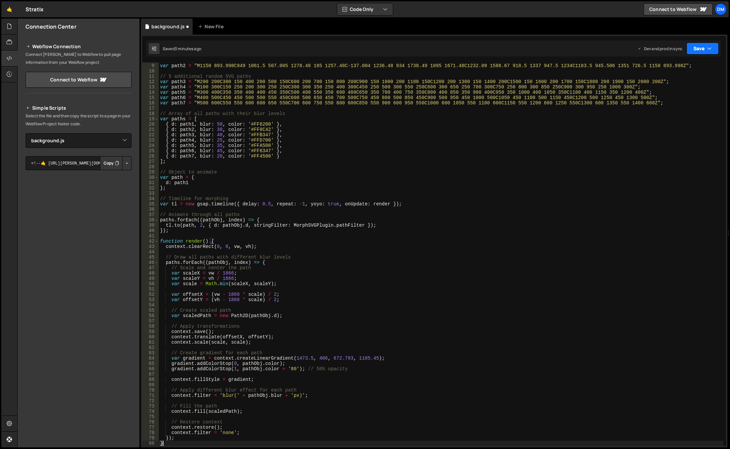
click at [701, 48] on button "Save" at bounding box center [703, 49] width 32 height 12
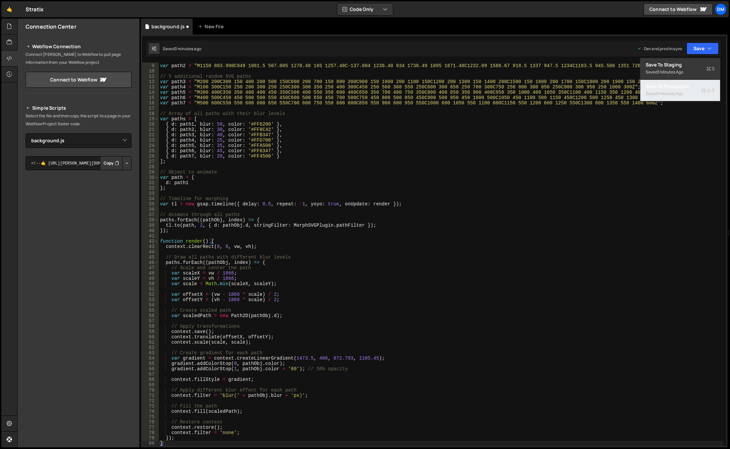
click at [669, 92] on div "3 minutes ago" at bounding box center [671, 94] width 26 height 6
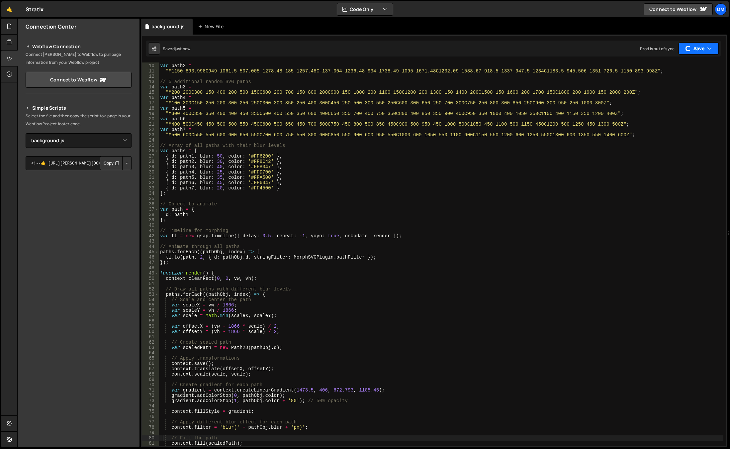
click at [696, 47] on button "Save" at bounding box center [699, 49] width 40 height 12
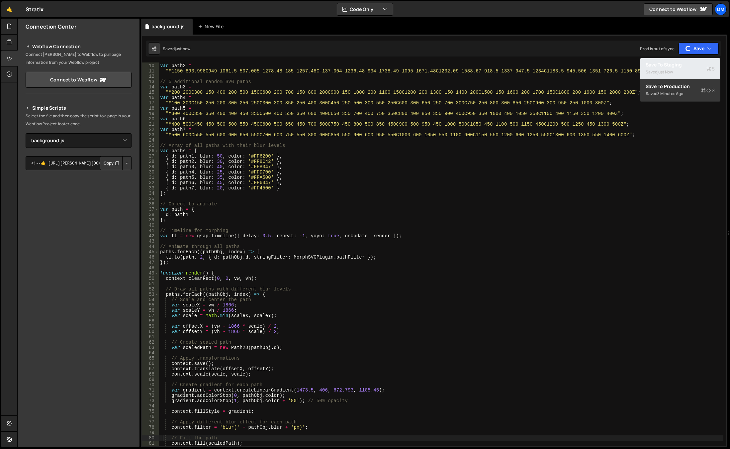
click at [672, 65] on div "Save to Staging S" at bounding box center [680, 64] width 69 height 7
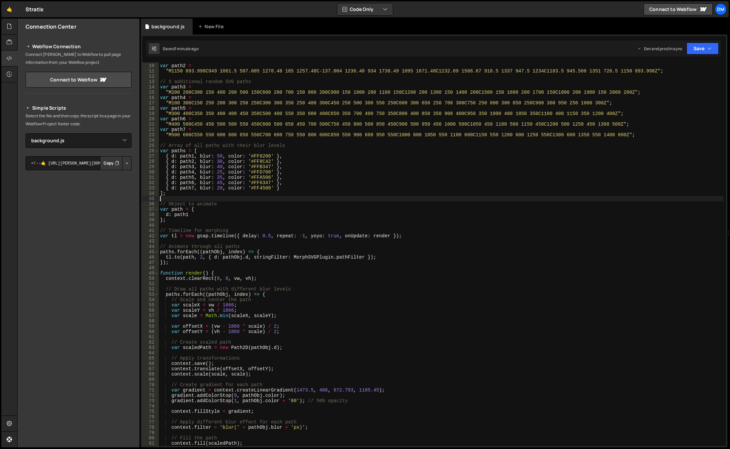
click at [325, 197] on div ""M1137.66 571.498C1012.86 775.098 732.662 1054 608.162 1168C662.264 1134 721.92…" at bounding box center [441, 255] width 565 height 394
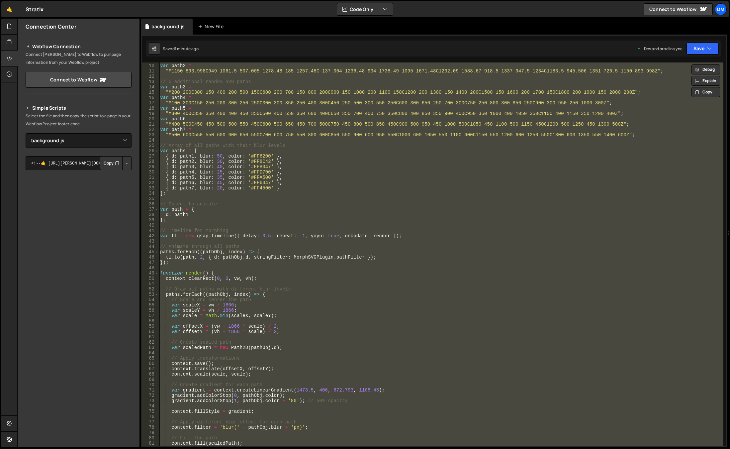
paste textarea
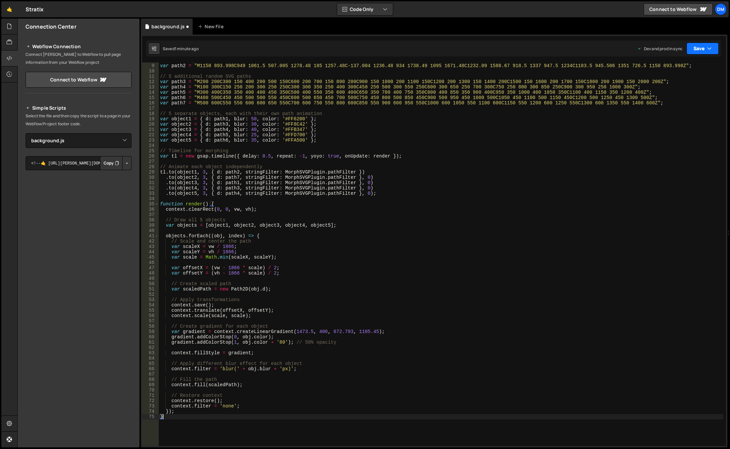
click at [698, 47] on button "Save" at bounding box center [703, 49] width 32 height 12
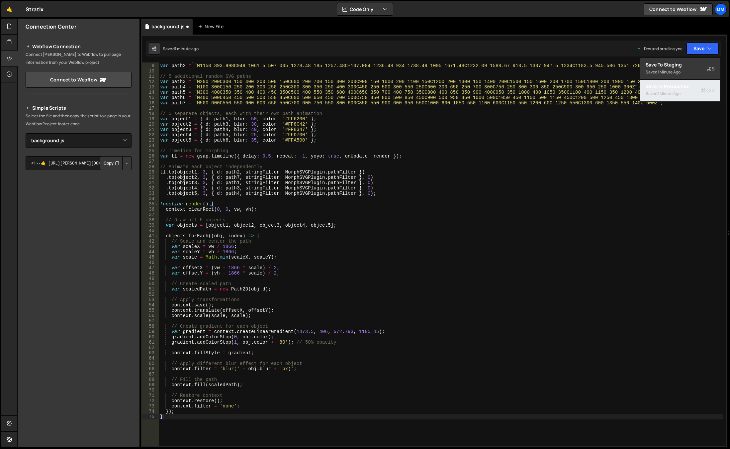
click at [668, 92] on div "1 minute ago" at bounding box center [669, 94] width 23 height 6
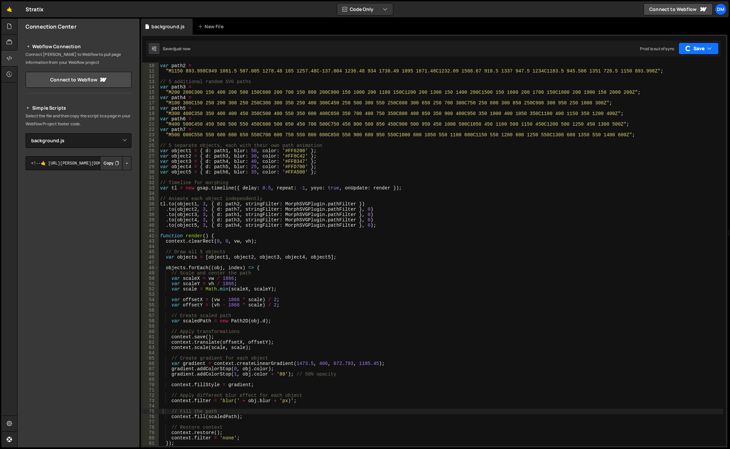
click at [698, 47] on button "Save" at bounding box center [699, 49] width 40 height 12
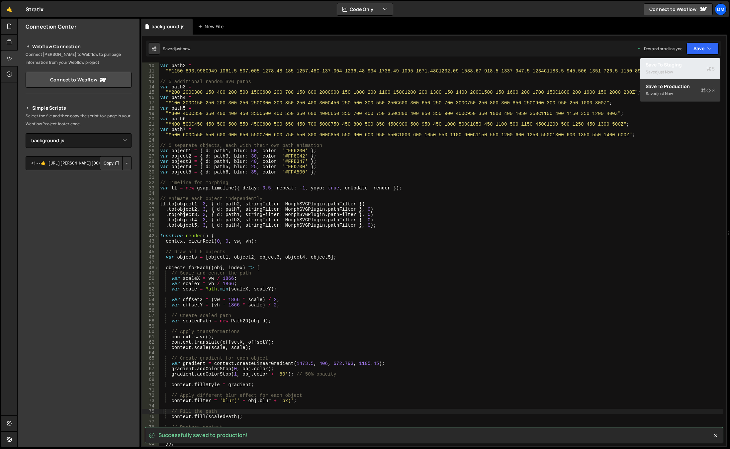
click at [672, 72] on div "just now" at bounding box center [666, 72] width 16 height 6
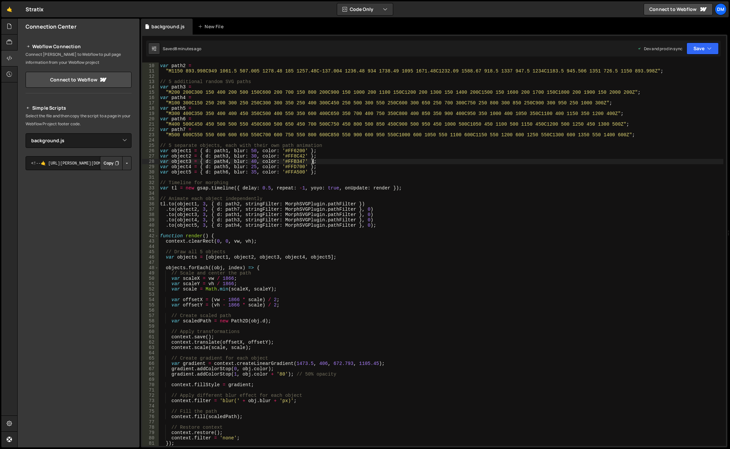
click at [326, 161] on div ""M1137.66 571.498C1012.86 775.098 732.662 1054 608.162 1168C662.264 1134 721.92…" at bounding box center [441, 255] width 565 height 394
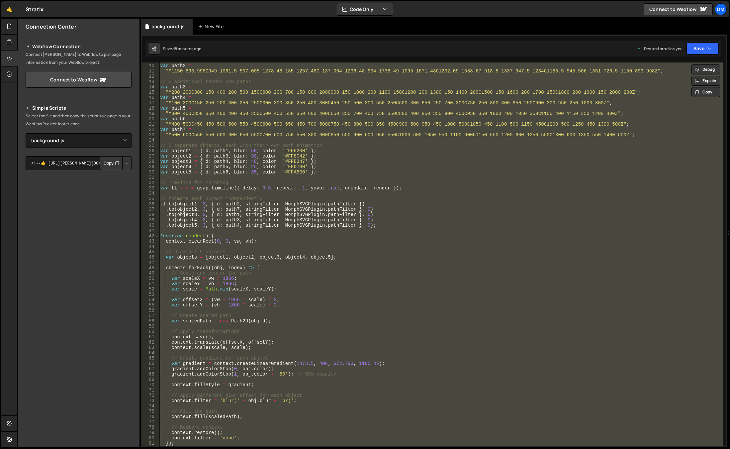
paste textarea "render();"
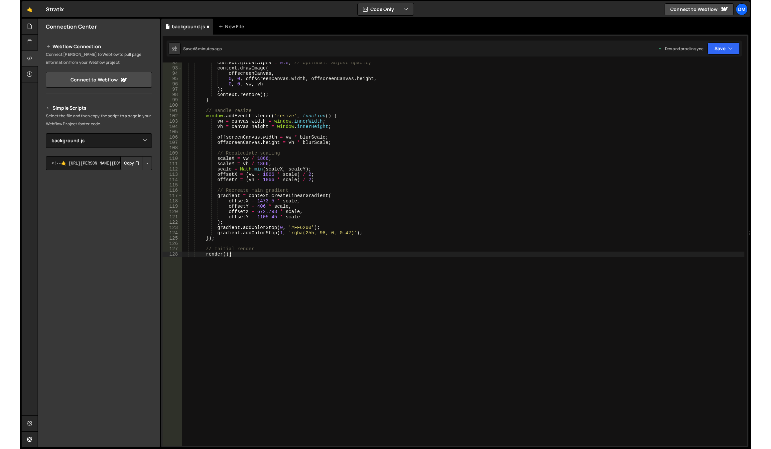
scroll to position [491, 0]
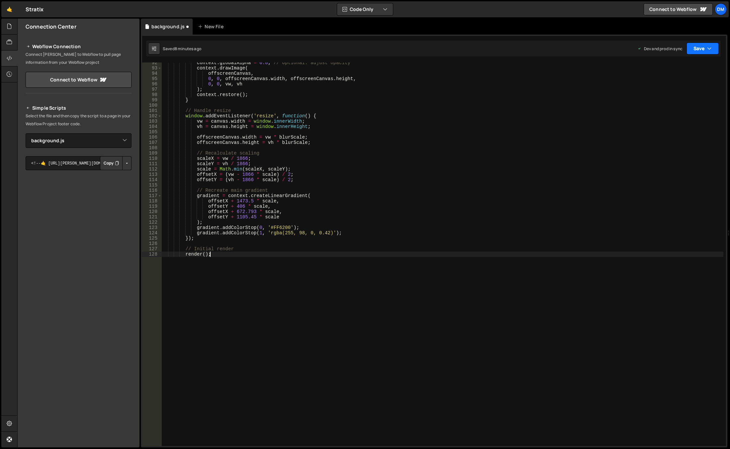
click at [689, 47] on button "Save" at bounding box center [703, 49] width 32 height 12
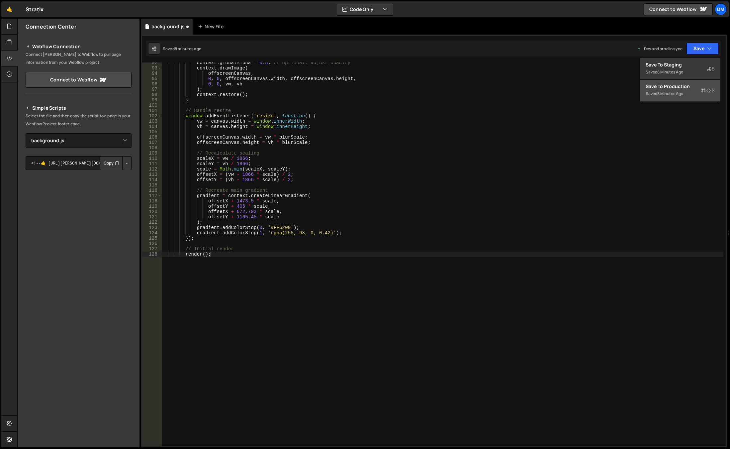
click at [682, 89] on div "Save to Production S" at bounding box center [680, 86] width 69 height 7
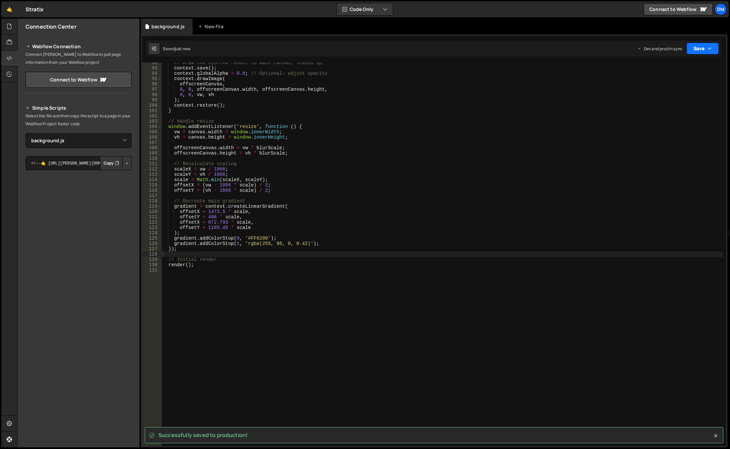
click at [696, 48] on button "Save" at bounding box center [703, 49] width 32 height 12
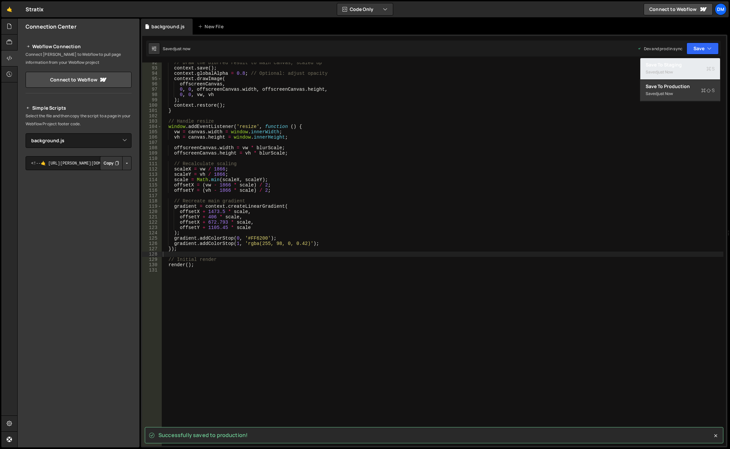
click at [673, 72] on div "just now" at bounding box center [666, 72] width 16 height 6
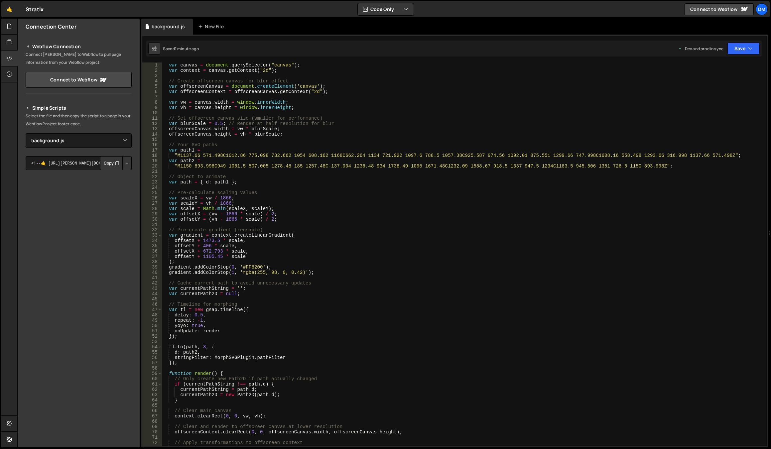
scroll to position [0, 0]
click at [197, 122] on div "var canvas = document . querySelector ( "canvas" ) ; var context = canvas . get…" at bounding box center [463, 259] width 602 height 394
click at [341, 122] on div "var canvas = document . querySelector ( "canvas" ) ; var context = canvas . get…" at bounding box center [463, 259] width 602 height 394
click at [238, 125] on div "var canvas = document . querySelector ( "canvas" ) ; var context = canvas . get…" at bounding box center [463, 259] width 602 height 394
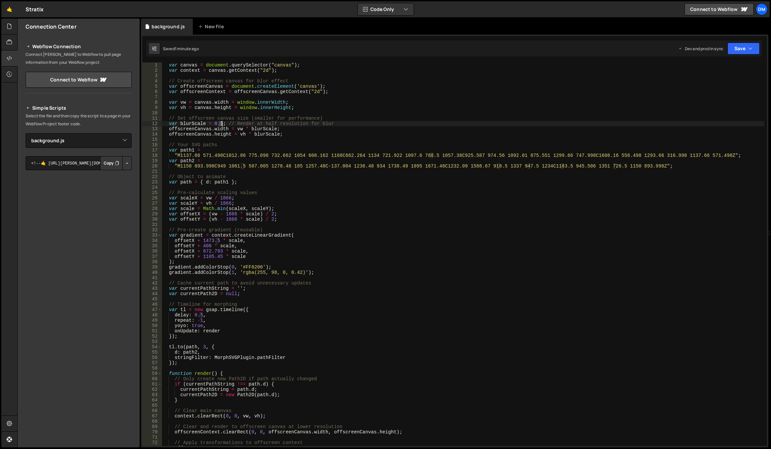
click at [221, 124] on div "var canvas = document . querySelector ( "canvas" ) ; var context = canvas . get…" at bounding box center [463, 259] width 602 height 394
click at [451, 107] on div "var canvas = document . querySelector ( "canvas" ) ; var context = canvas . get…" at bounding box center [463, 259] width 602 height 394
type textarea "var vh = canvas.height = window.innerHeight;"
drag, startPoint x: 733, startPoint y: 46, endPoint x: 730, endPoint y: 53, distance: 7.0
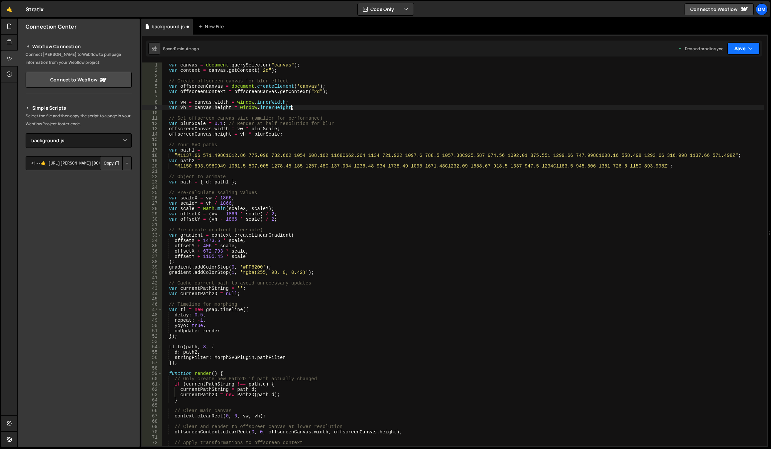
click at [730, 47] on button "Save" at bounding box center [743, 49] width 32 height 12
click at [719, 65] on div "Save to Staging S" at bounding box center [720, 64] width 69 height 7
click at [730, 47] on button "Save" at bounding box center [743, 49] width 32 height 12
click at [710, 87] on div "Save to Production S" at bounding box center [720, 86] width 69 height 7
